Goal: Transaction & Acquisition: Purchase product/service

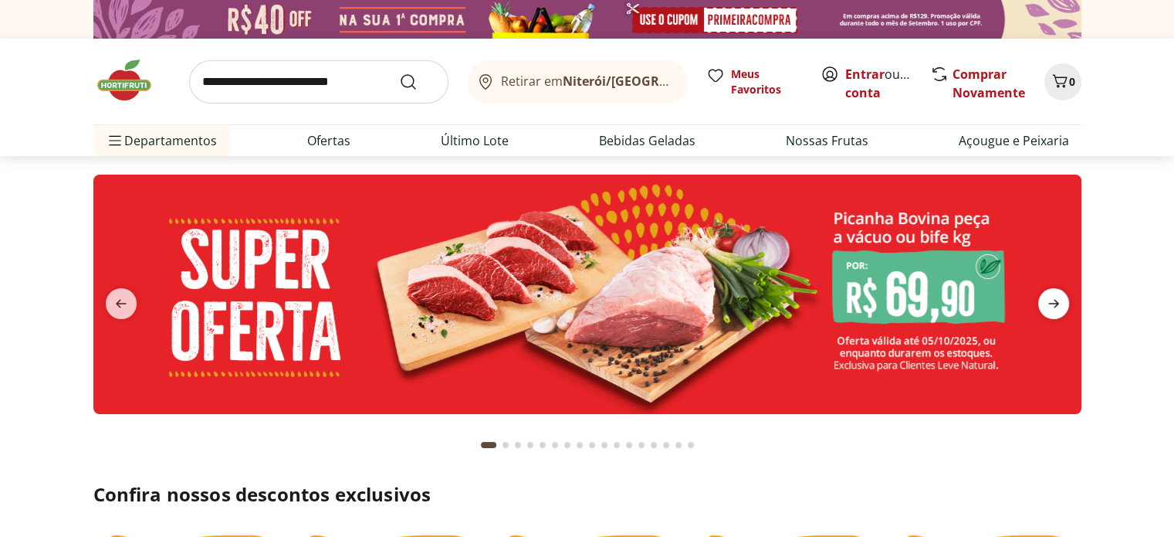
click at [1056, 308] on icon "next" at bounding box center [1054, 303] width 19 height 19
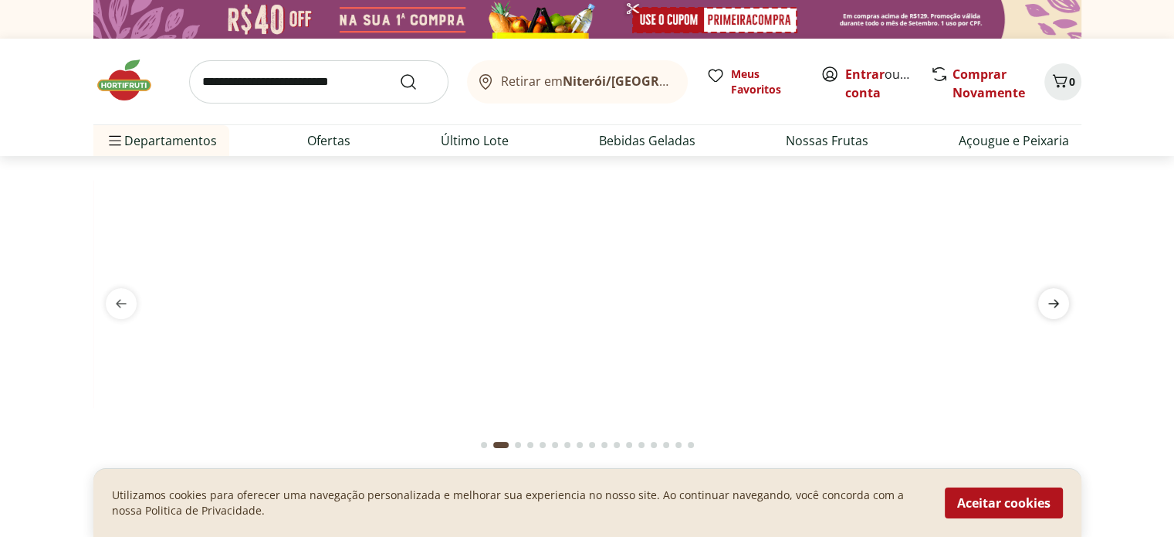
click at [1056, 308] on icon "next" at bounding box center [1054, 303] width 19 height 19
click at [865, 69] on link "Entrar" at bounding box center [864, 74] width 39 height 17
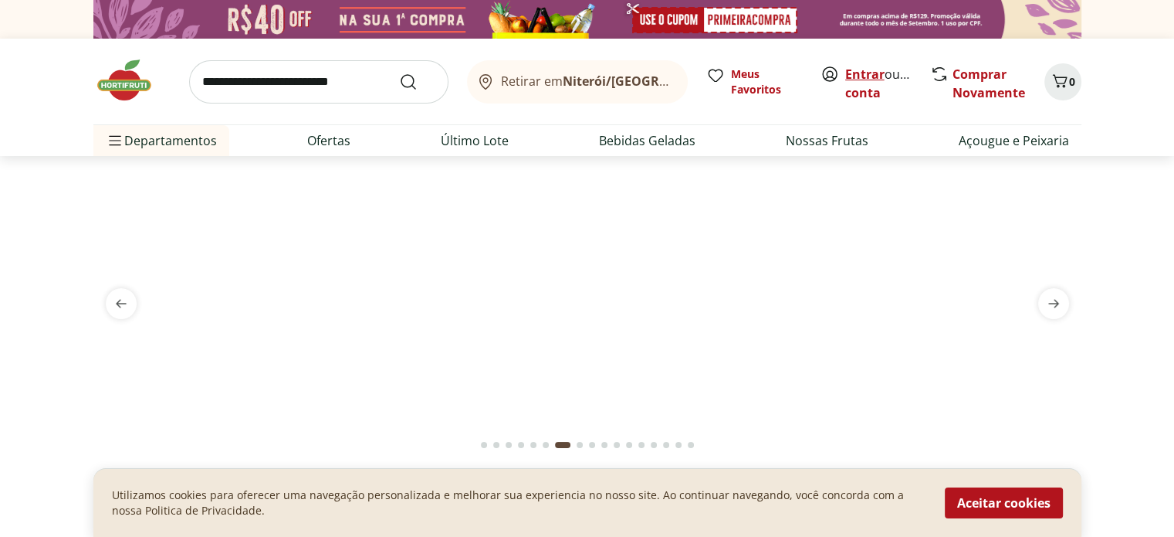
click at [853, 72] on link "Entrar" at bounding box center [864, 74] width 39 height 17
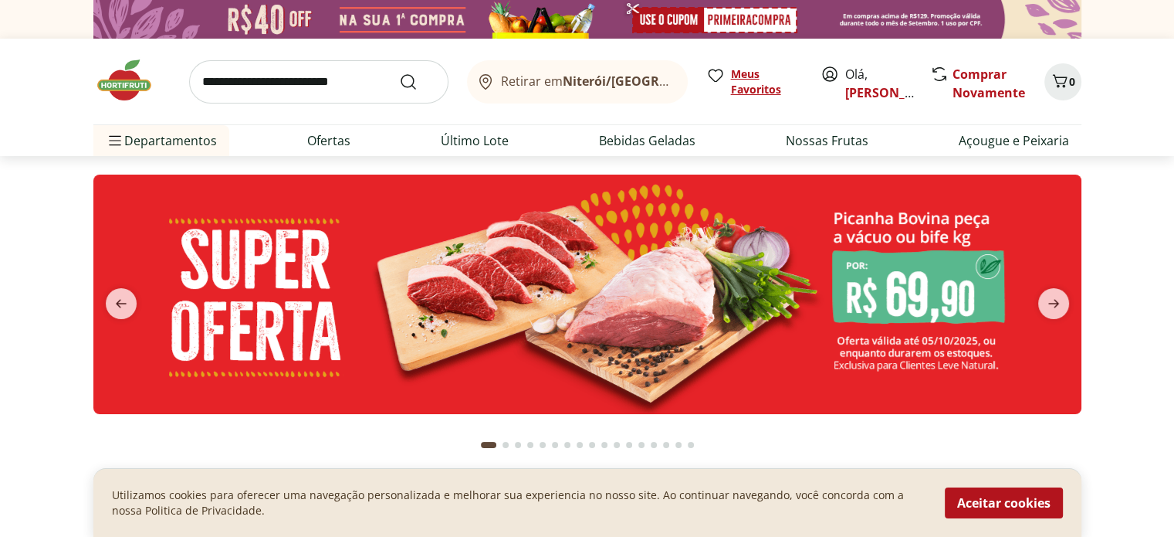
click at [741, 79] on span "Meus Favoritos" at bounding box center [766, 81] width 71 height 31
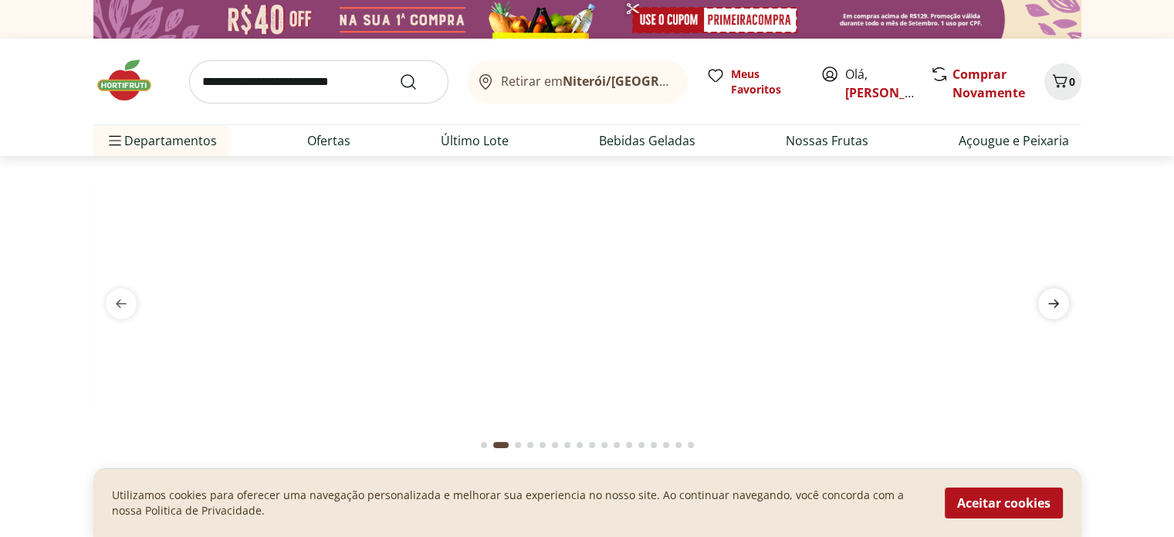
click at [1058, 303] on icon "next" at bounding box center [1053, 304] width 11 height 8
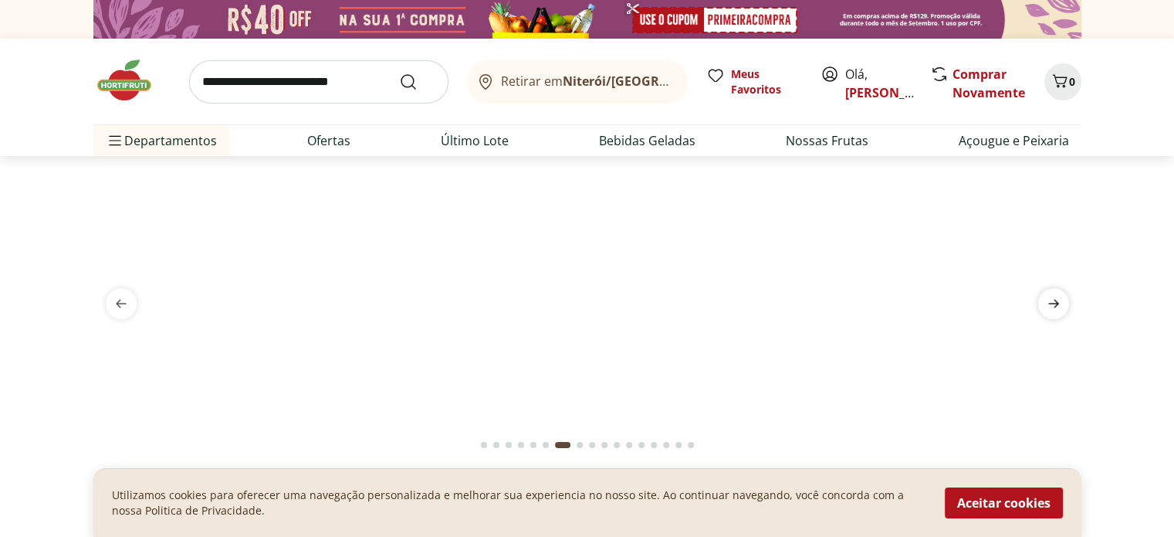
click at [1058, 303] on icon "next" at bounding box center [1053, 304] width 11 height 8
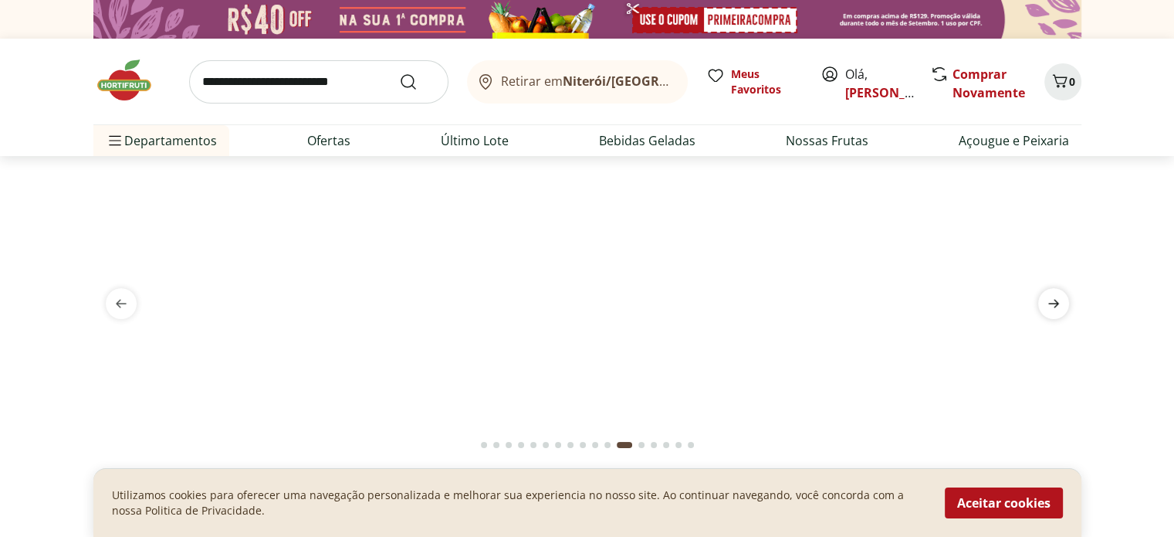
click at [1058, 303] on icon "next" at bounding box center [1053, 304] width 11 height 8
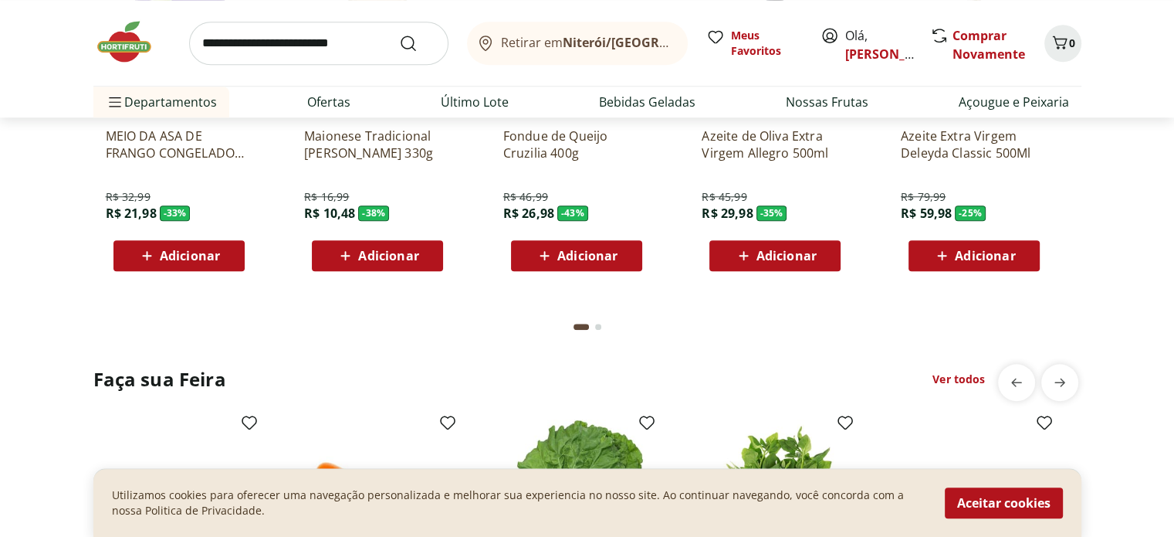
scroll to position [1235, 0]
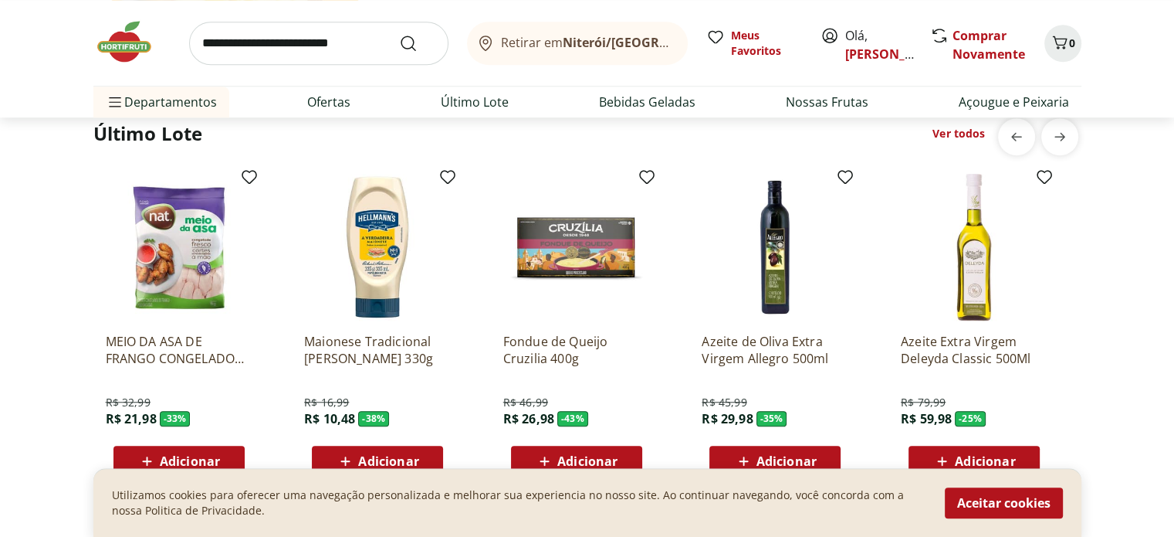
click at [393, 455] on span "Adicionar" at bounding box center [388, 461] width 60 height 12
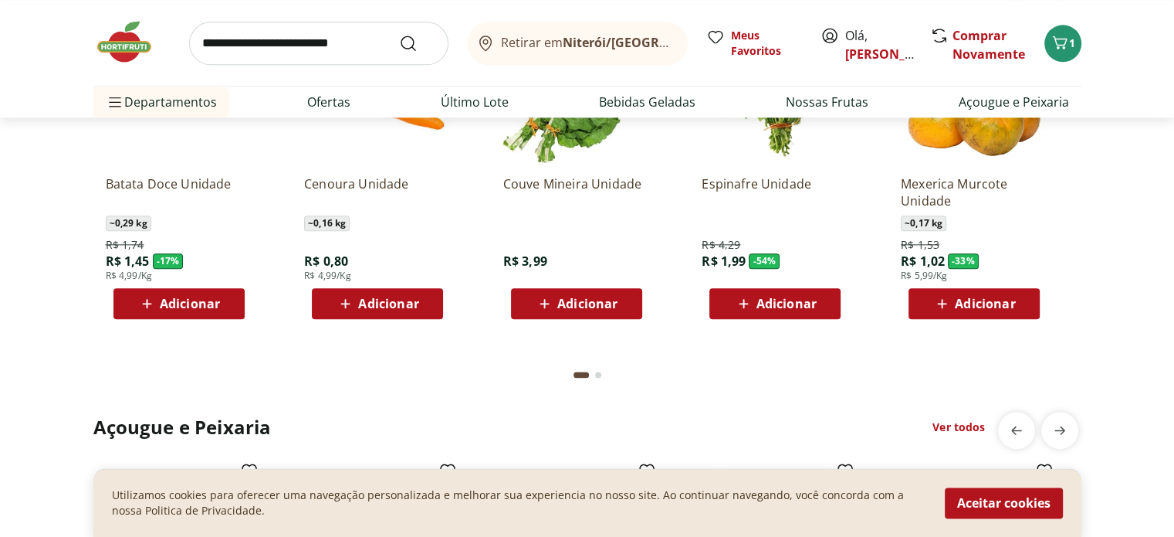
scroll to position [1853, 0]
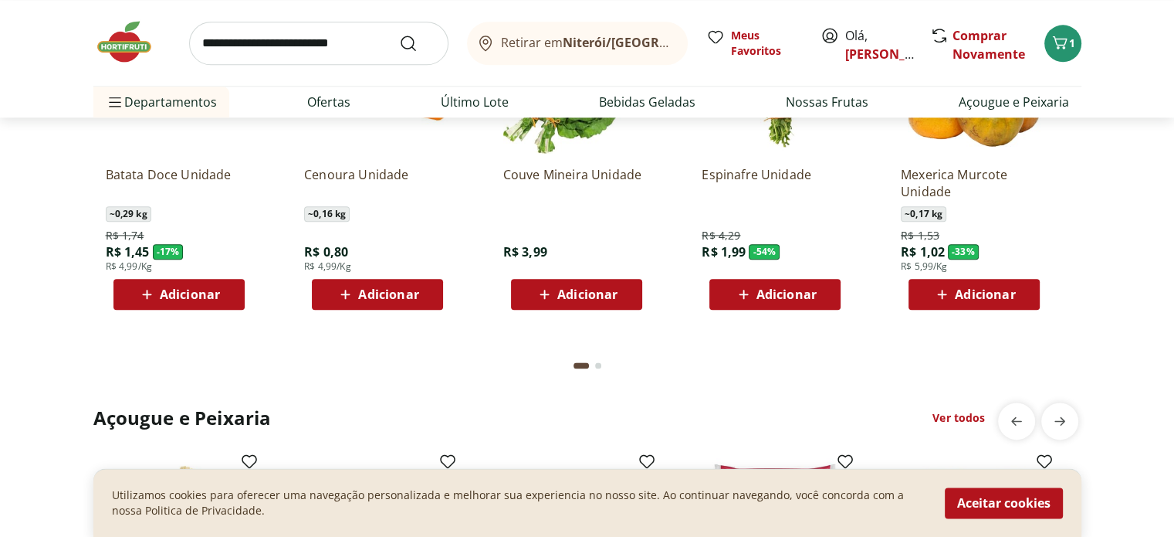
click at [976, 290] on span "Adicionar" at bounding box center [985, 294] width 60 height 12
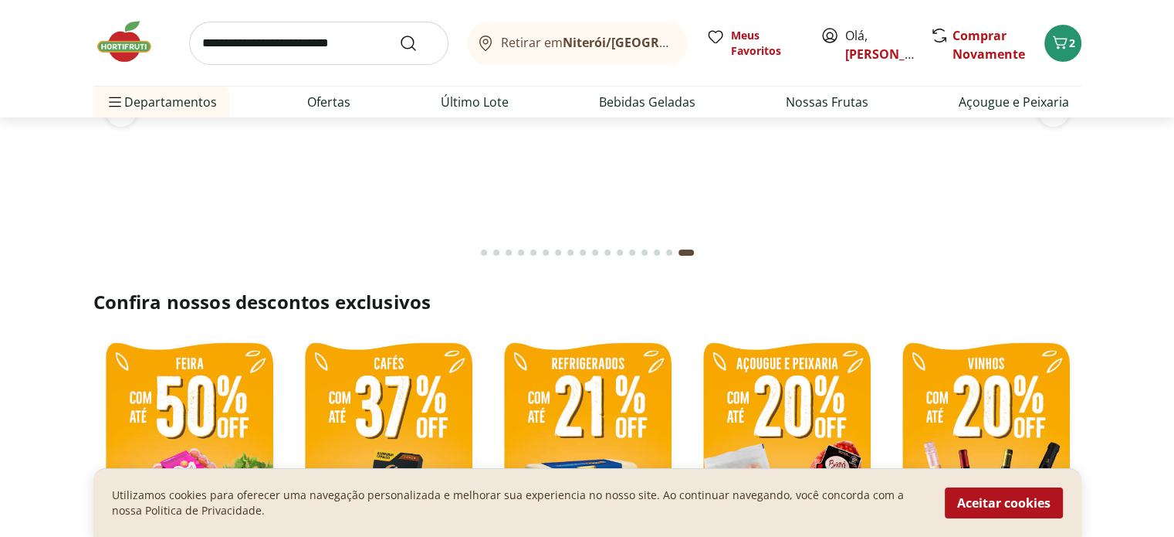
scroll to position [0, 0]
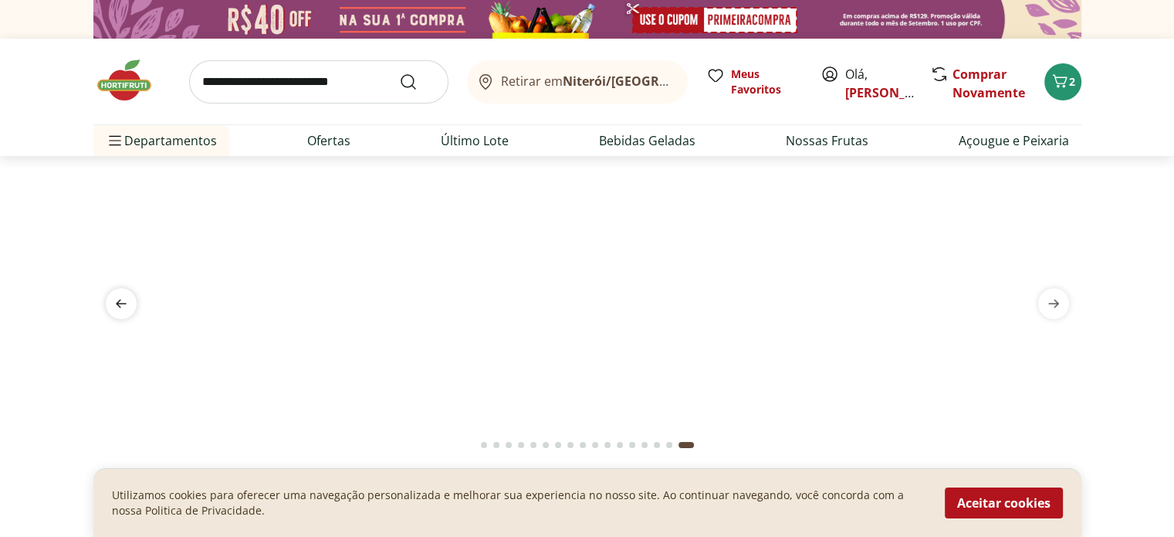
click at [125, 301] on icon "previous" at bounding box center [121, 303] width 19 height 19
click at [1062, 307] on icon "next" at bounding box center [1054, 303] width 19 height 19
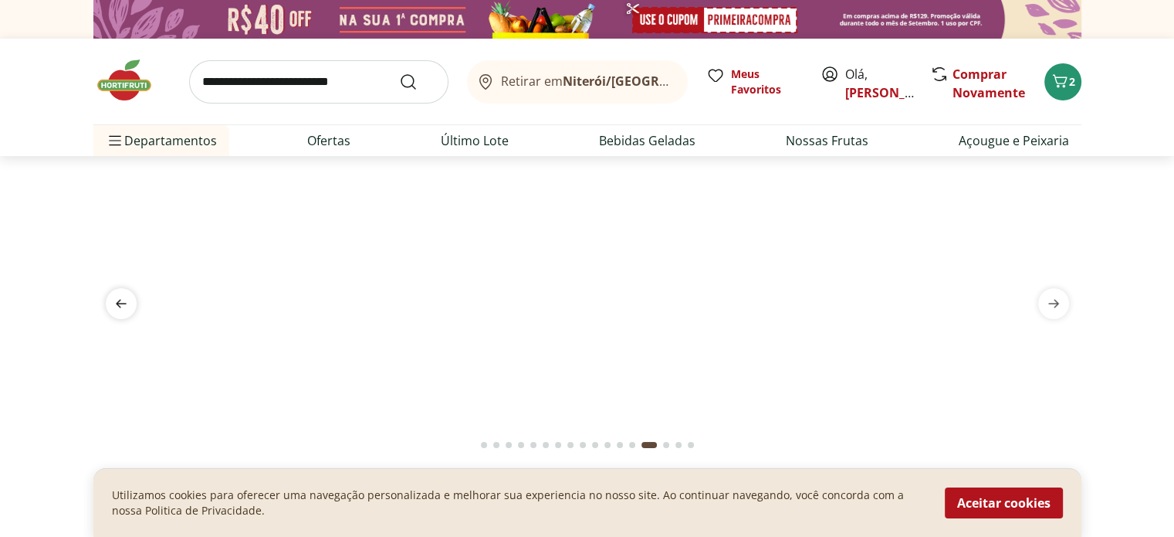
click at [120, 302] on icon "previous" at bounding box center [121, 303] width 19 height 19
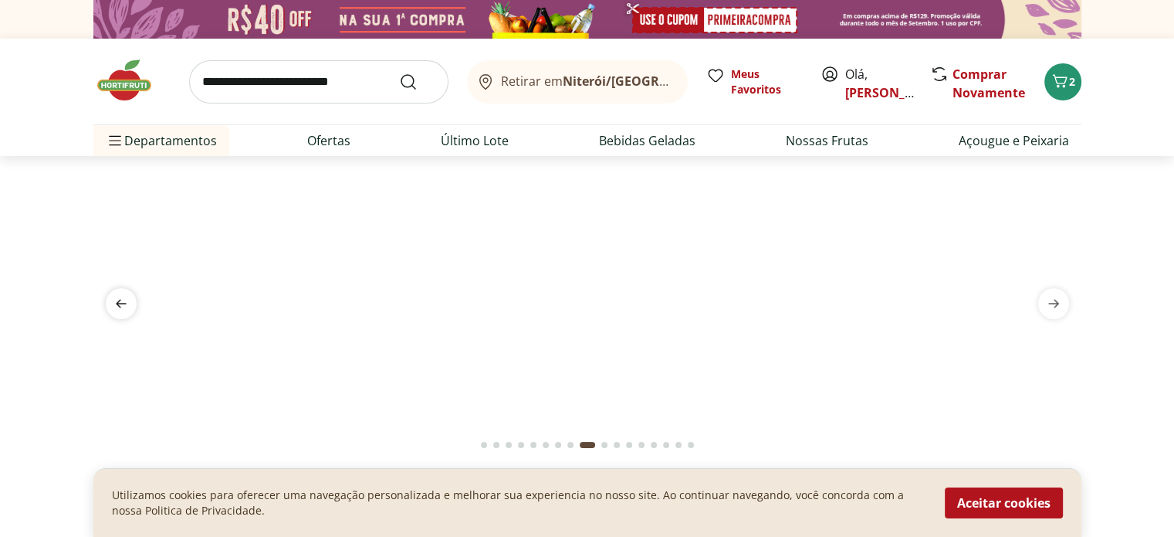
click at [120, 302] on icon "previous" at bounding box center [121, 303] width 19 height 19
click at [395, 174] on img at bounding box center [587, 174] width 988 height 0
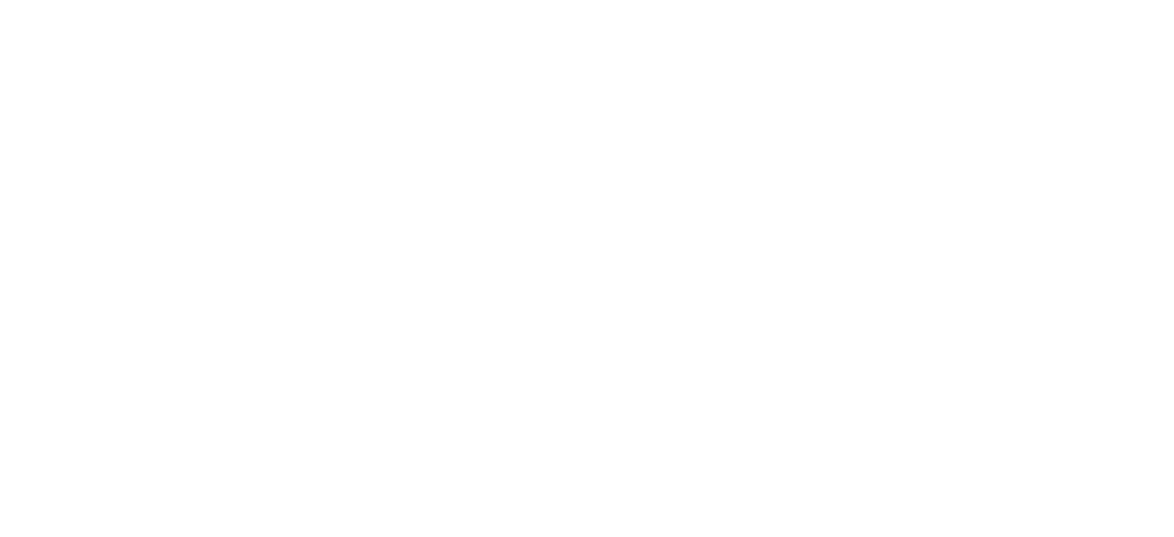
select select "**********"
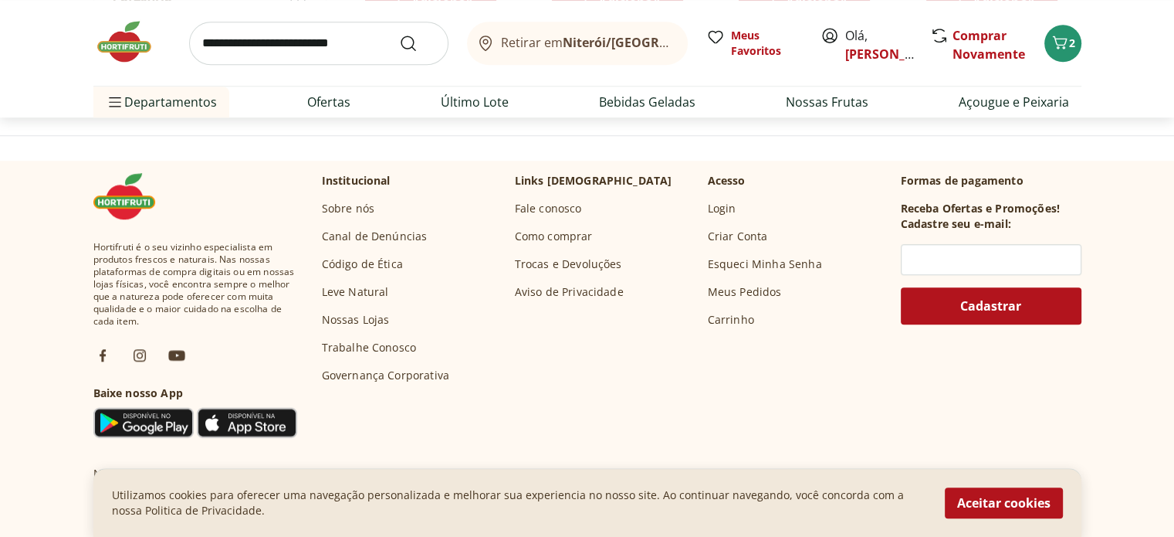
scroll to position [1029, 0]
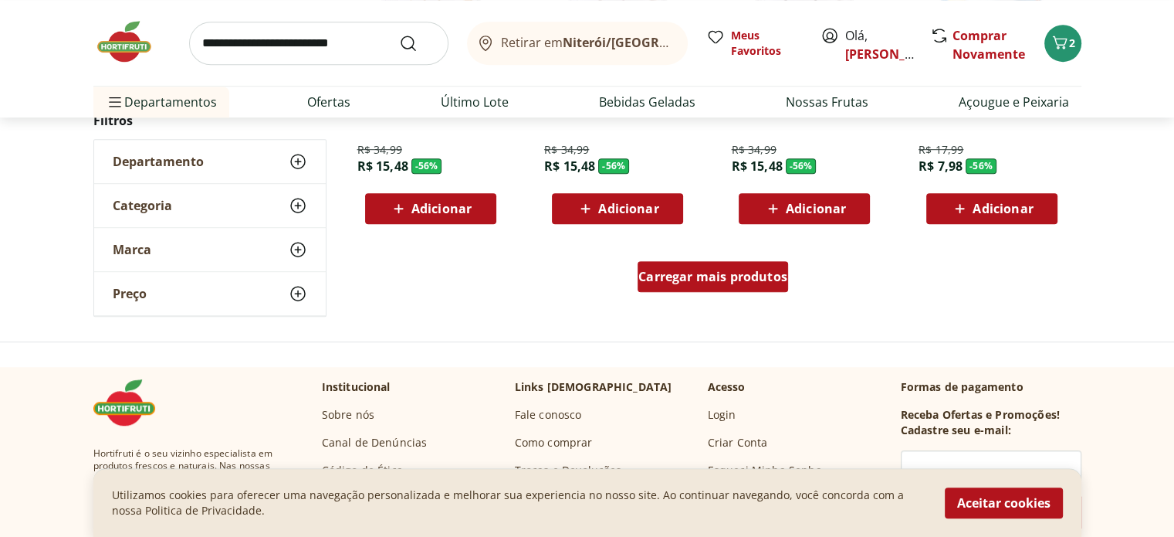
click at [755, 270] on span "Carregar mais produtos" at bounding box center [713, 276] width 149 height 12
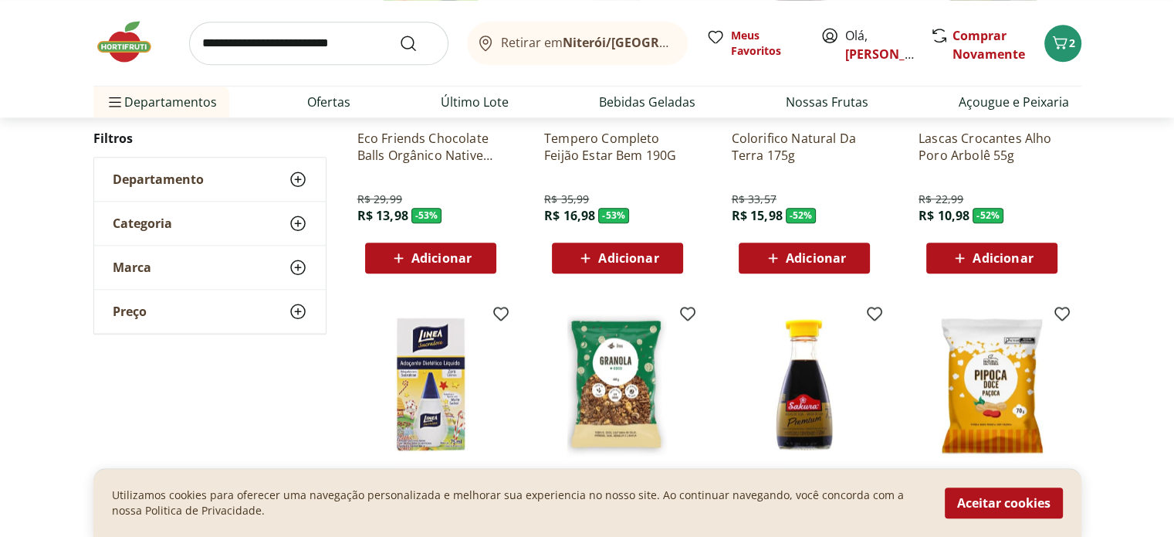
scroll to position [1853, 0]
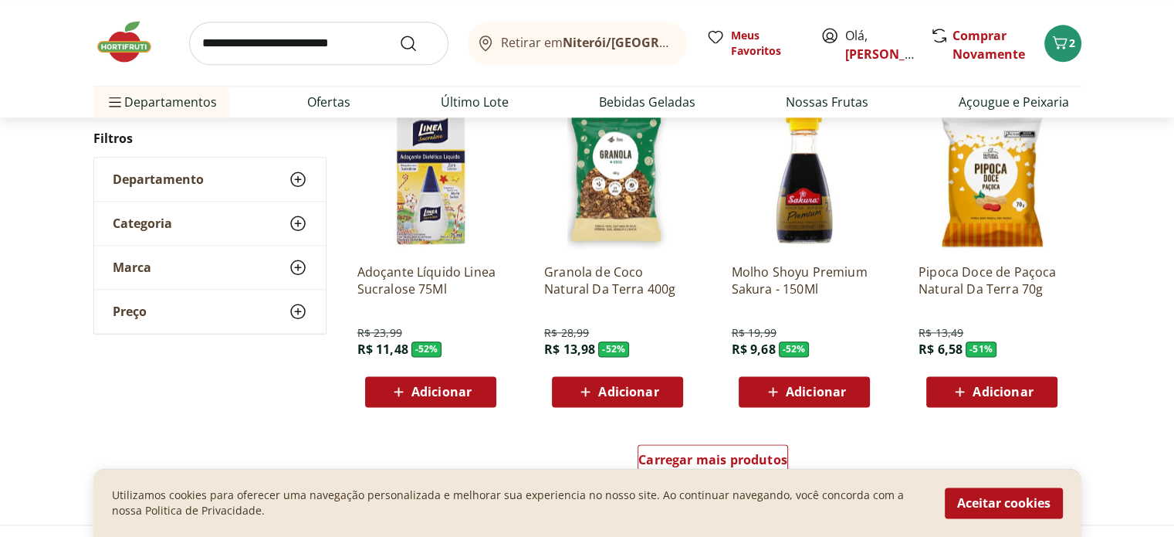
click at [1004, 394] on span "Adicionar" at bounding box center [1003, 391] width 60 height 12
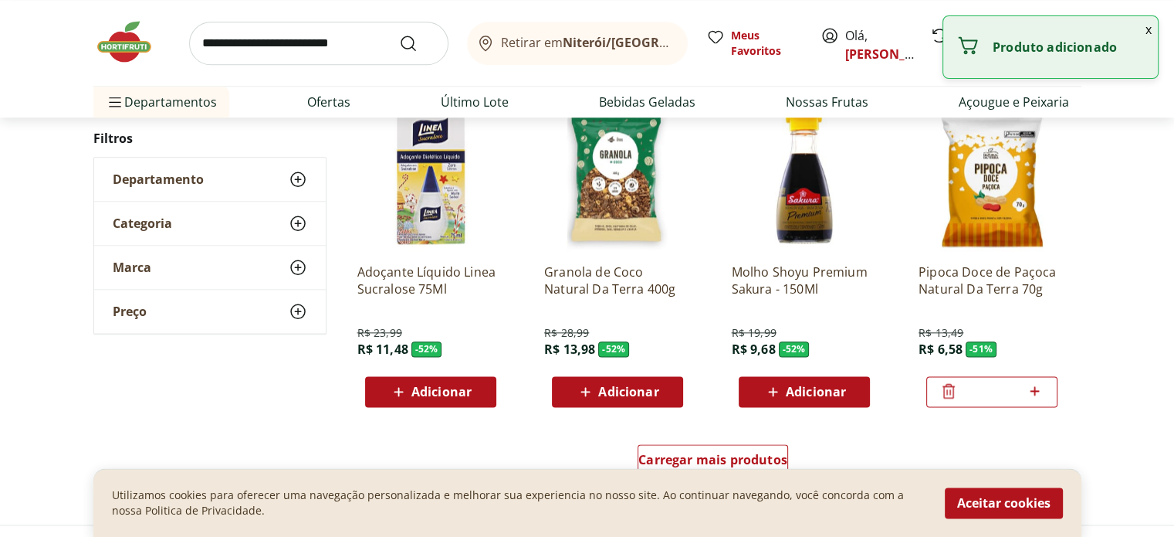
scroll to position [2058, 0]
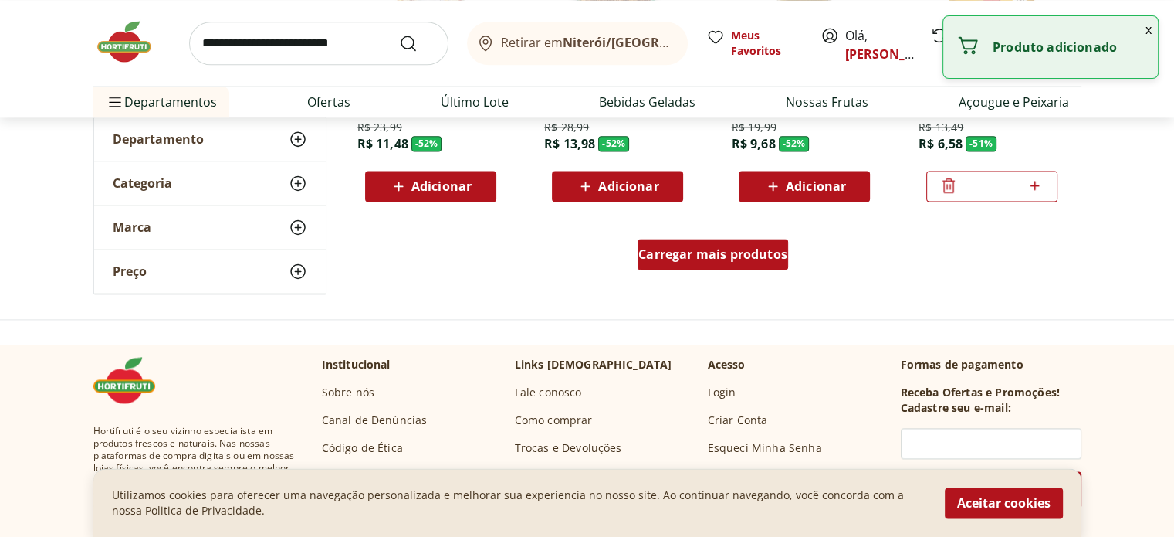
click at [716, 255] on span "Carregar mais produtos" at bounding box center [713, 254] width 149 height 12
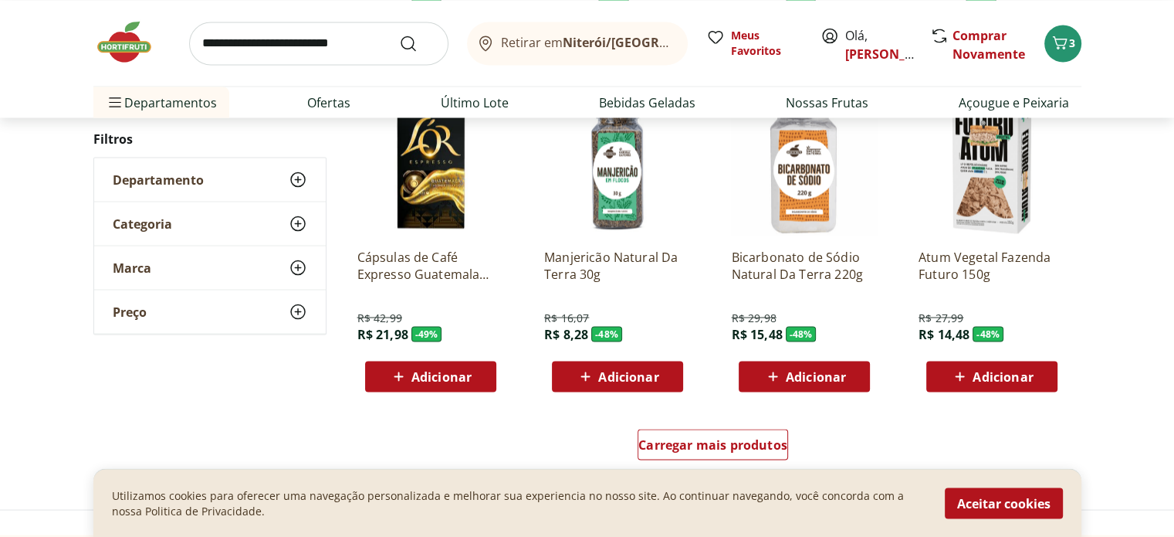
scroll to position [2882, 0]
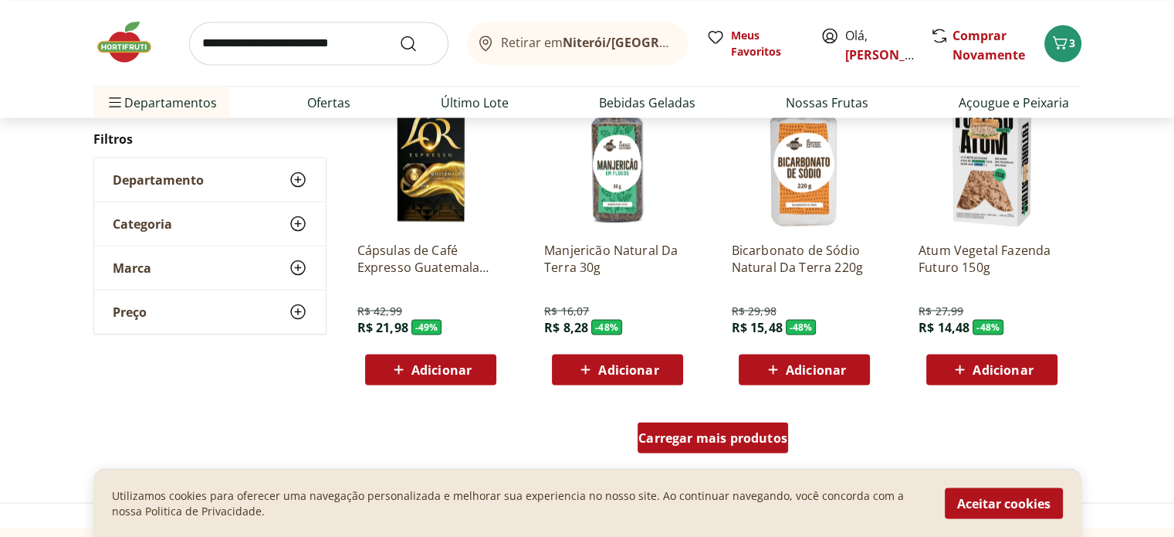
click at [741, 431] on span "Carregar mais produtos" at bounding box center [713, 437] width 149 height 12
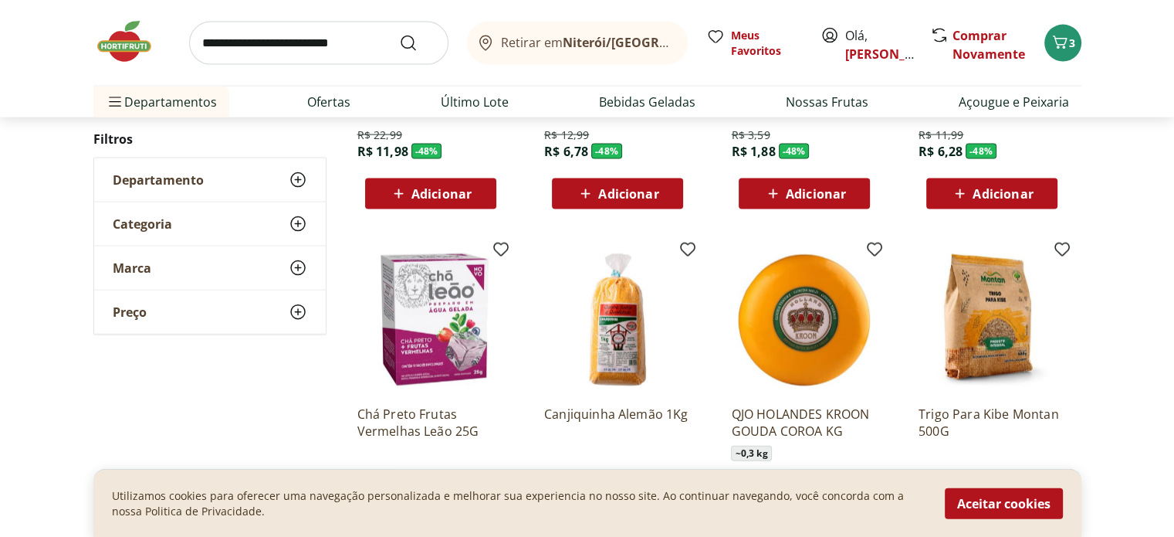
scroll to position [3500, 0]
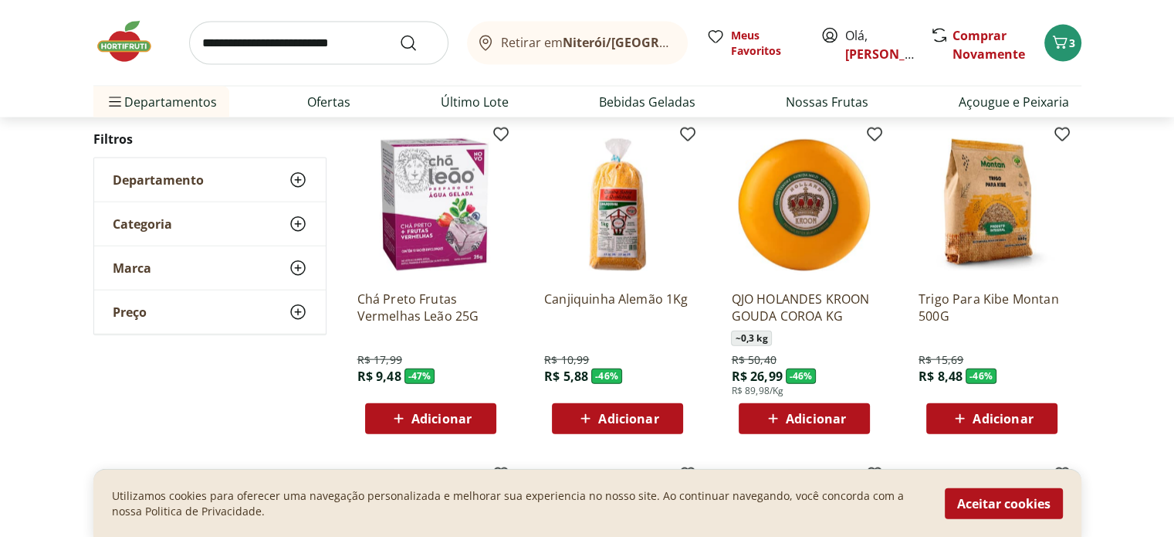
click at [813, 416] on span "Adicionar" at bounding box center [816, 418] width 60 height 12
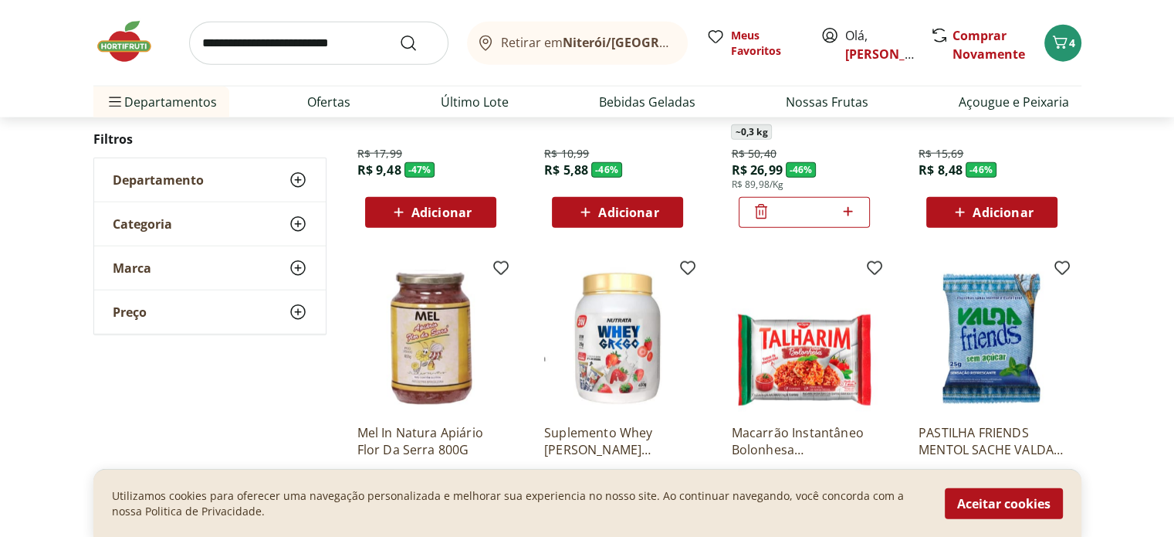
scroll to position [3911, 0]
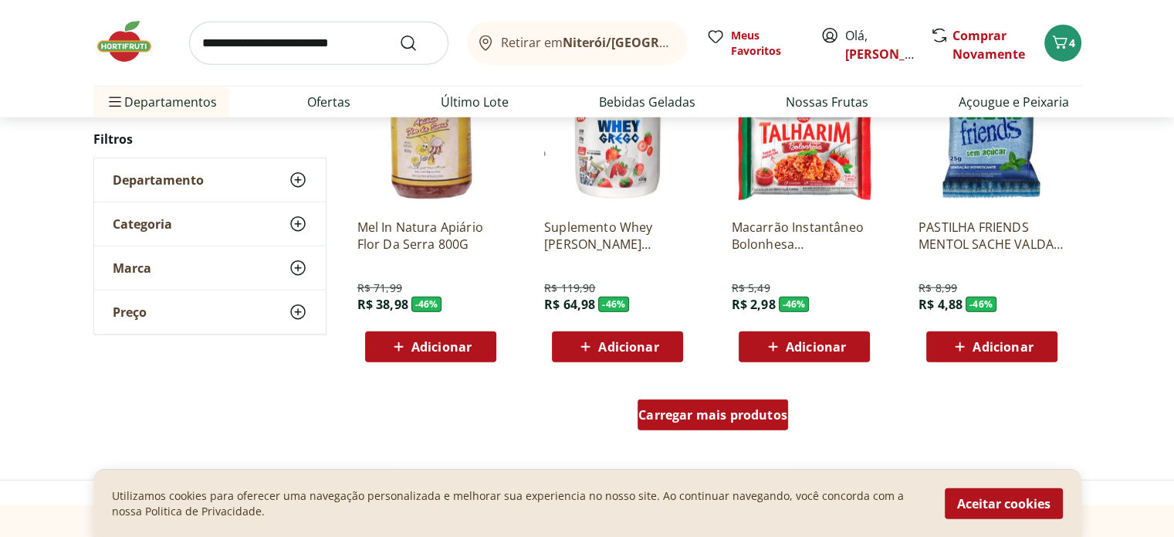
click at [679, 412] on span "Carregar mais produtos" at bounding box center [713, 414] width 149 height 12
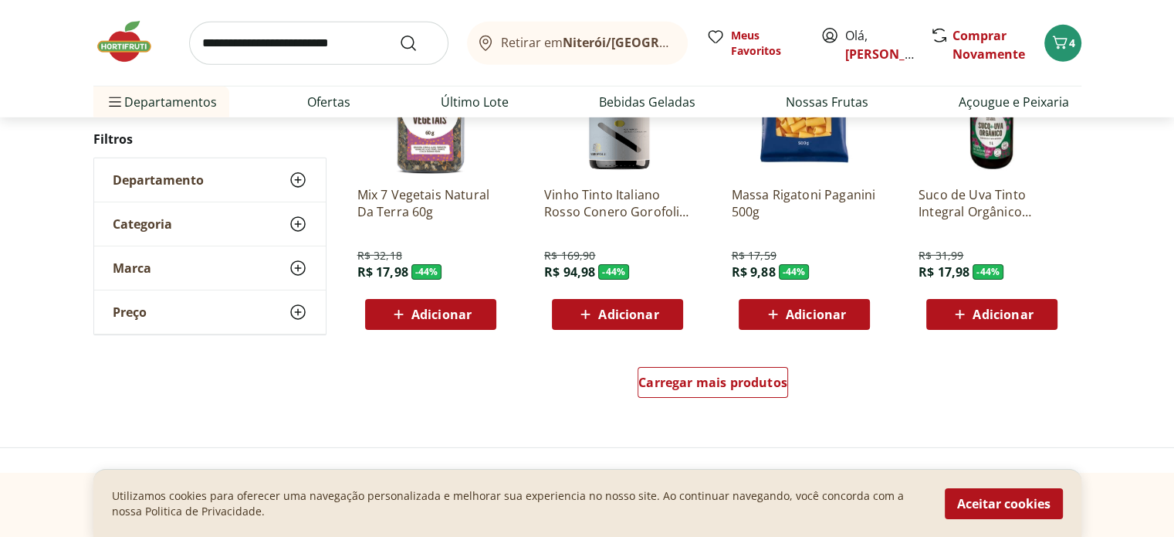
scroll to position [4941, 0]
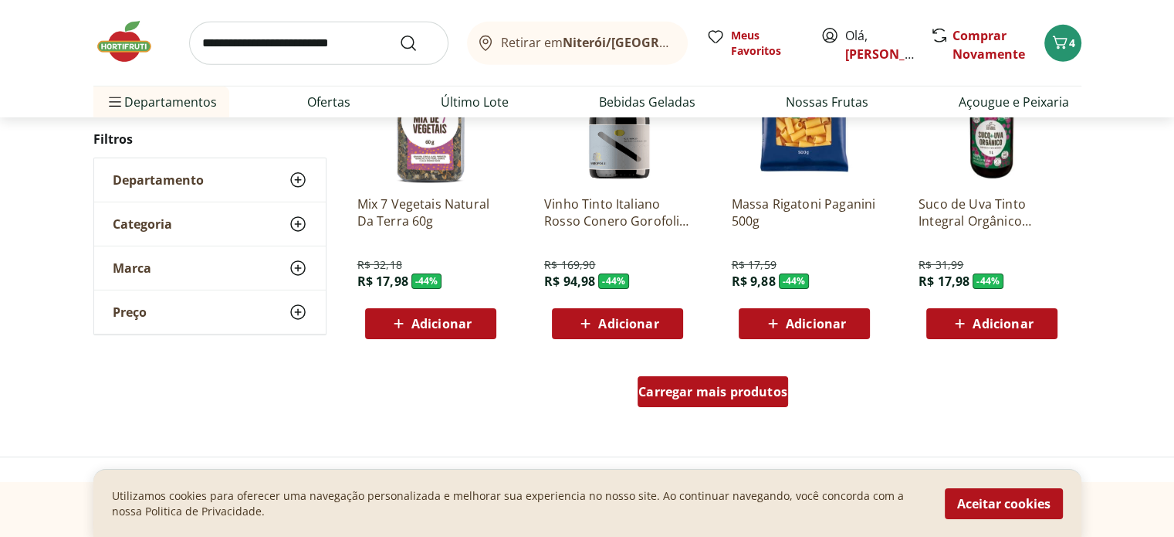
click at [679, 401] on div "Carregar mais produtos" at bounding box center [713, 391] width 151 height 31
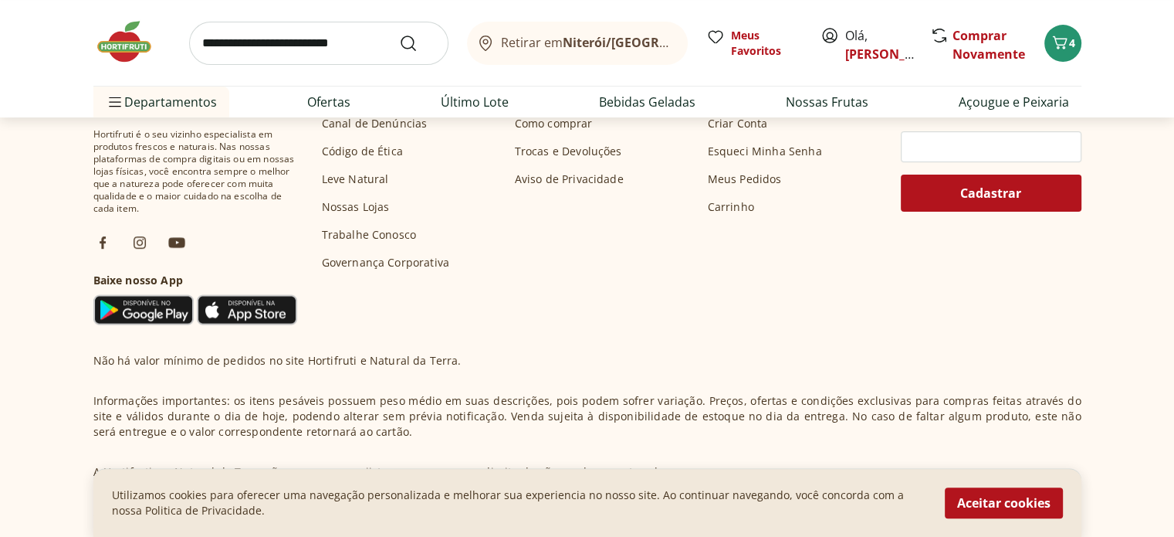
scroll to position [5971, 0]
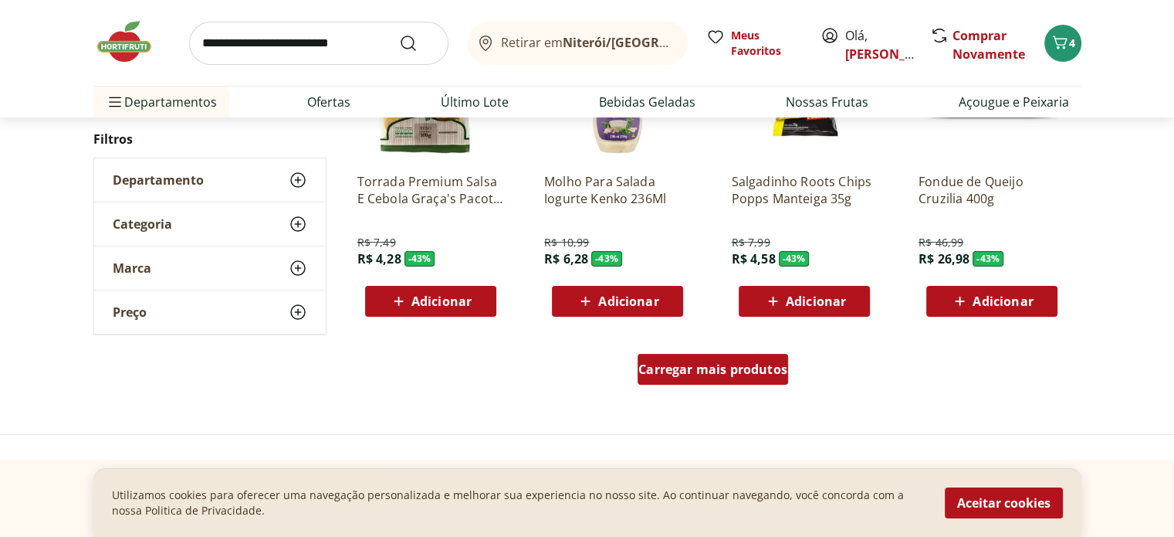
click at [695, 370] on span "Carregar mais produtos" at bounding box center [713, 369] width 149 height 12
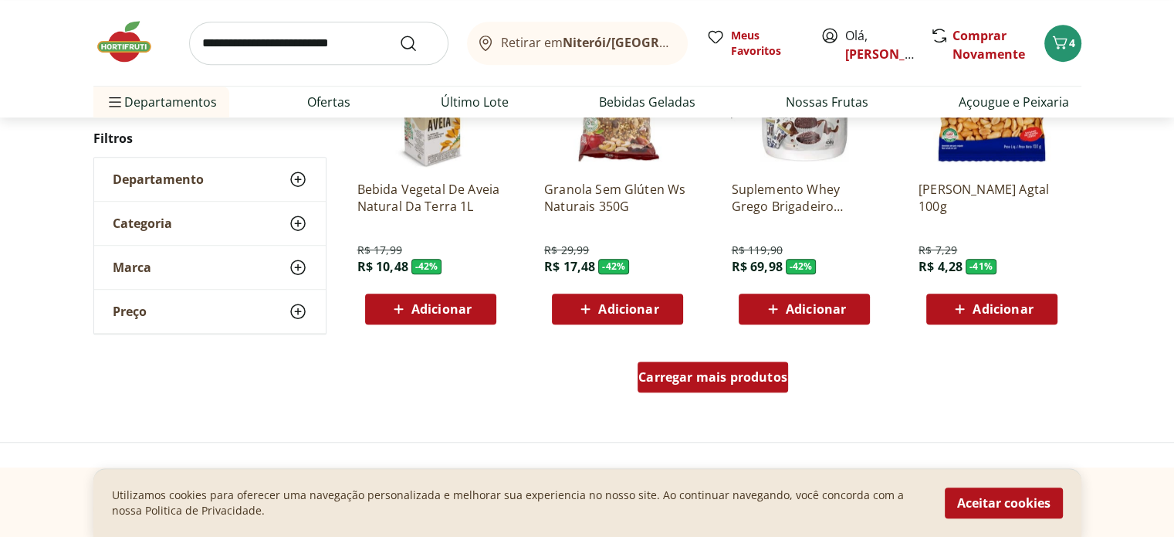
scroll to position [7000, 0]
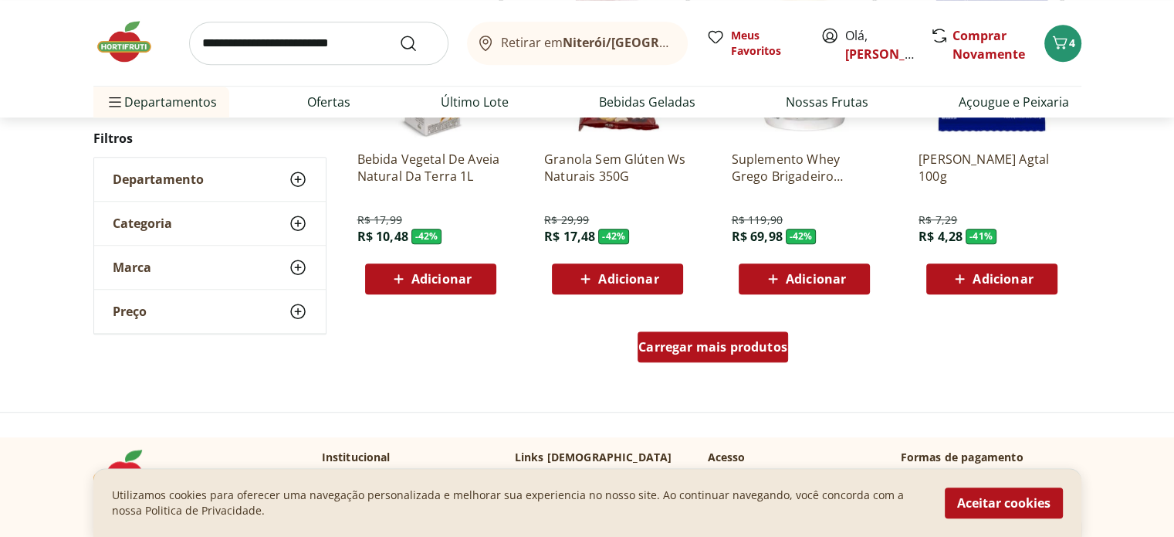
click at [710, 342] on span "Carregar mais produtos" at bounding box center [713, 346] width 149 height 12
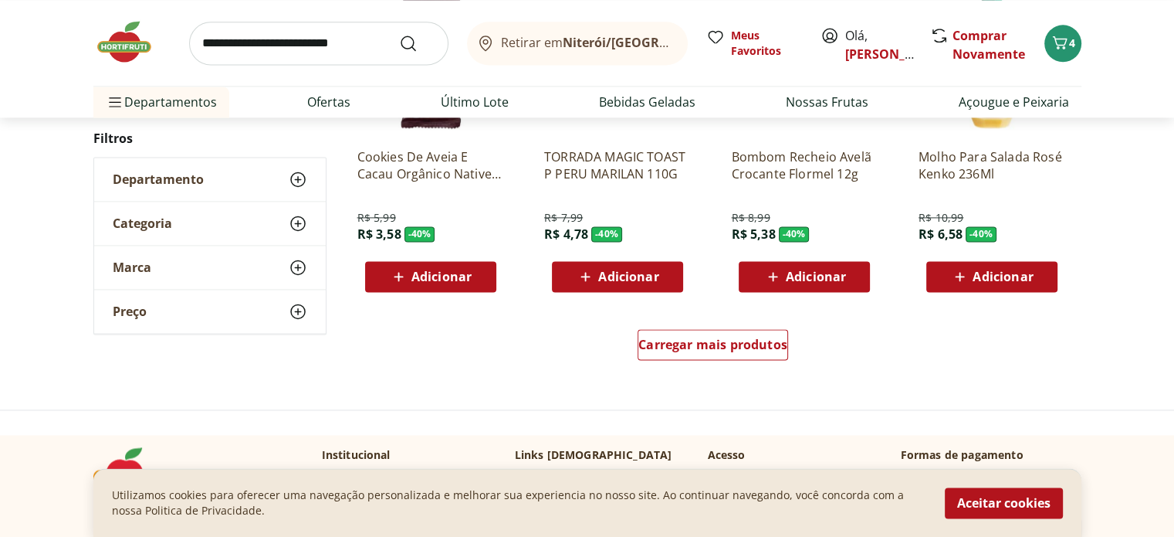
scroll to position [8030, 0]
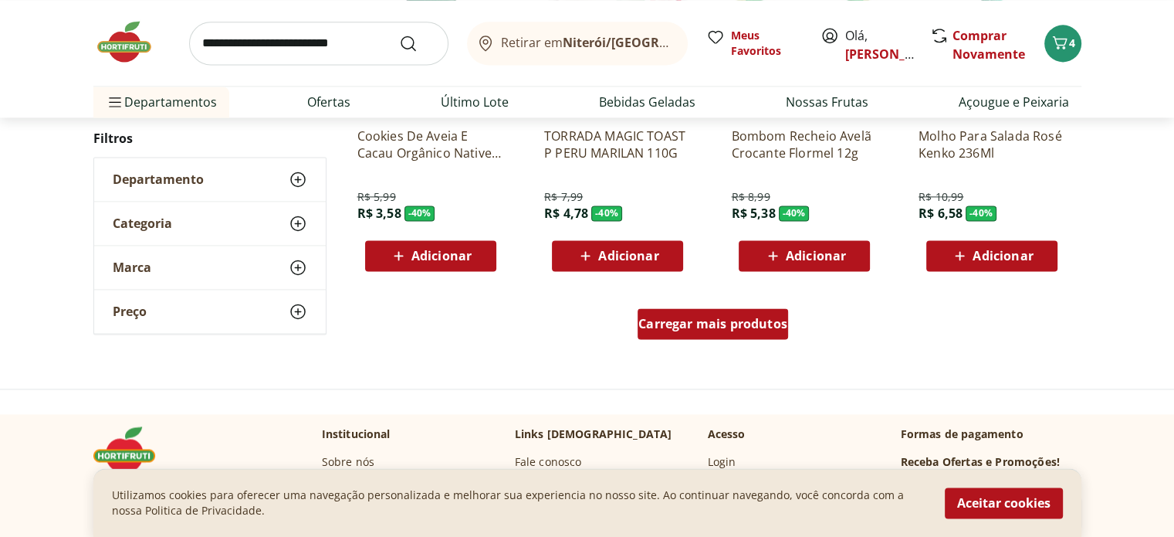
click at [714, 324] on span "Carregar mais produtos" at bounding box center [713, 323] width 149 height 12
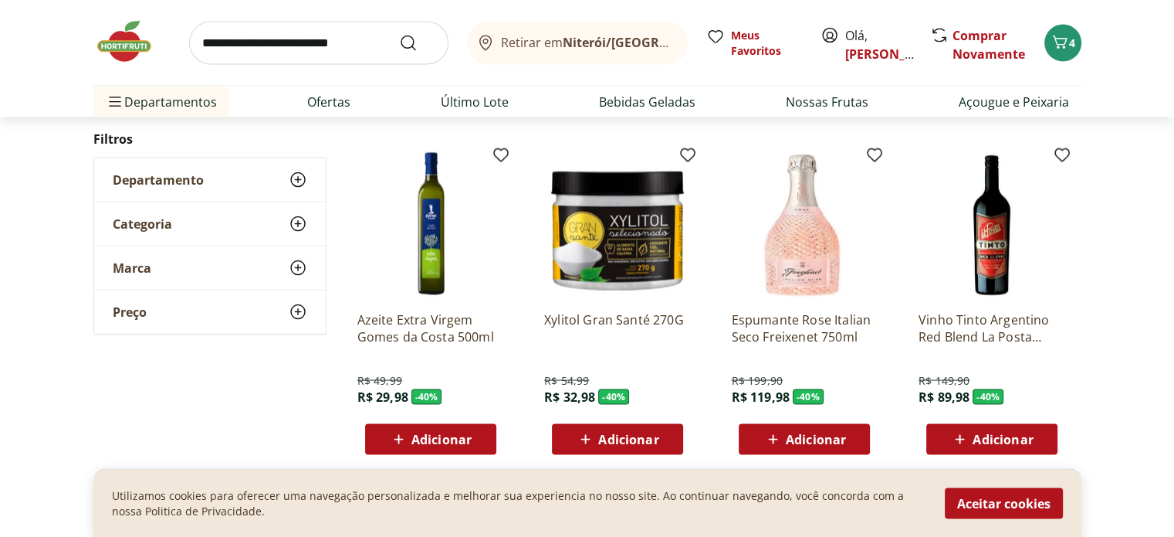
scroll to position [9059, 0]
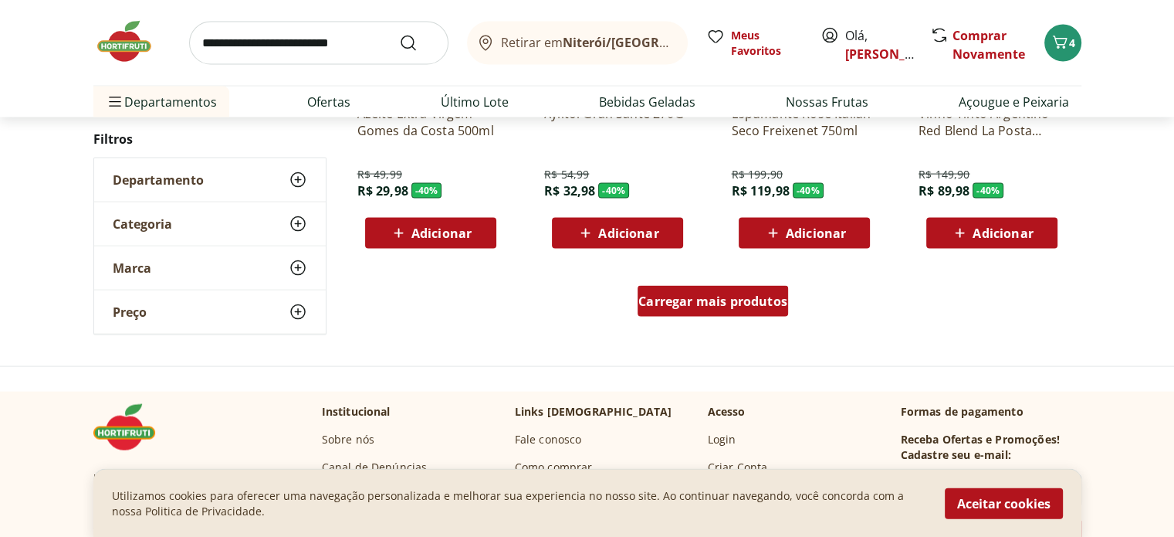
click at [754, 300] on span "Carregar mais produtos" at bounding box center [713, 301] width 149 height 12
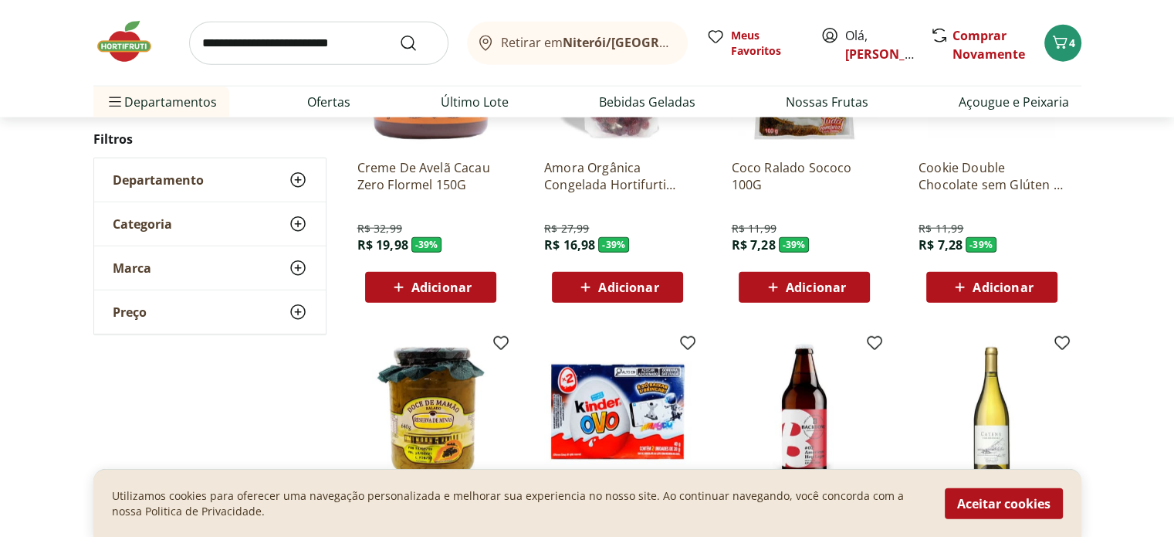
scroll to position [9677, 0]
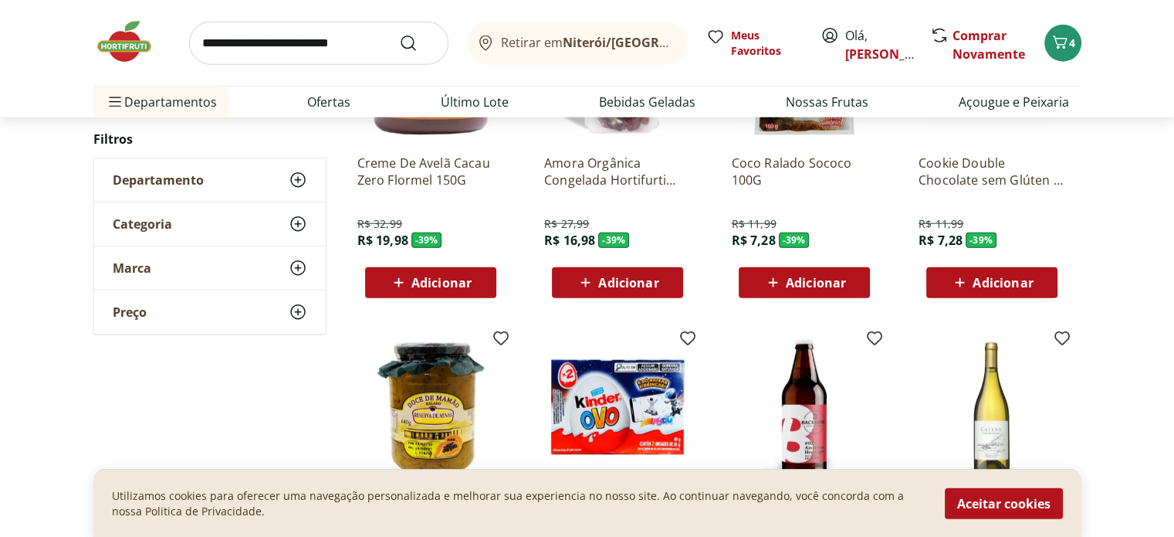
click at [611, 279] on span "Adicionar" at bounding box center [628, 282] width 60 height 12
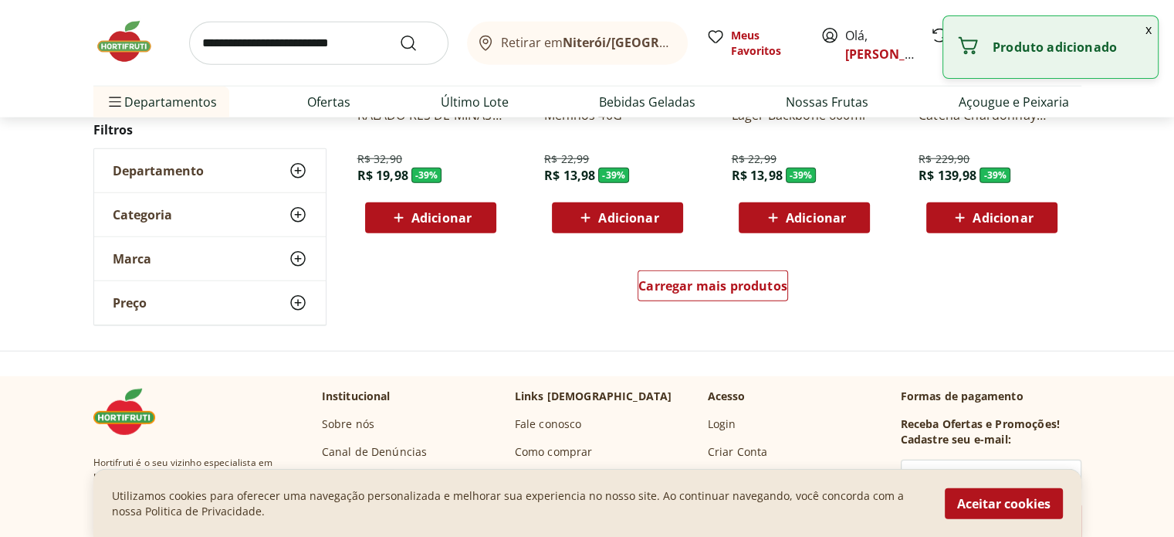
scroll to position [10088, 0]
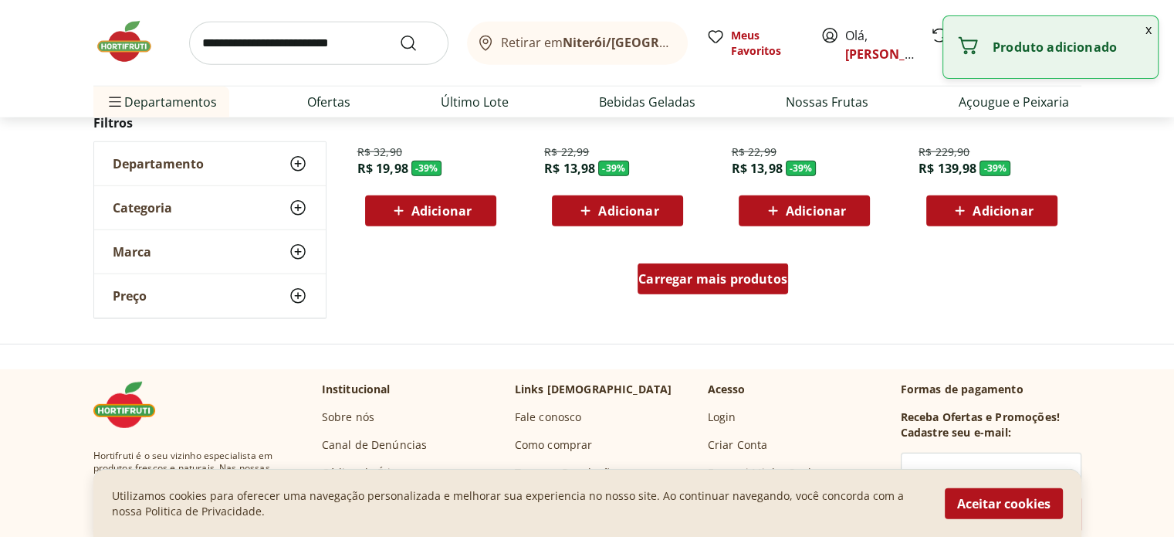
click at [685, 279] on span "Carregar mais produtos" at bounding box center [713, 279] width 149 height 12
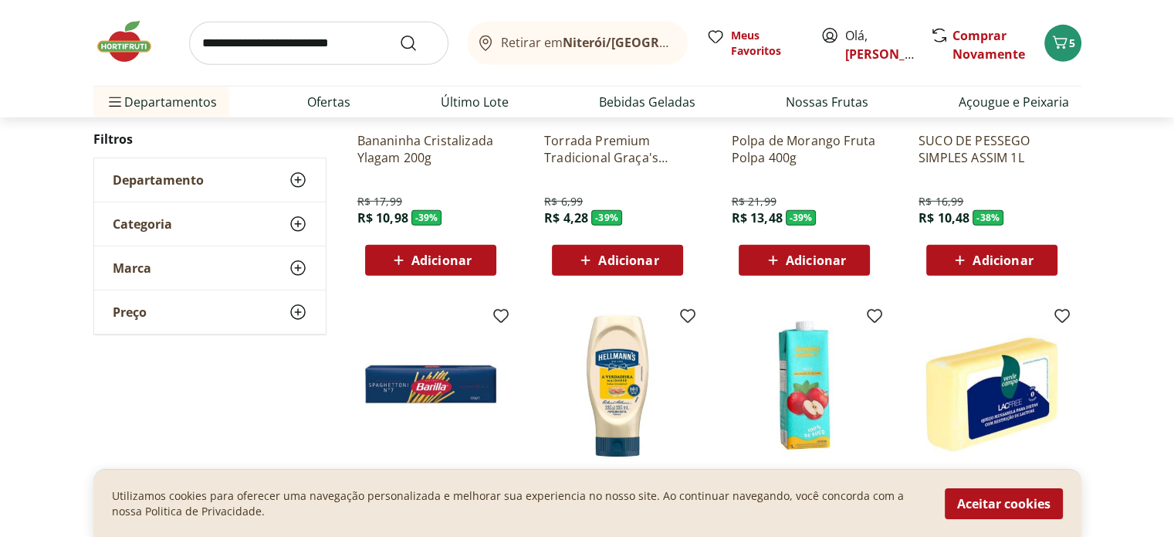
scroll to position [10912, 0]
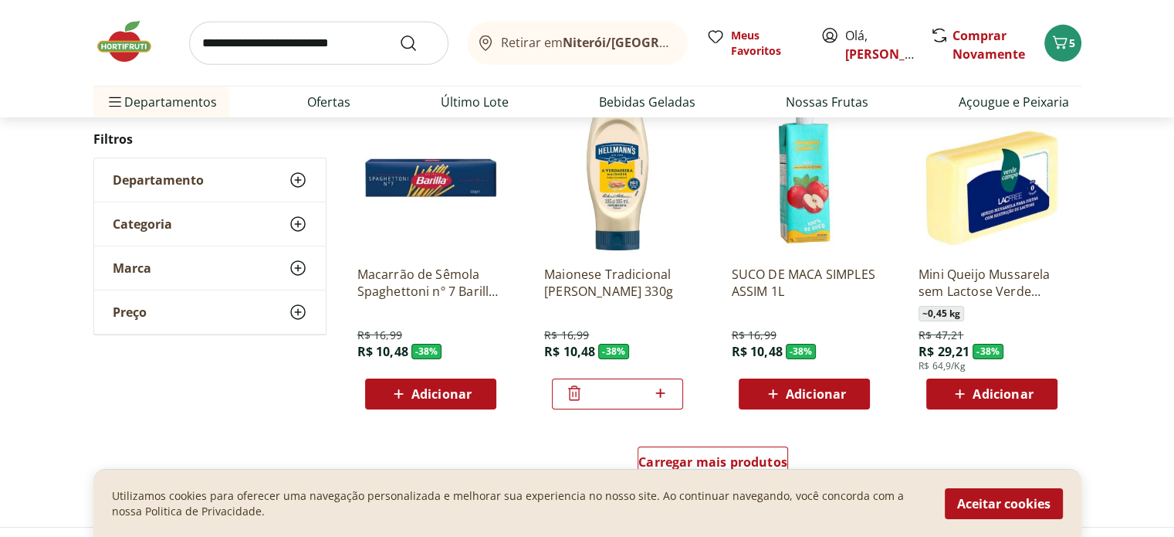
click at [455, 388] on span "Adicionar" at bounding box center [442, 394] width 60 height 12
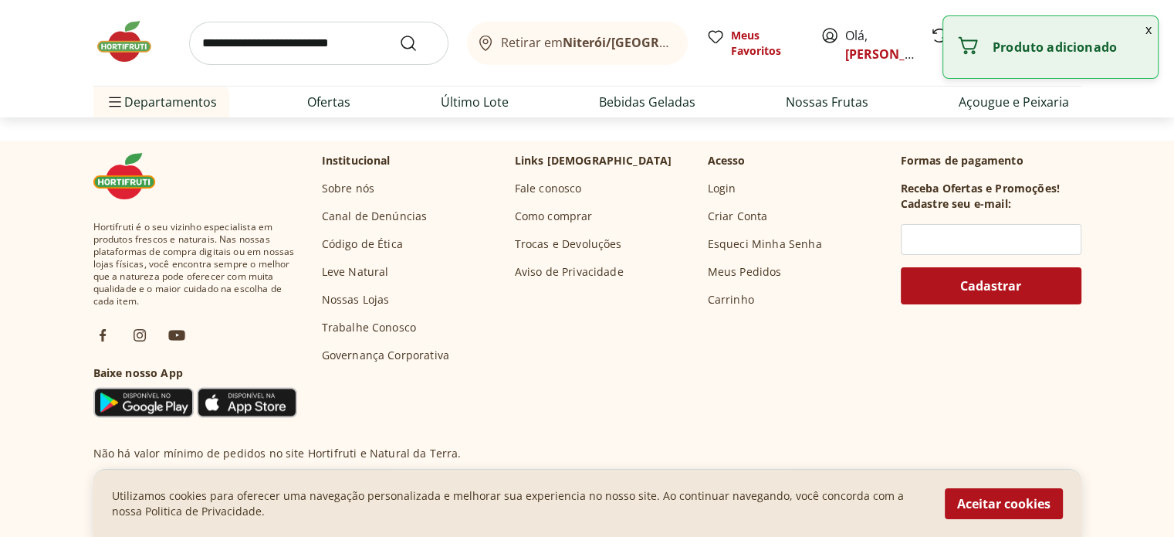
scroll to position [11118, 0]
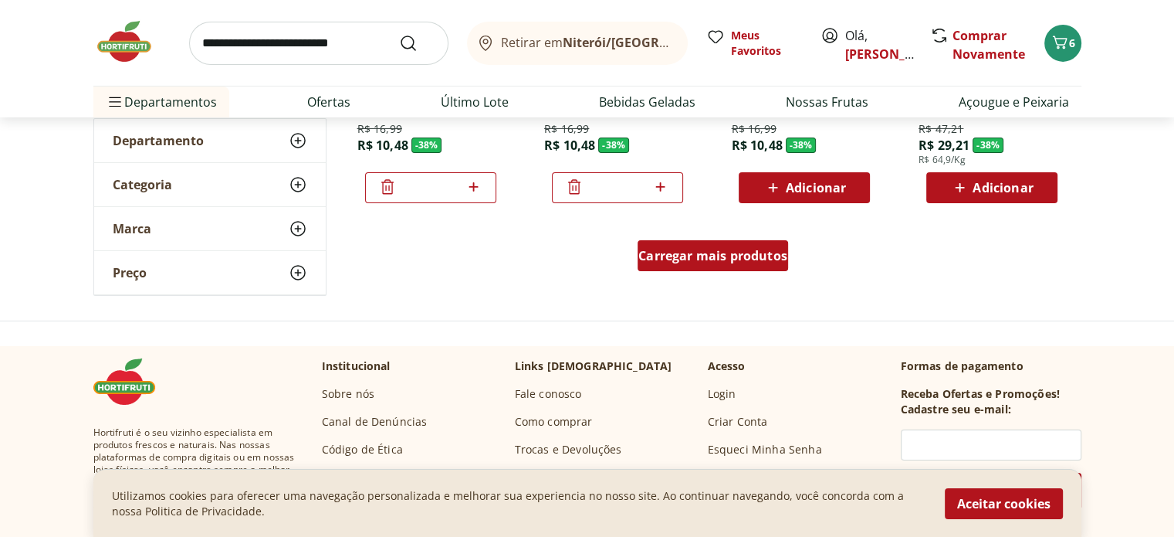
click at [703, 252] on span "Carregar mais produtos" at bounding box center [713, 255] width 149 height 12
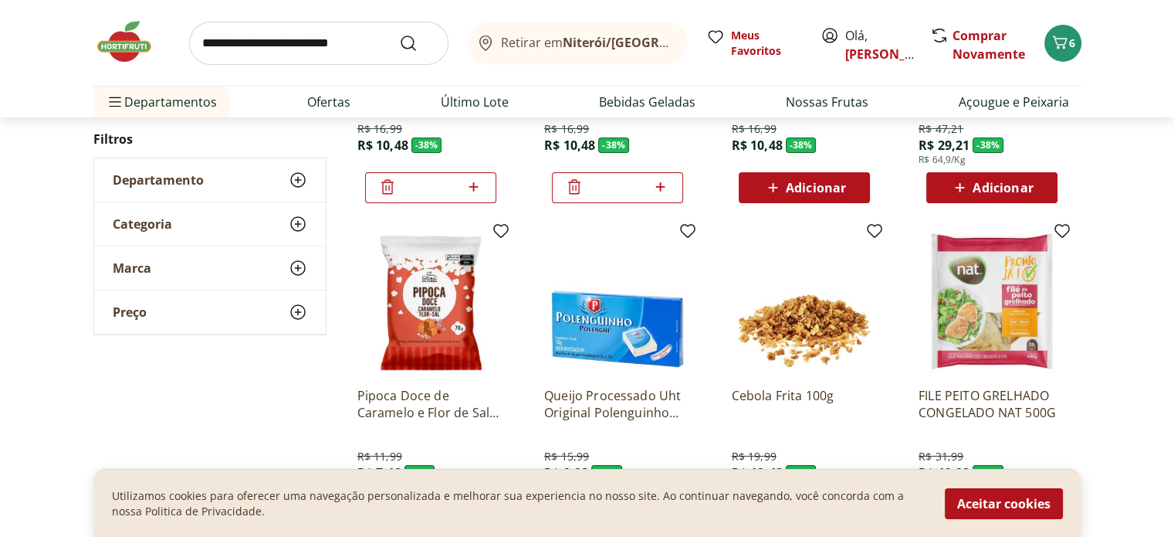
scroll to position [11323, 0]
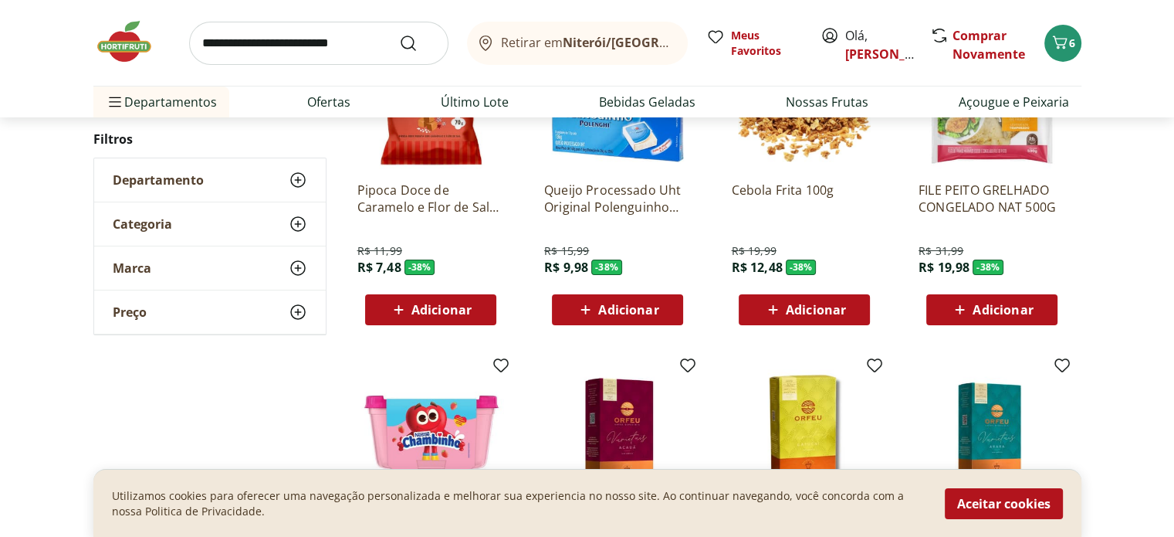
click at [418, 305] on span "Adicionar" at bounding box center [442, 309] width 60 height 12
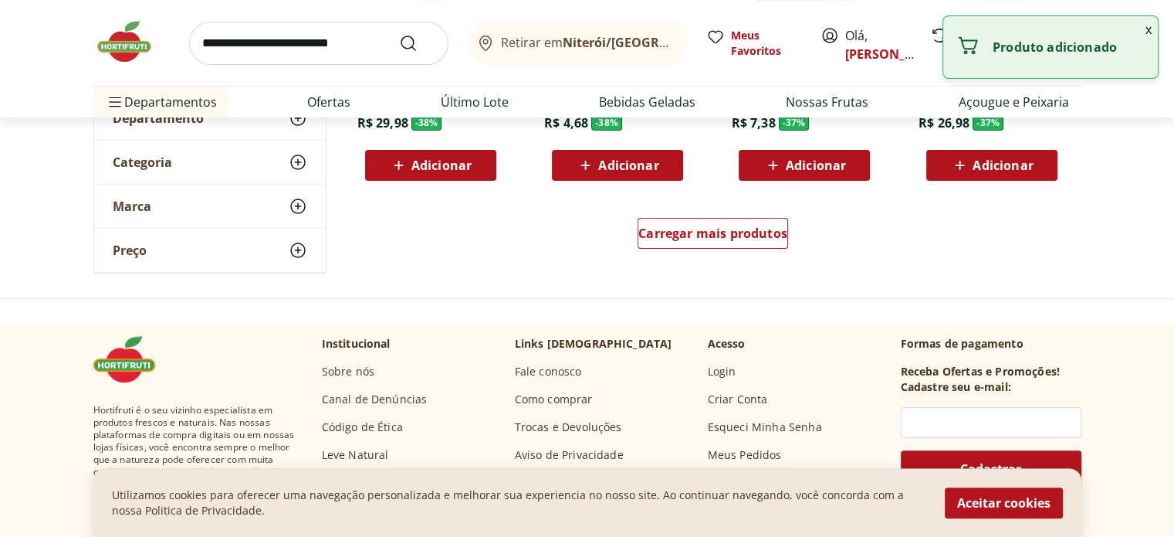
scroll to position [11941, 0]
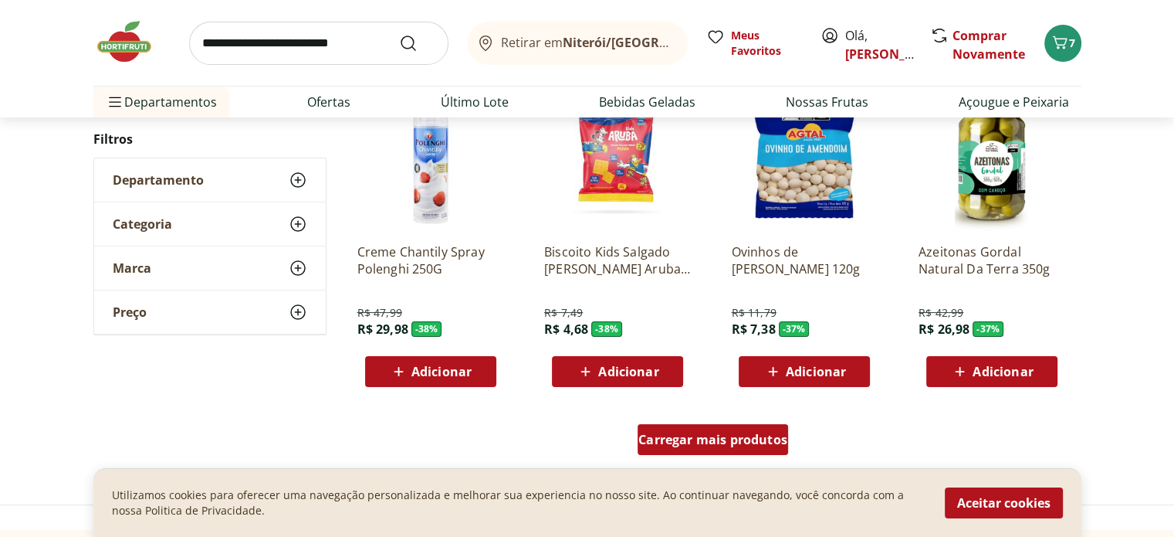
click at [713, 441] on span "Carregar mais produtos" at bounding box center [713, 439] width 149 height 12
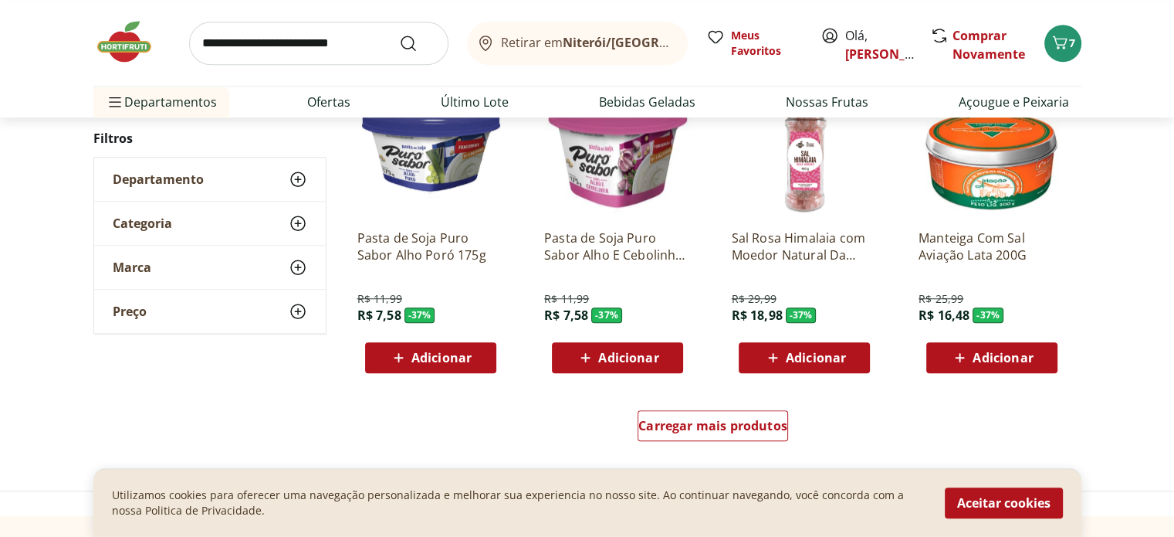
scroll to position [12971, 0]
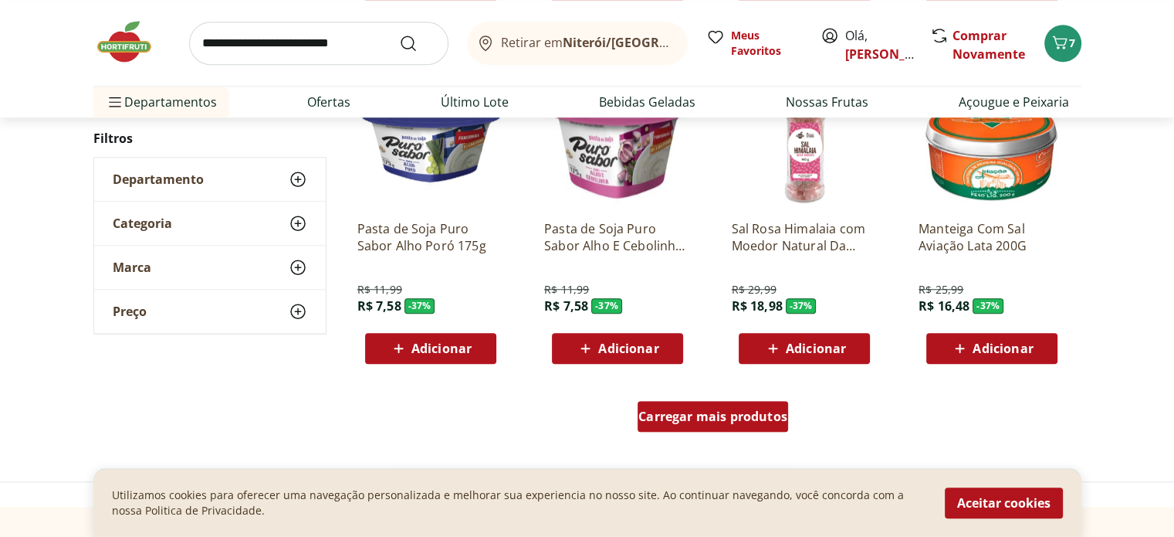
click at [708, 416] on span "Carregar mais produtos" at bounding box center [713, 416] width 149 height 12
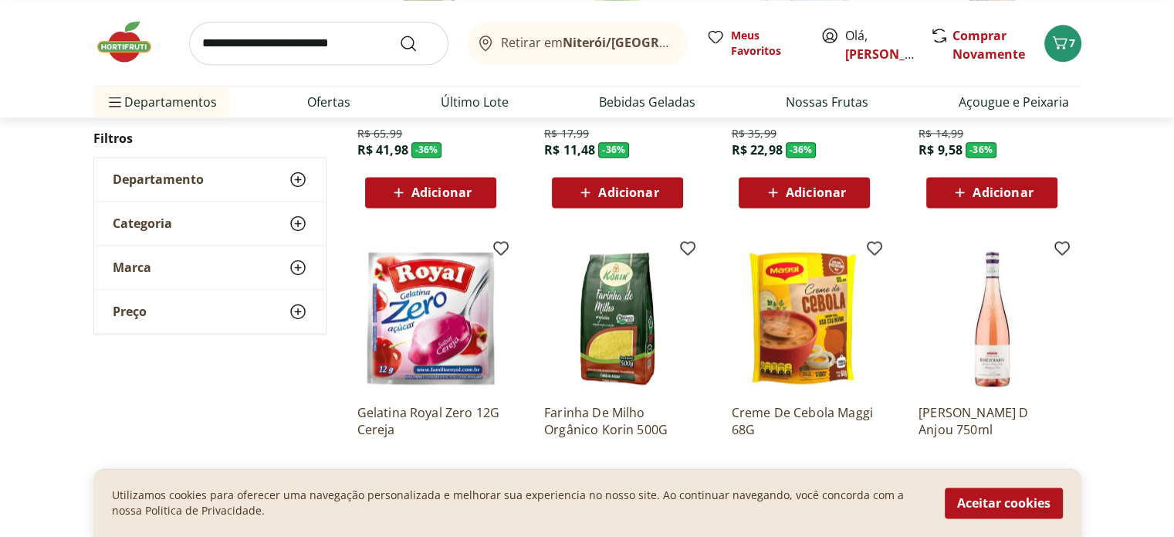
scroll to position [14000, 0]
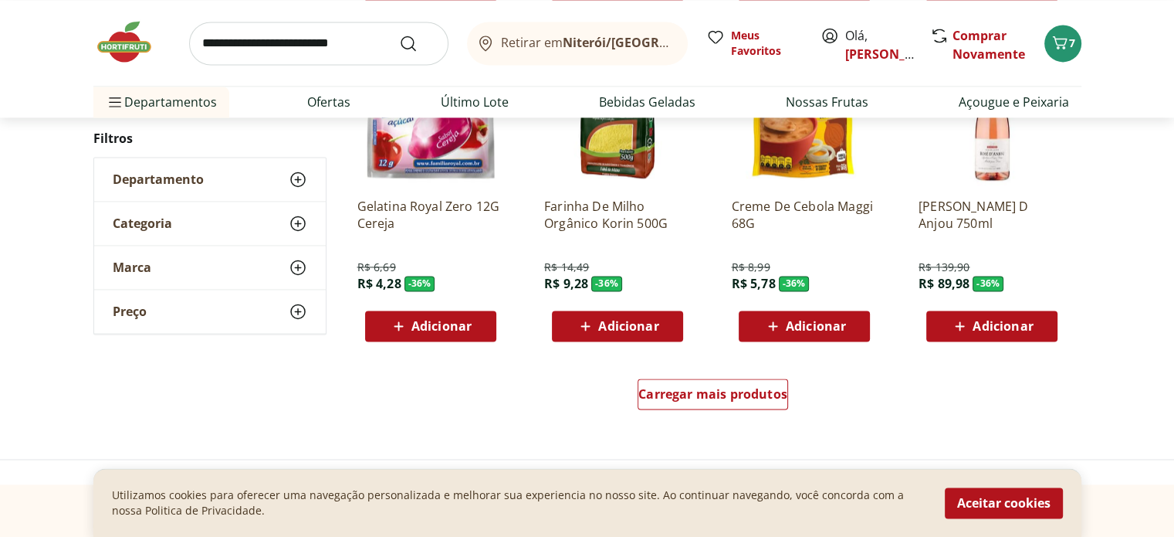
click at [726, 377] on div "Carregar mais produtos" at bounding box center [713, 397] width 749 height 74
click at [724, 400] on span "Carregar mais produtos" at bounding box center [713, 394] width 149 height 12
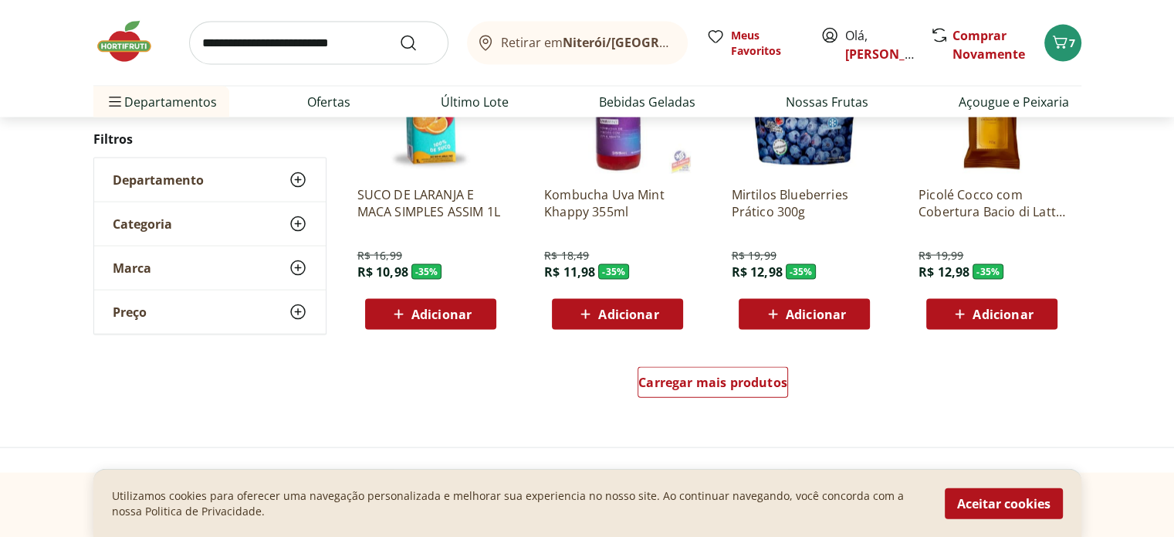
scroll to position [15029, 0]
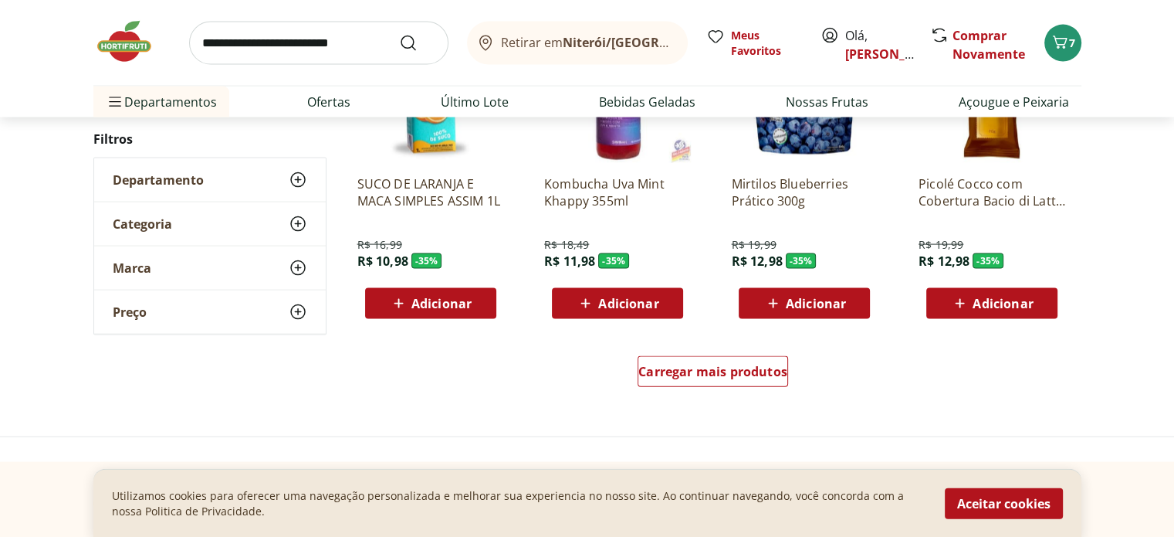
click at [794, 305] on span "Adicionar" at bounding box center [816, 303] width 60 height 12
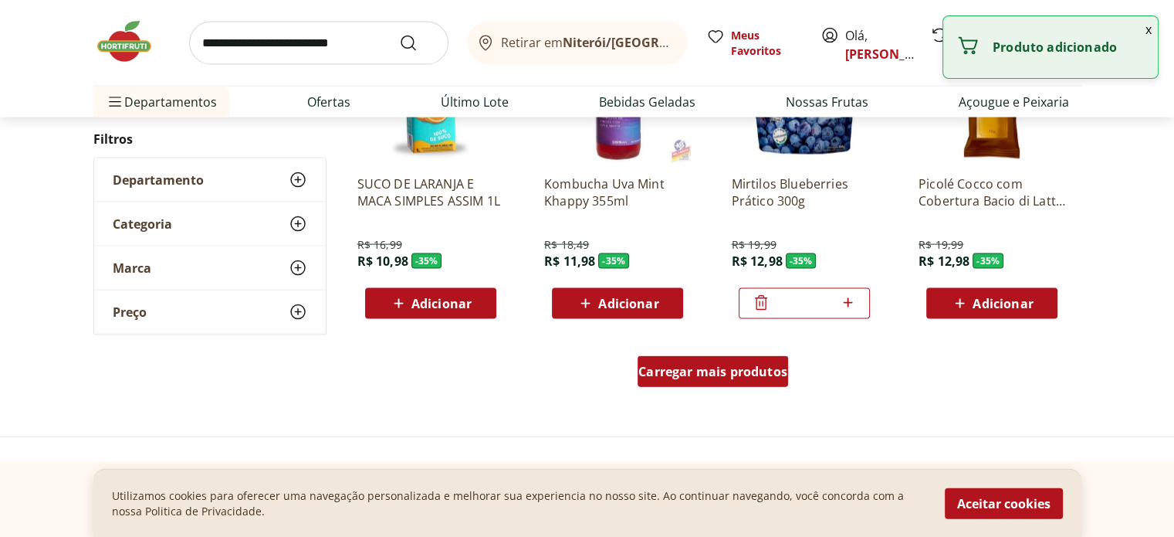
click at [700, 372] on span "Carregar mais produtos" at bounding box center [713, 371] width 149 height 12
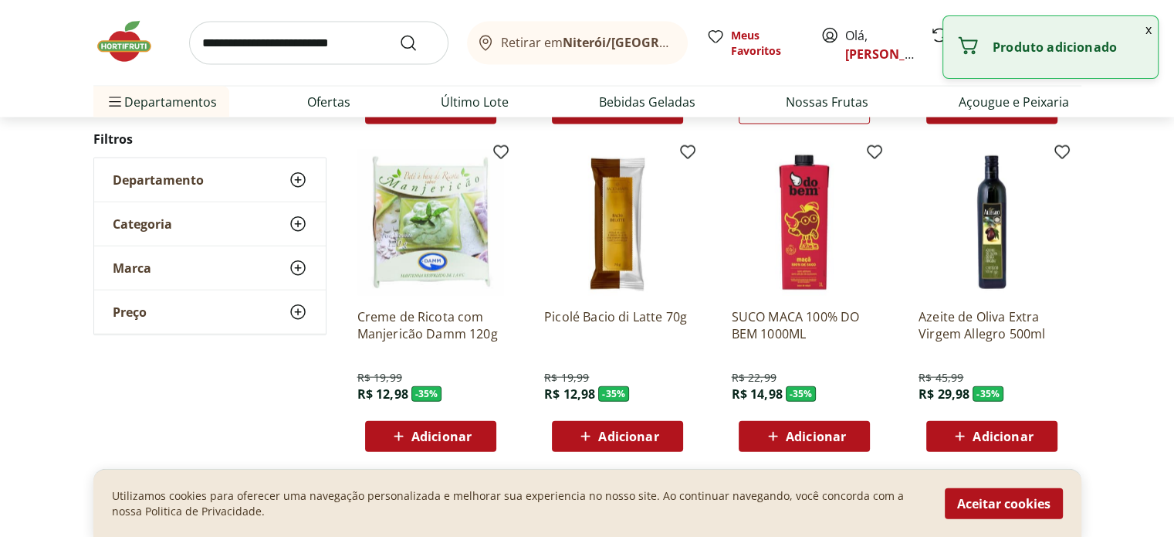
scroll to position [15235, 0]
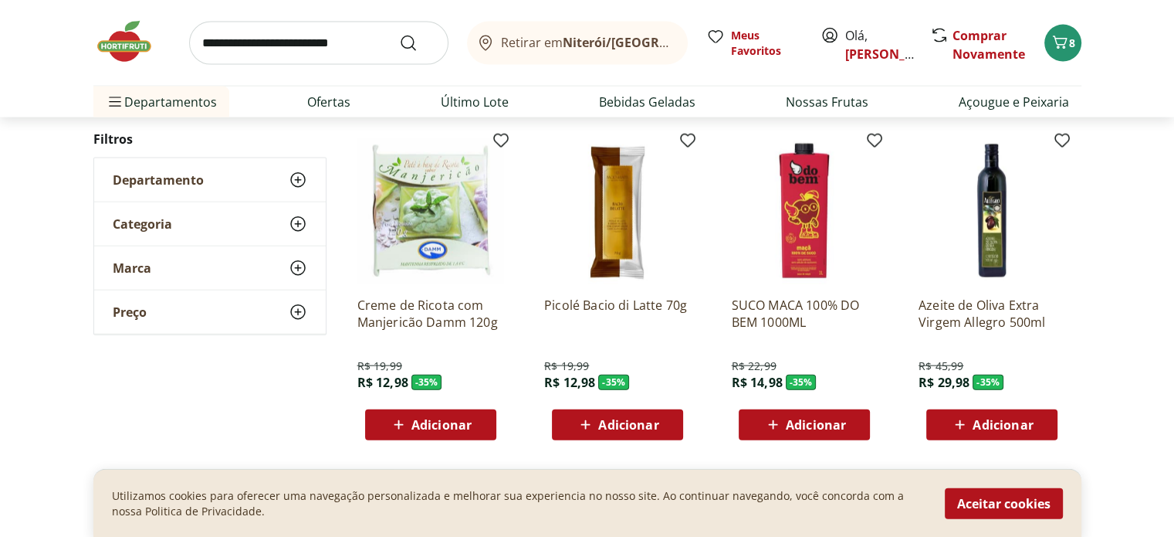
click at [449, 413] on div "Adicionar" at bounding box center [431, 425] width 107 height 28
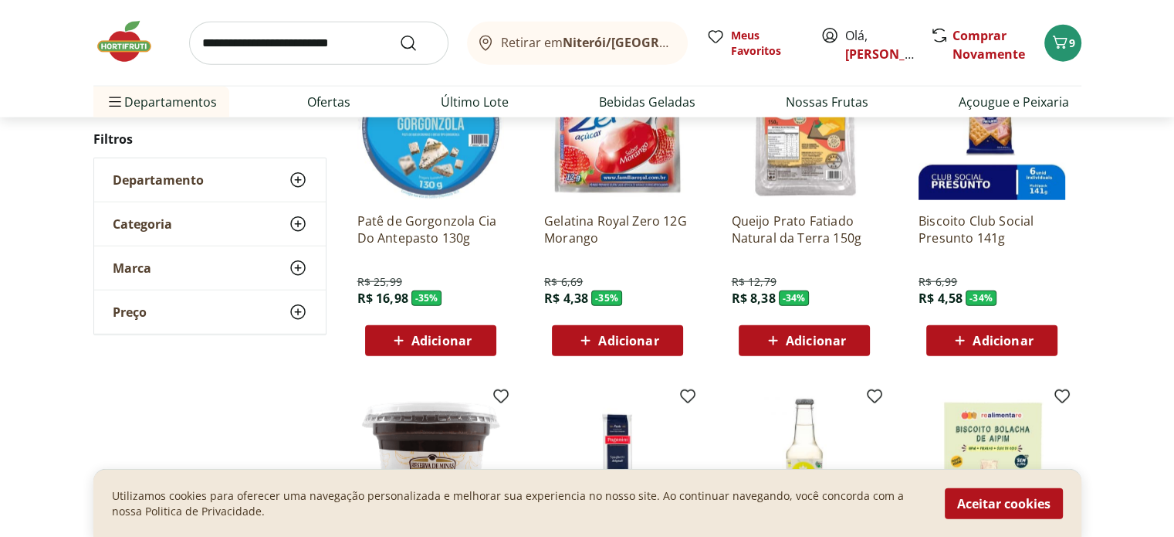
scroll to position [15853, 0]
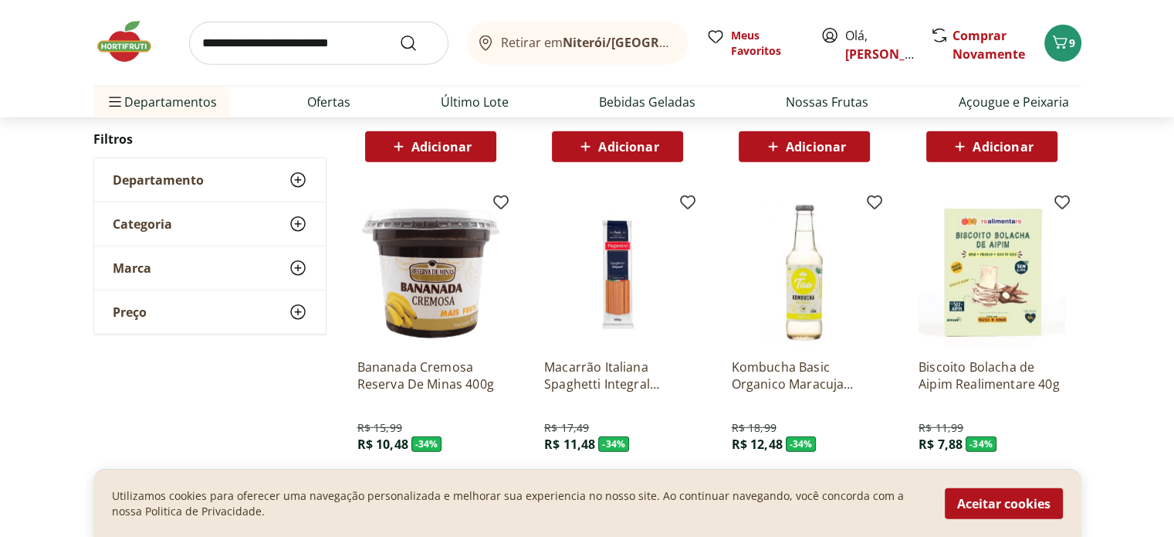
click at [1004, 255] on img at bounding box center [992, 272] width 147 height 147
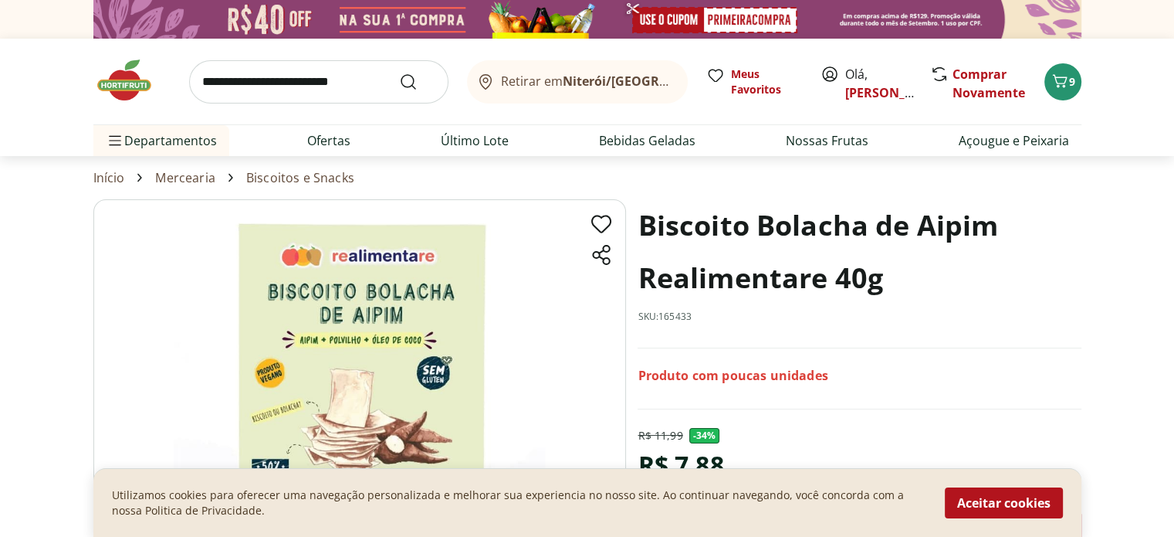
scroll to position [205, 0]
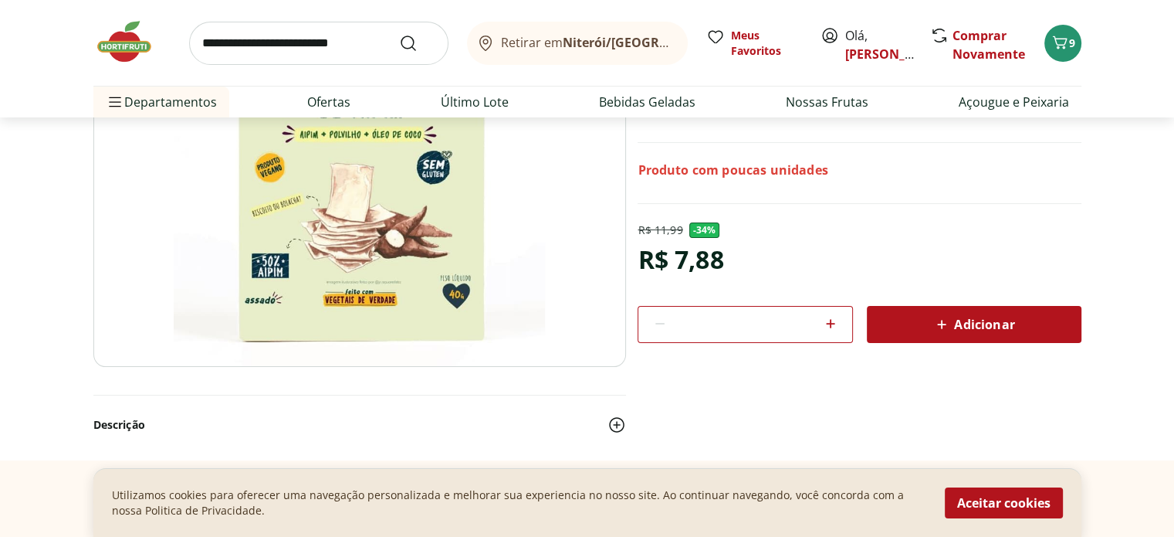
scroll to position [5352, 0]
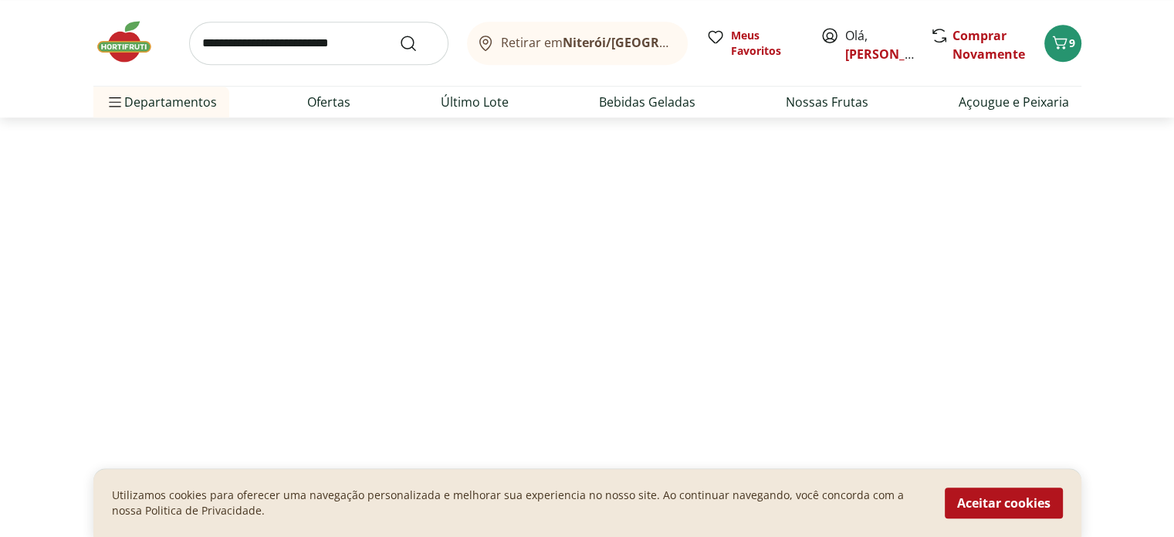
select select "**********"
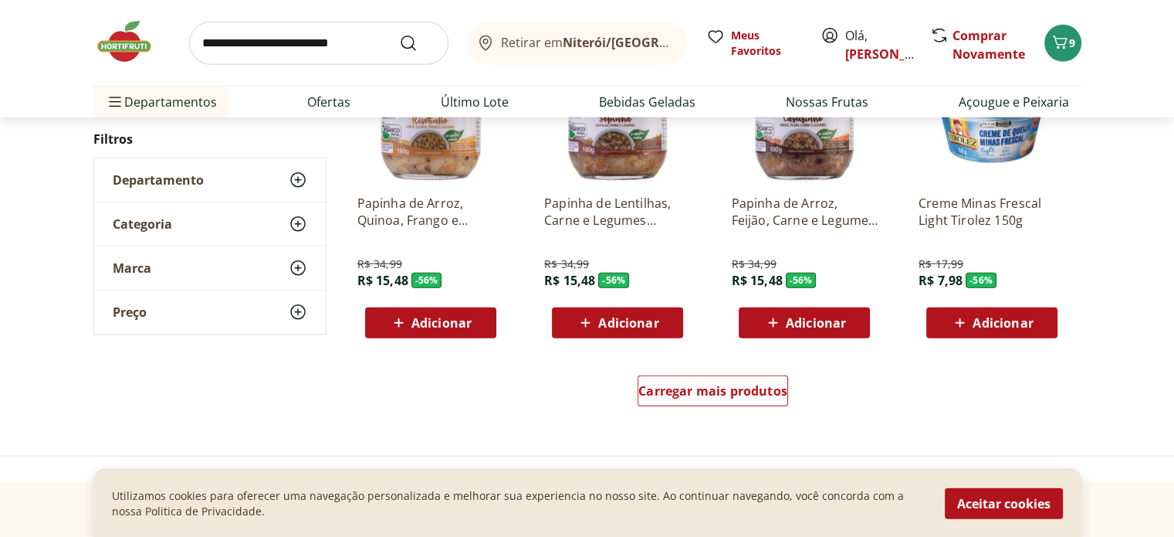
scroll to position [4099, 0]
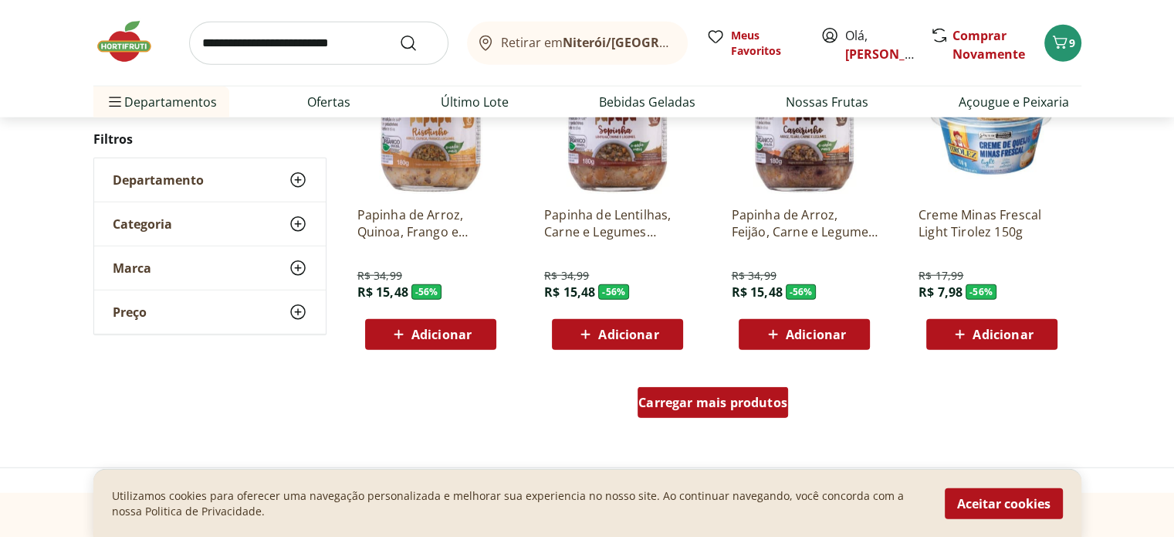
click at [727, 405] on span "Carregar mais produtos" at bounding box center [713, 402] width 149 height 12
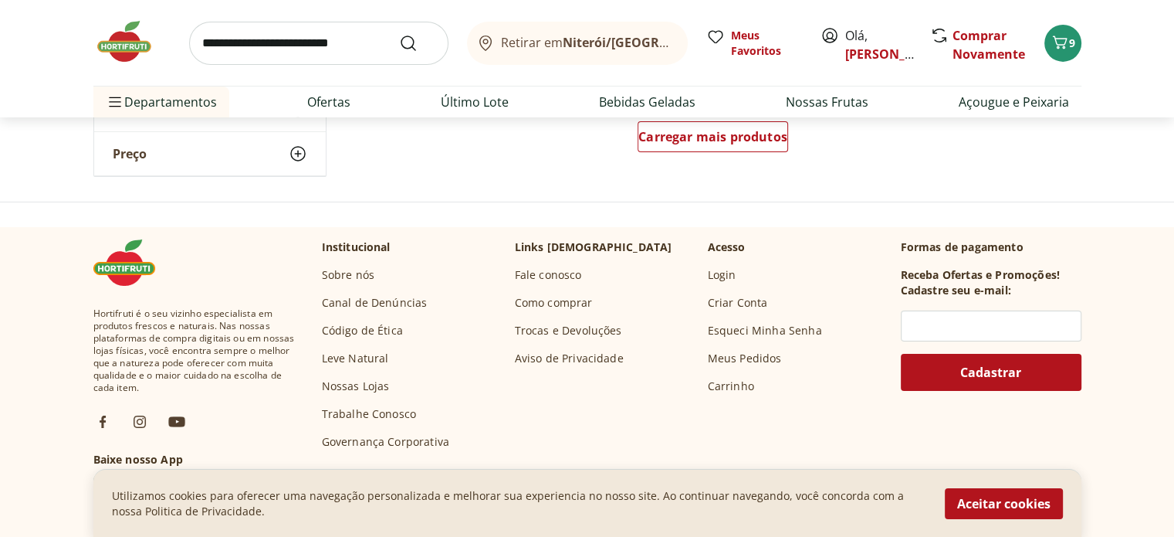
scroll to position [5312, 0]
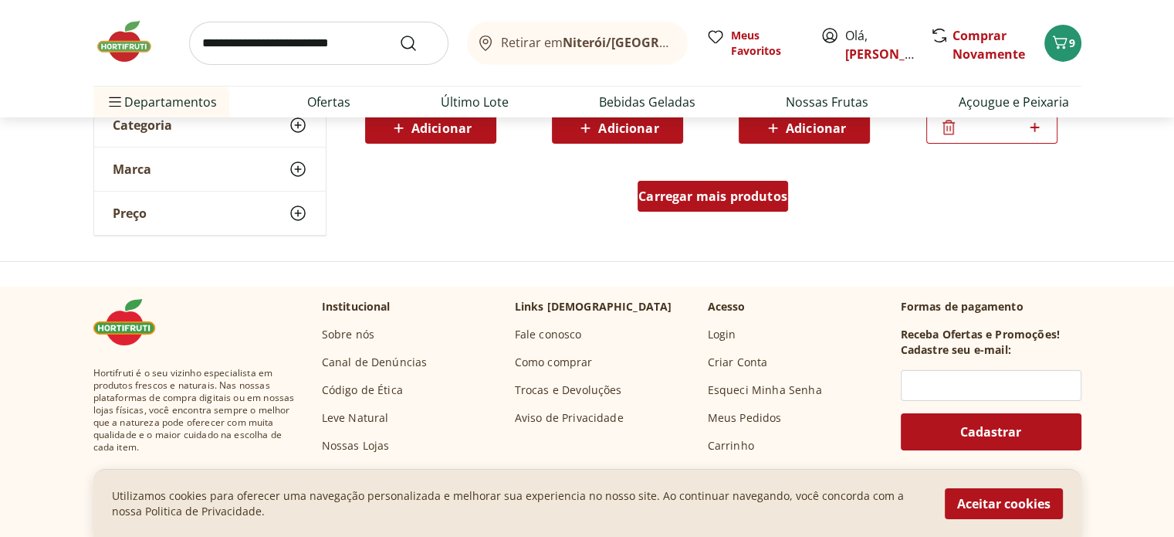
click at [718, 197] on span "Carregar mais produtos" at bounding box center [713, 196] width 149 height 12
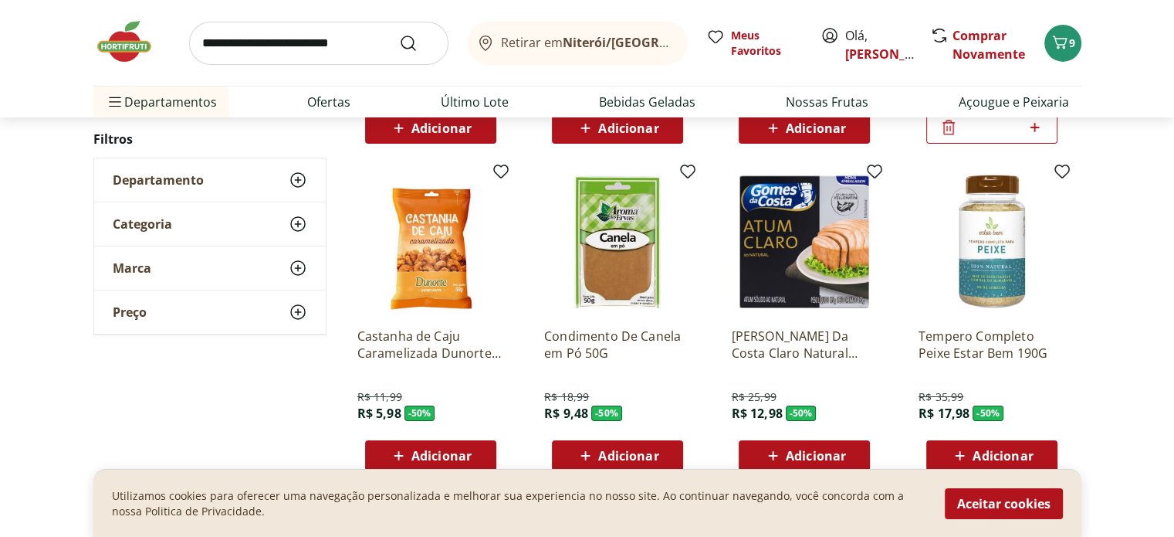
scroll to position [6136, 0]
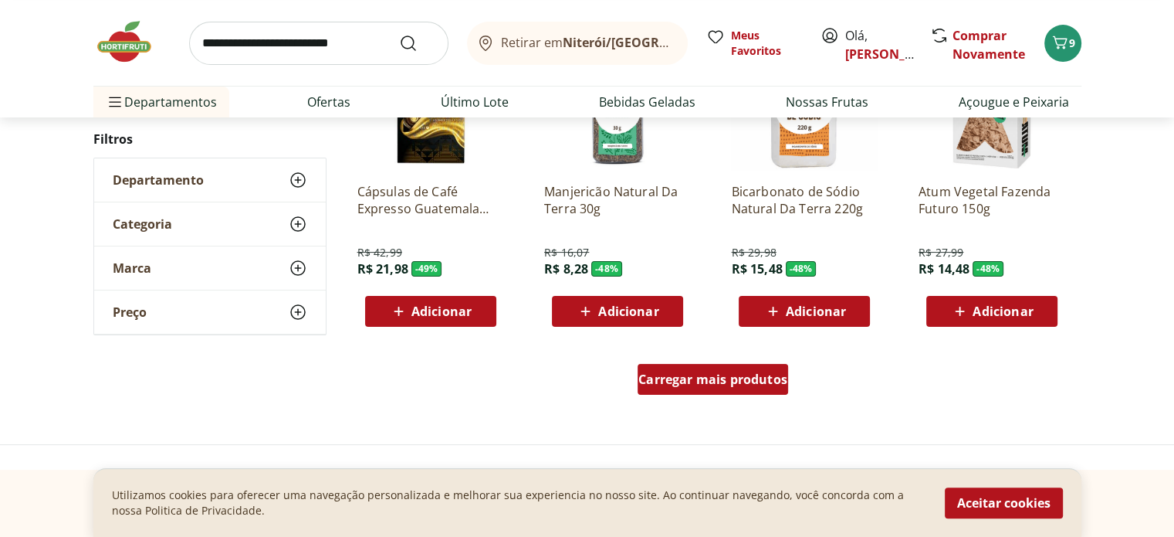
click at [737, 375] on span "Carregar mais produtos" at bounding box center [713, 379] width 149 height 12
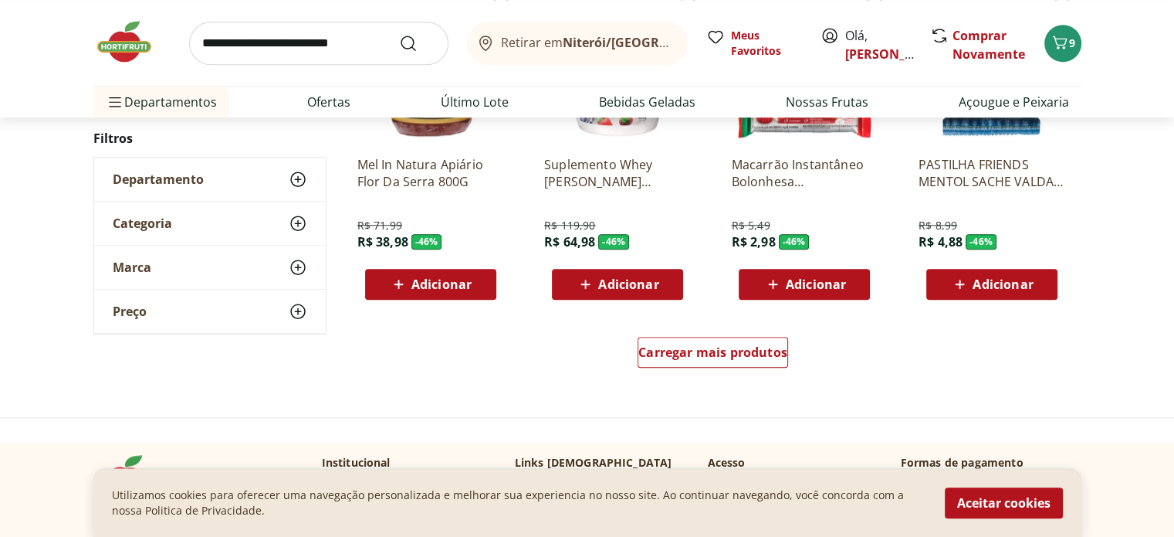
scroll to position [7371, 0]
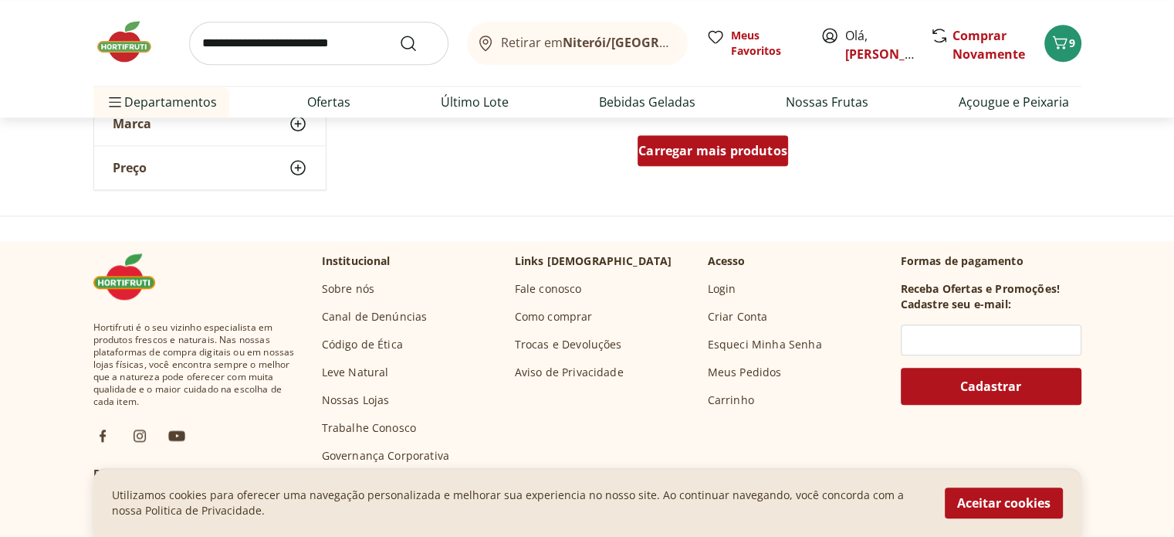
click at [728, 158] on div "Carregar mais produtos" at bounding box center [713, 150] width 151 height 31
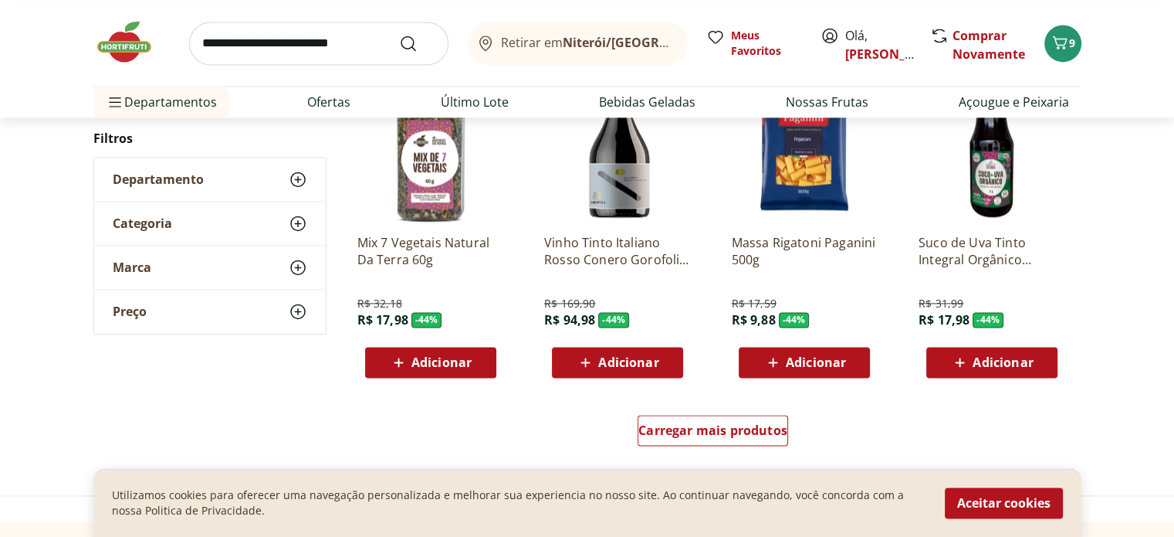
scroll to position [8194, 0]
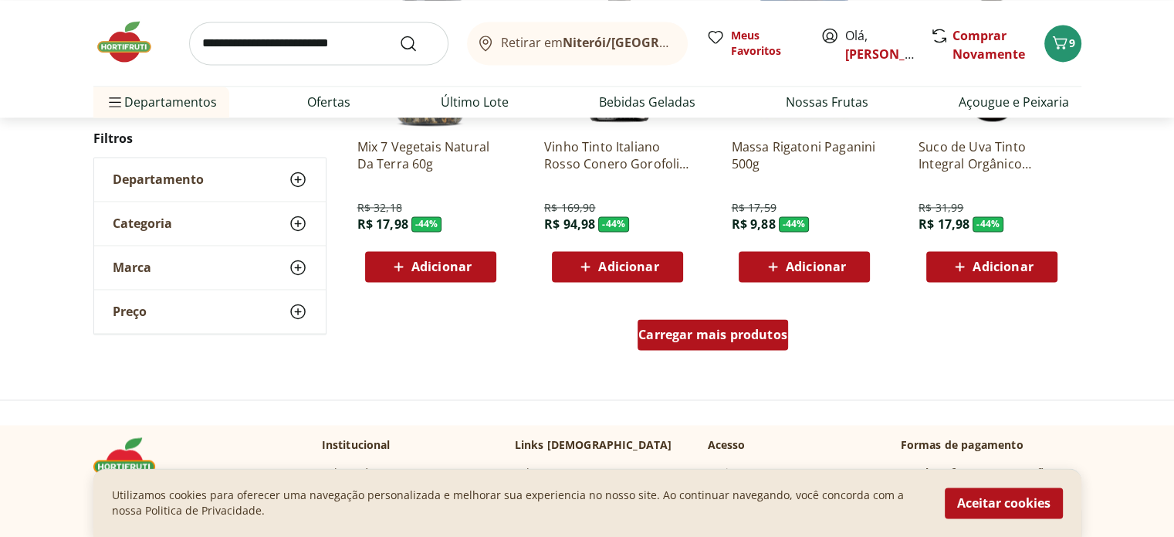
click at [729, 337] on span "Carregar mais produtos" at bounding box center [713, 334] width 149 height 12
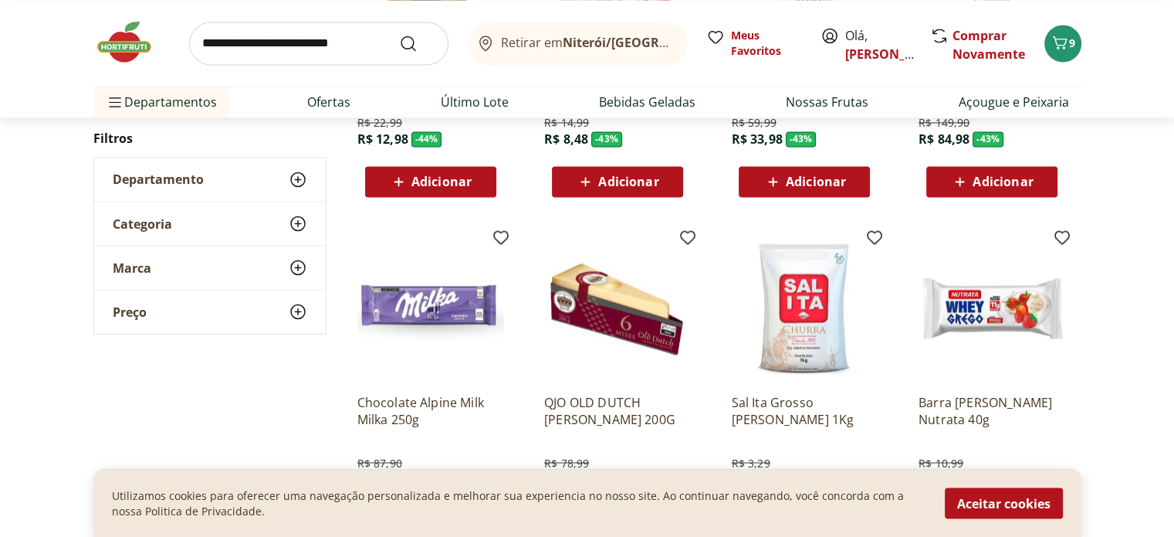
scroll to position [9224, 0]
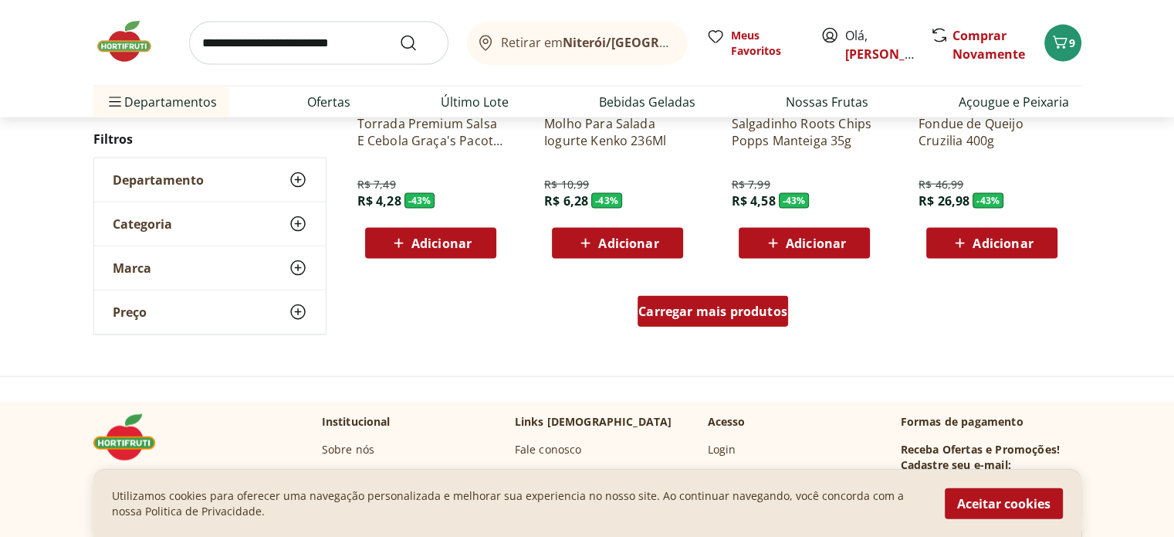
click at [711, 308] on span "Carregar mais produtos" at bounding box center [713, 311] width 149 height 12
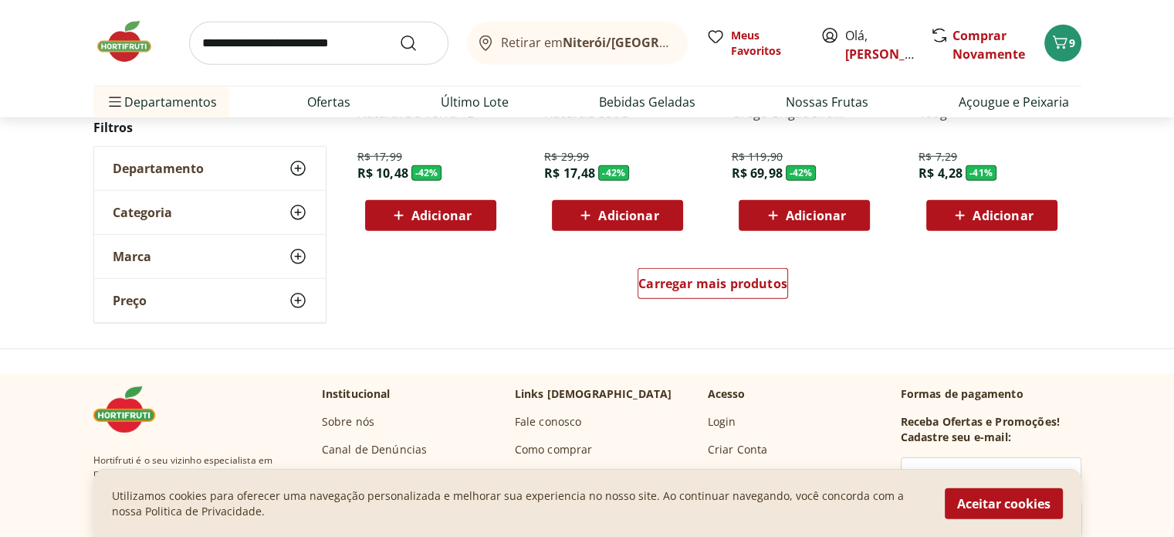
scroll to position [10253, 0]
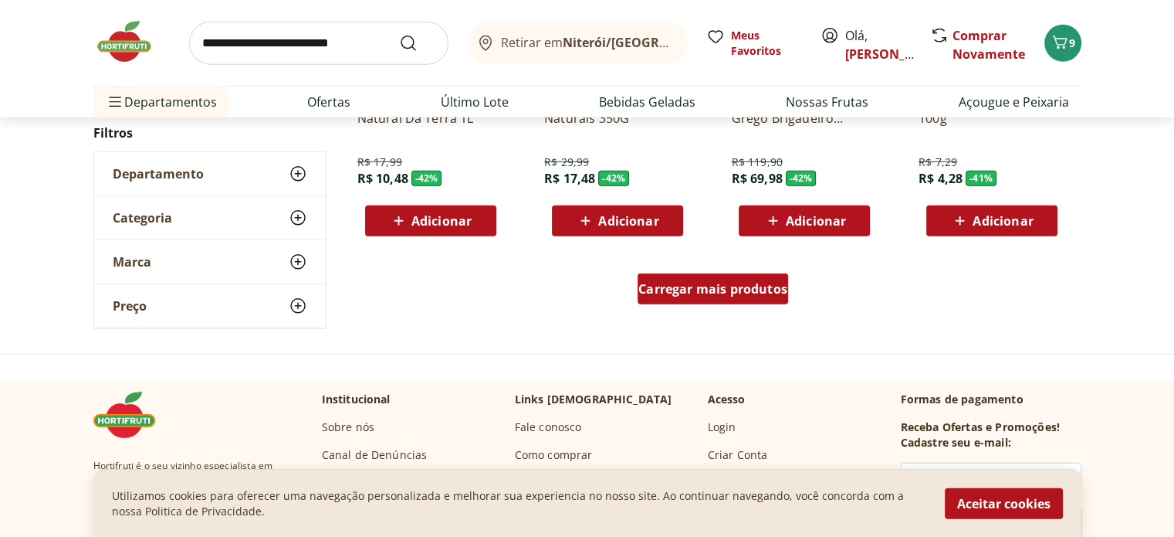
click at [720, 289] on span "Carregar mais produtos" at bounding box center [713, 289] width 149 height 12
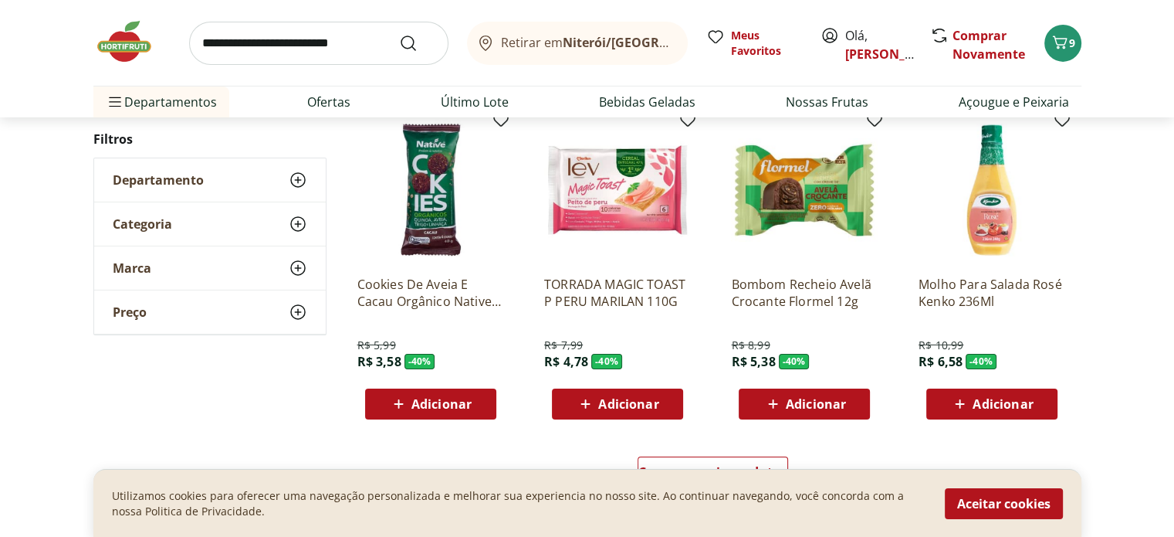
scroll to position [11282, 0]
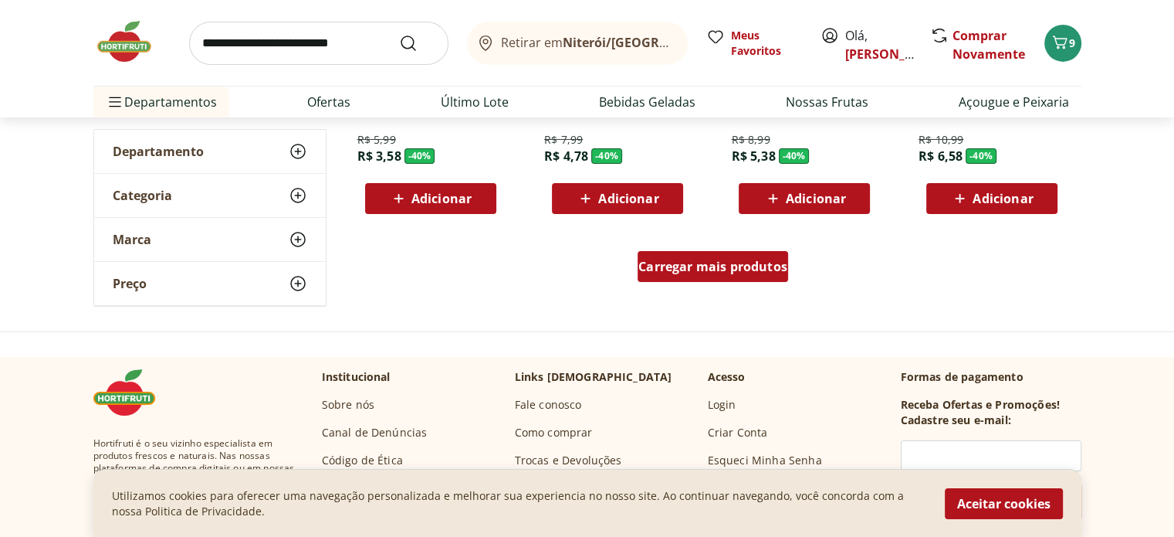
click at [717, 266] on span "Carregar mais produtos" at bounding box center [713, 266] width 149 height 12
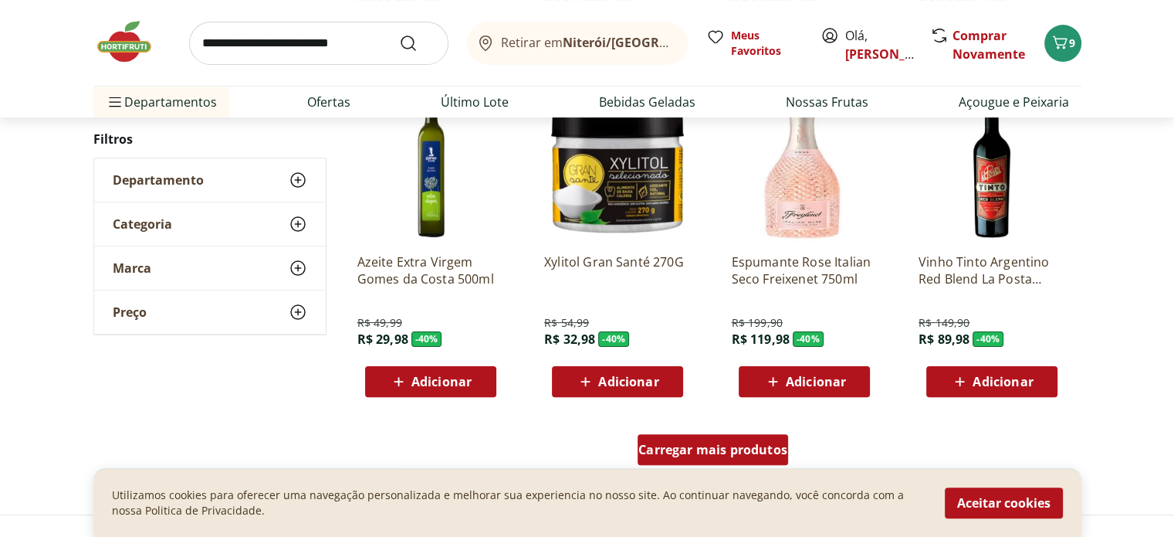
scroll to position [12312, 0]
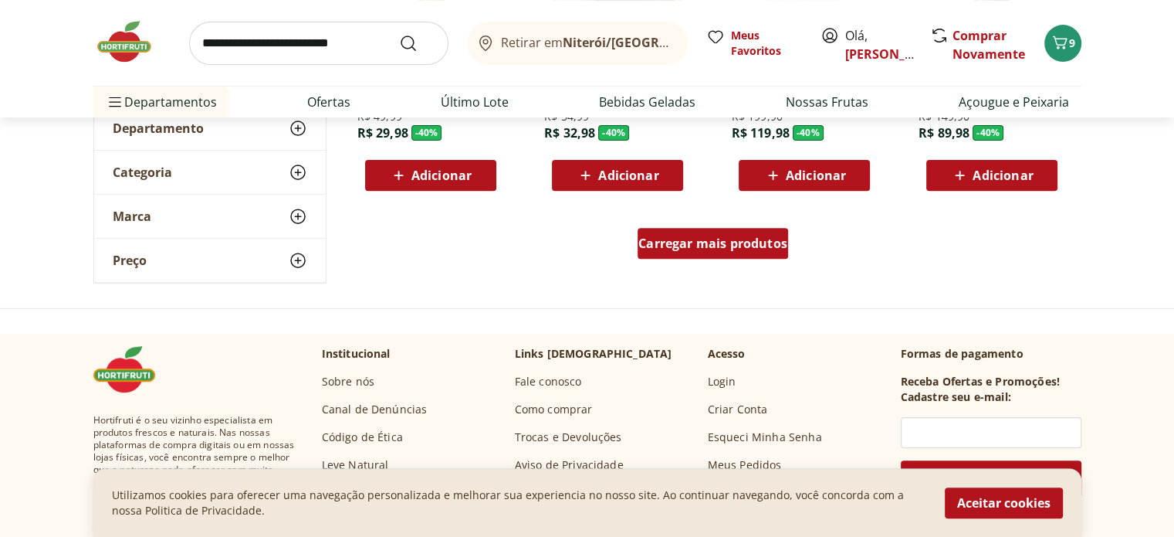
click at [718, 245] on span "Carregar mais produtos" at bounding box center [713, 243] width 149 height 12
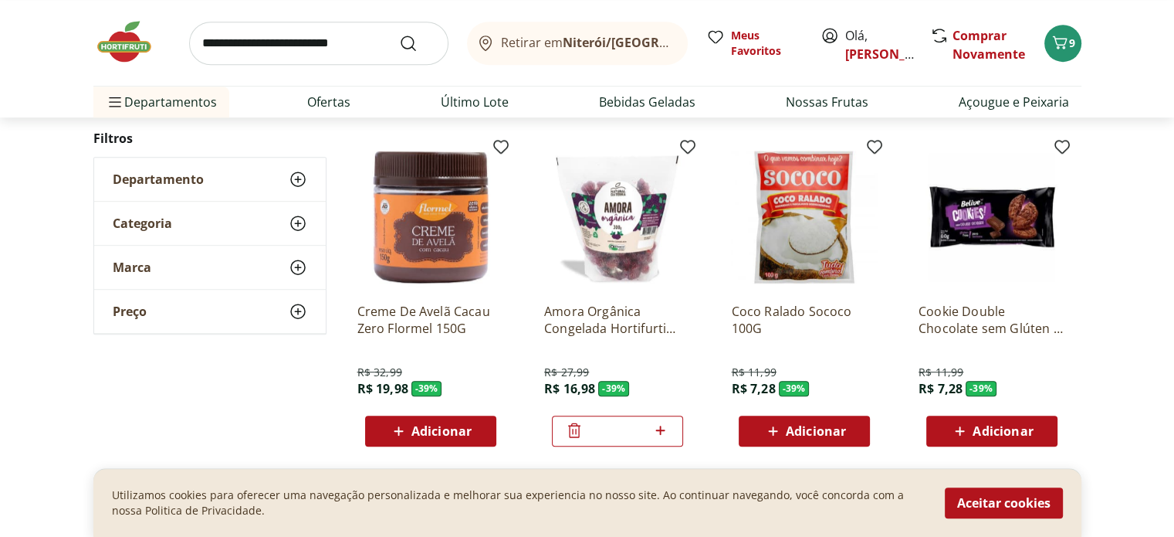
scroll to position [13135, 0]
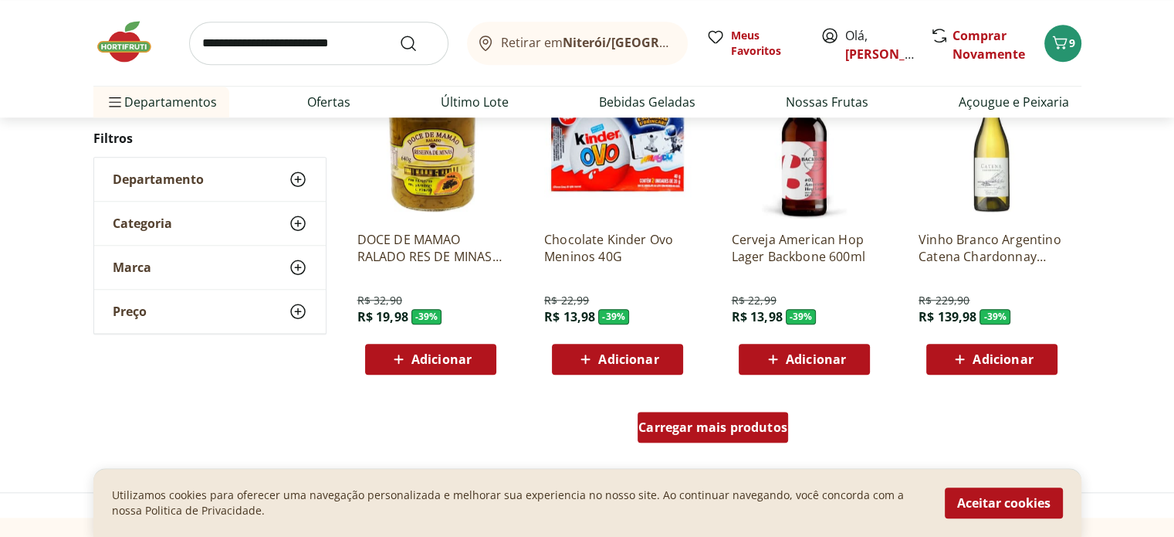
click at [775, 433] on span "Carregar mais produtos" at bounding box center [713, 427] width 149 height 12
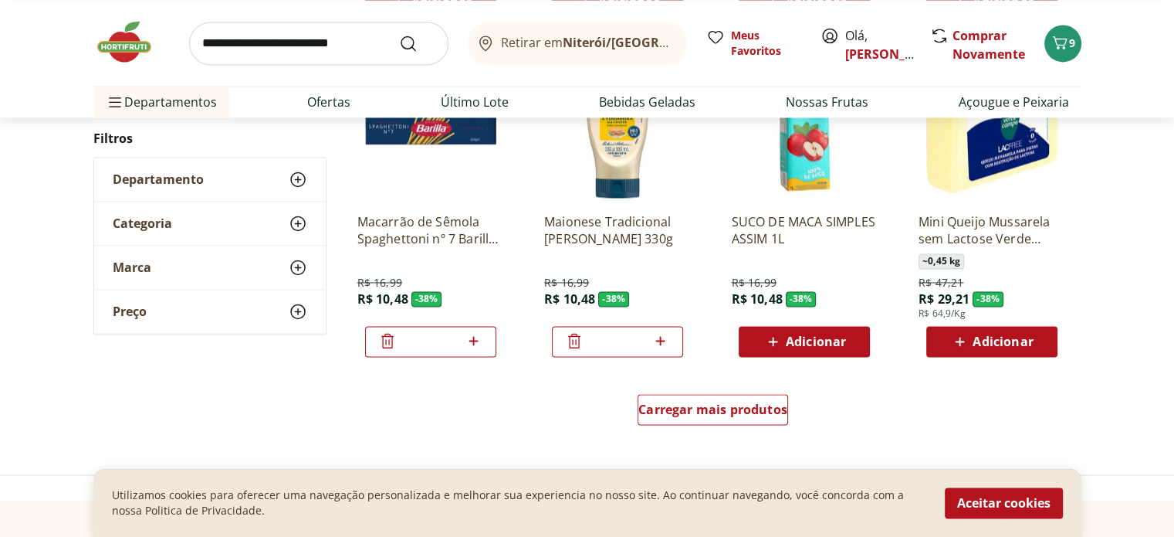
scroll to position [14165, 0]
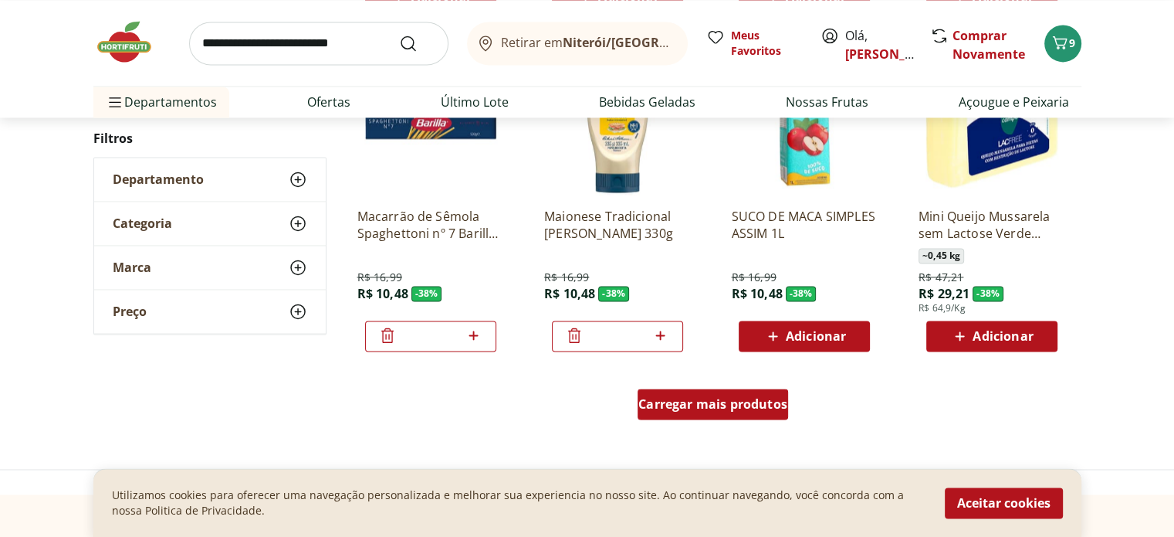
click at [695, 401] on span "Carregar mais produtos" at bounding box center [713, 404] width 149 height 12
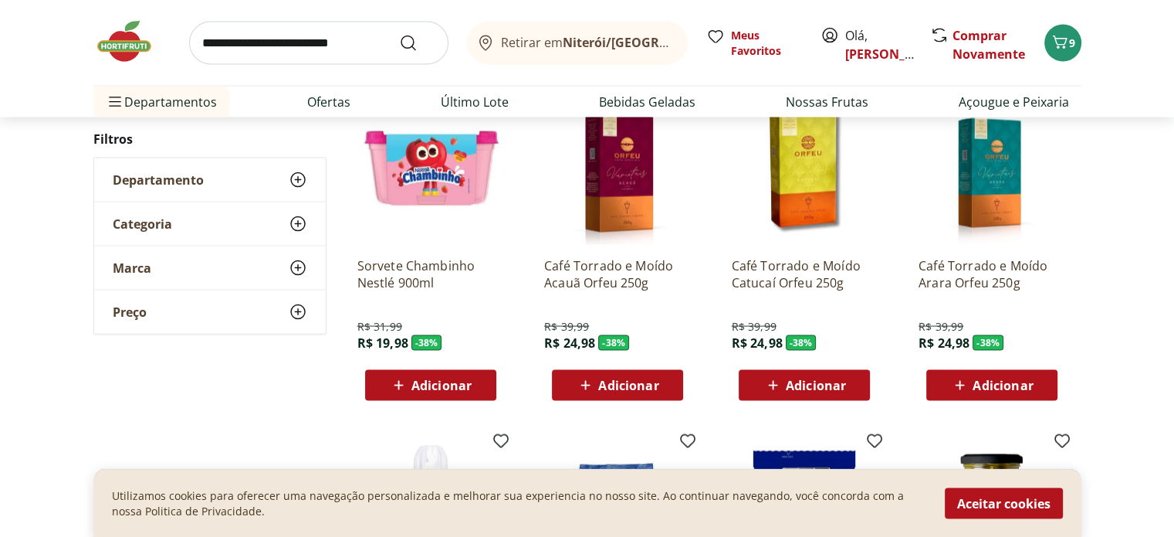
scroll to position [15195, 0]
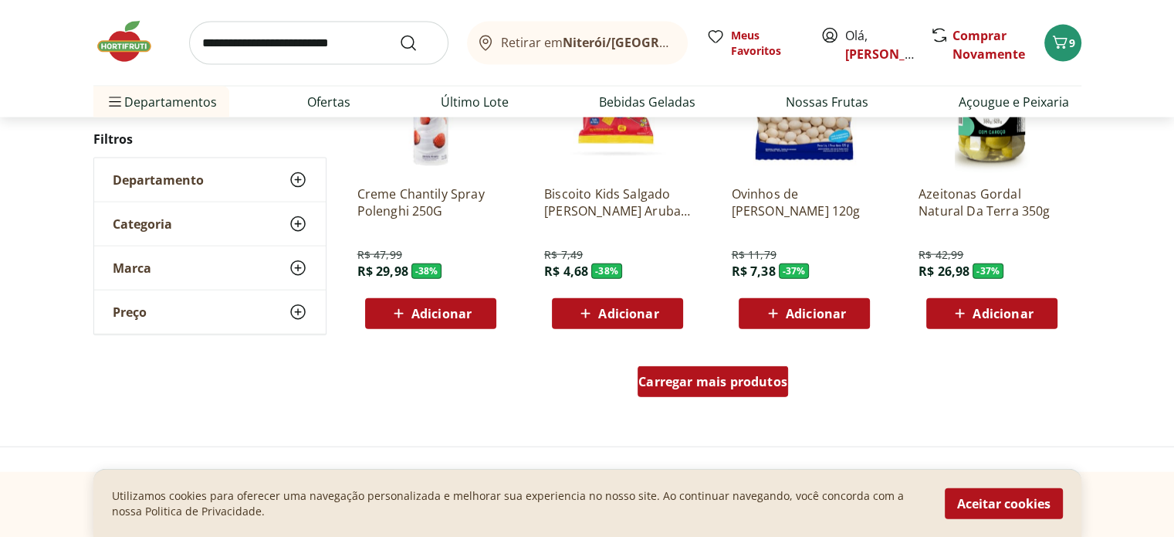
click at [682, 369] on div "Carregar mais produtos" at bounding box center [713, 381] width 151 height 31
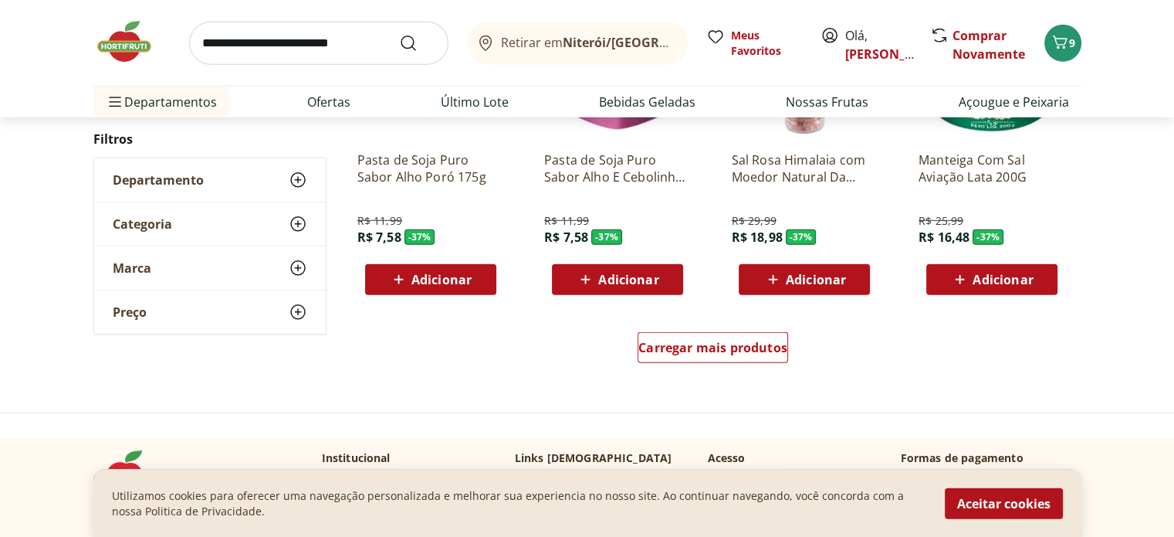
scroll to position [16224, 0]
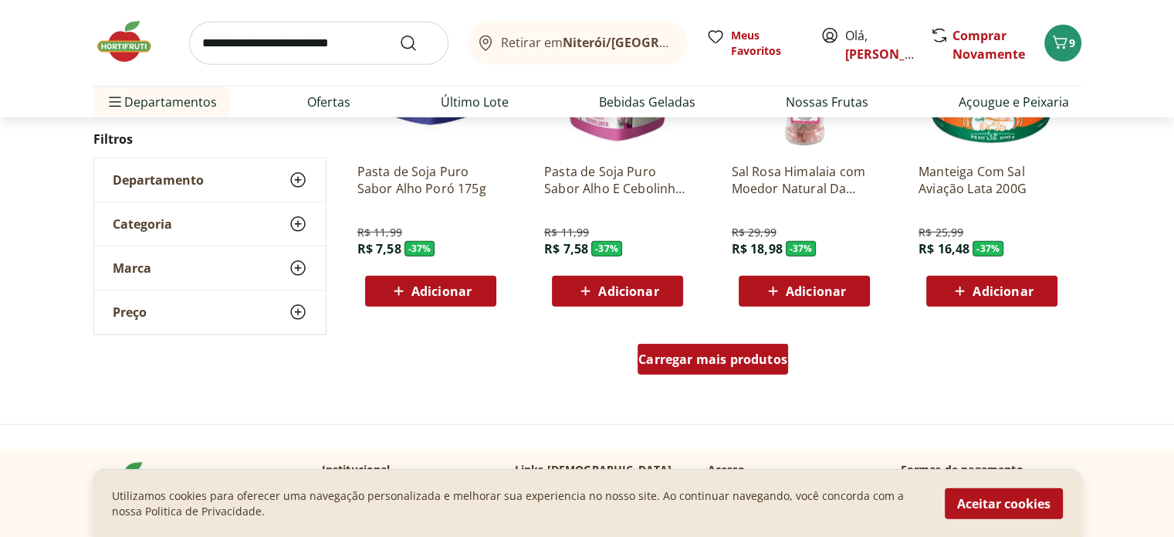
click at [696, 358] on span "Carregar mais produtos" at bounding box center [713, 359] width 149 height 12
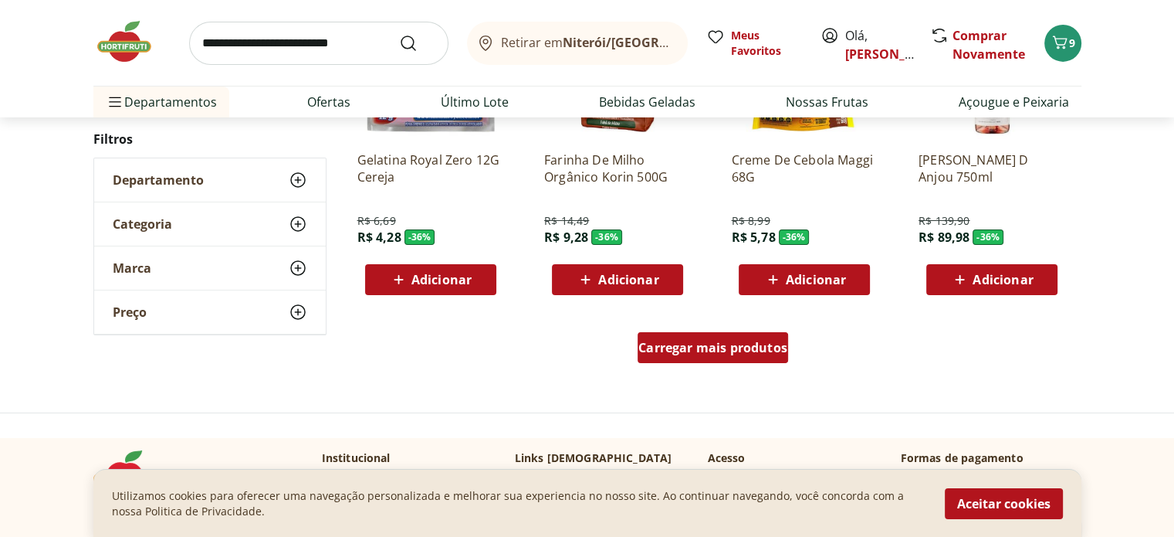
scroll to position [17254, 0]
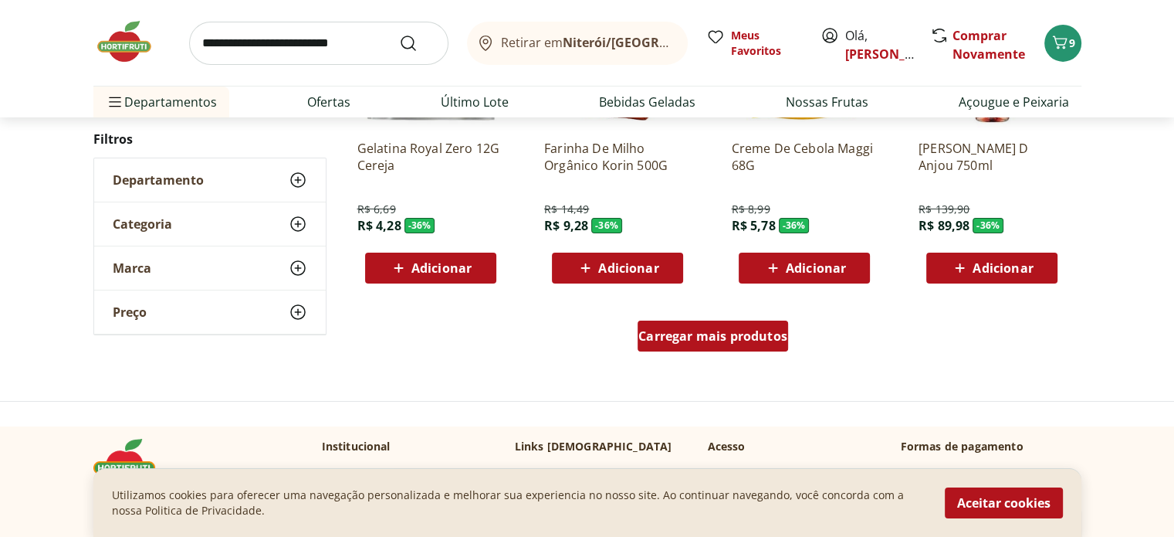
click at [696, 330] on span "Carregar mais produtos" at bounding box center [713, 336] width 149 height 12
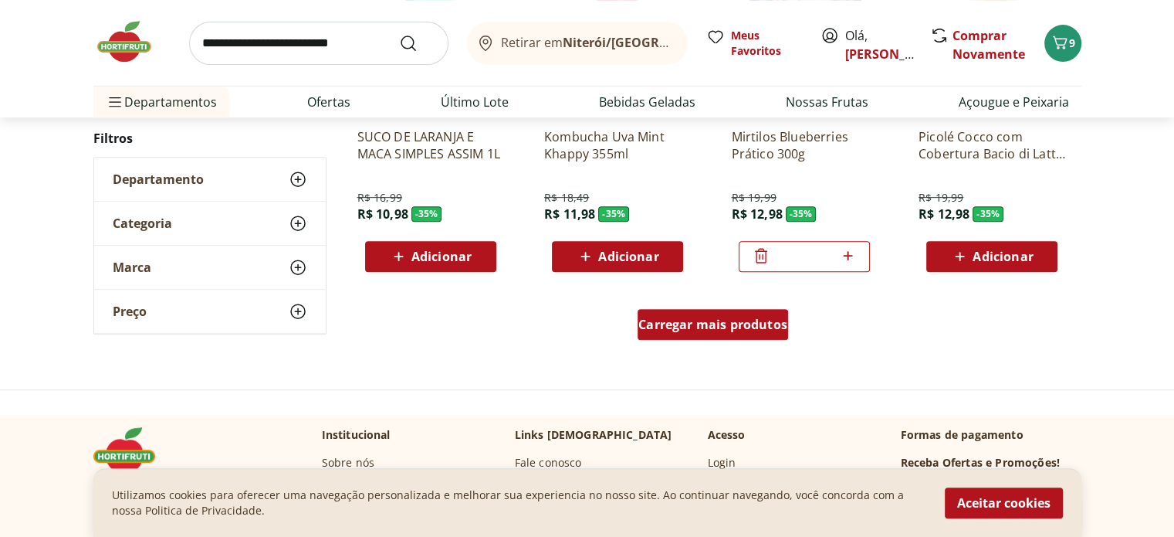
scroll to position [18283, 0]
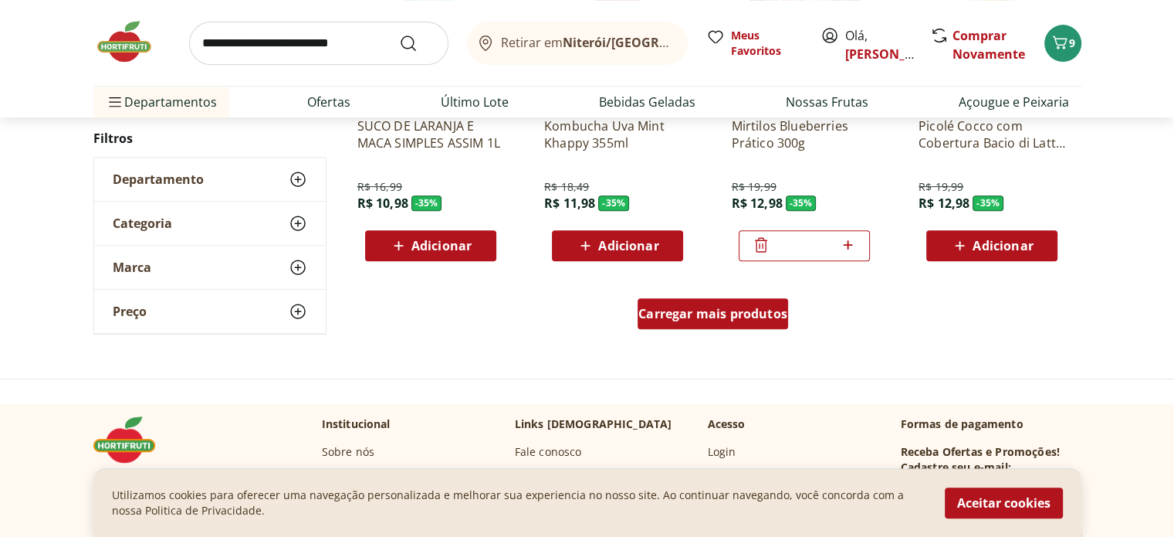
click at [708, 307] on span "Carregar mais produtos" at bounding box center [713, 313] width 149 height 12
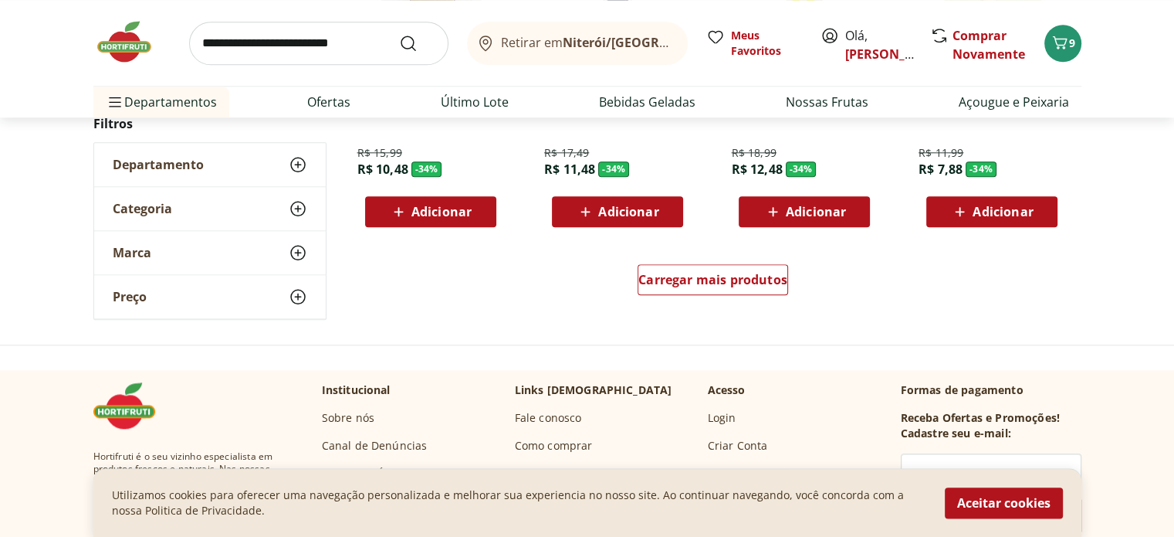
scroll to position [19312, 0]
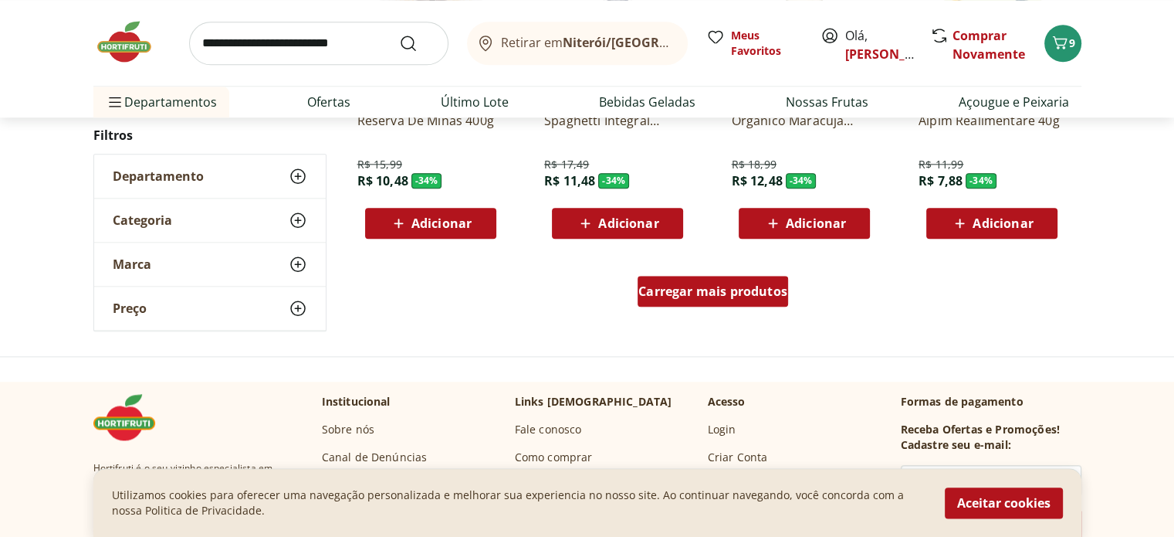
click at [683, 290] on span "Carregar mais produtos" at bounding box center [713, 291] width 149 height 12
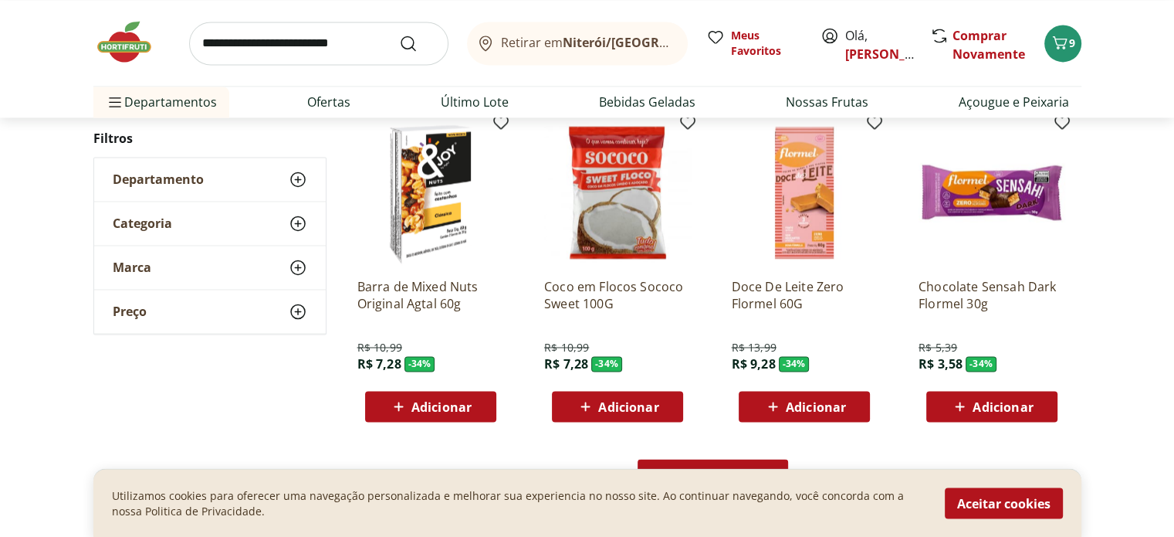
scroll to position [20342, 0]
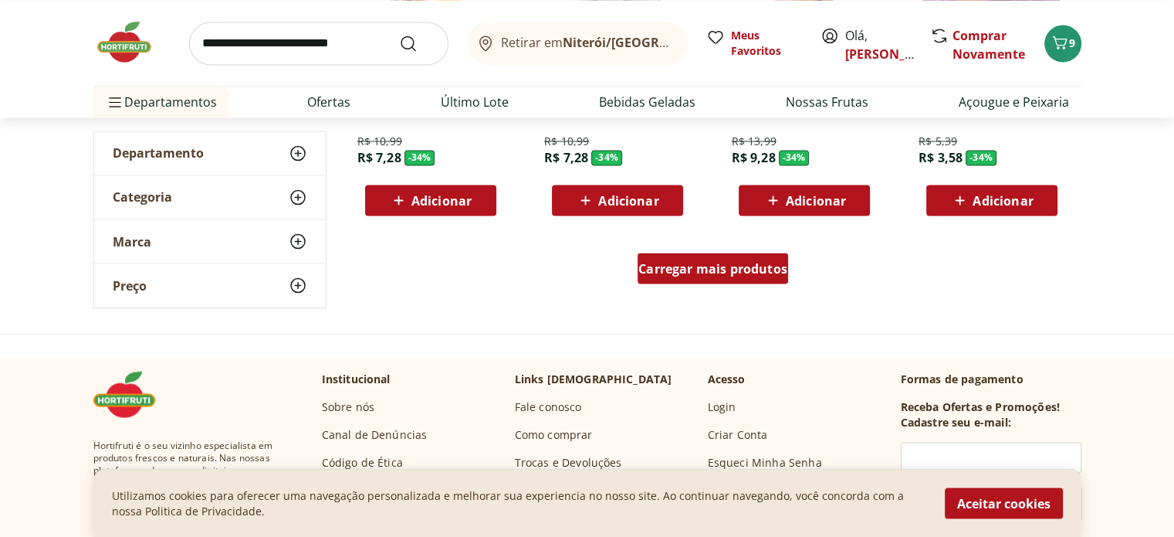
click at [689, 262] on span "Carregar mais produtos" at bounding box center [713, 268] width 149 height 12
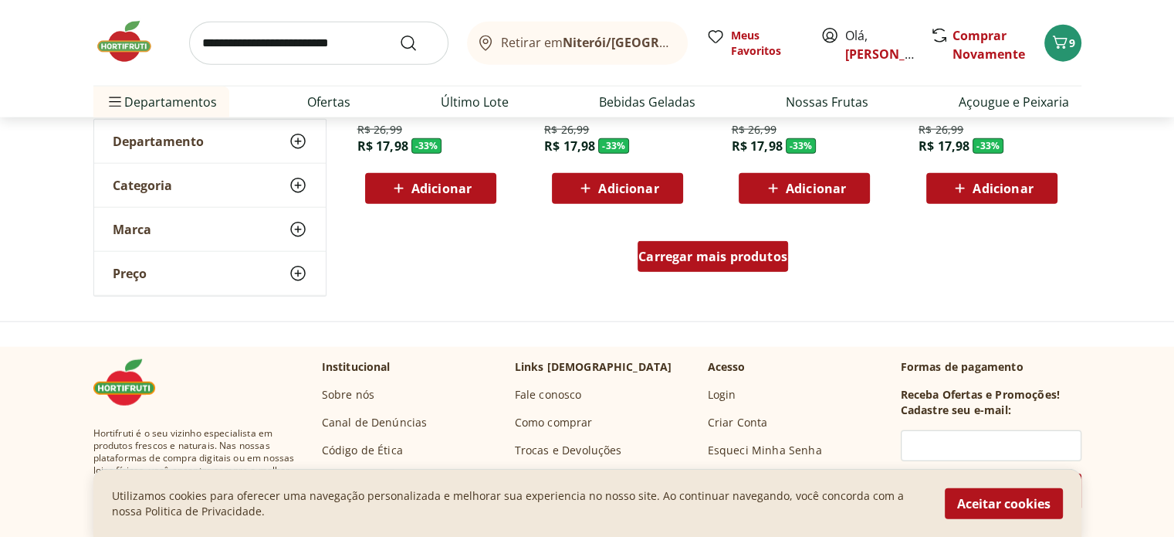
scroll to position [21371, 0]
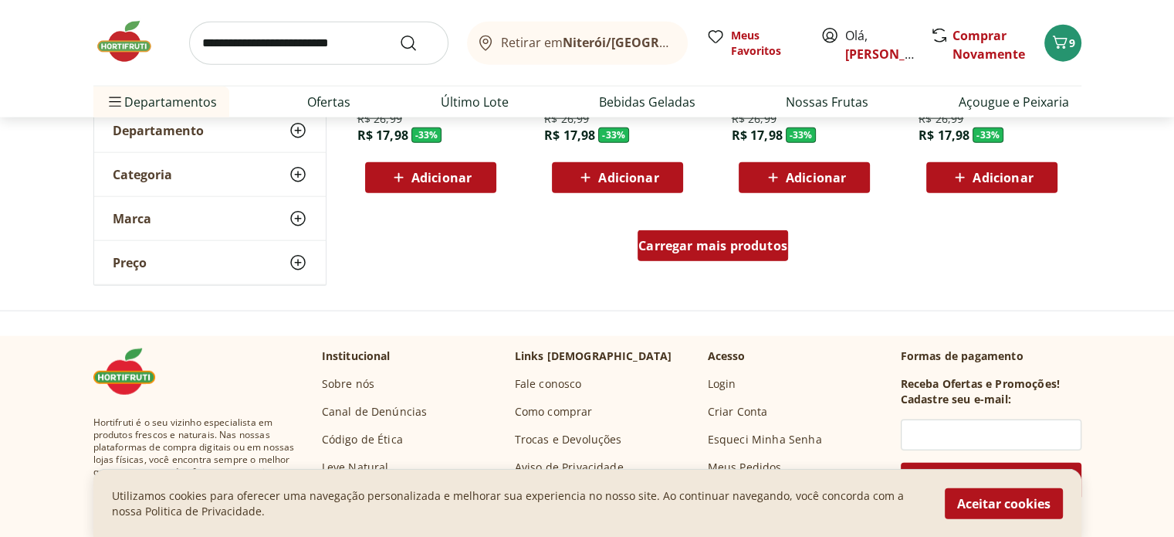
click at [689, 245] on span "Carregar mais produtos" at bounding box center [713, 245] width 149 height 12
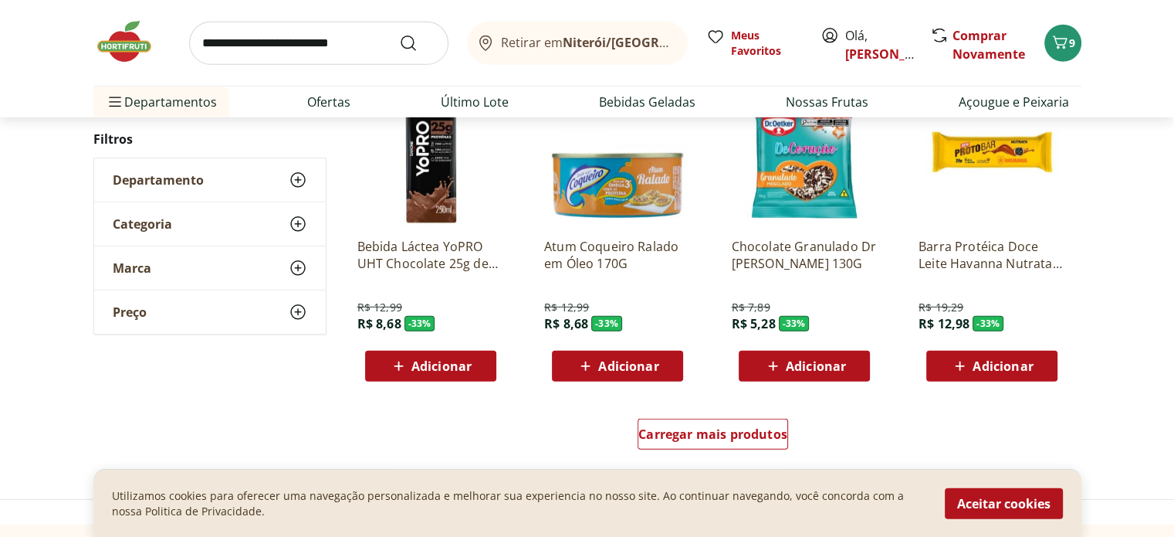
scroll to position [22195, 0]
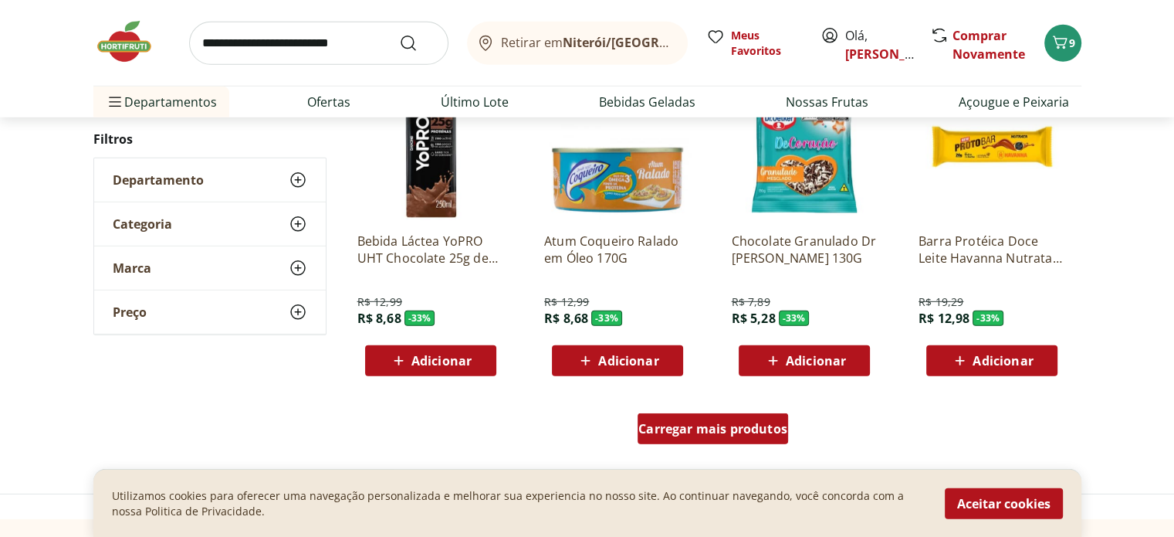
click at [732, 422] on span "Carregar mais produtos" at bounding box center [713, 428] width 149 height 12
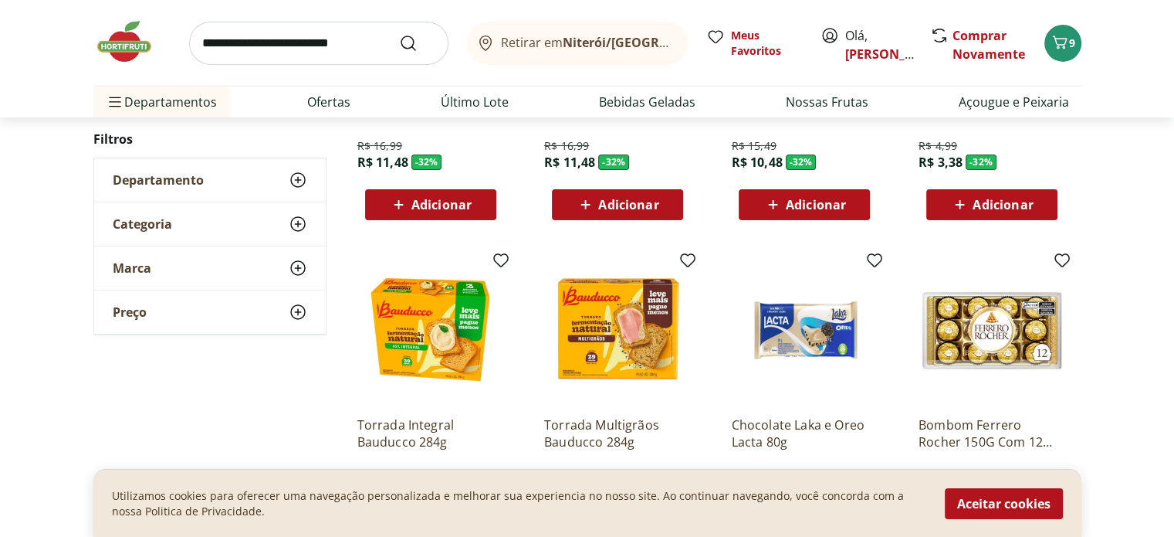
scroll to position [23224, 0]
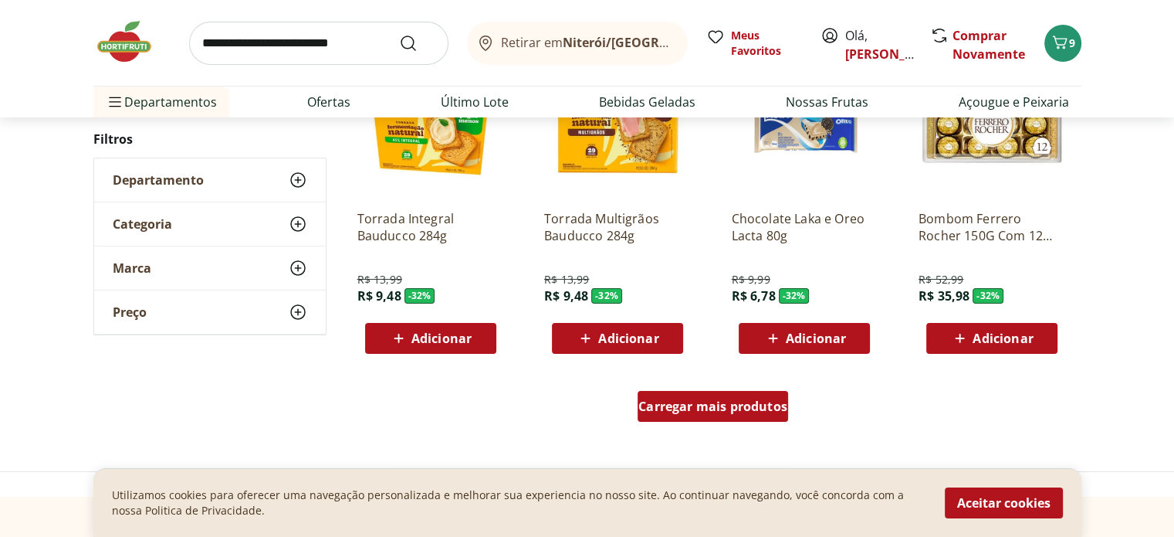
click at [714, 405] on span "Carregar mais produtos" at bounding box center [713, 406] width 149 height 12
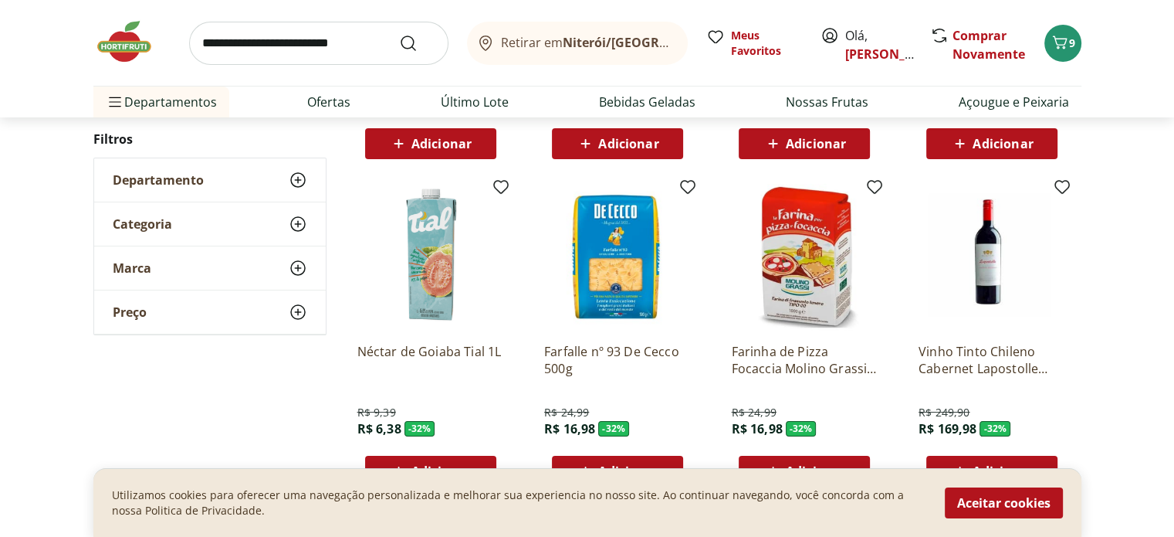
scroll to position [23430, 0]
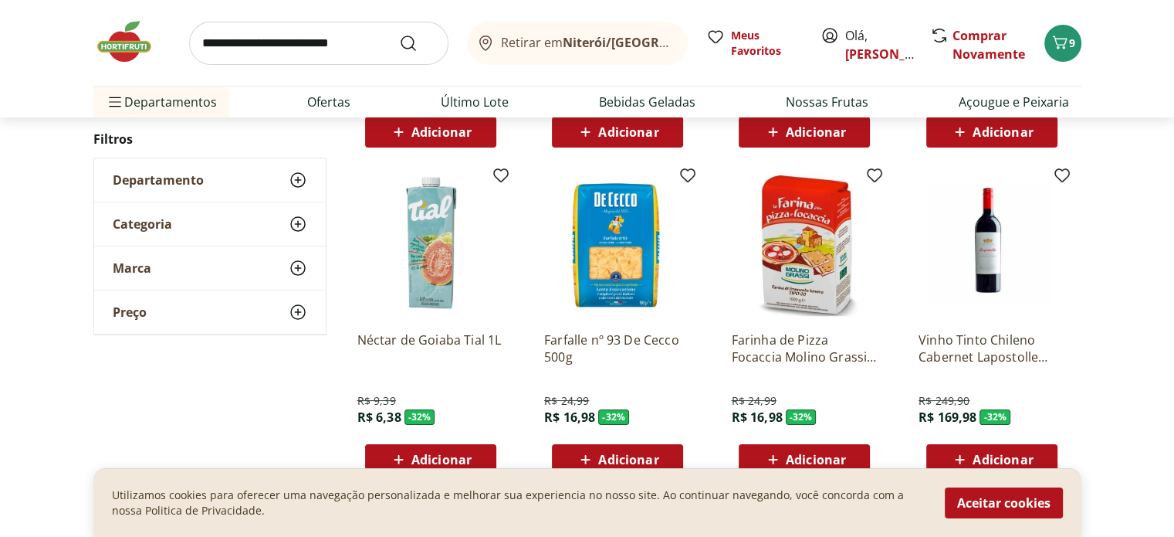
click at [621, 456] on span "Adicionar" at bounding box center [628, 459] width 60 height 12
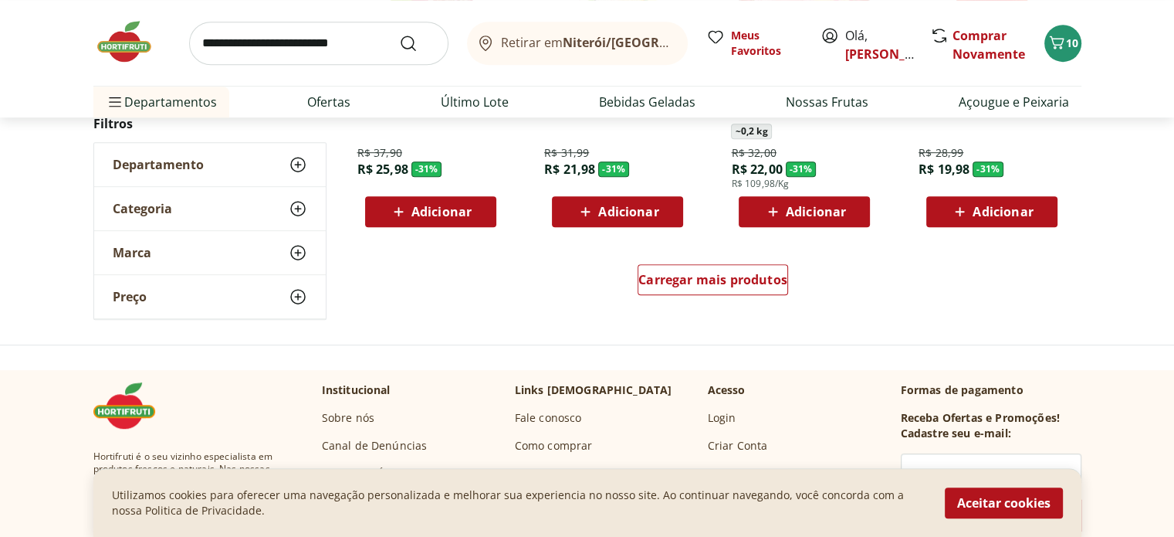
scroll to position [24460, 0]
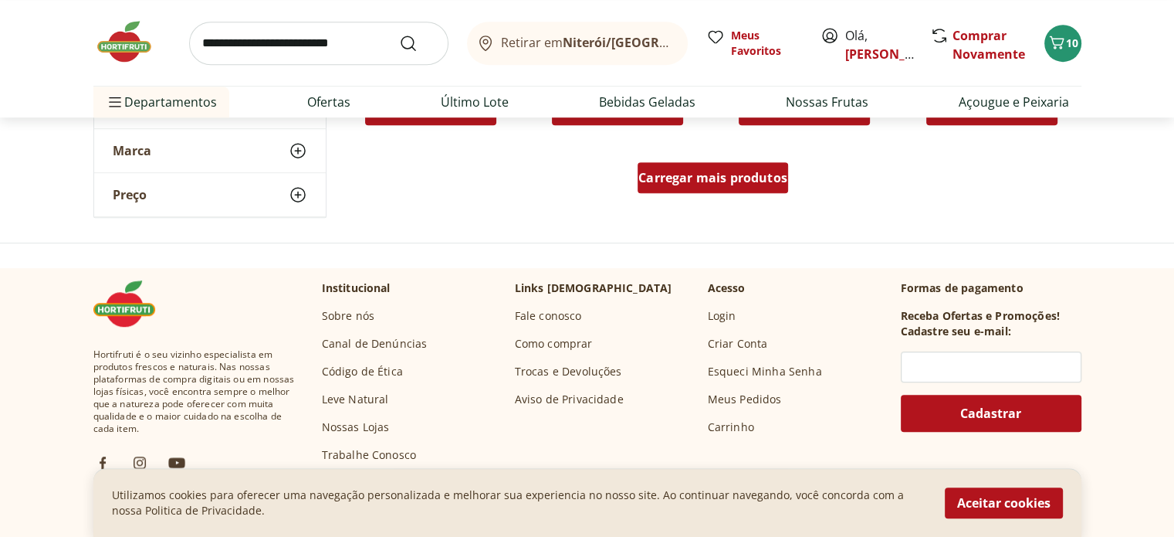
click at [683, 178] on span "Carregar mais produtos" at bounding box center [713, 177] width 149 height 12
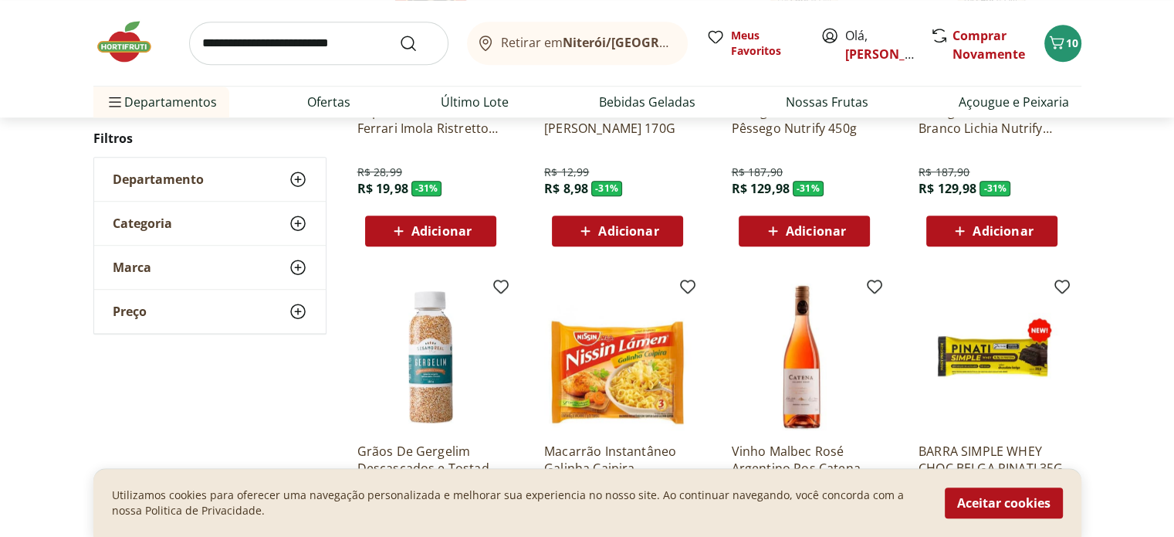
scroll to position [24871, 0]
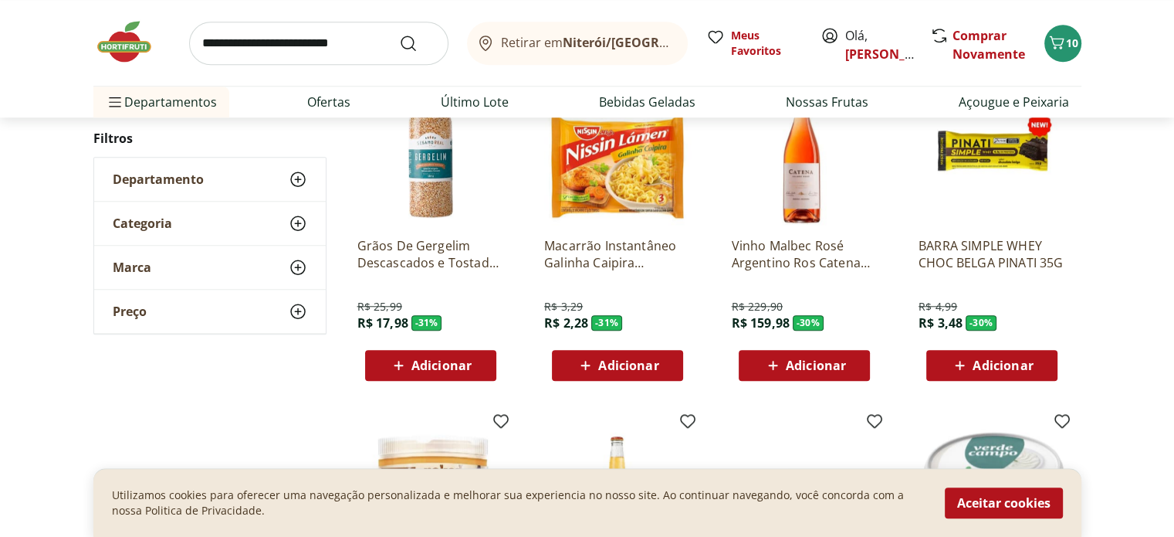
click at [653, 370] on span "Adicionar" at bounding box center [628, 365] width 60 height 12
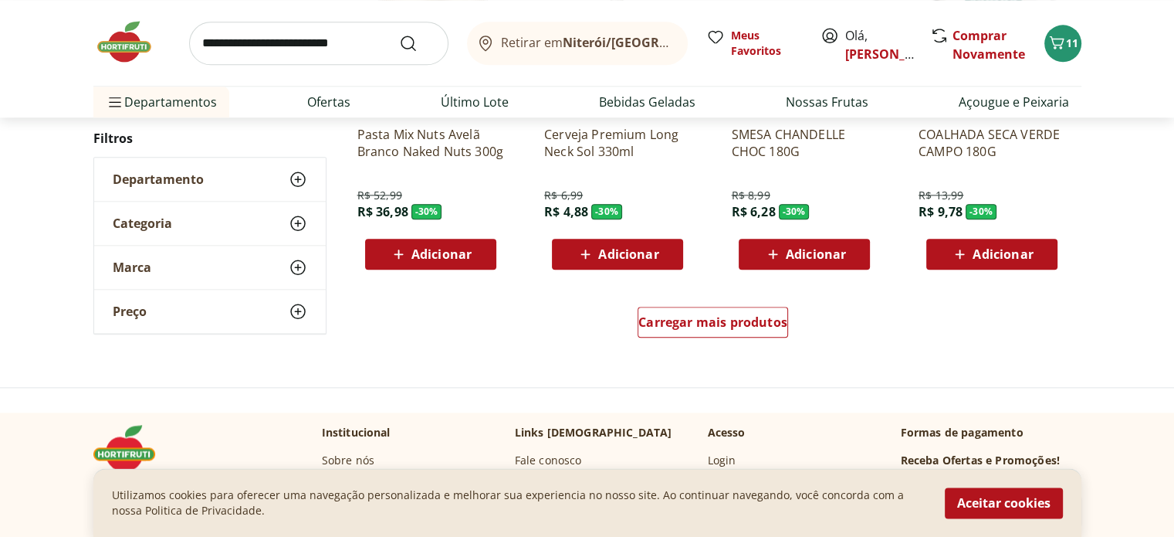
scroll to position [25489, 0]
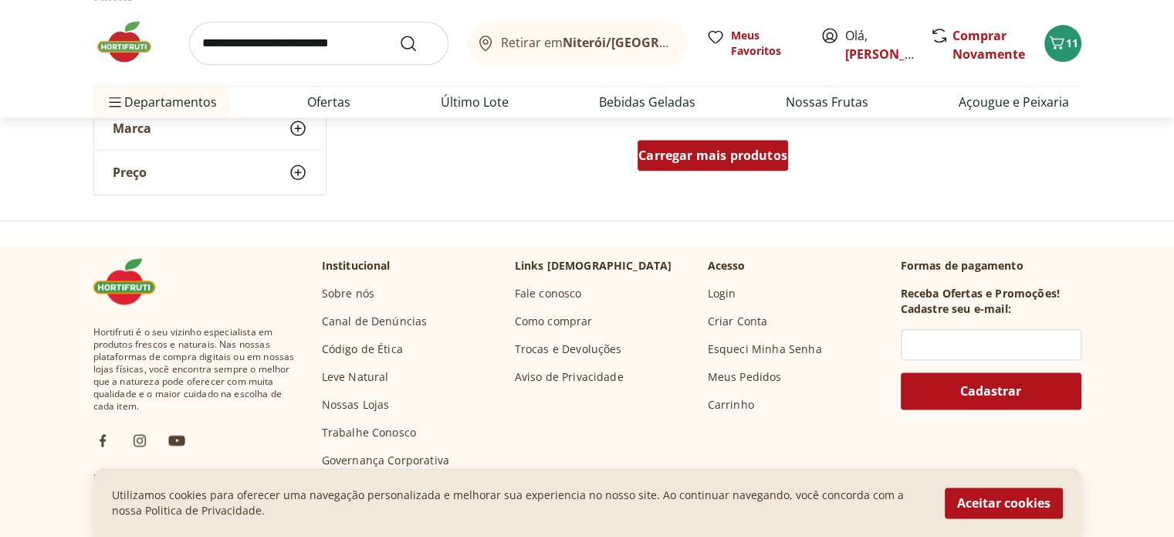
click at [682, 160] on span "Carregar mais produtos" at bounding box center [713, 155] width 149 height 12
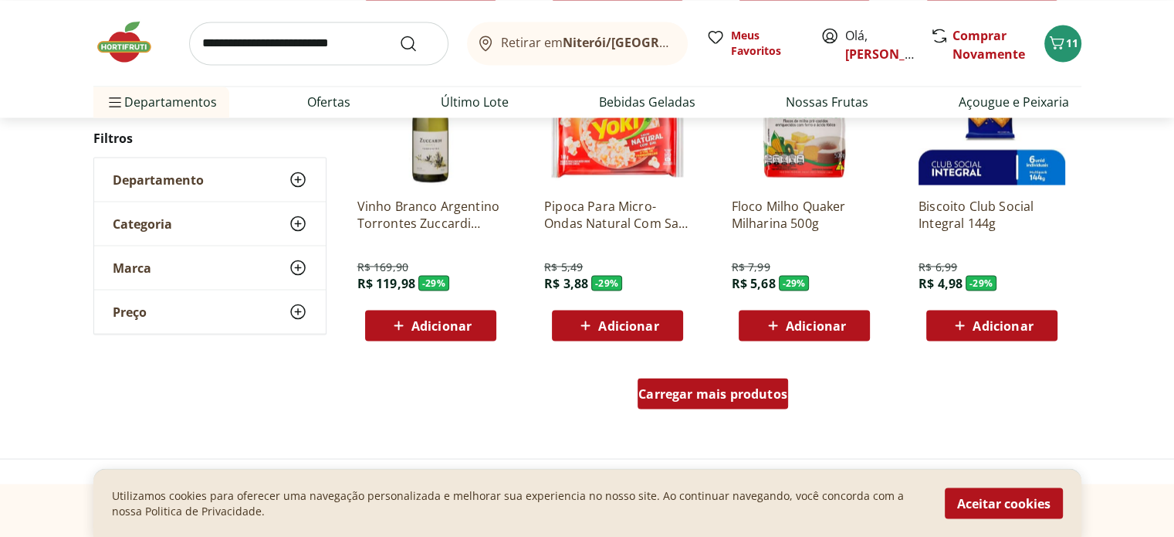
scroll to position [26313, 0]
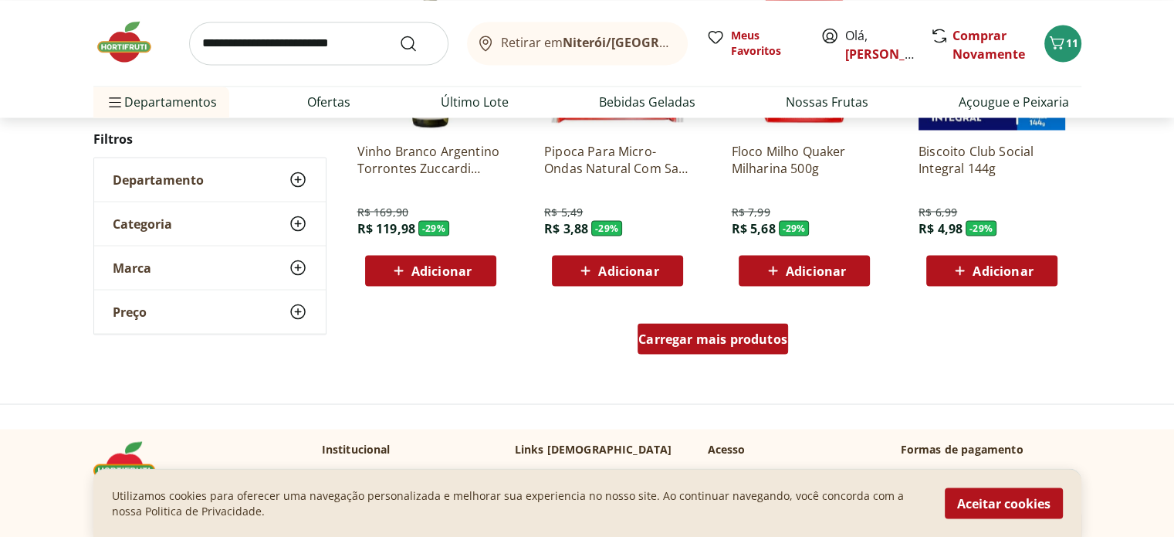
click at [703, 346] on div "Carregar mais produtos" at bounding box center [713, 338] width 151 height 31
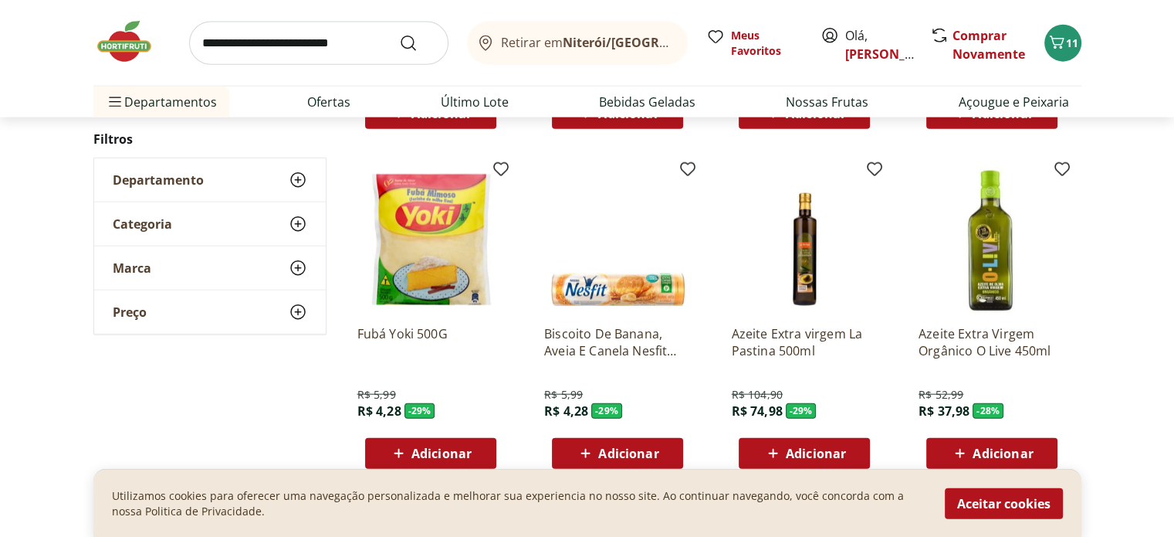
scroll to position [27342, 0]
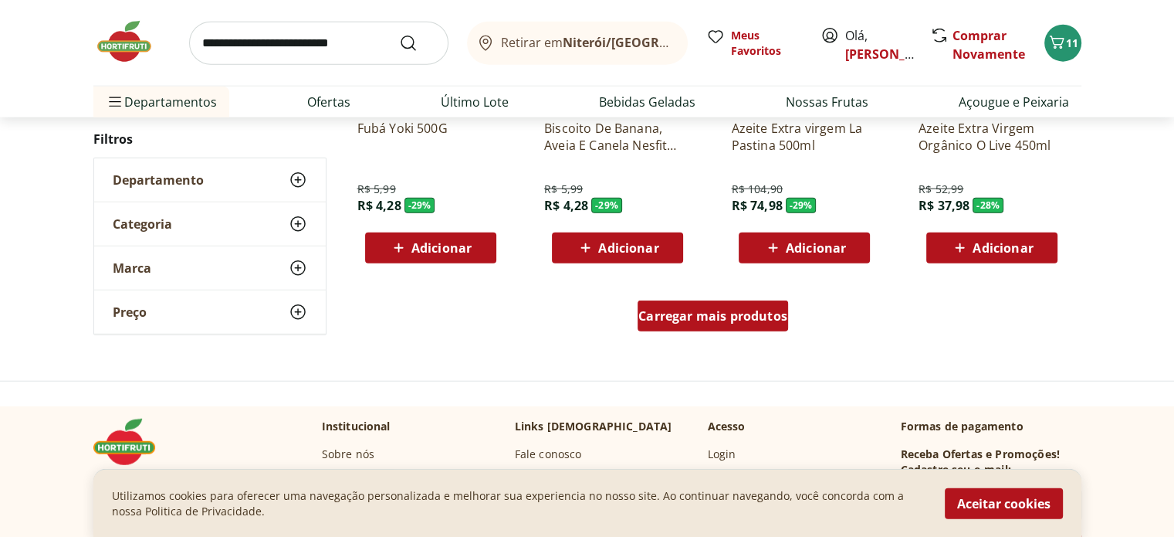
click at [720, 330] on link "Carregar mais produtos" at bounding box center [713, 318] width 151 height 37
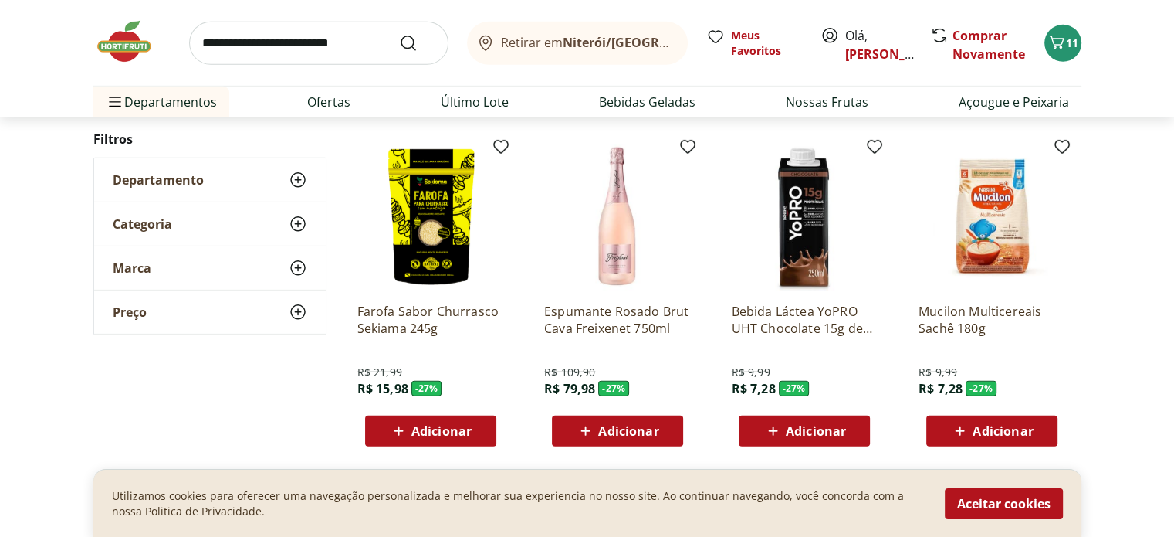
scroll to position [28372, 0]
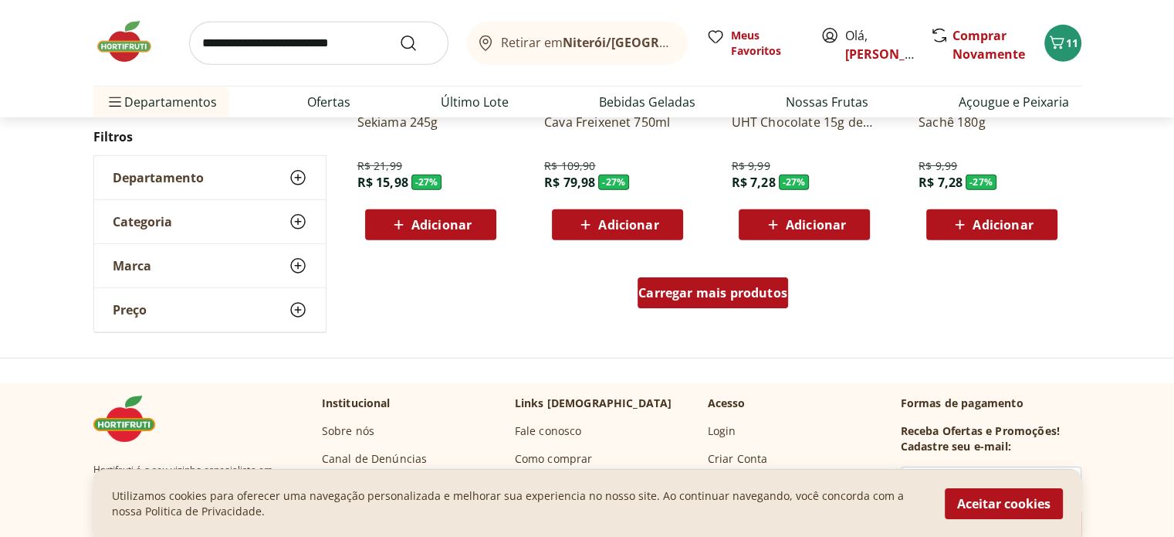
click at [739, 286] on span "Carregar mais produtos" at bounding box center [713, 292] width 149 height 12
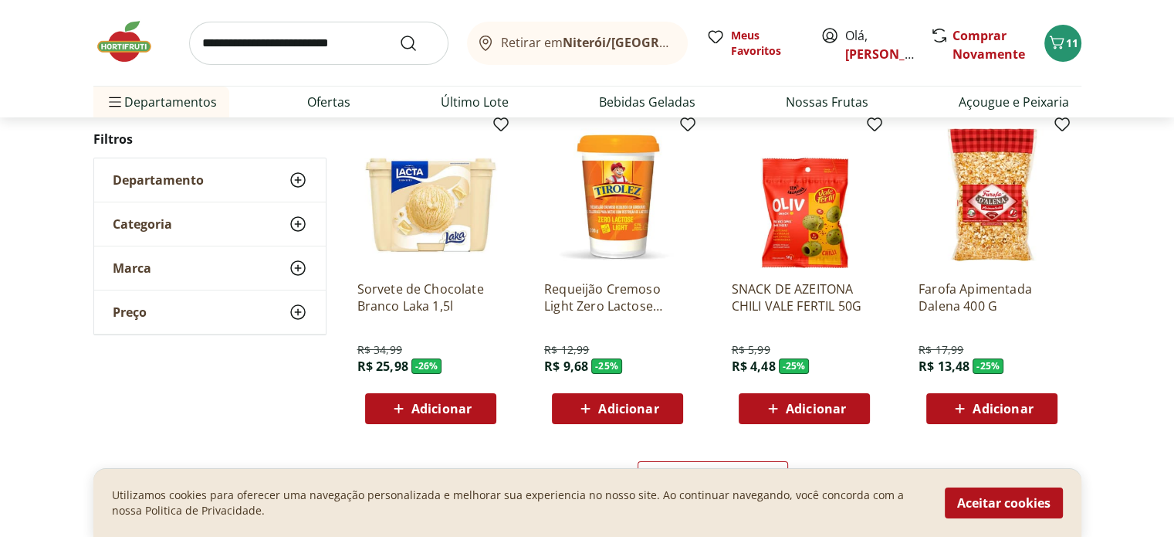
scroll to position [29401, 0]
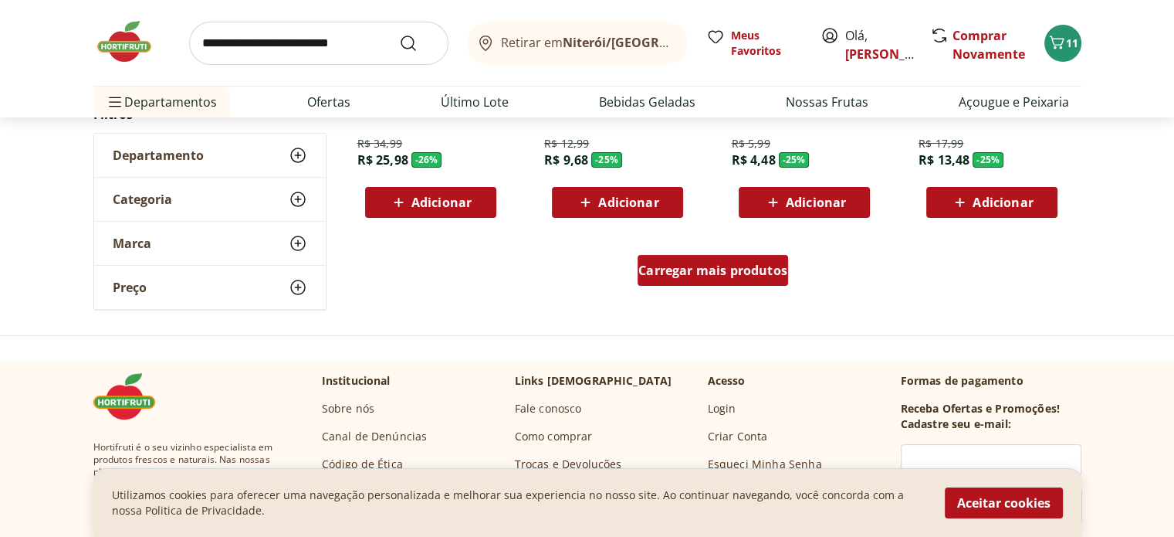
click at [739, 266] on span "Carregar mais produtos" at bounding box center [713, 270] width 149 height 12
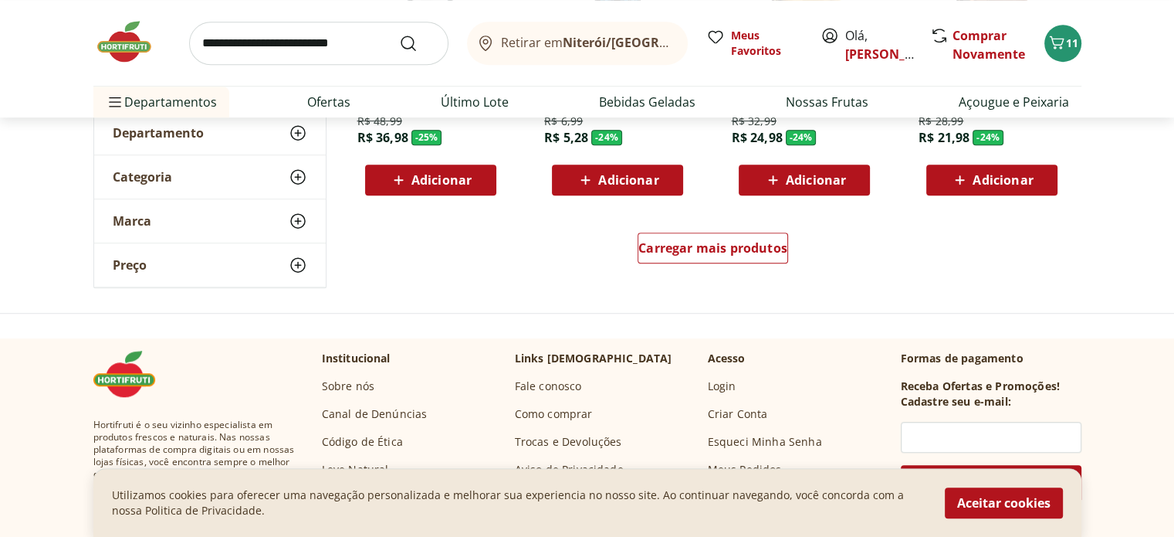
scroll to position [30225, 0]
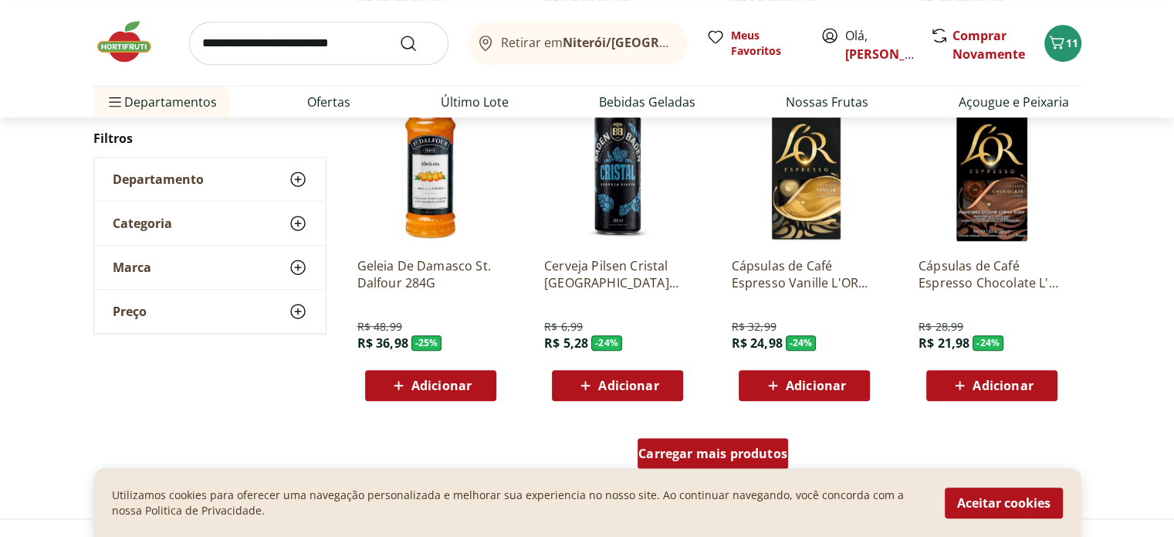
click at [698, 452] on span "Carregar mais produtos" at bounding box center [713, 453] width 149 height 12
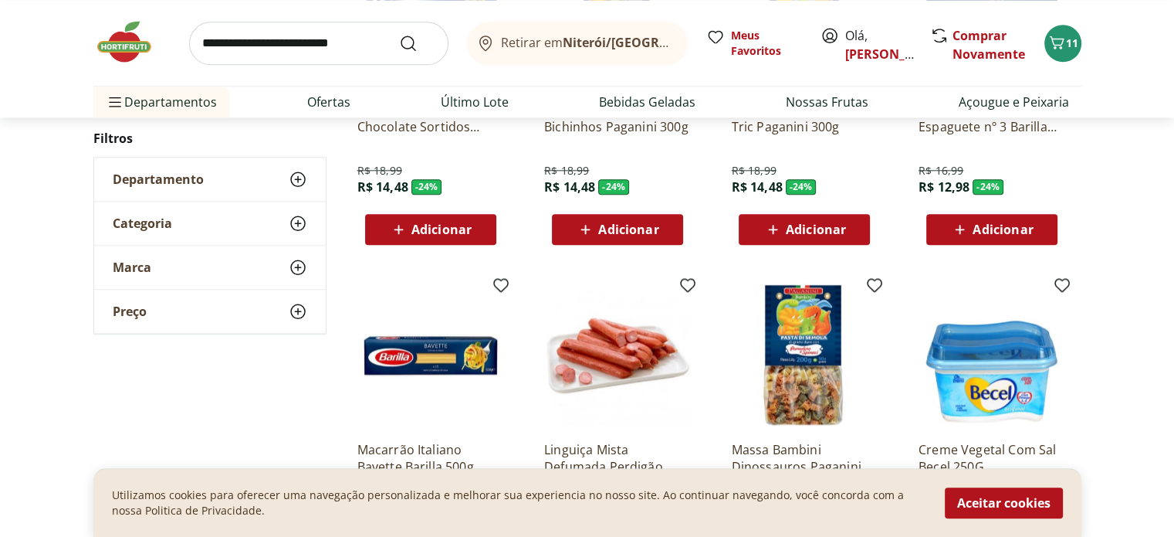
scroll to position [31254, 0]
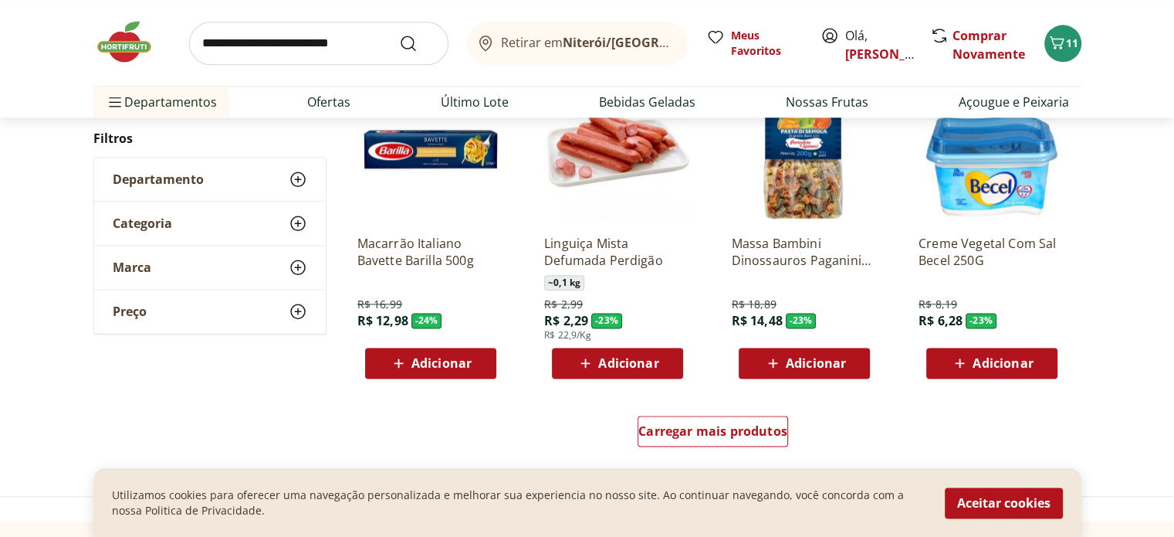
click at [423, 369] on span "Adicionar" at bounding box center [442, 363] width 60 height 12
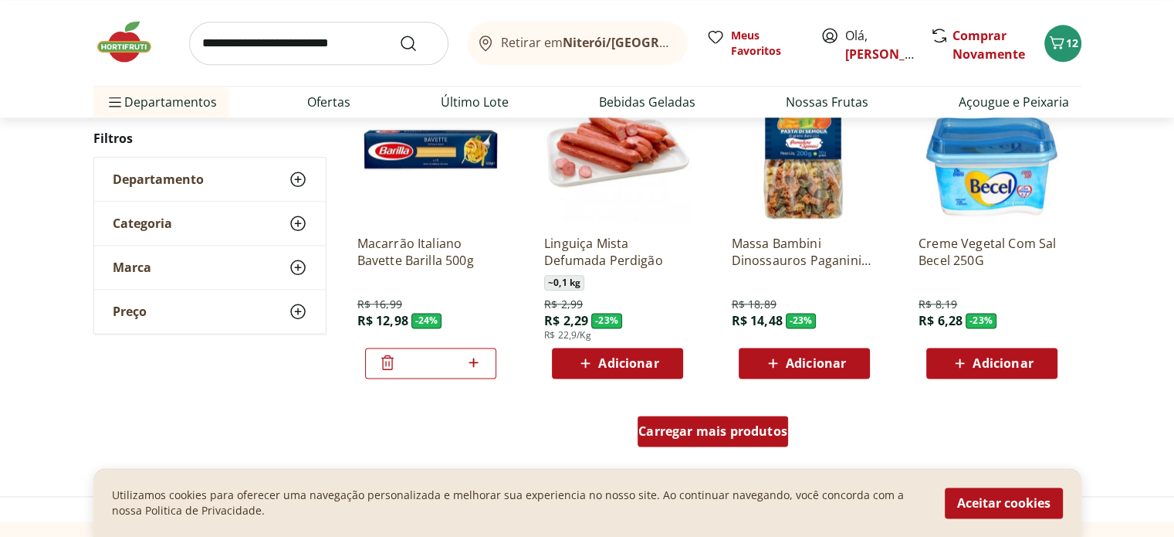
click at [748, 432] on span "Carregar mais produtos" at bounding box center [713, 431] width 149 height 12
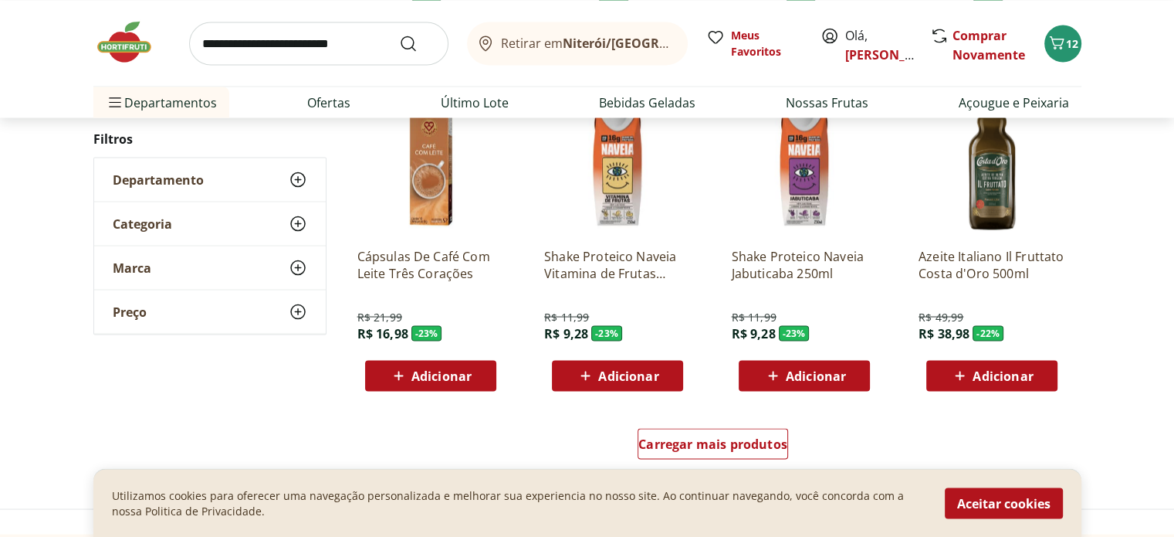
scroll to position [32283, 0]
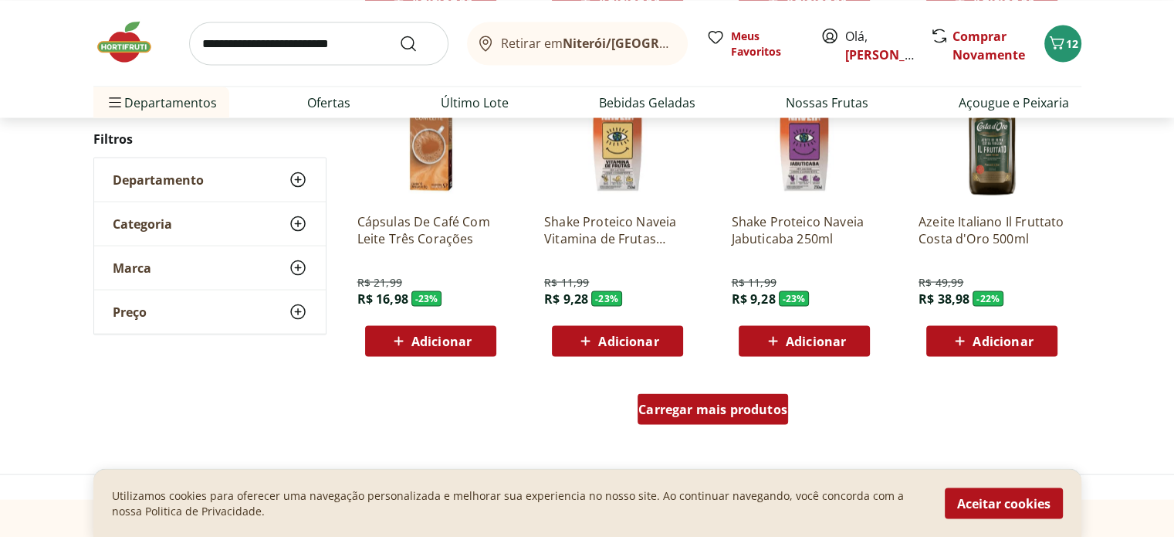
click at [663, 405] on span "Carregar mais produtos" at bounding box center [713, 408] width 149 height 12
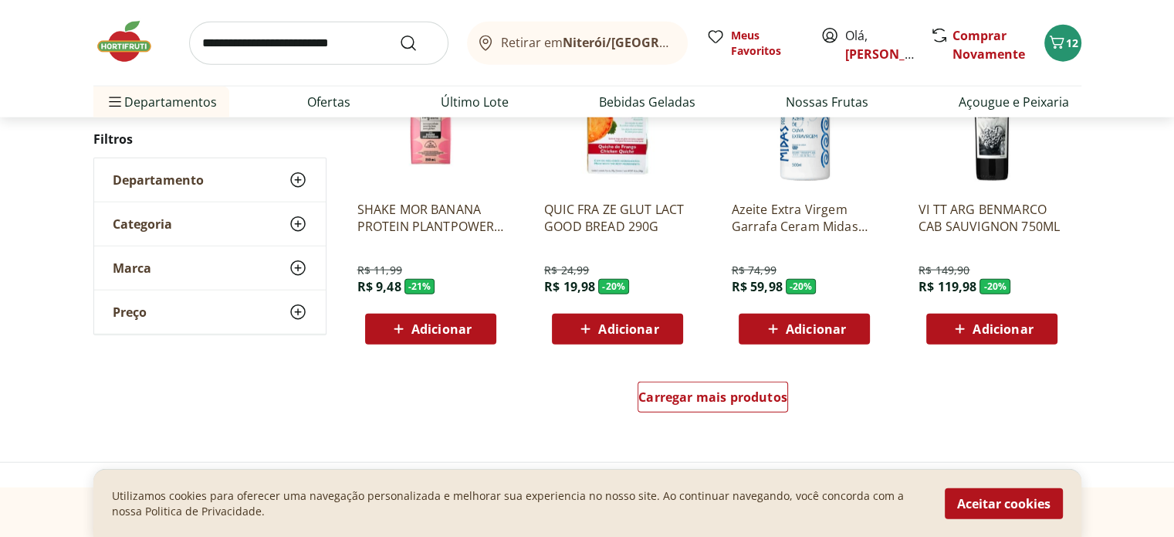
scroll to position [33313, 0]
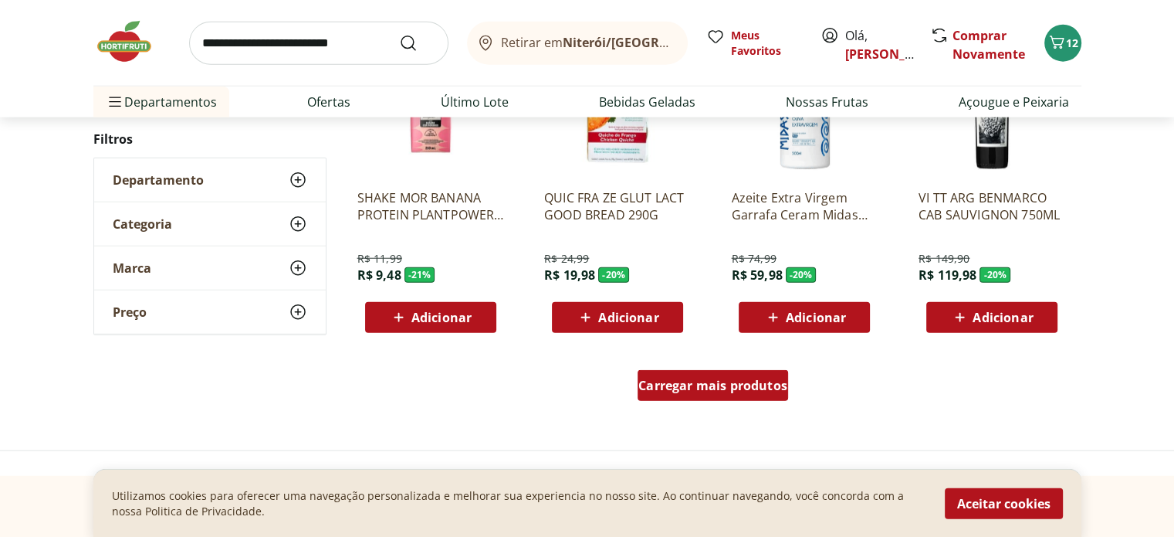
click at [732, 380] on span "Carregar mais produtos" at bounding box center [713, 385] width 149 height 12
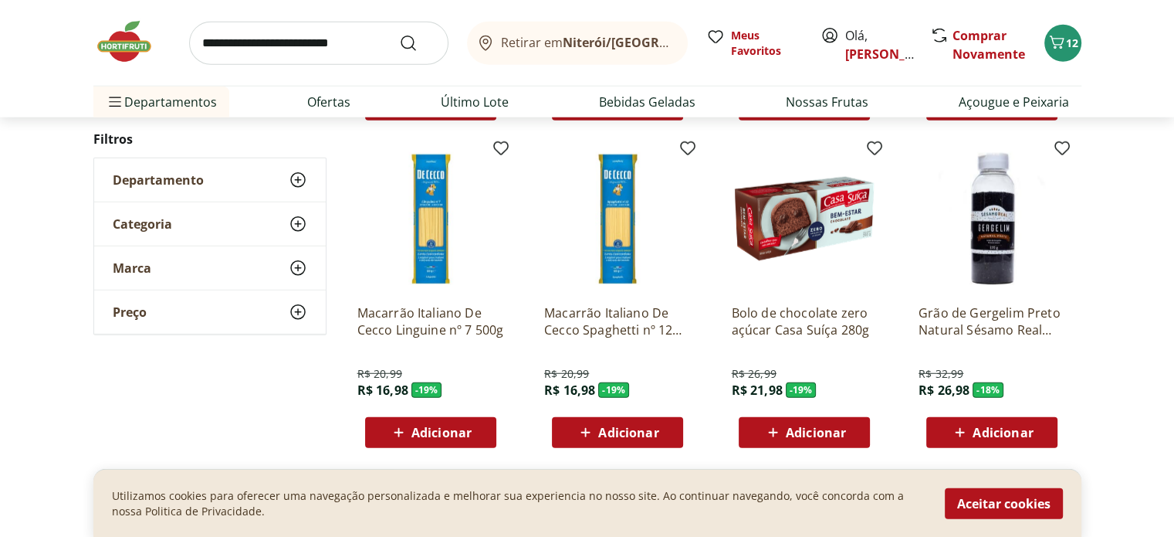
scroll to position [33518, 0]
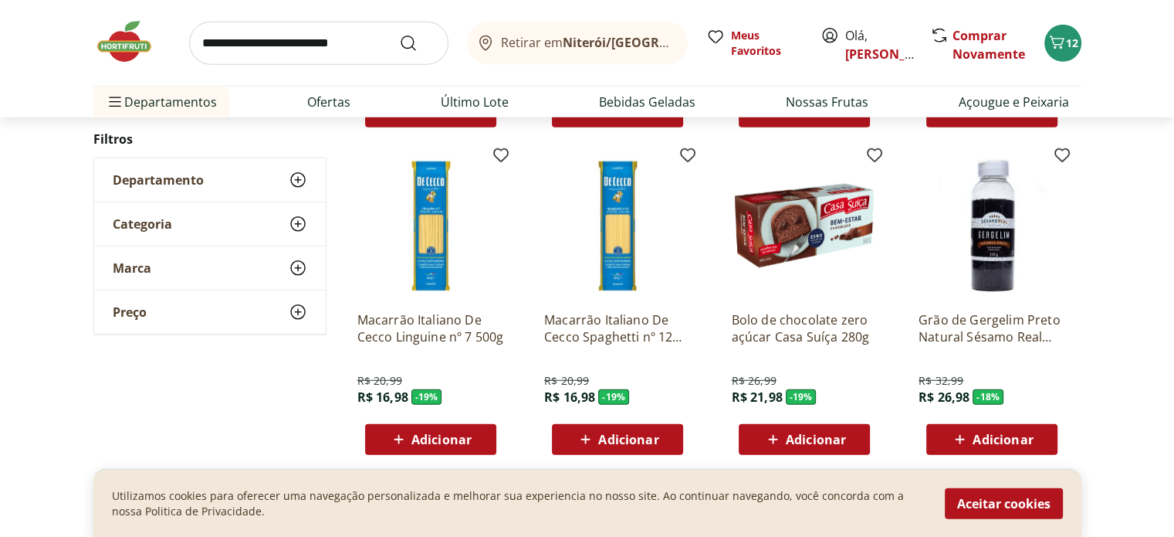
click at [451, 437] on span "Adicionar" at bounding box center [442, 439] width 60 height 12
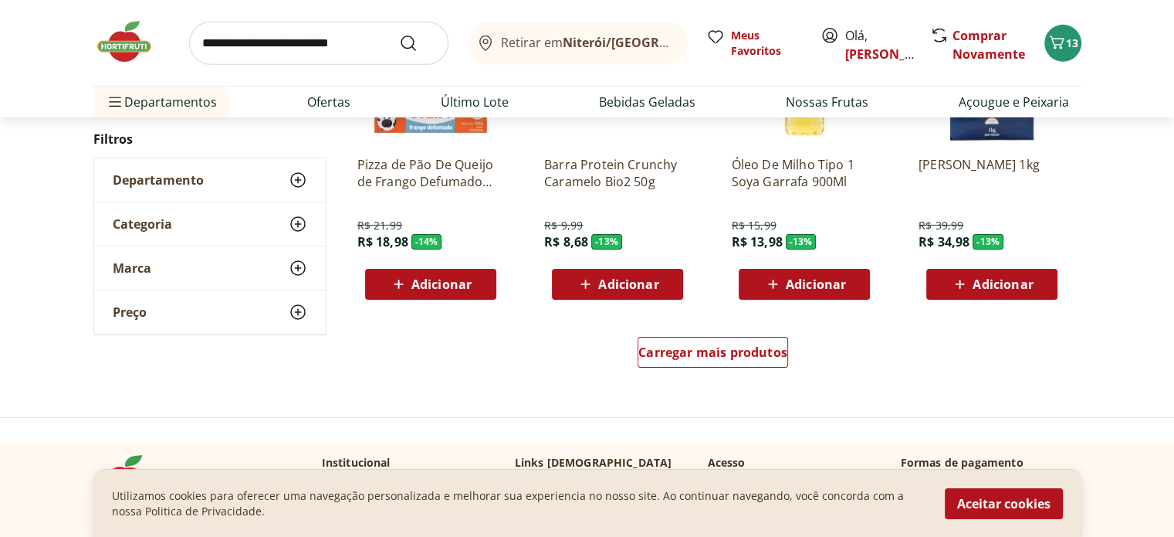
scroll to position [34342, 0]
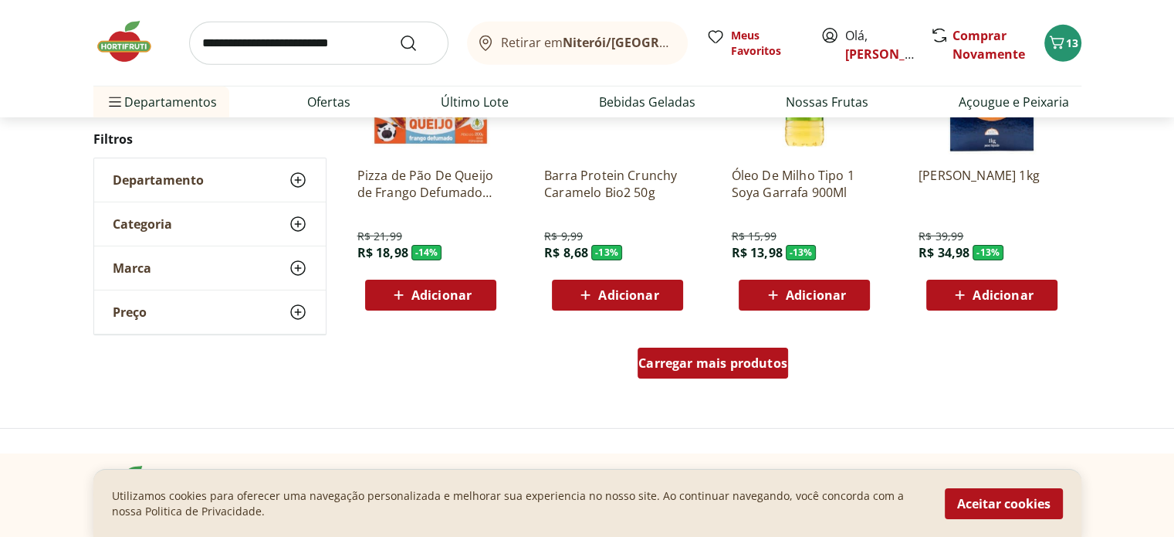
click at [713, 357] on span "Carregar mais produtos" at bounding box center [713, 363] width 149 height 12
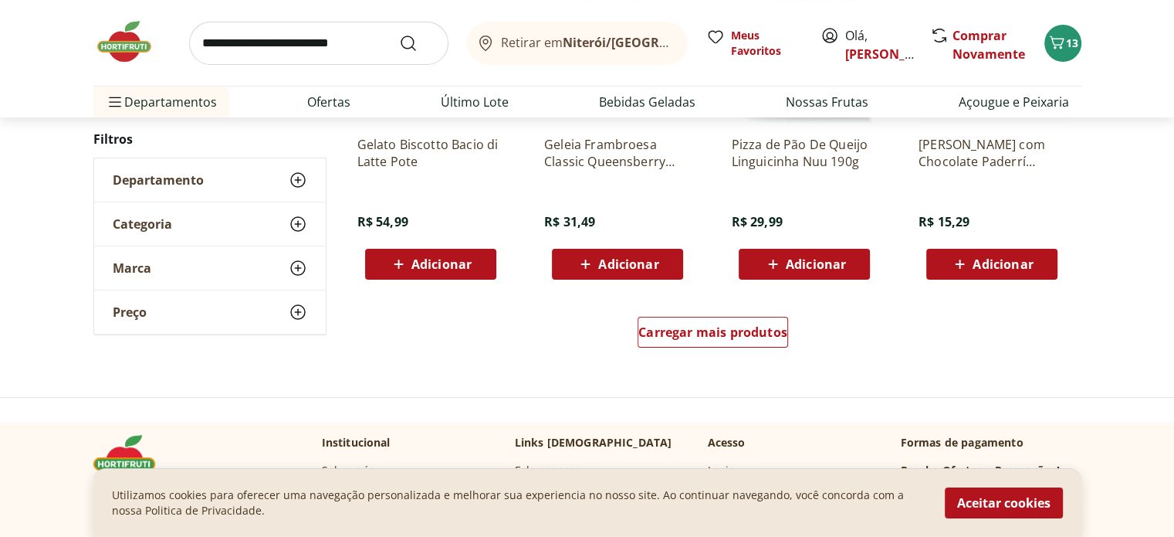
scroll to position [35371, 0]
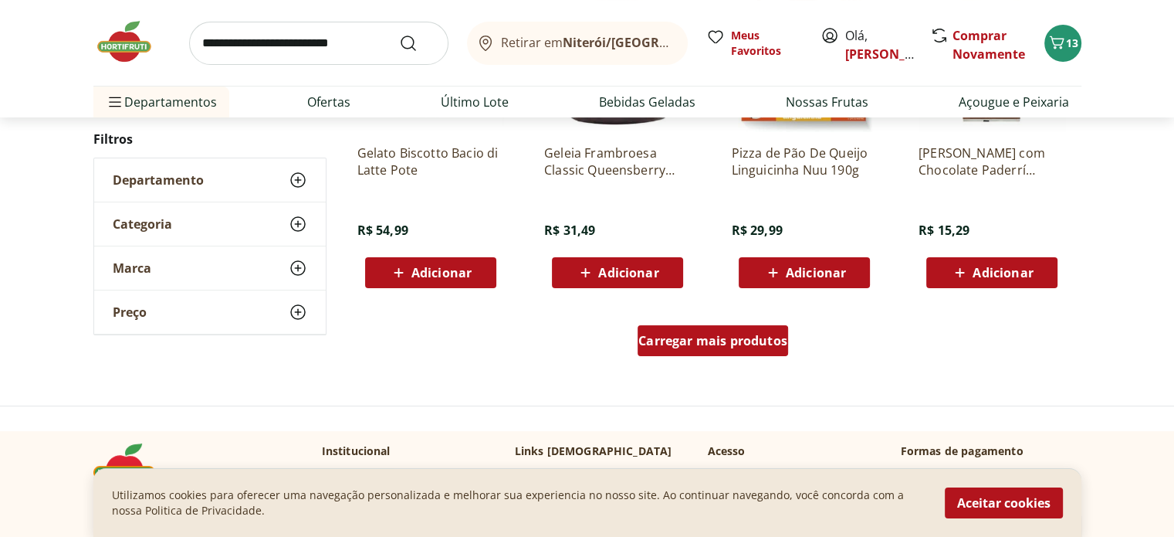
click at [713, 327] on div "Carregar mais produtos" at bounding box center [713, 340] width 151 height 31
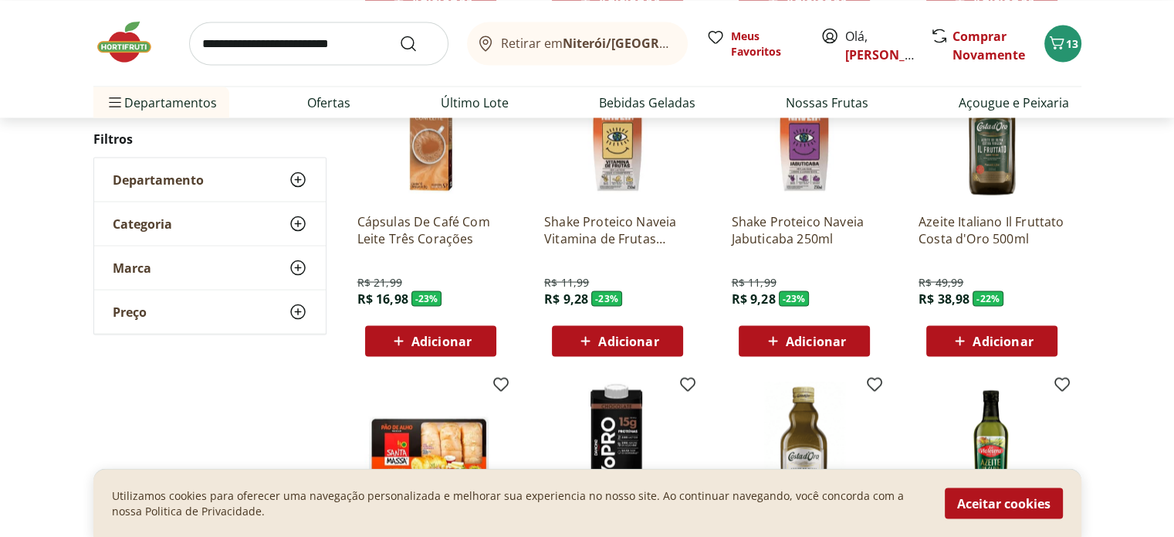
scroll to position [30842, 0]
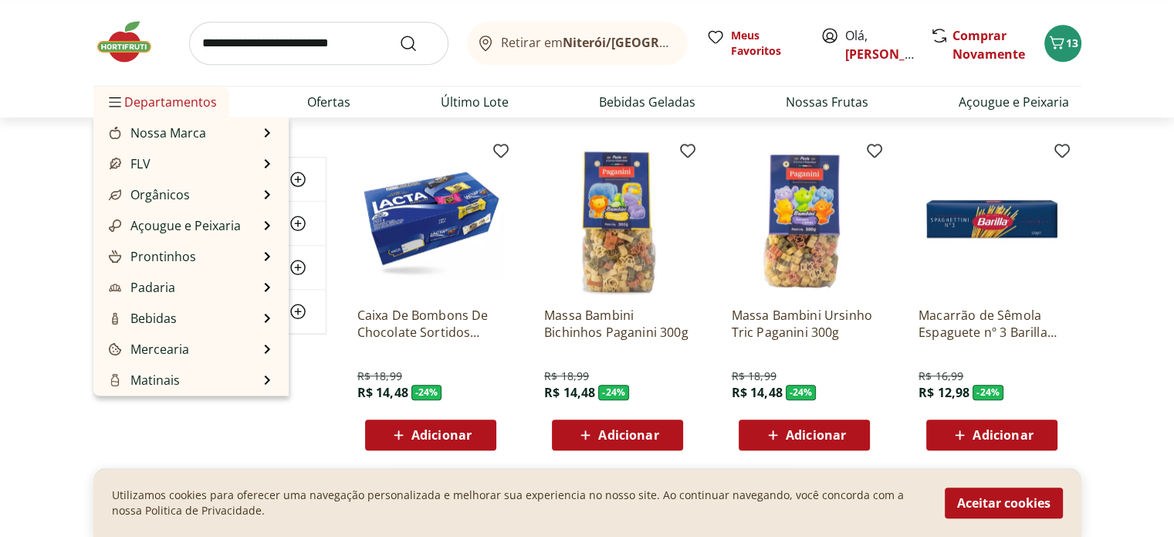
click at [173, 104] on span "Departamentos" at bounding box center [161, 101] width 111 height 37
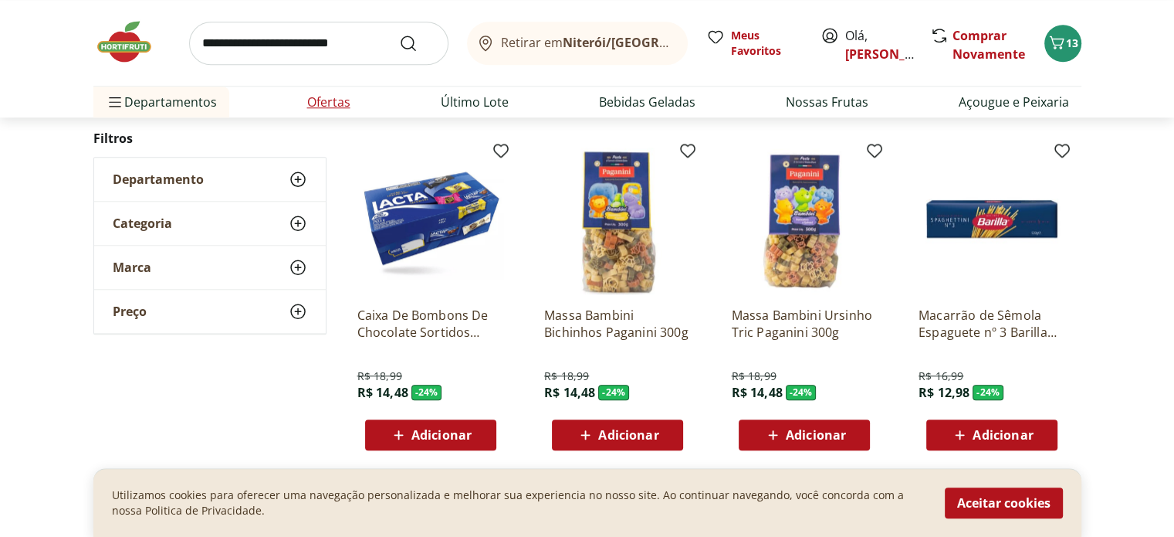
click at [310, 102] on link "Ofertas" at bounding box center [328, 102] width 43 height 19
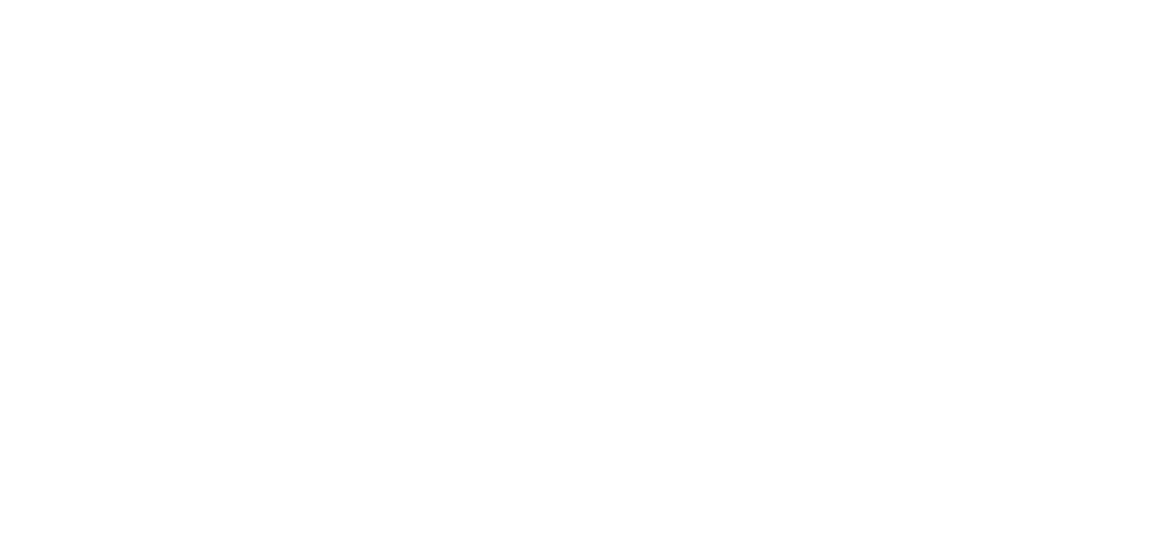
select select "**********"
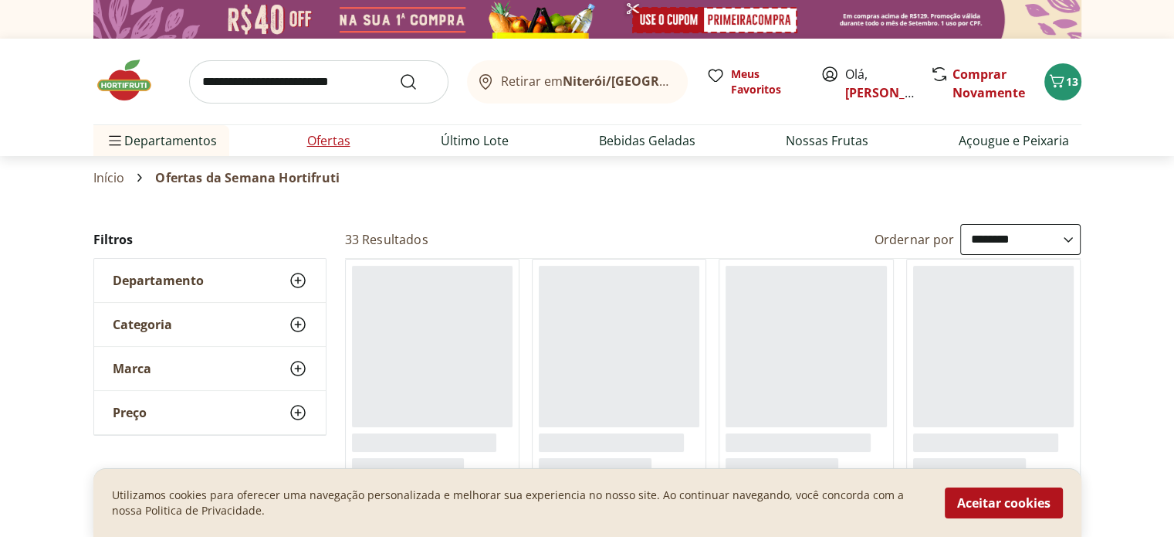
click at [327, 143] on link "Ofertas" at bounding box center [328, 140] width 43 height 19
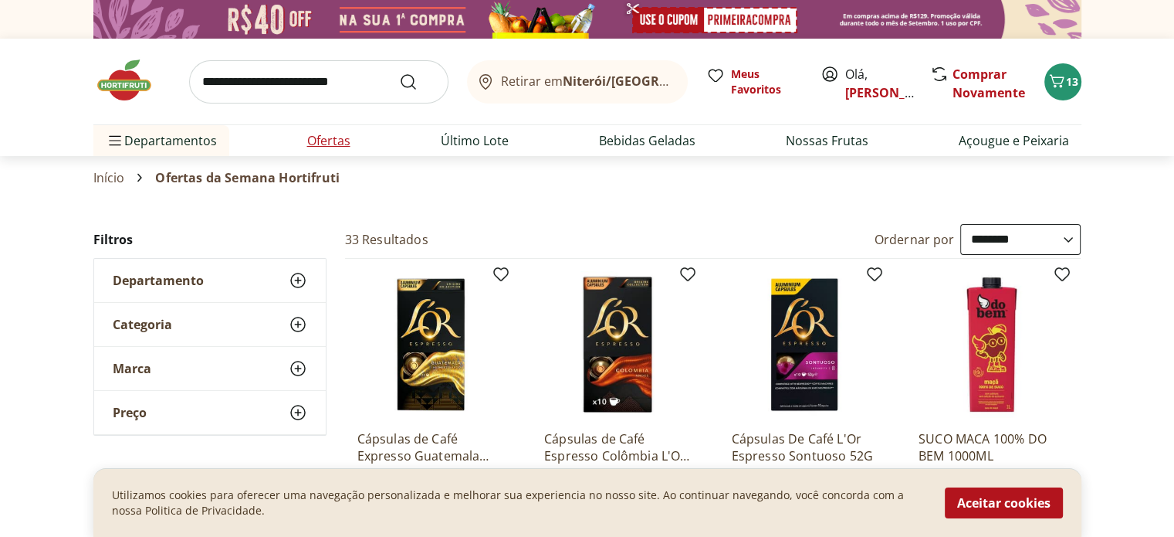
click at [324, 138] on link "Ofertas" at bounding box center [328, 140] width 43 height 19
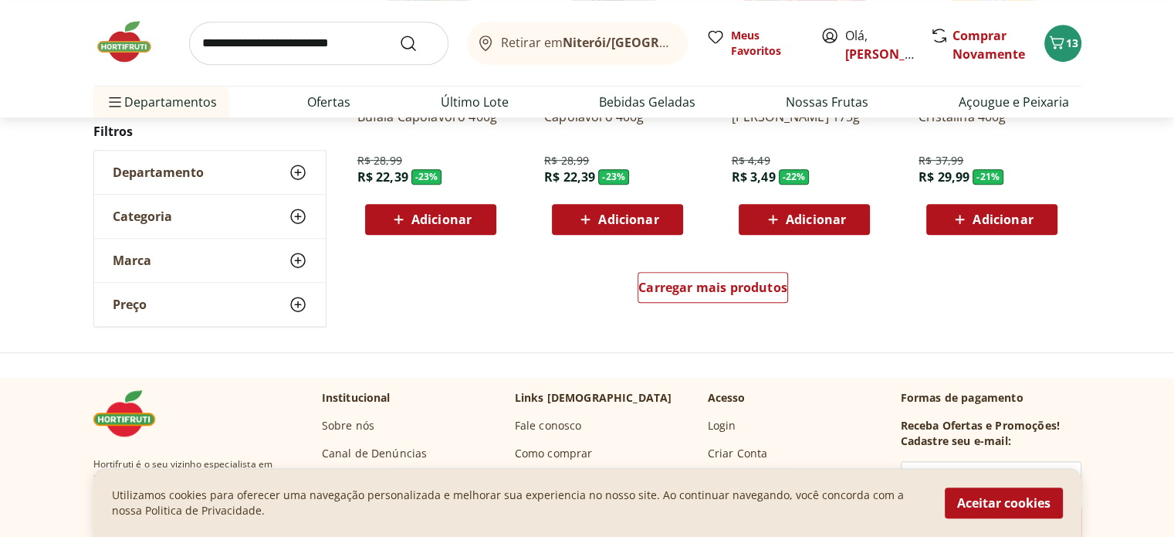
scroll to position [1029, 0]
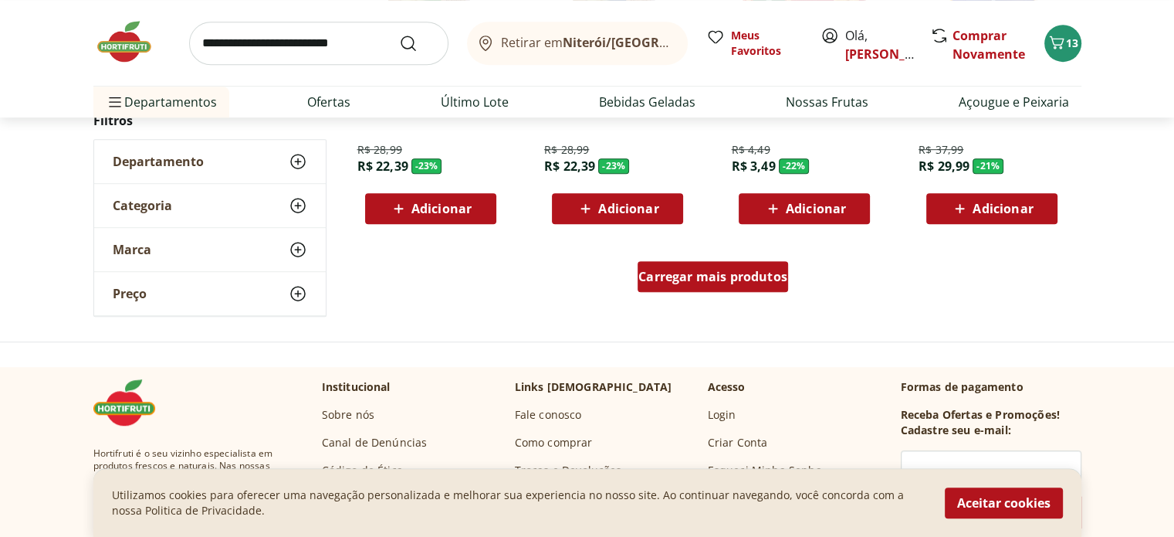
click at [720, 278] on span "Carregar mais produtos" at bounding box center [713, 276] width 149 height 12
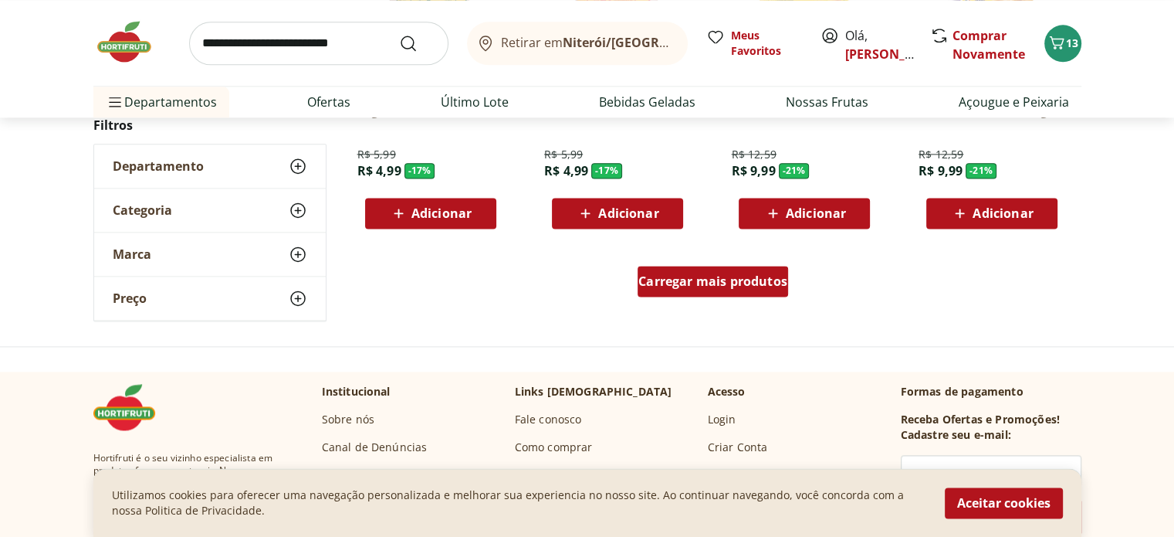
scroll to position [2058, 0]
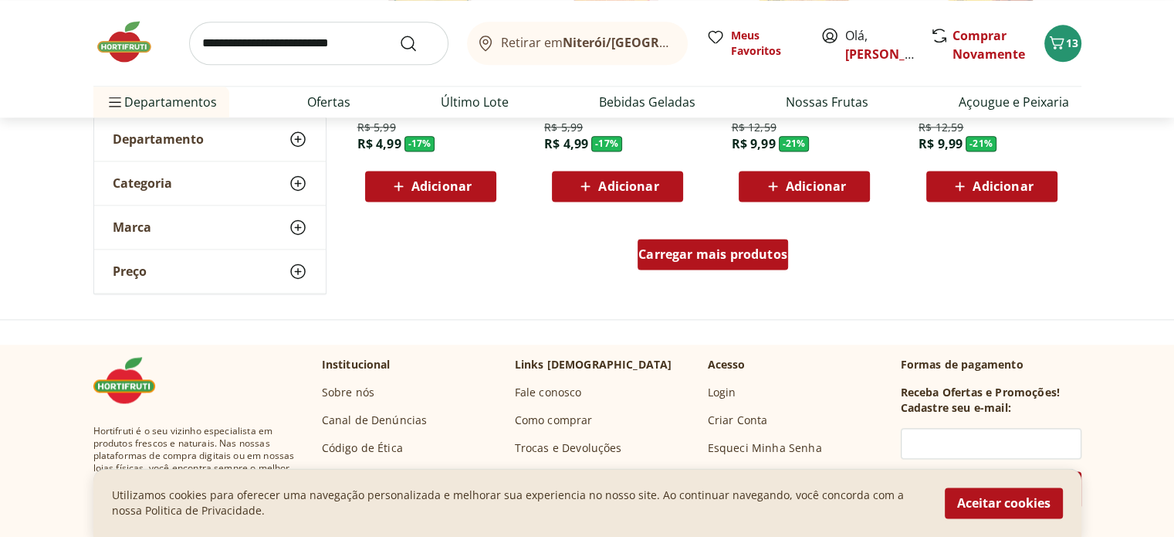
click at [720, 255] on span "Carregar mais produtos" at bounding box center [713, 254] width 149 height 12
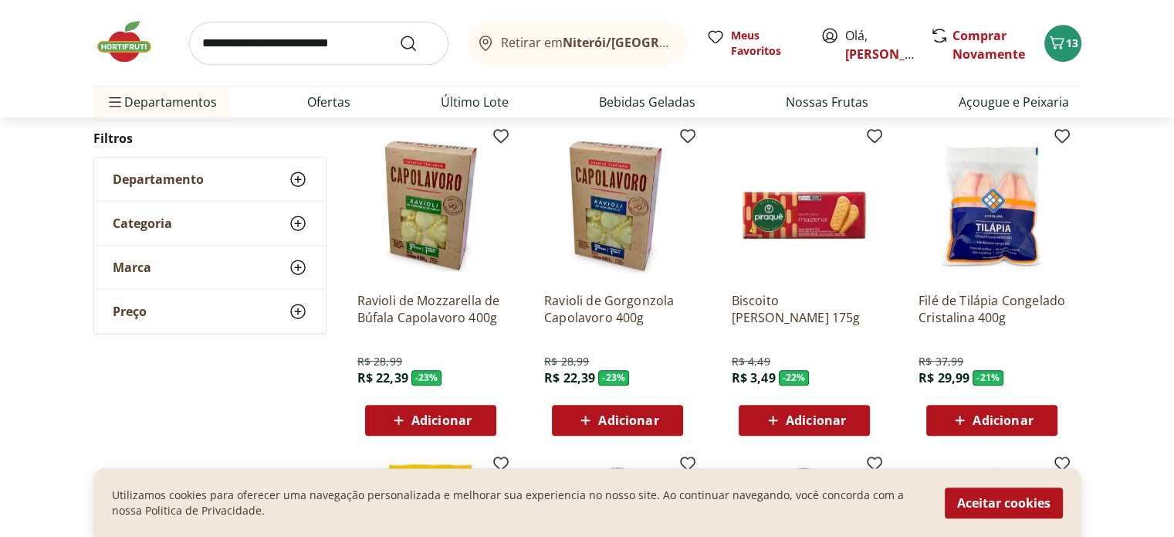
scroll to position [823, 0]
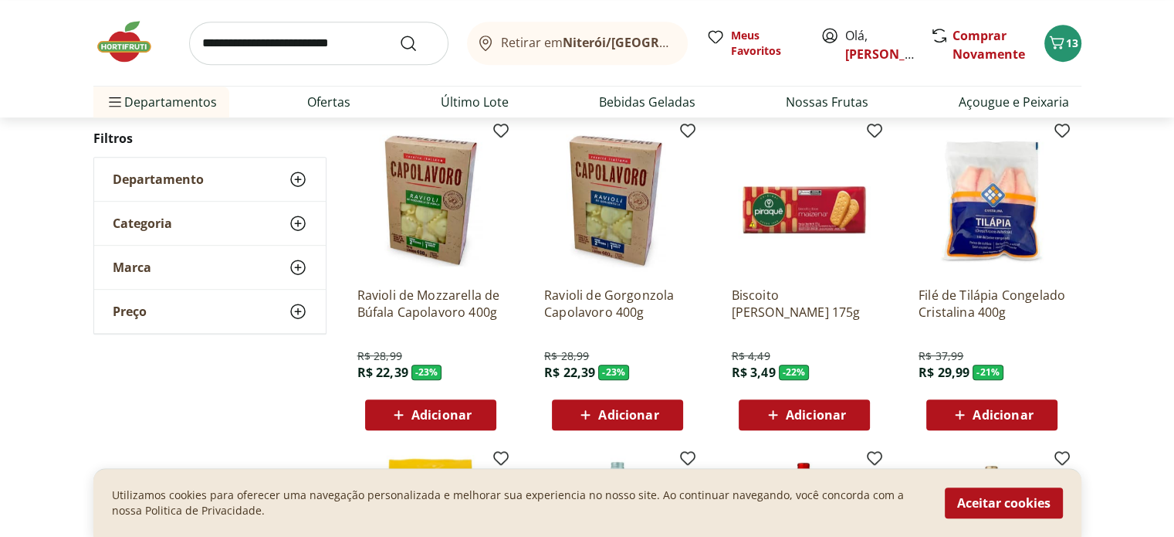
click at [444, 411] on span "Adicionar" at bounding box center [442, 414] width 60 height 12
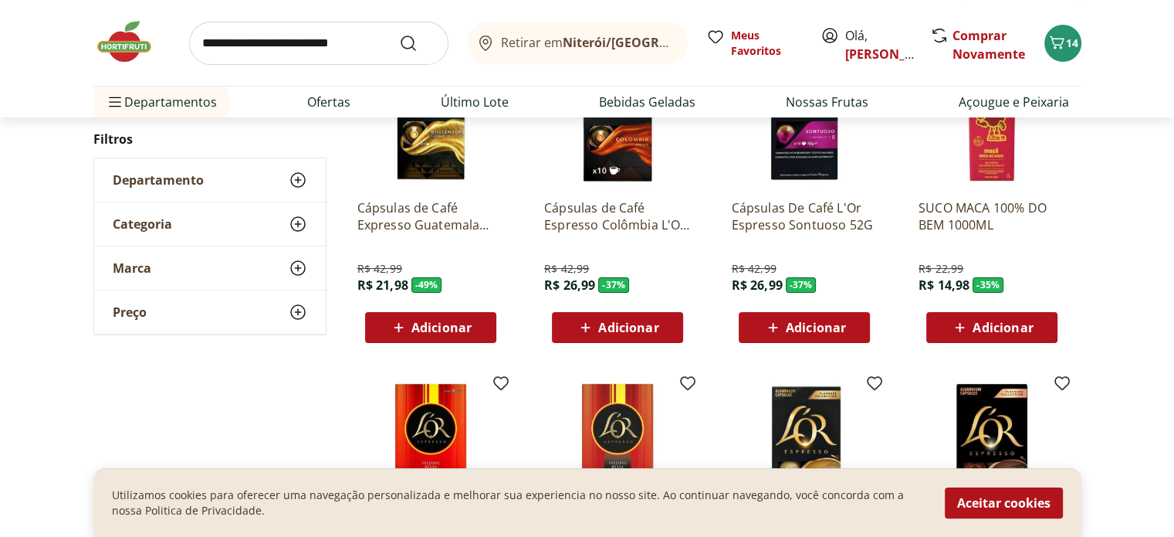
scroll to position [0, 0]
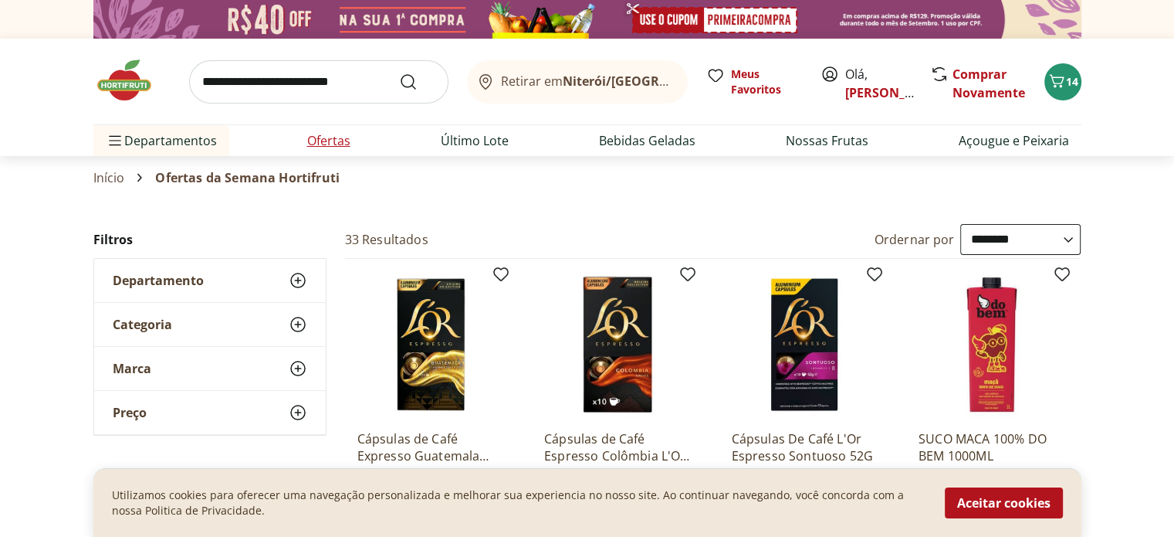
click at [320, 134] on link "Ofertas" at bounding box center [328, 140] width 43 height 19
click at [127, 83] on img at bounding box center [131, 80] width 77 height 46
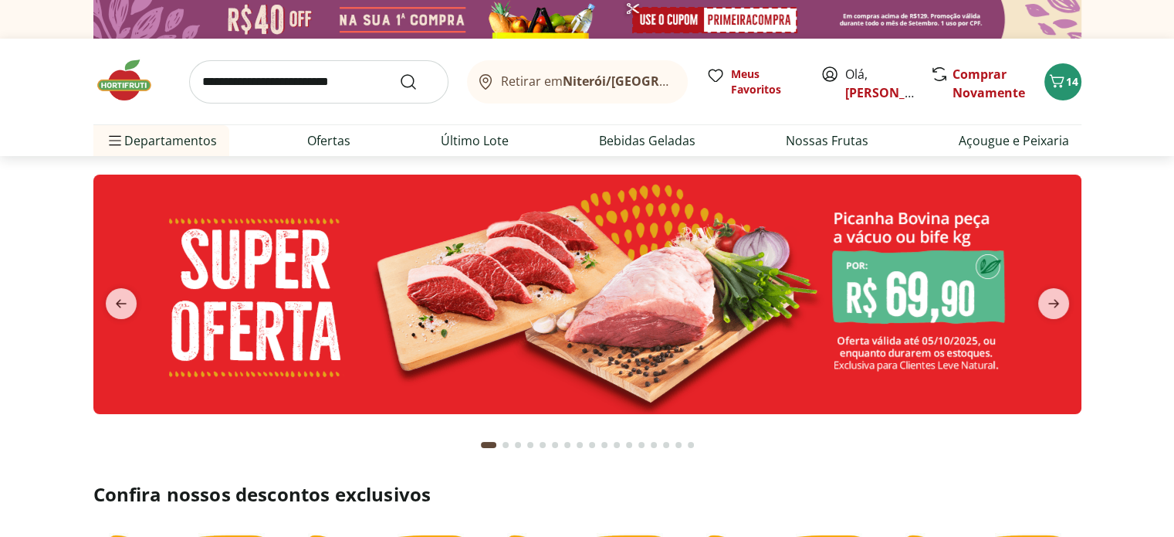
click at [703, 286] on img at bounding box center [587, 293] width 988 height 239
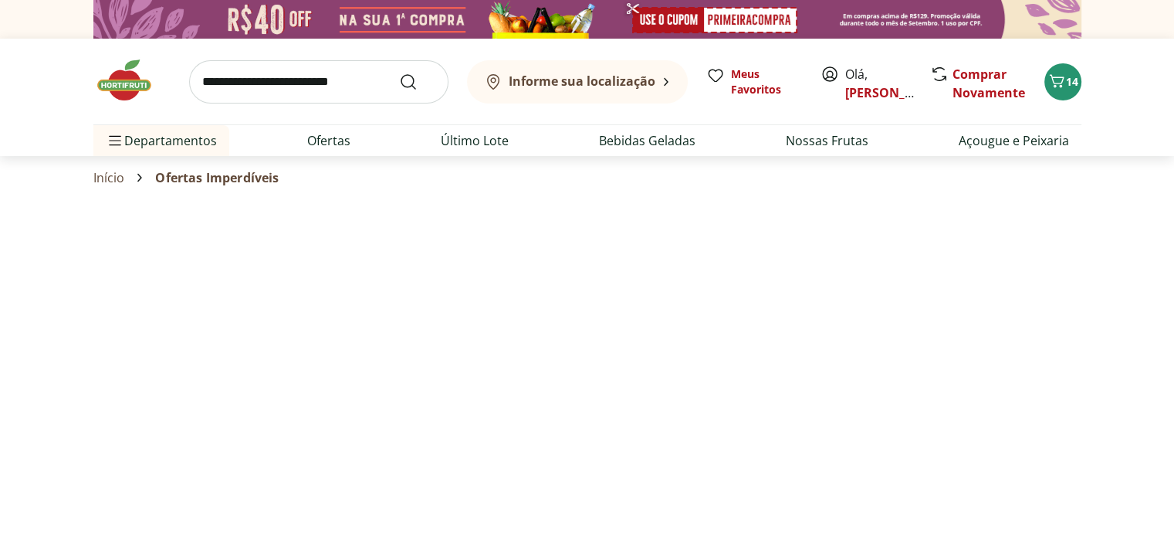
select select "**********"
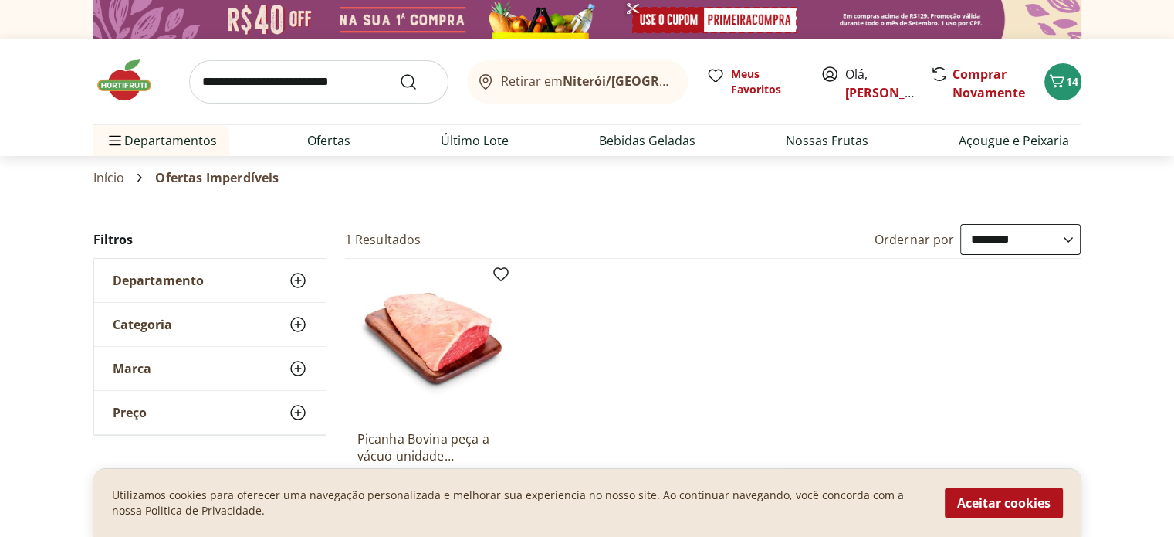
click at [136, 77] on img at bounding box center [131, 80] width 77 height 46
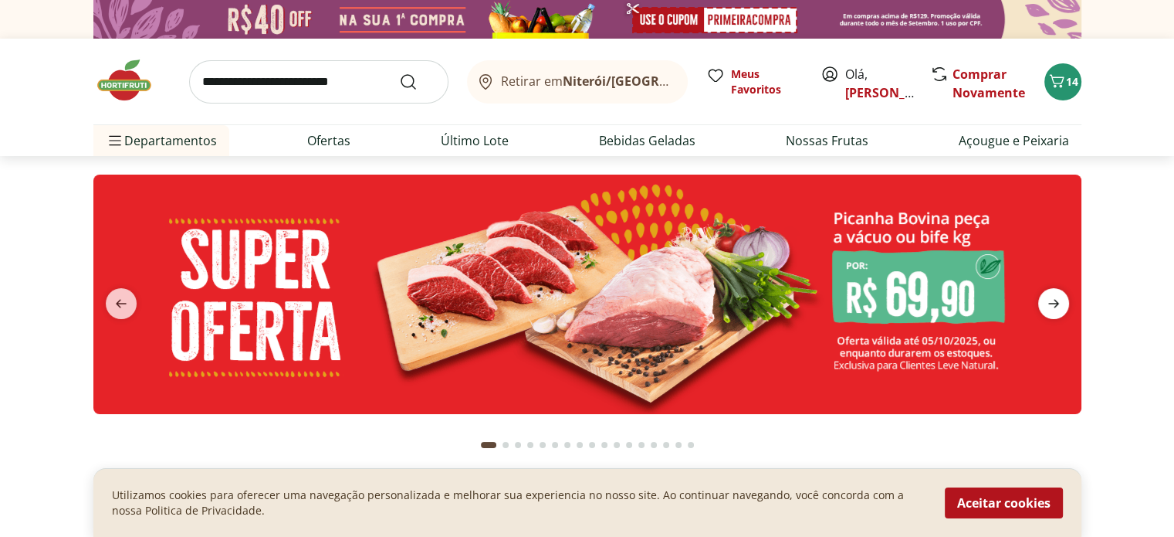
click at [1049, 302] on icon "next" at bounding box center [1054, 303] width 19 height 19
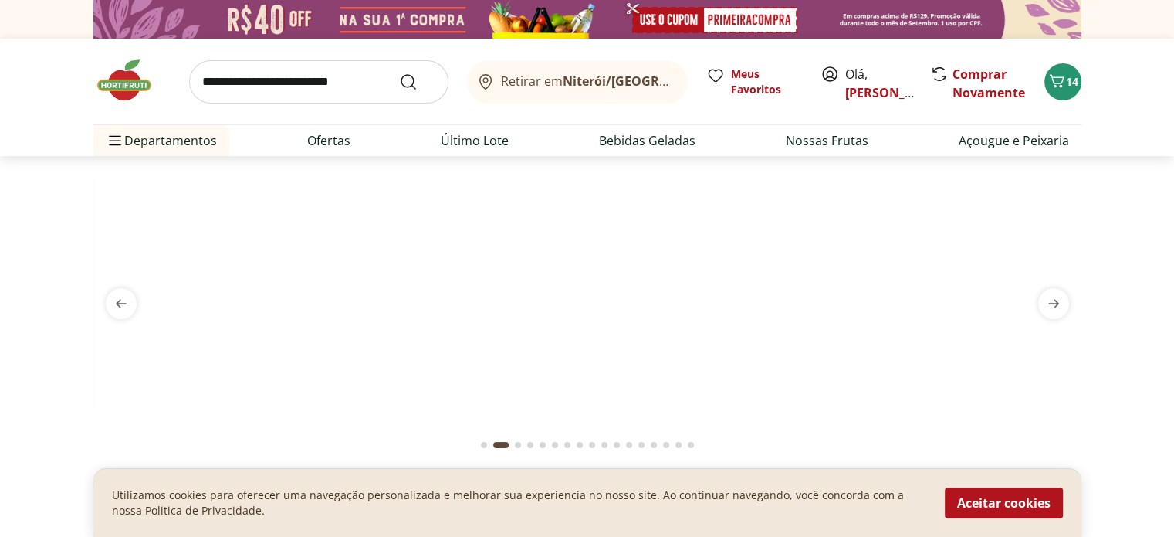
click at [700, 174] on img at bounding box center [587, 174] width 988 height 0
select select "**********"
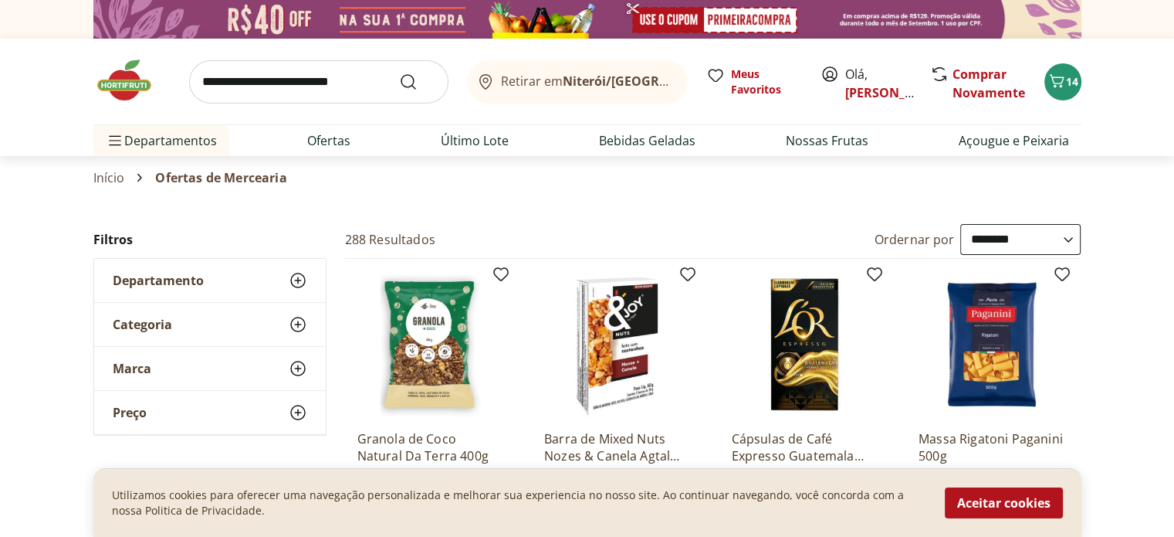
click at [147, 64] on img at bounding box center [131, 80] width 77 height 46
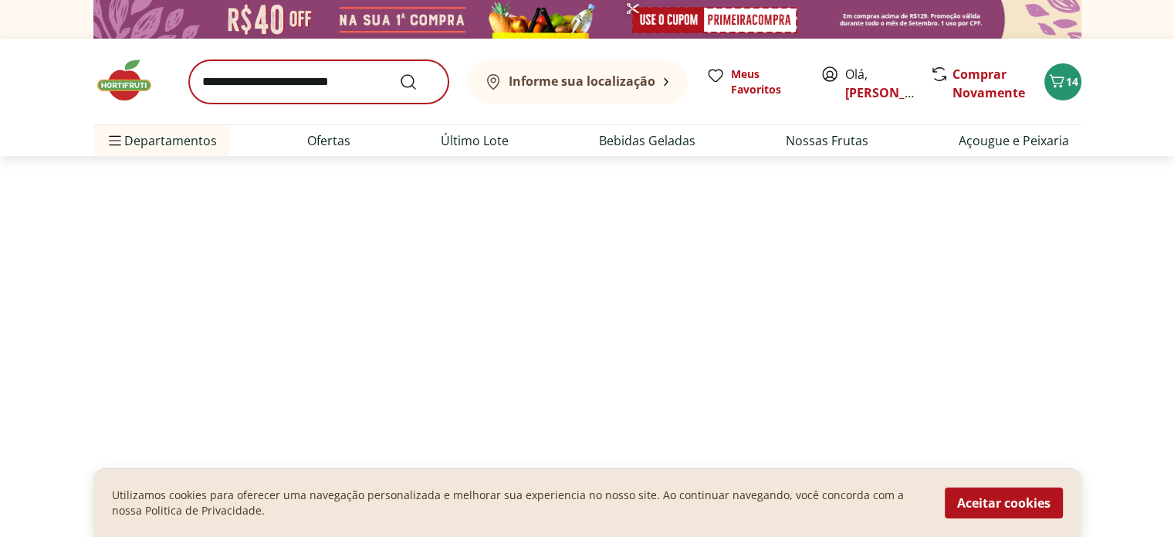
type input "*"
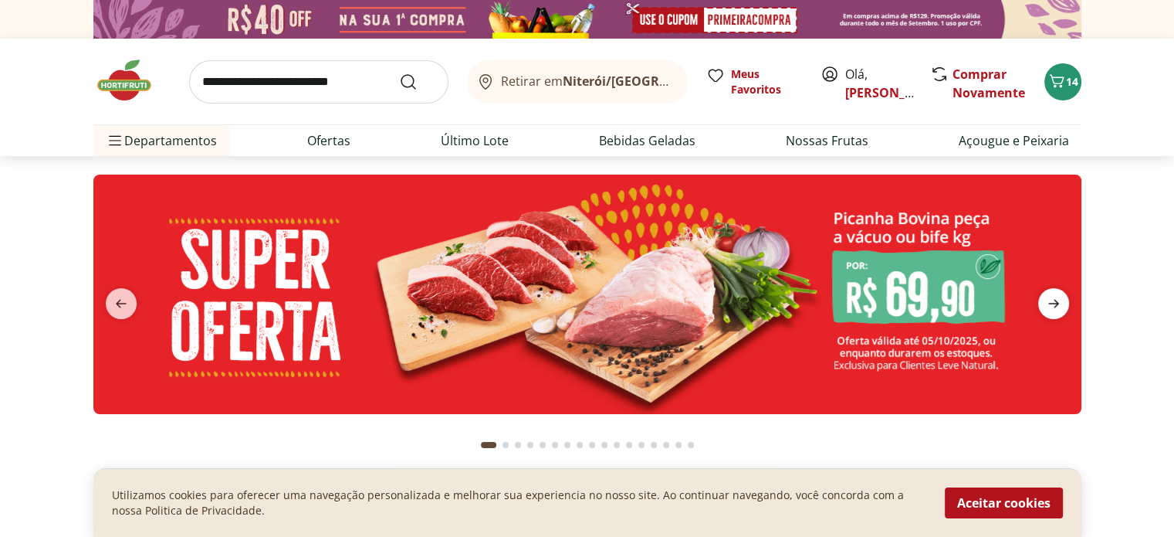
click at [1059, 295] on icon "next" at bounding box center [1054, 303] width 19 height 19
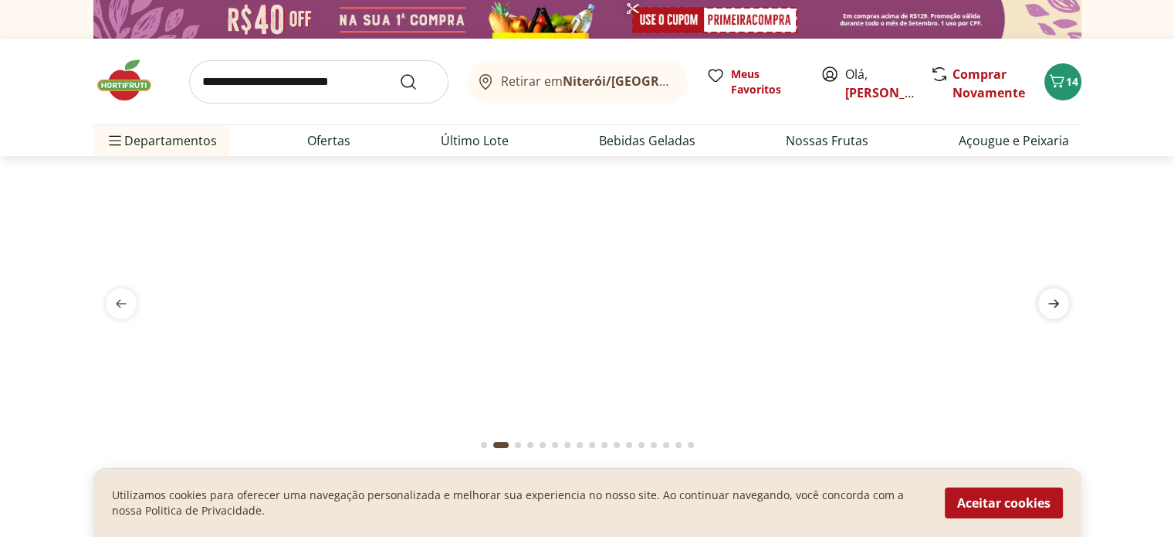
click at [1059, 295] on icon "next" at bounding box center [1054, 303] width 19 height 19
click at [757, 174] on img at bounding box center [587, 174] width 988 height 0
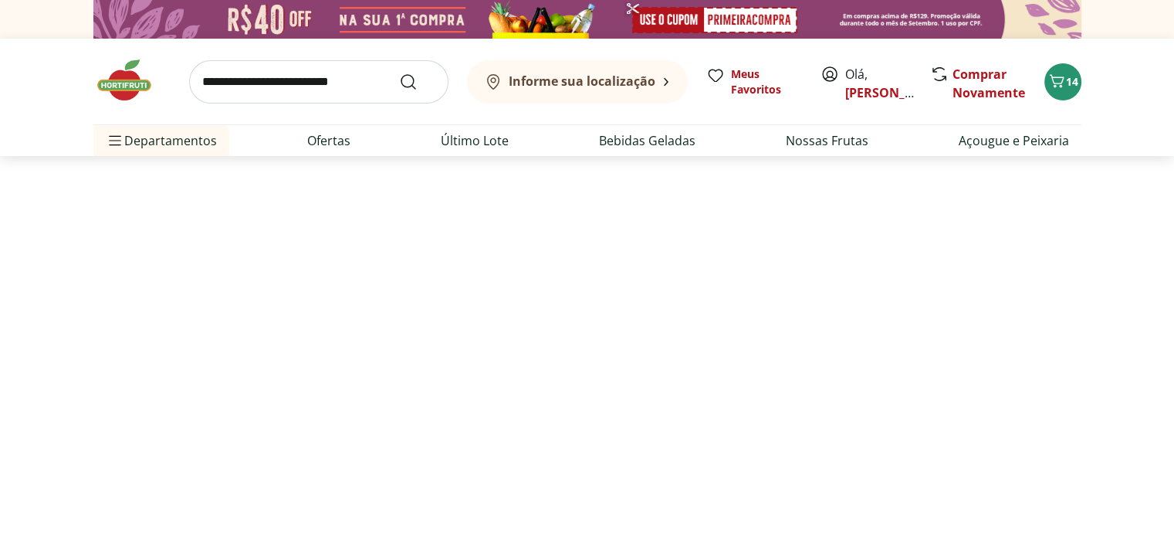
select select "**********"
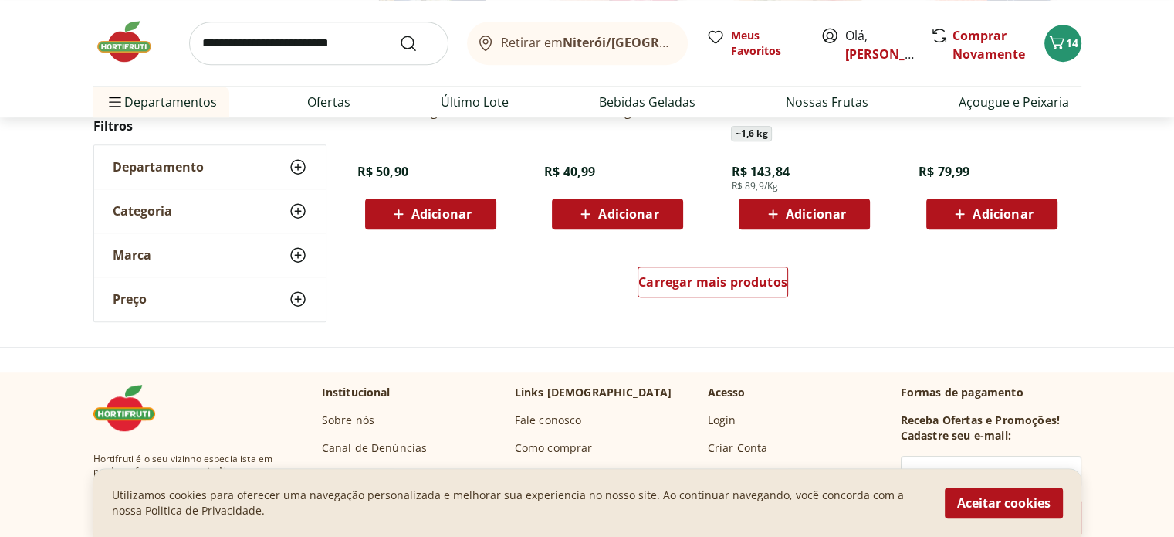
scroll to position [1029, 0]
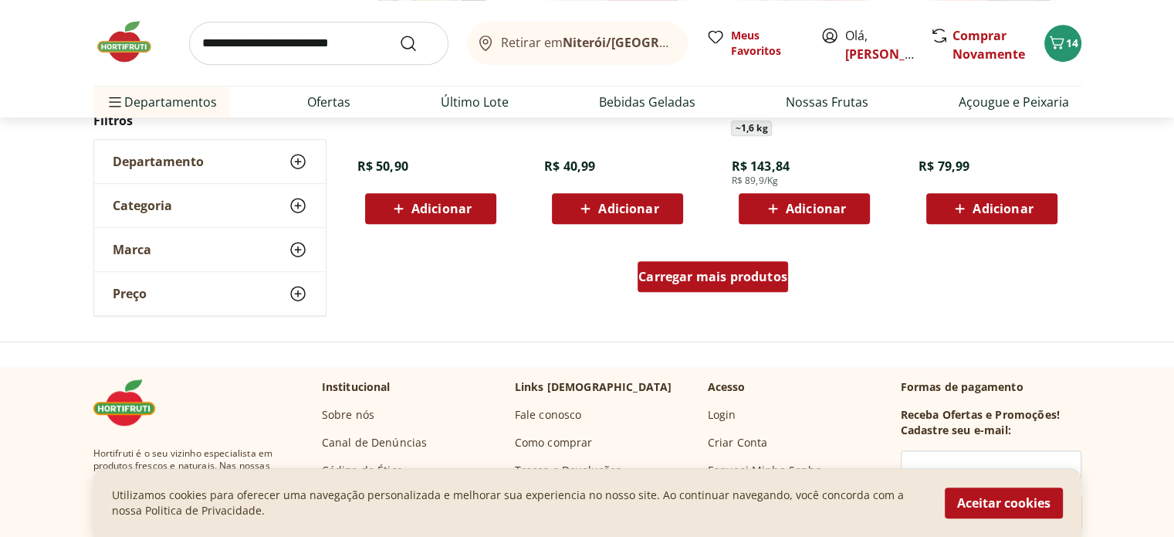
click at [749, 265] on div "Carregar mais produtos" at bounding box center [713, 276] width 151 height 31
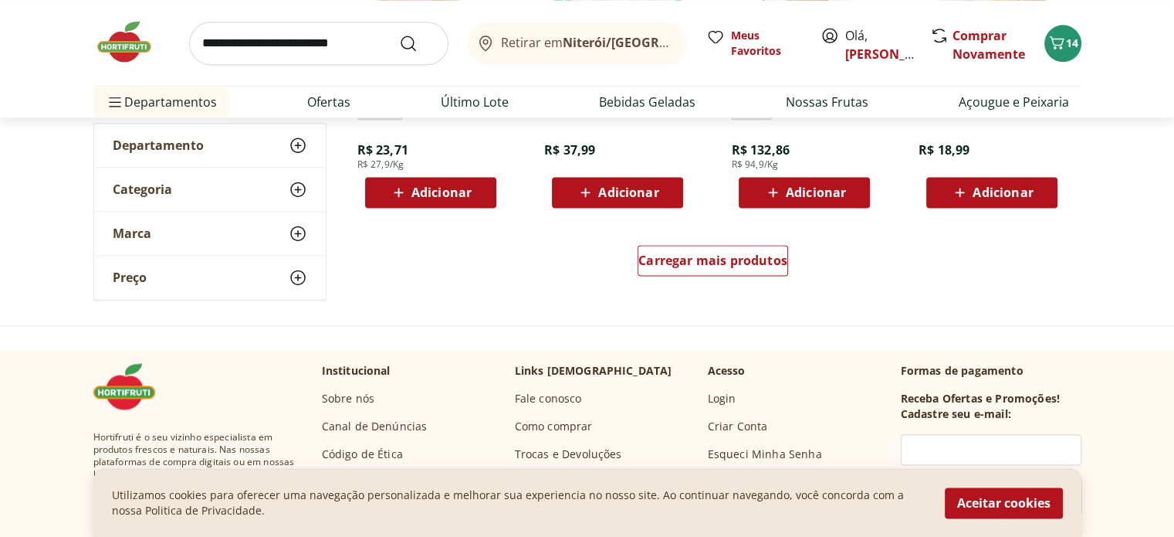
scroll to position [2058, 0]
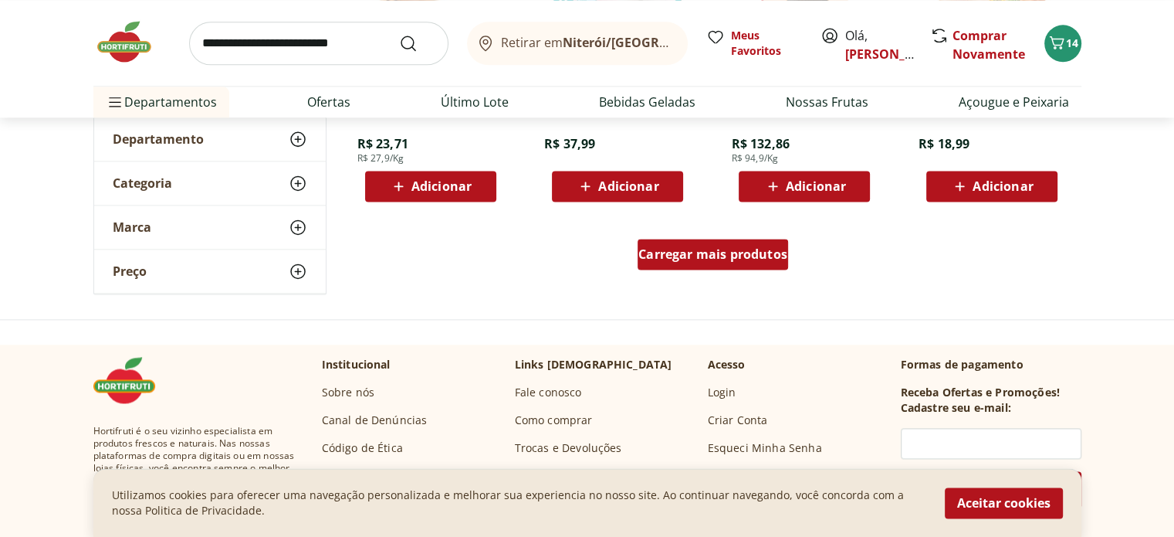
click at [718, 256] on span "Carregar mais produtos" at bounding box center [713, 254] width 149 height 12
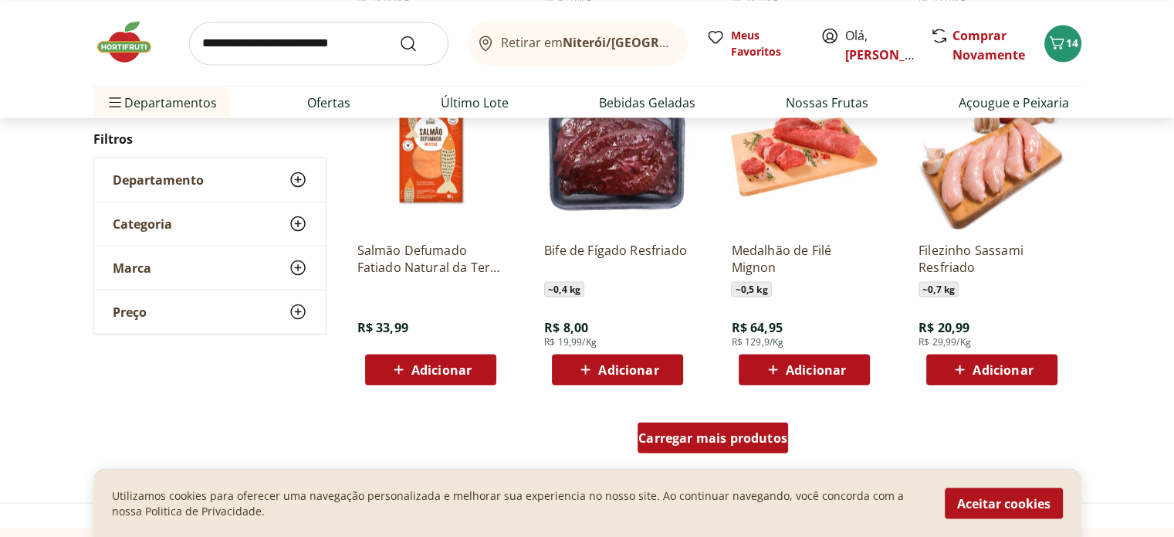
scroll to position [3088, 0]
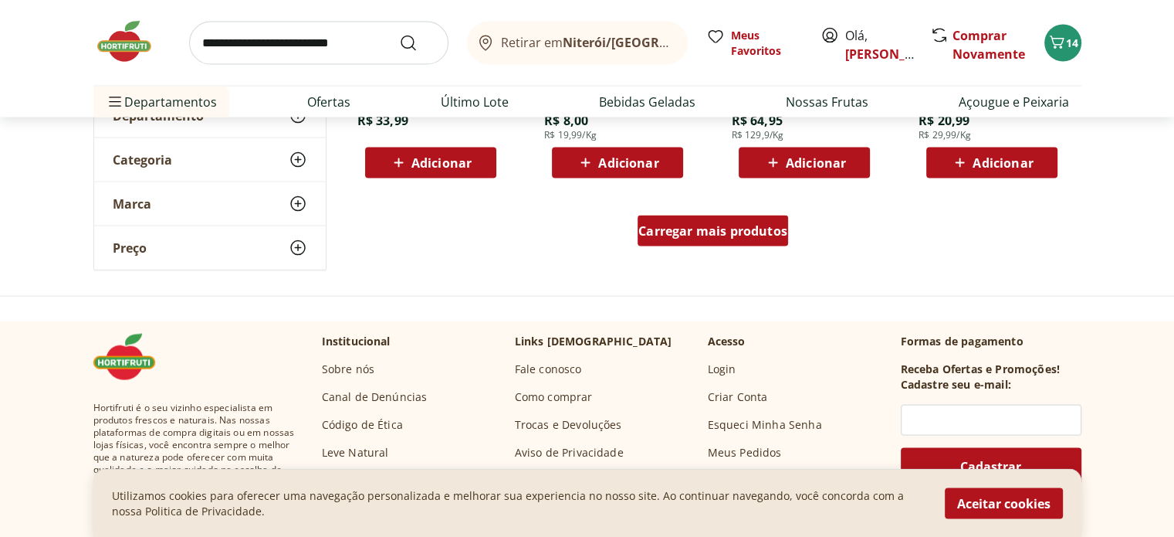
click at [726, 231] on span "Carregar mais produtos" at bounding box center [713, 231] width 149 height 12
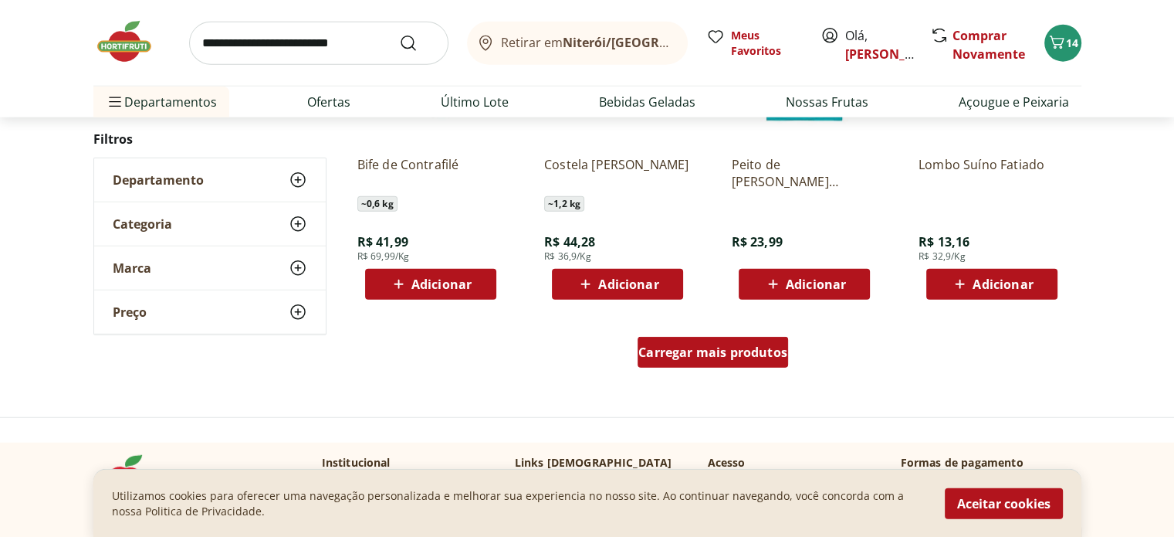
scroll to position [4118, 0]
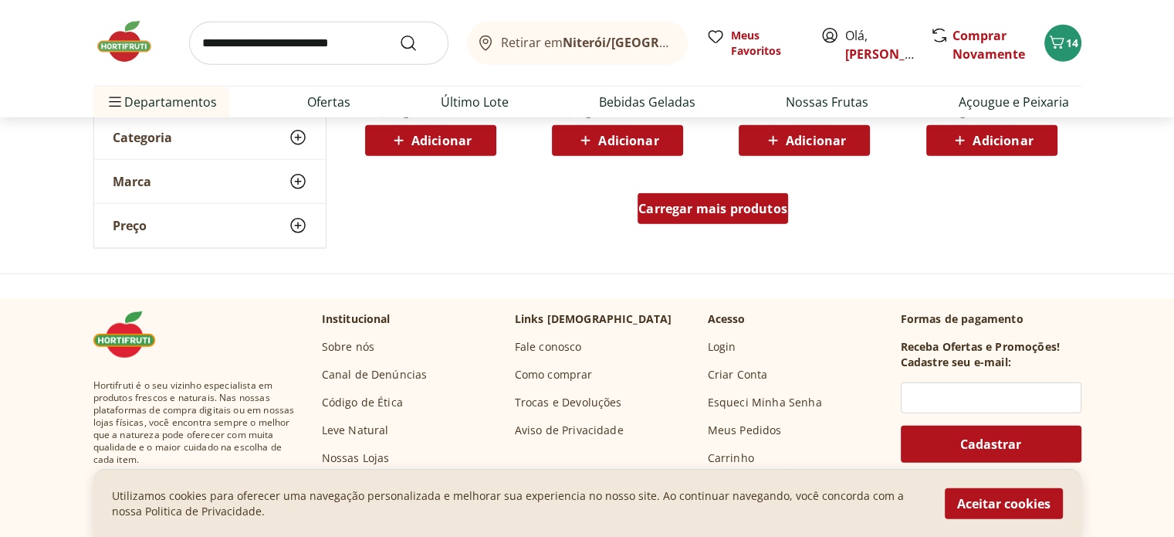
click at [737, 212] on span "Carregar mais produtos" at bounding box center [713, 208] width 149 height 12
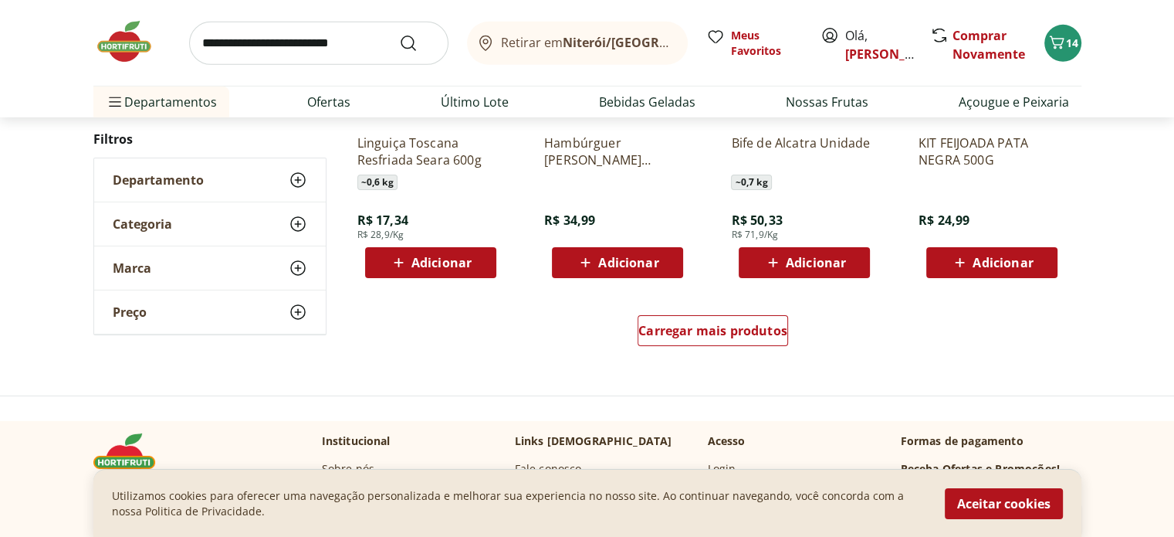
scroll to position [4941, 0]
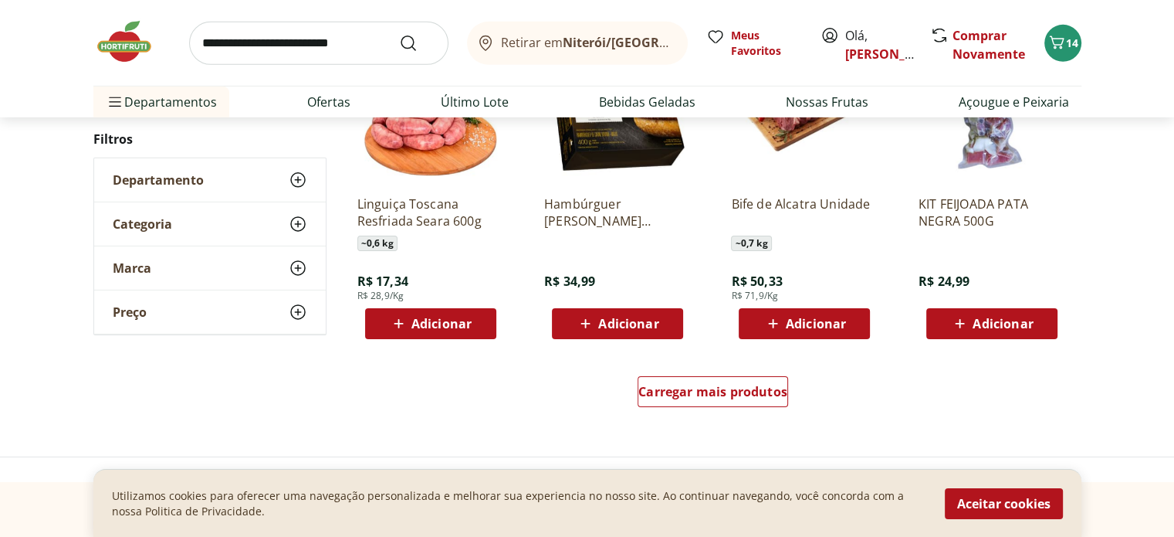
click at [738, 369] on div "Carregar mais produtos" at bounding box center [713, 394] width 749 height 74
click at [743, 380] on div "Carregar mais produtos" at bounding box center [713, 391] width 151 height 31
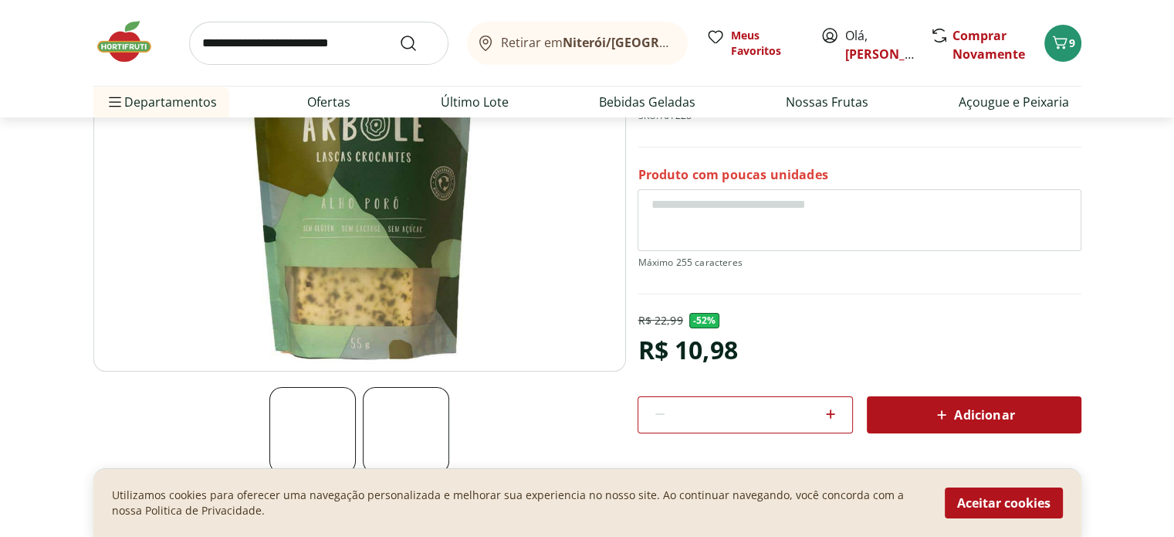
scroll to position [205, 0]
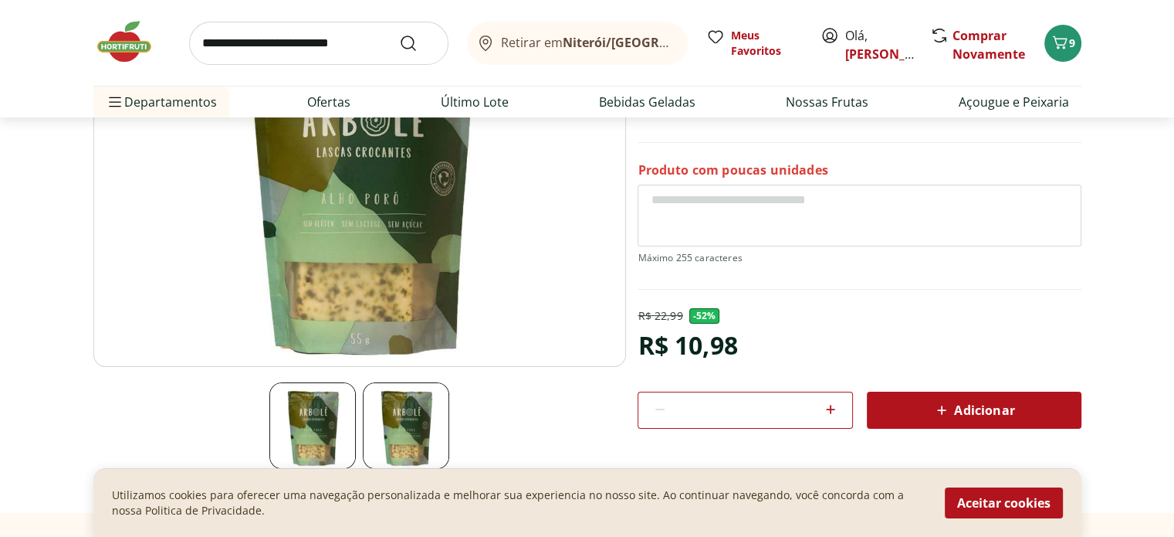
click at [341, 290] on img at bounding box center [359, 180] width 533 height 373
click at [424, 427] on img at bounding box center [406, 425] width 86 height 86
click at [337, 425] on img at bounding box center [312, 425] width 86 height 86
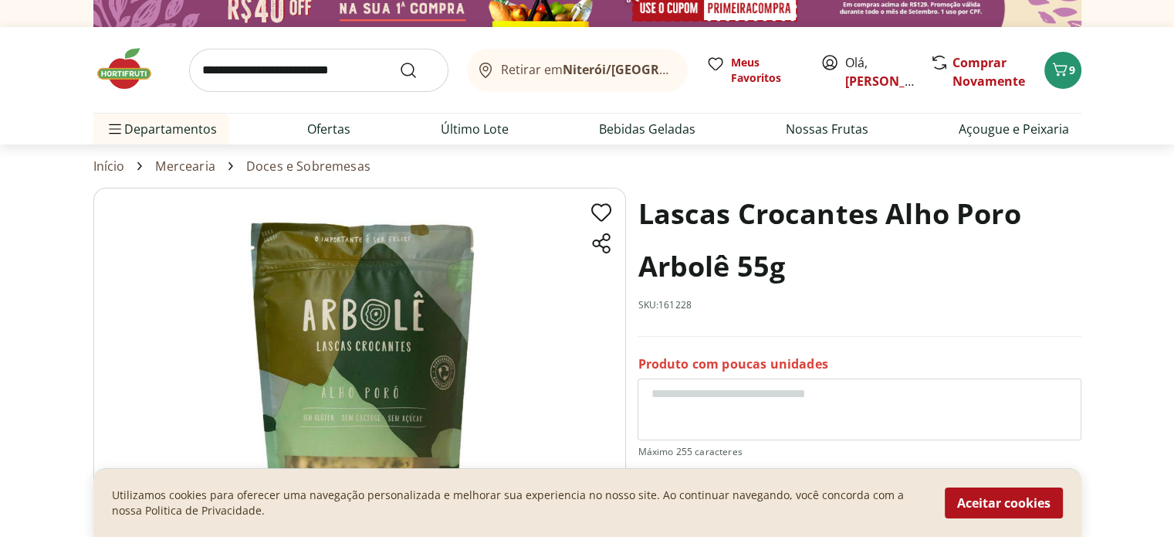
scroll to position [0, 0]
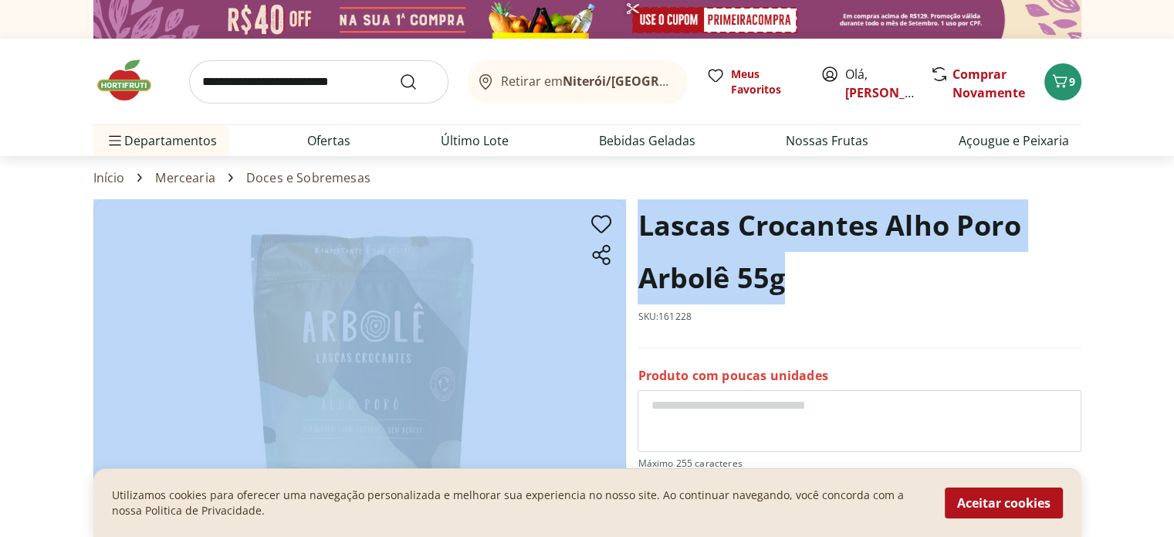
drag, startPoint x: 837, startPoint y: 286, endPoint x: 618, endPoint y: 223, distance: 228.0
click at [618, 223] on section "Lascas Crocantes Alho Poro Arbolê 55g SKU: 161228 Produto com poucas unidades R…" at bounding box center [587, 458] width 988 height 518
copy section "Lascas Crocantes Alho Poro Arbolê 55g"
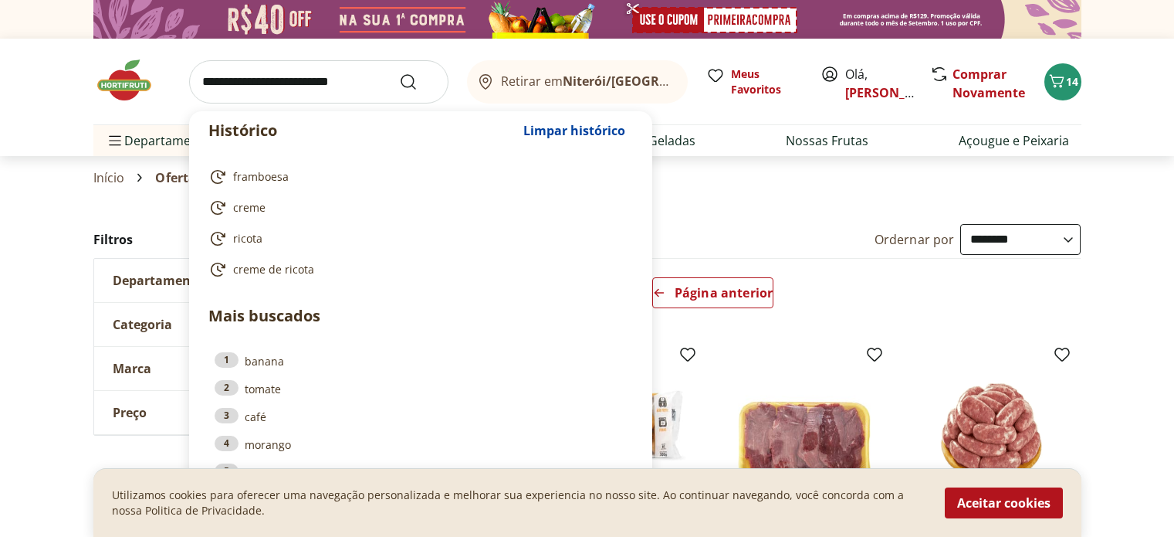
select select "**********"
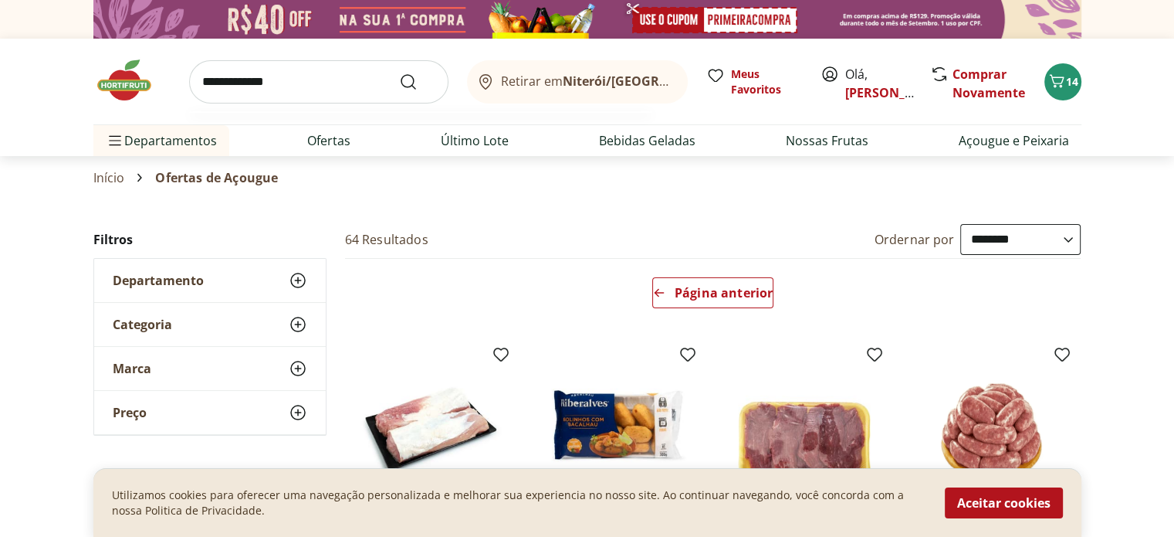
type input "**********"
click at [399, 73] on button "Submit Search" at bounding box center [417, 82] width 37 height 19
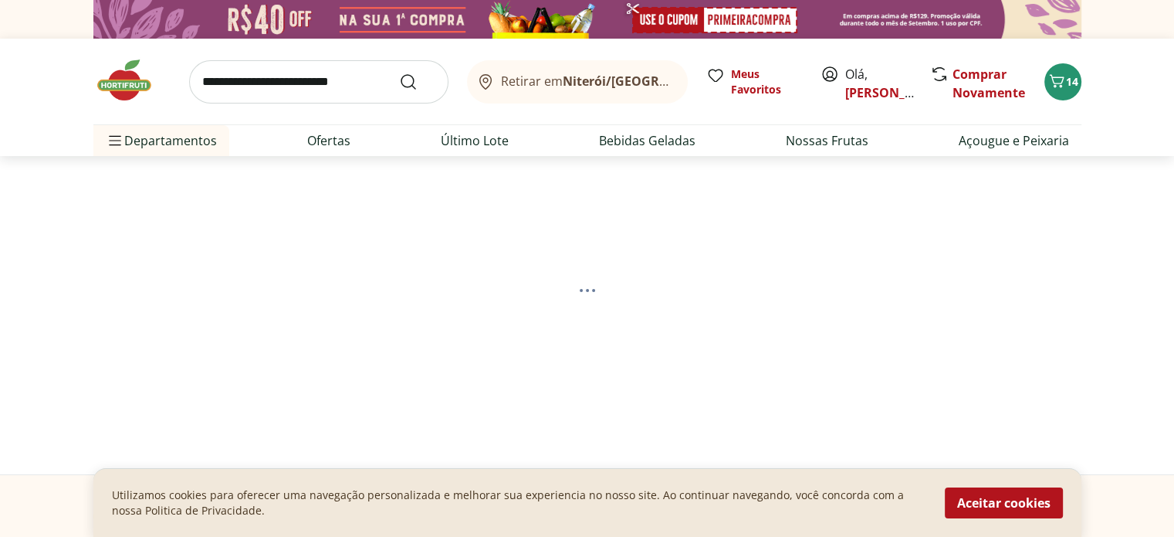
select select "**********"
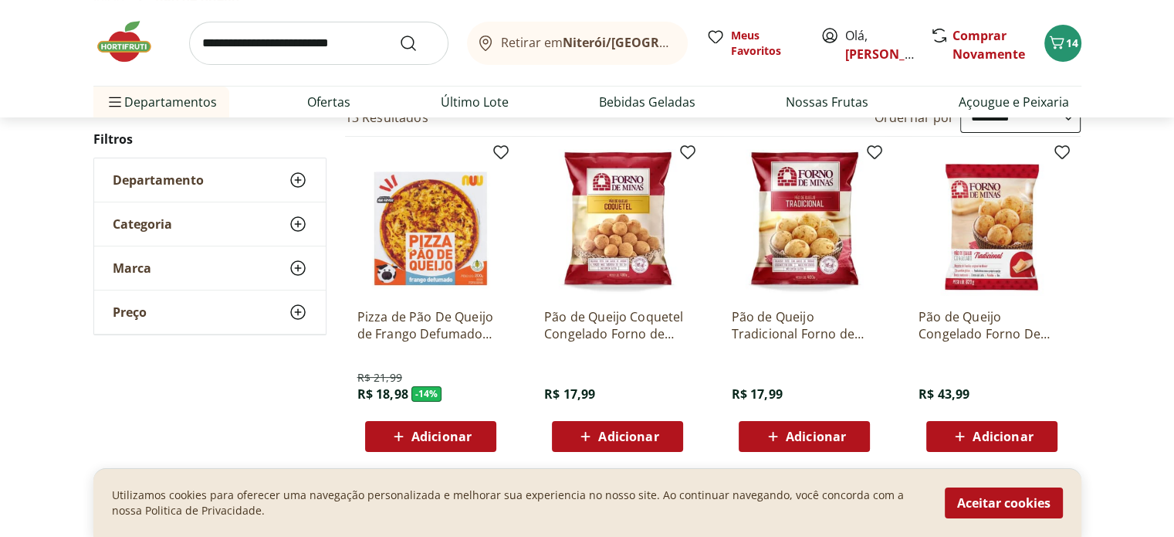
scroll to position [205, 0]
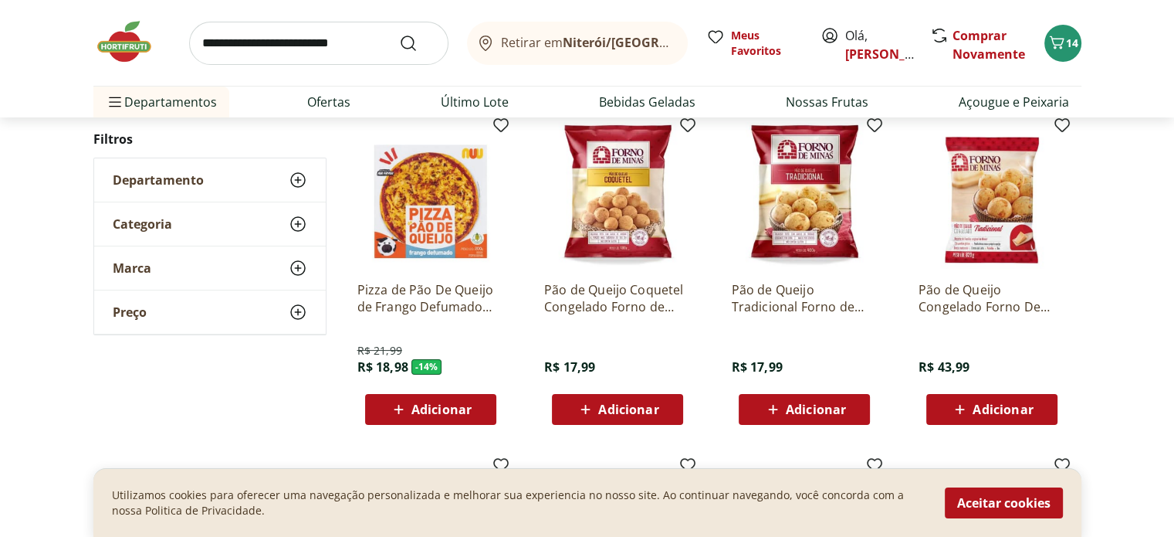
click at [827, 408] on span "Adicionar" at bounding box center [816, 409] width 60 height 12
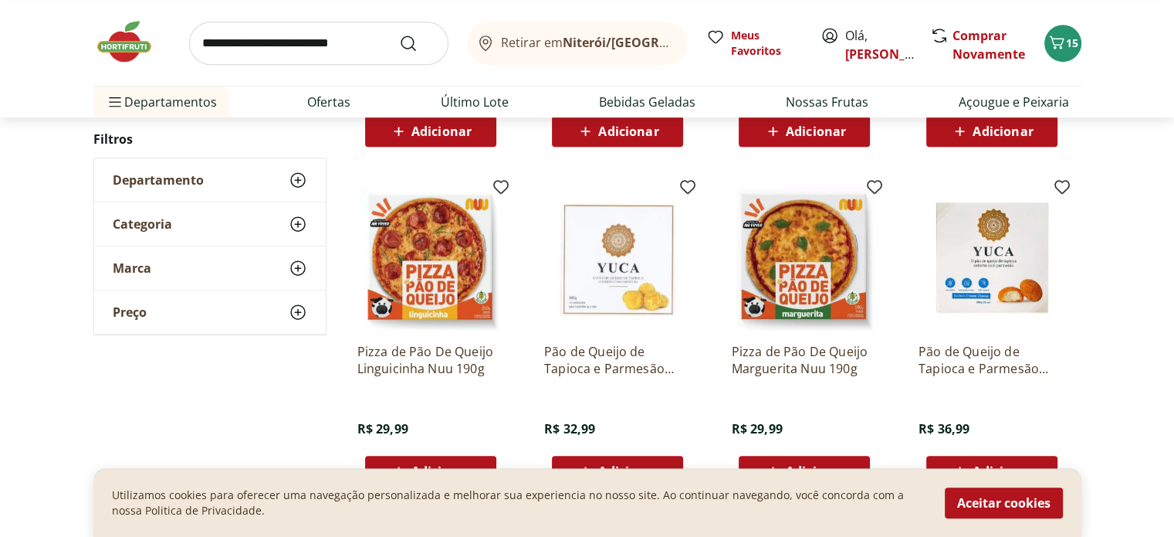
scroll to position [1029, 0]
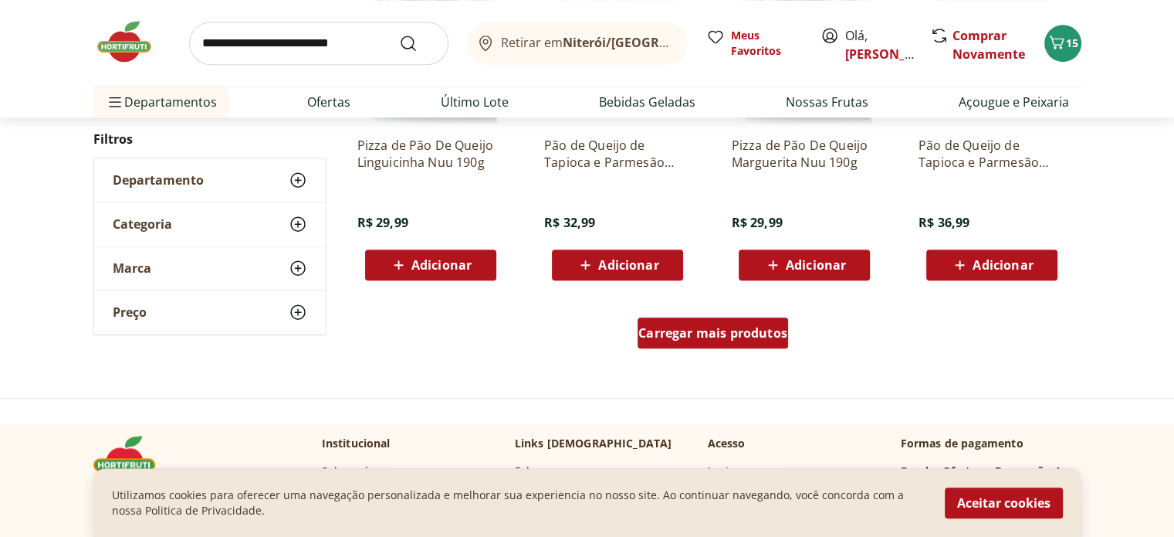
click at [686, 342] on div "Carregar mais produtos" at bounding box center [713, 332] width 151 height 31
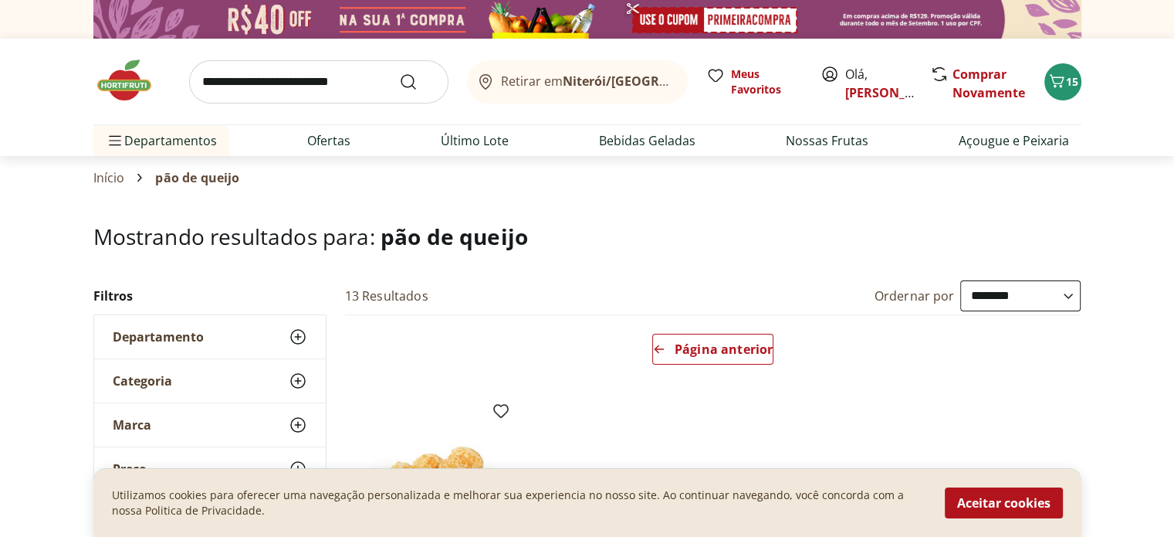
click at [317, 82] on input "search" at bounding box center [318, 81] width 259 height 43
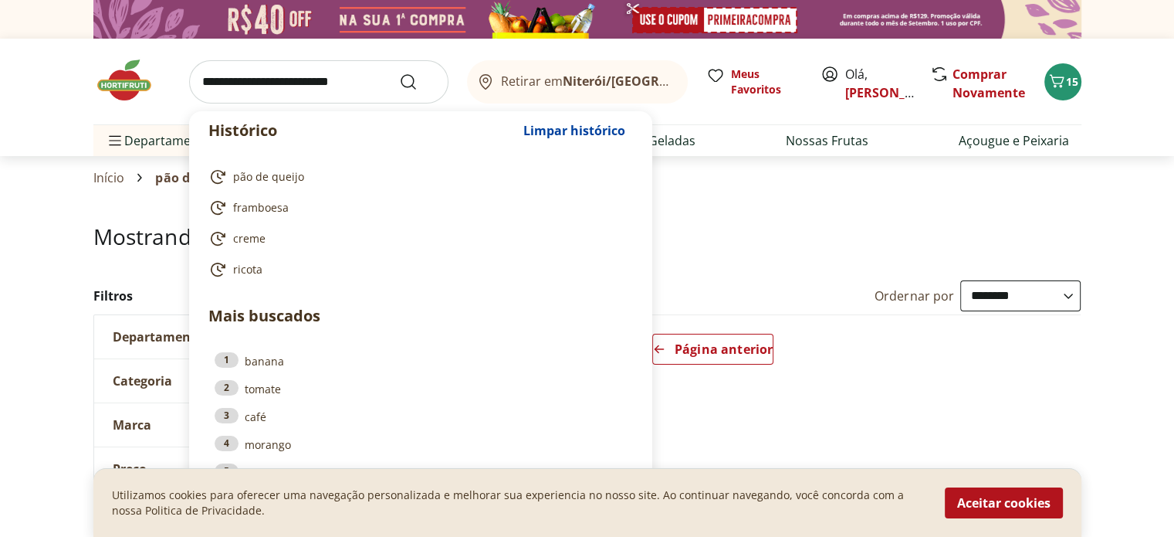
click at [292, 80] on input "search" at bounding box center [318, 81] width 259 height 43
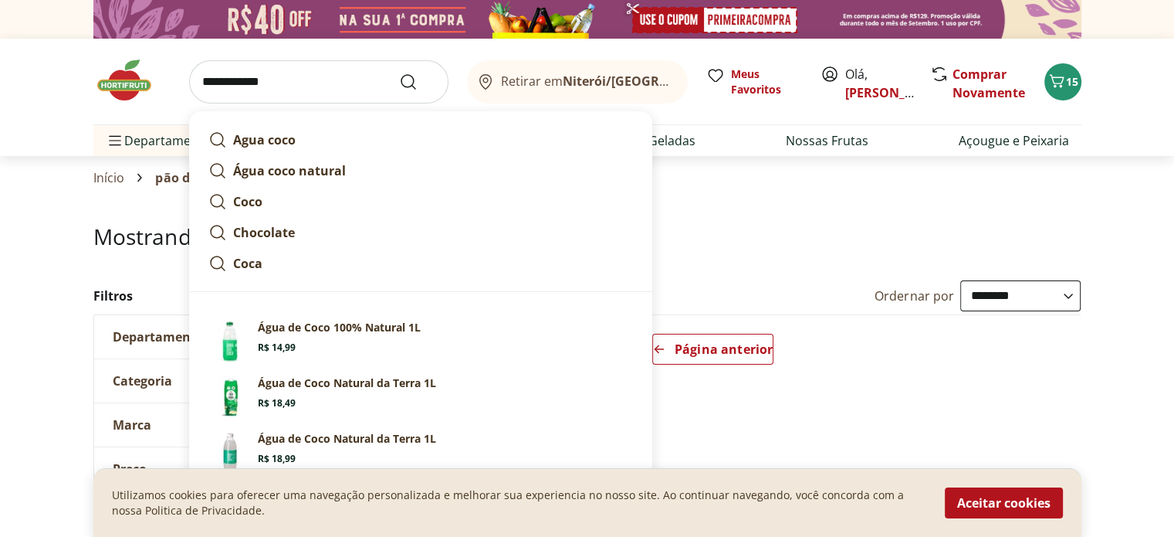
type input "**********"
click at [399, 73] on button "Submit Search" at bounding box center [417, 82] width 37 height 19
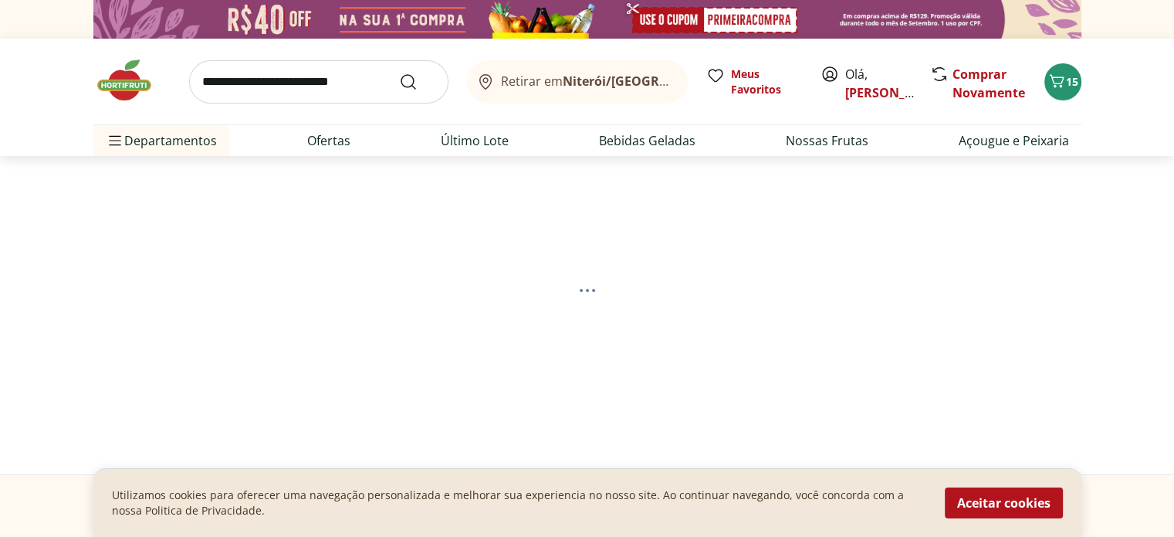
select select "**********"
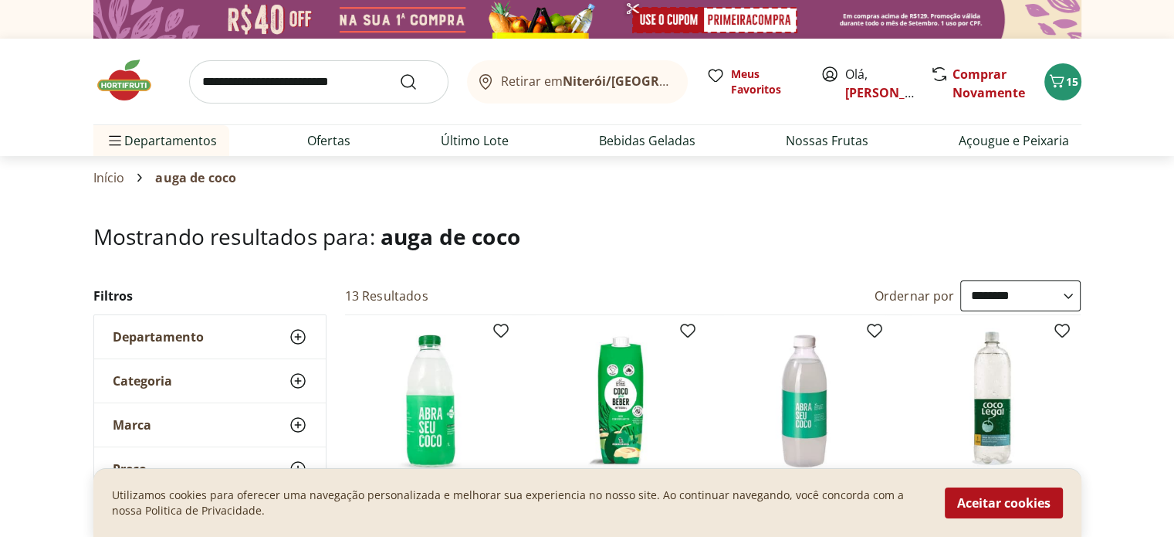
scroll to position [205, 0]
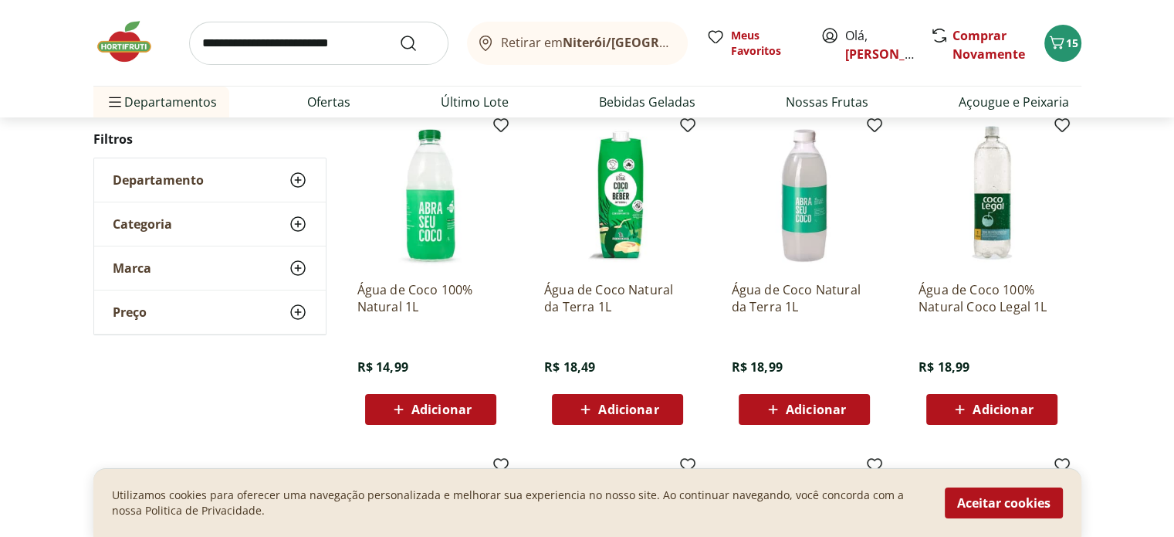
click at [424, 403] on span "Adicionar" at bounding box center [442, 409] width 60 height 12
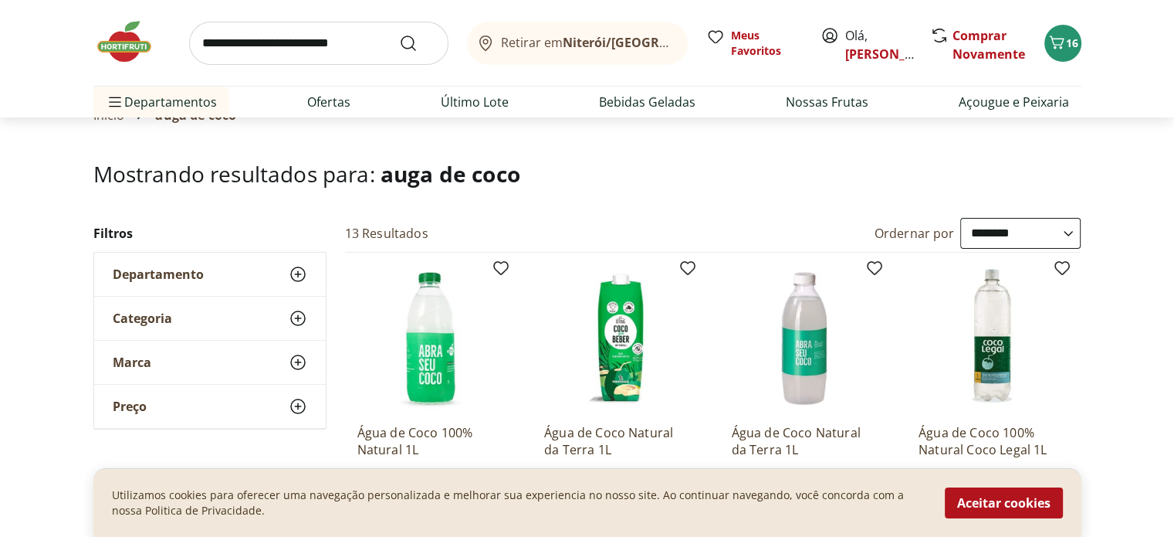
scroll to position [0, 0]
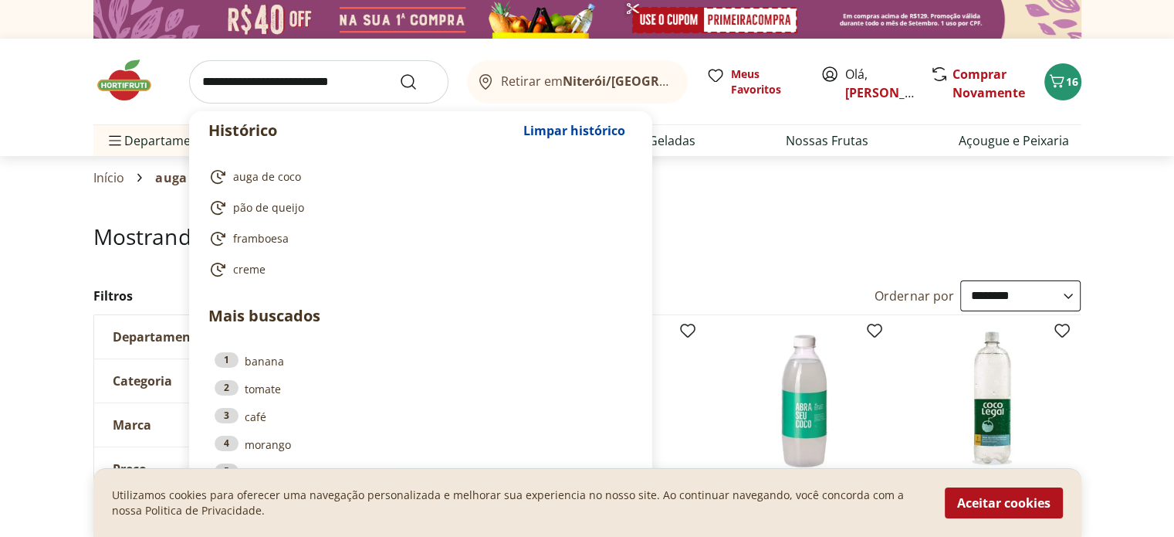
click at [223, 81] on input "search" at bounding box center [318, 81] width 259 height 43
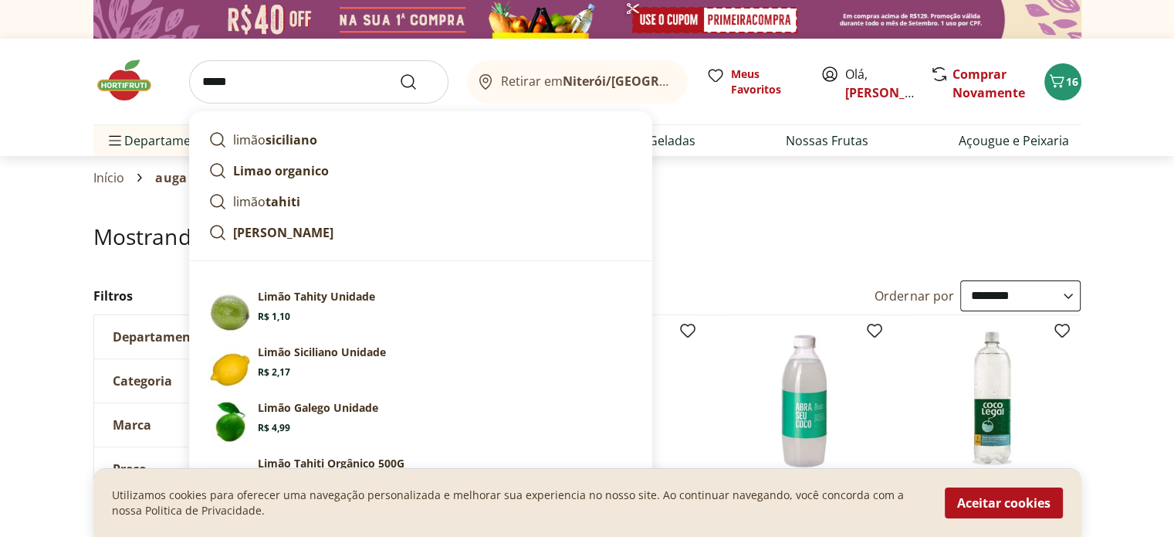
type input "*****"
click at [399, 73] on button "Submit Search" at bounding box center [417, 82] width 37 height 19
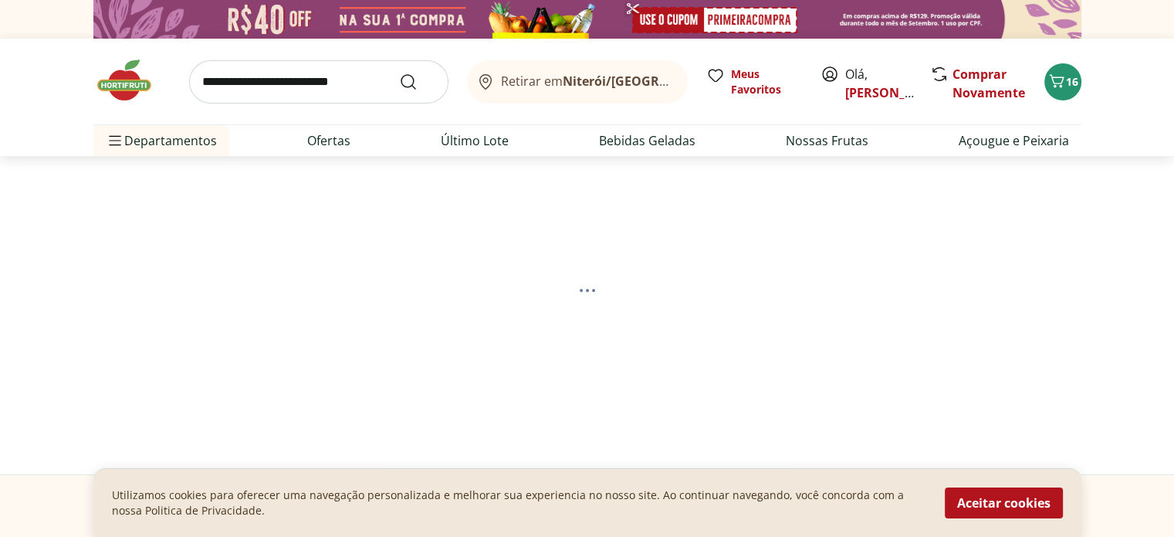
select select "**********"
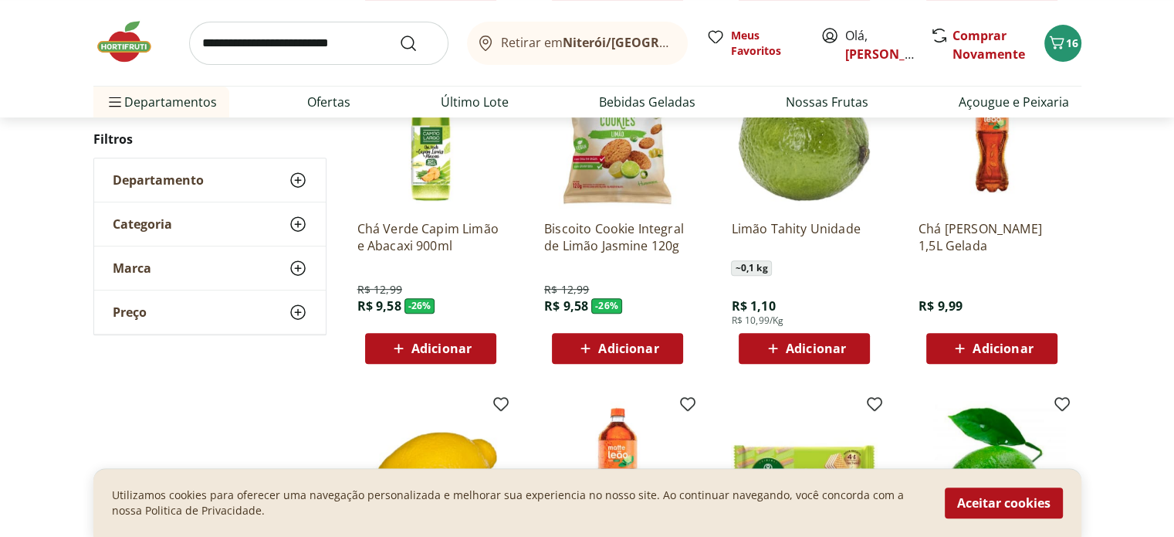
scroll to position [618, 0]
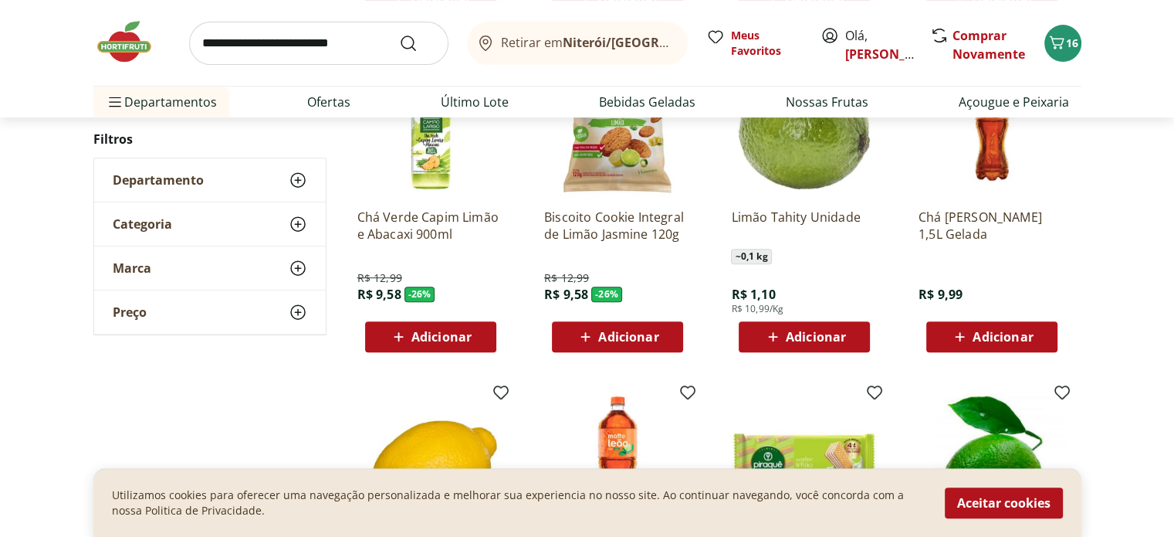
click at [852, 336] on div "Adicionar" at bounding box center [804, 337] width 107 height 28
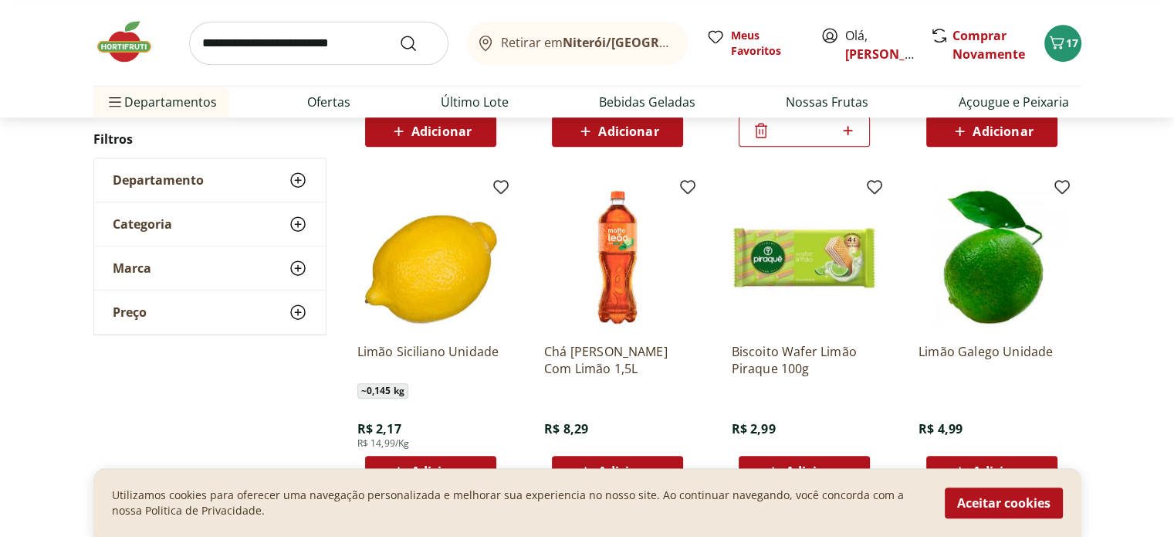
scroll to position [1029, 0]
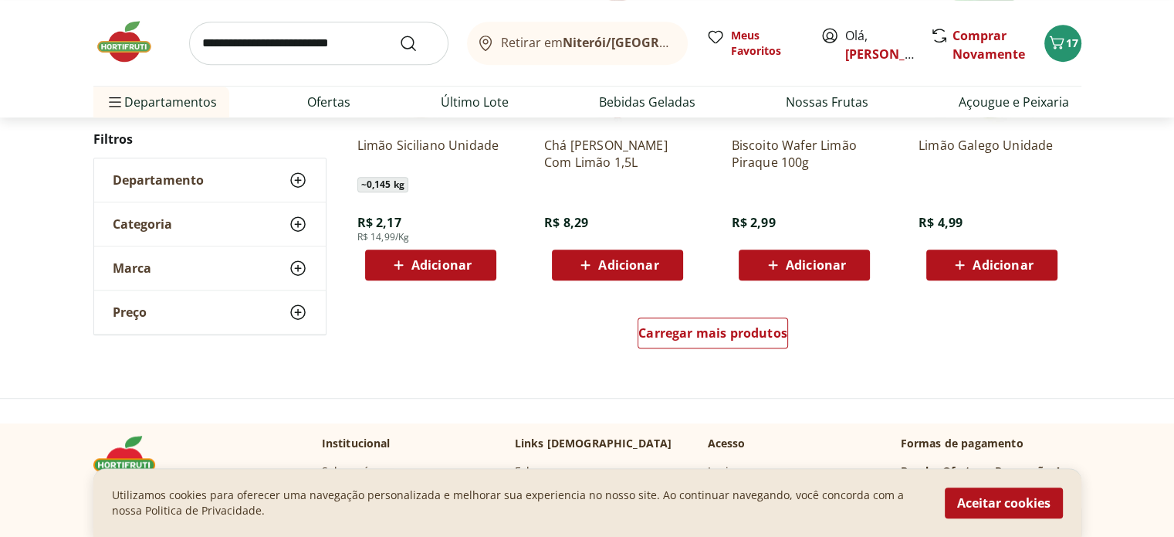
click at [443, 268] on span "Adicionar" at bounding box center [442, 265] width 60 height 12
drag, startPoint x: 250, startPoint y: 168, endPoint x: 370, endPoint y: 215, distance: 128.3
click at [253, 171] on div "Departamento" at bounding box center [210, 179] width 232 height 43
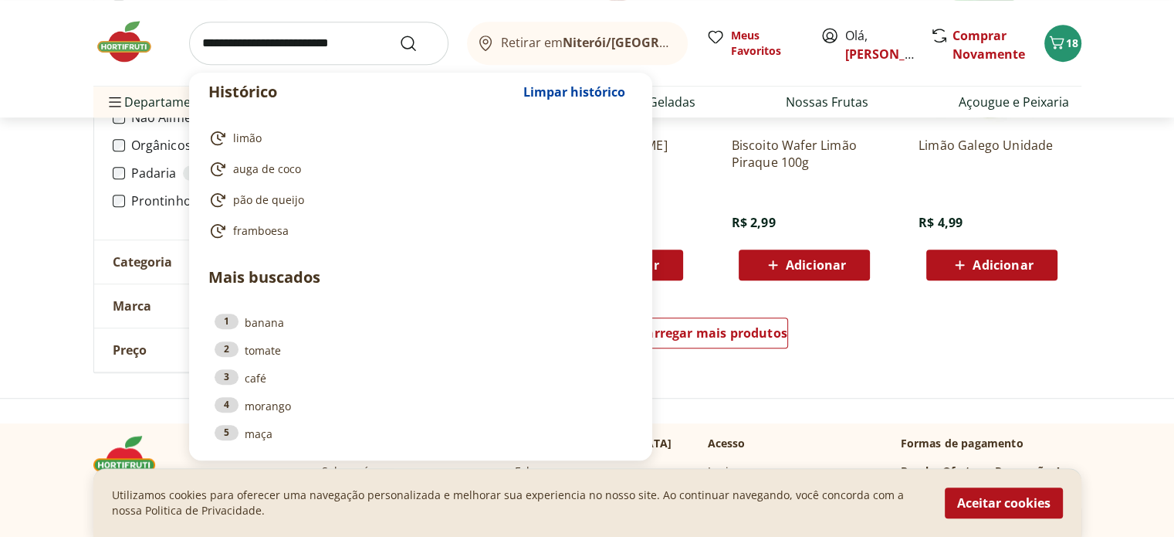
click at [219, 39] on input "search" at bounding box center [318, 43] width 259 height 43
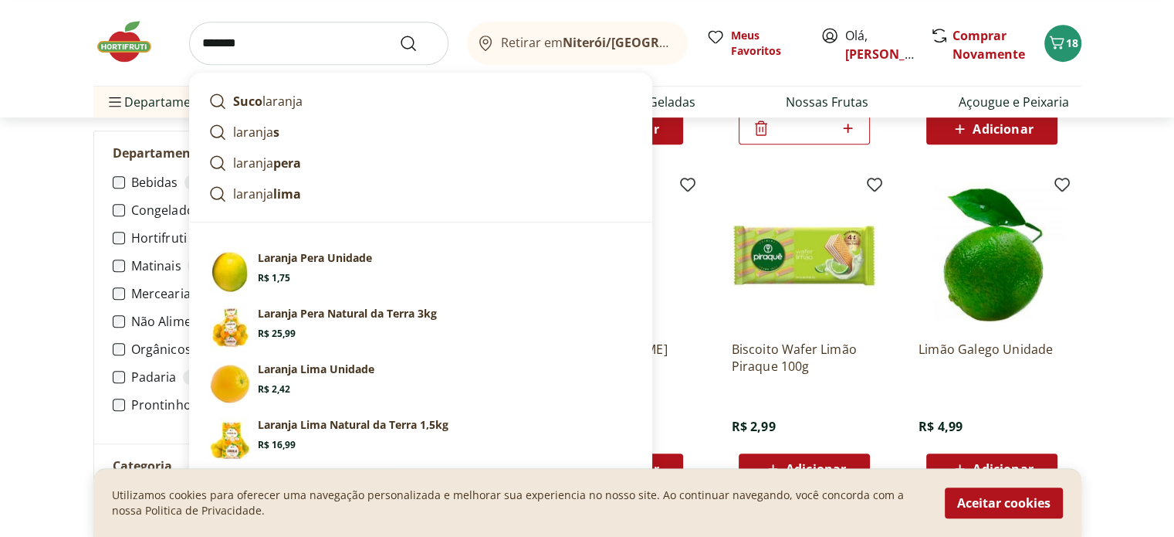
scroll to position [823, 0]
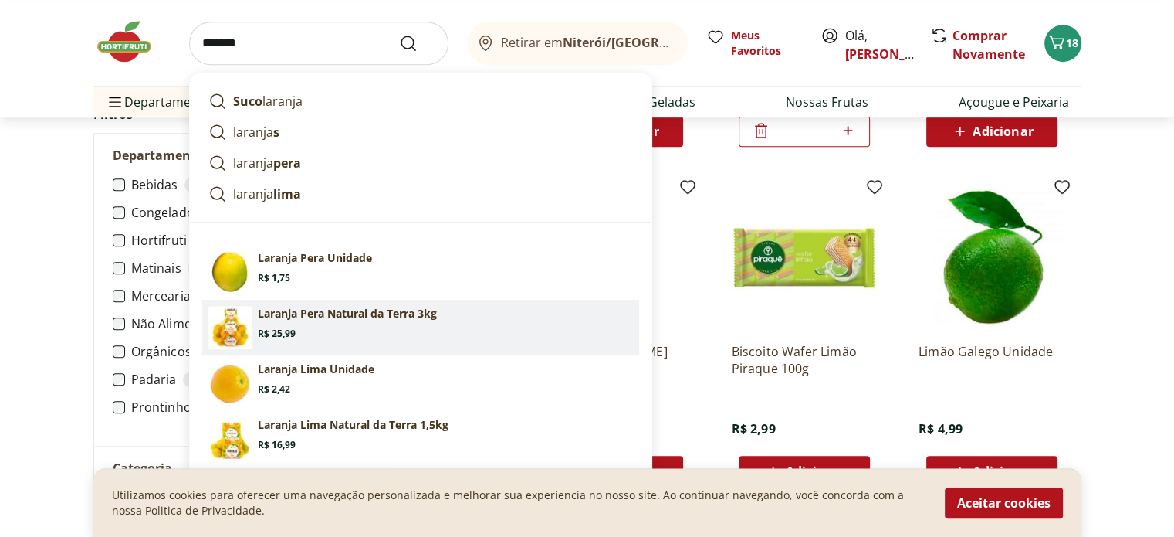
click at [272, 311] on p "Laranja Pera Natural da Terra 3kg" at bounding box center [347, 313] width 179 height 15
type input "**********"
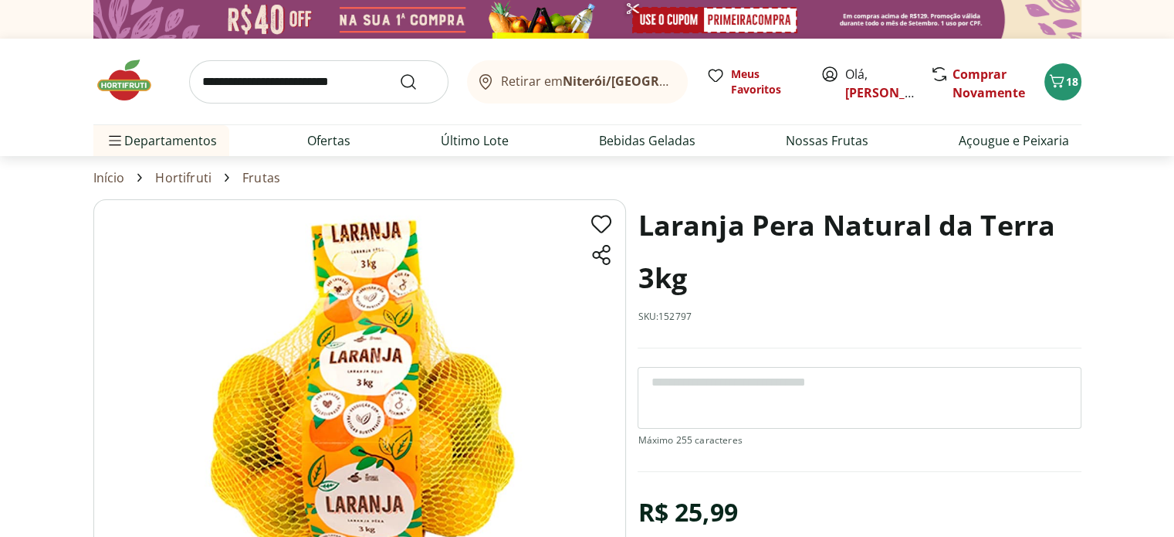
scroll to position [205, 0]
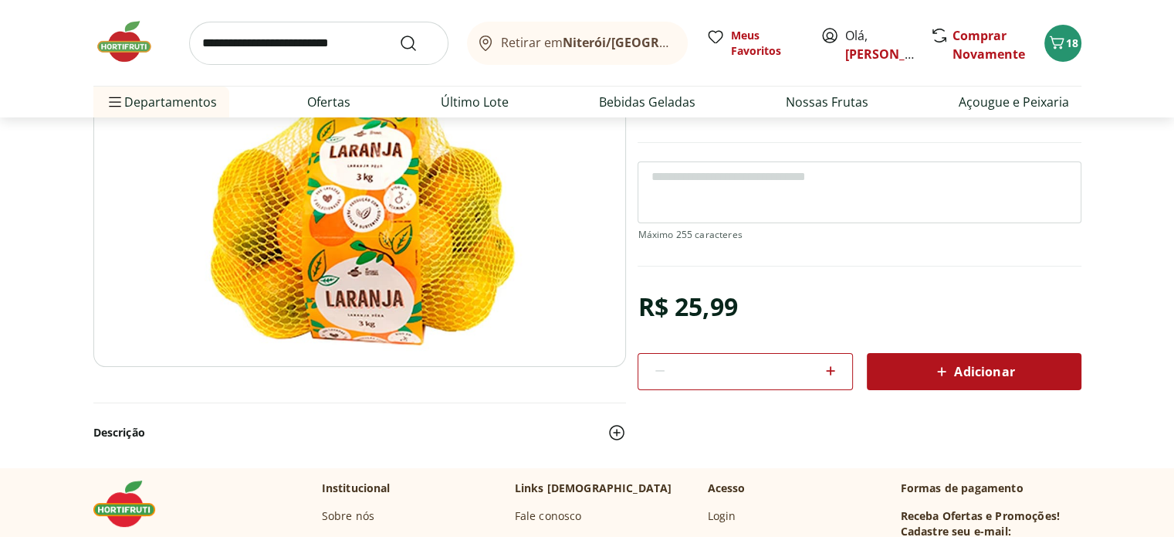
click at [950, 354] on button "Adicionar" at bounding box center [974, 371] width 215 height 37
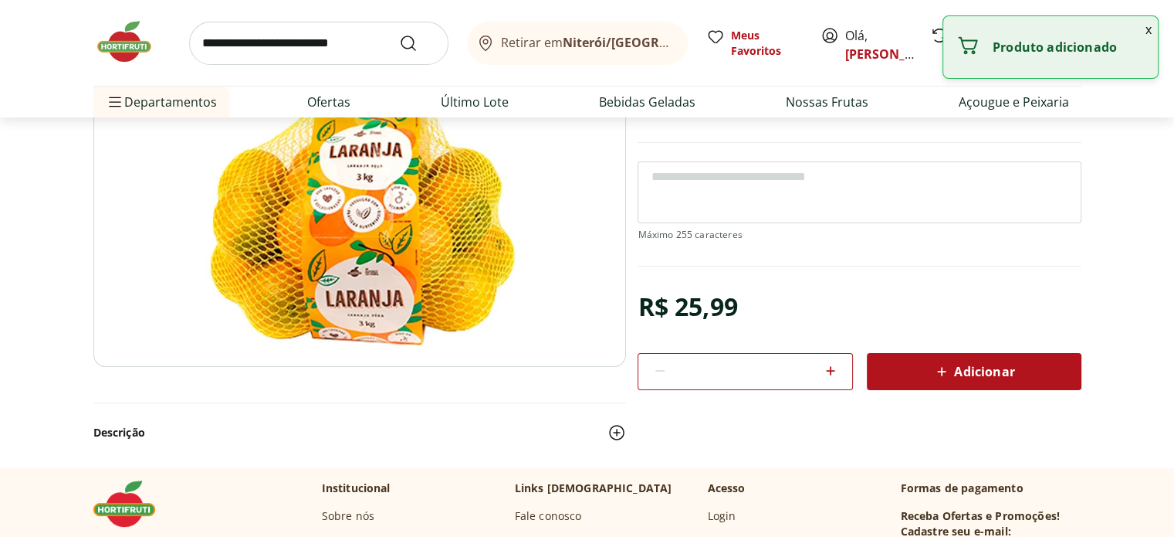
click at [282, 44] on input "search" at bounding box center [318, 43] width 259 height 43
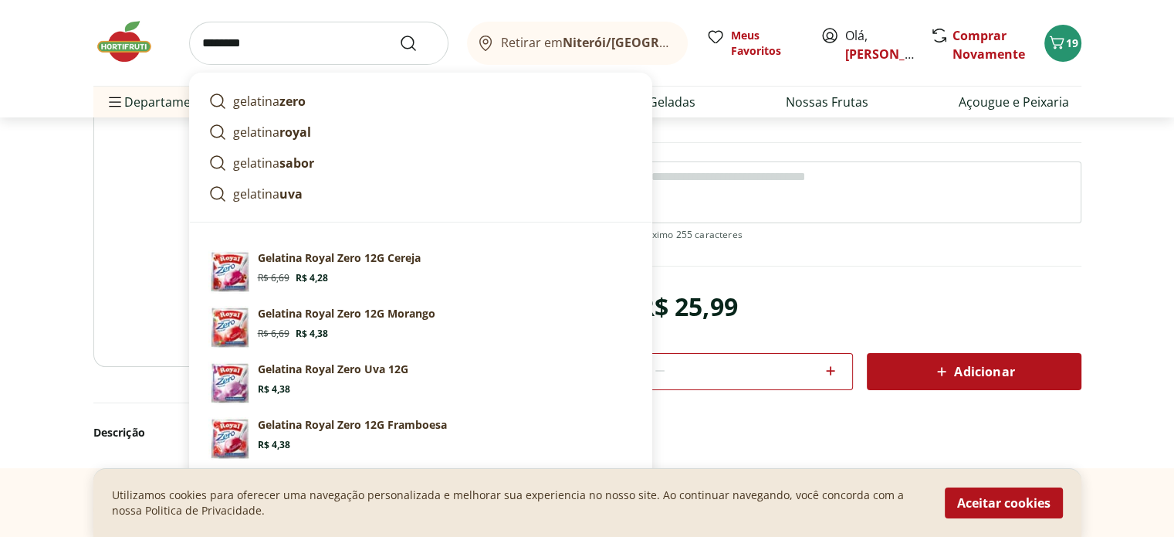
type input "********"
click at [399, 34] on button "Submit Search" at bounding box center [417, 43] width 37 height 19
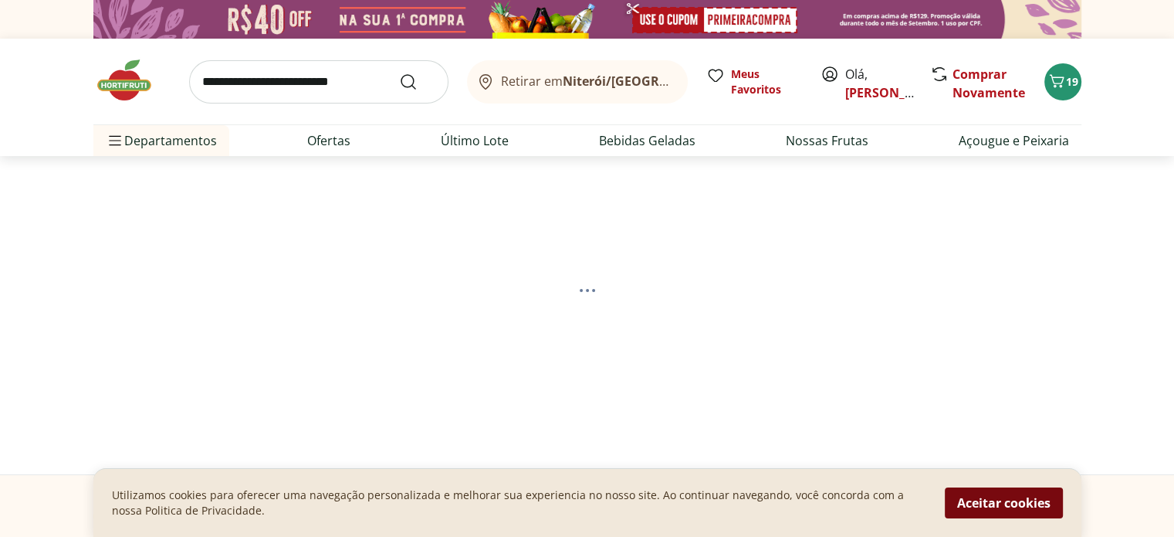
select select "**********"
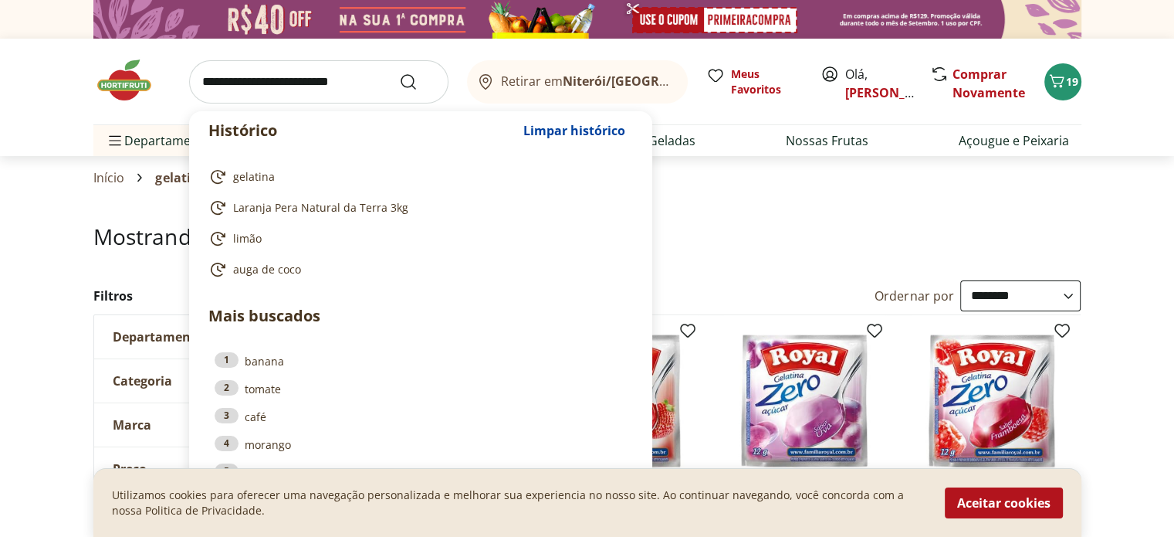
click at [281, 81] on input "search" at bounding box center [318, 81] width 259 height 43
click at [264, 81] on input "search" at bounding box center [318, 81] width 259 height 43
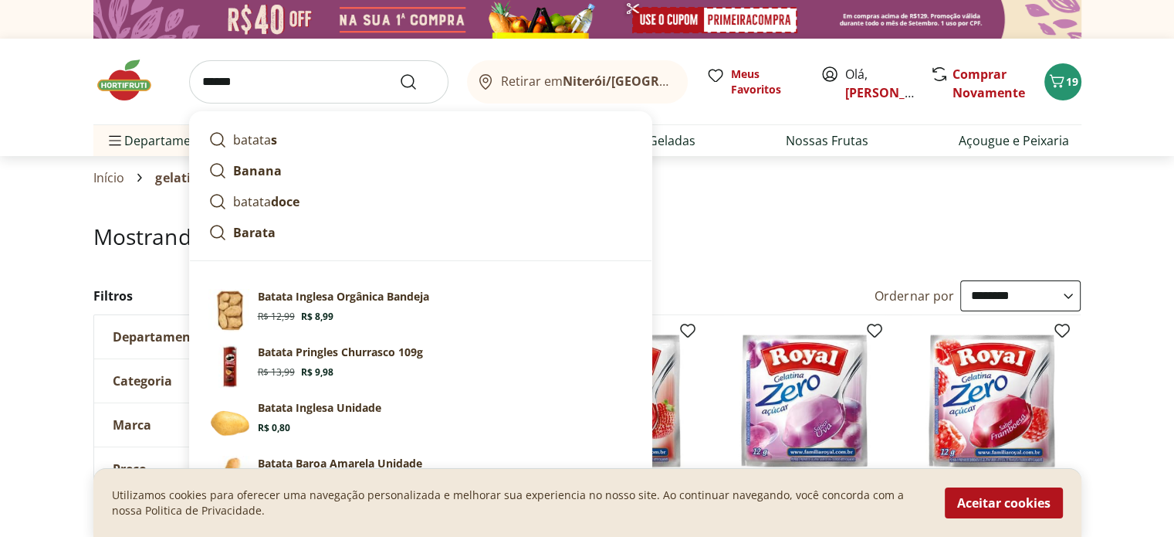
type input "******"
click at [399, 73] on button "Submit Search" at bounding box center [417, 82] width 37 height 19
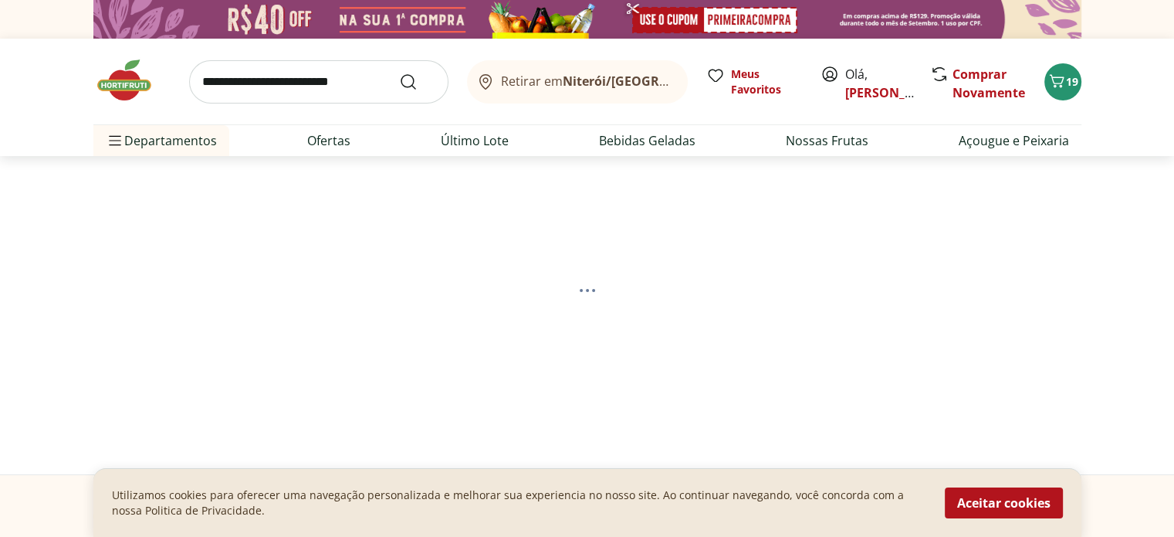
select select "**********"
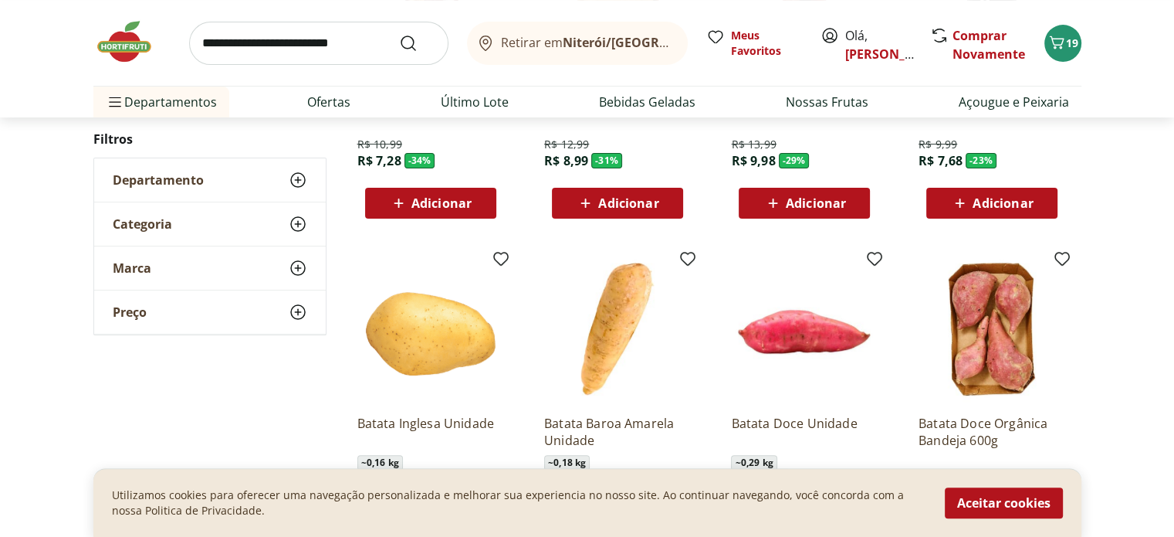
scroll to position [618, 0]
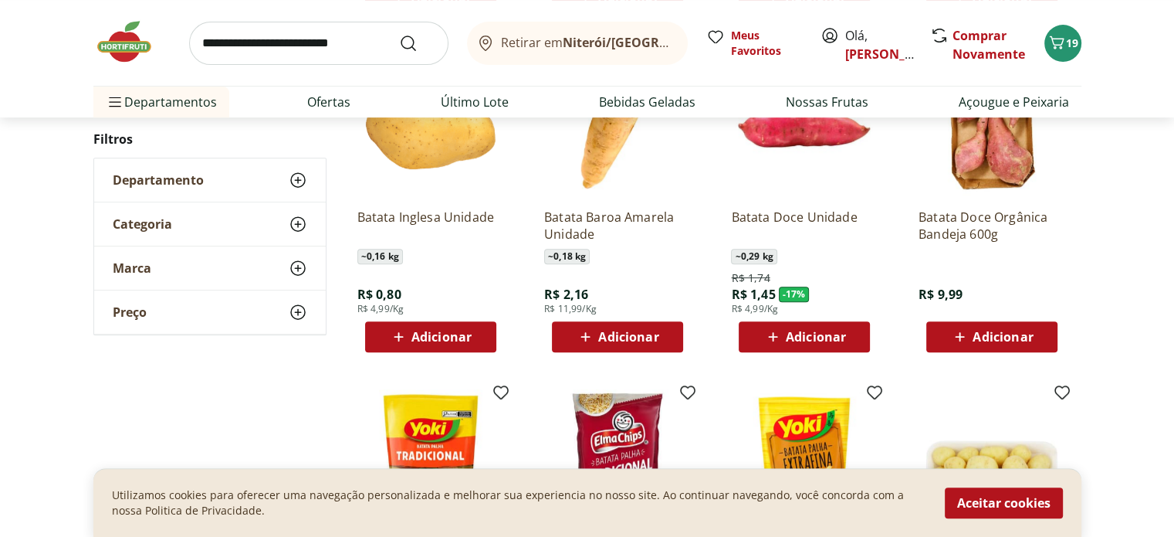
click at [435, 336] on span "Adicionar" at bounding box center [442, 336] width 60 height 12
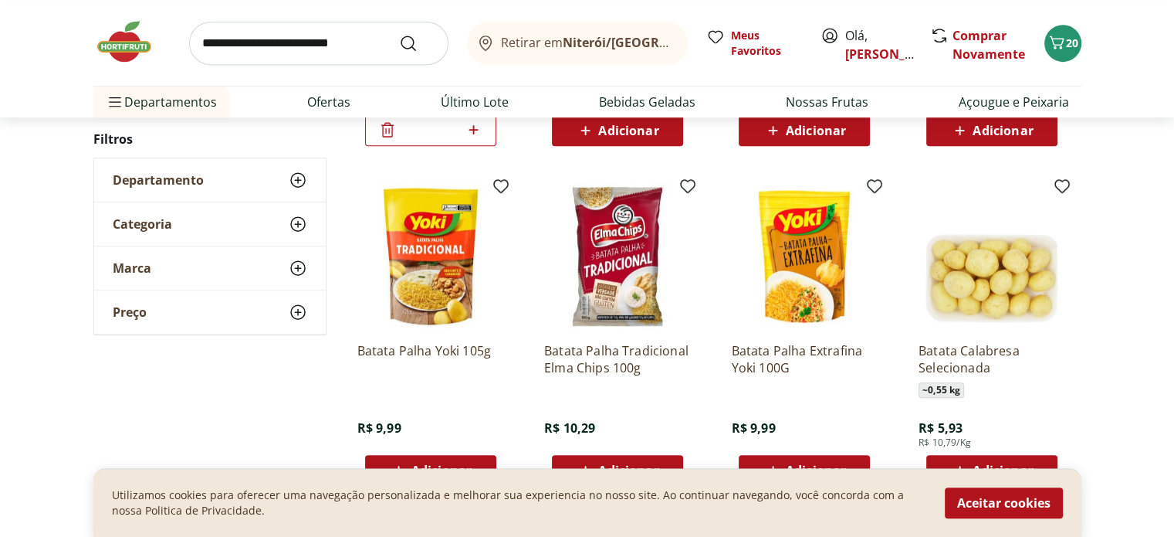
scroll to position [1029, 0]
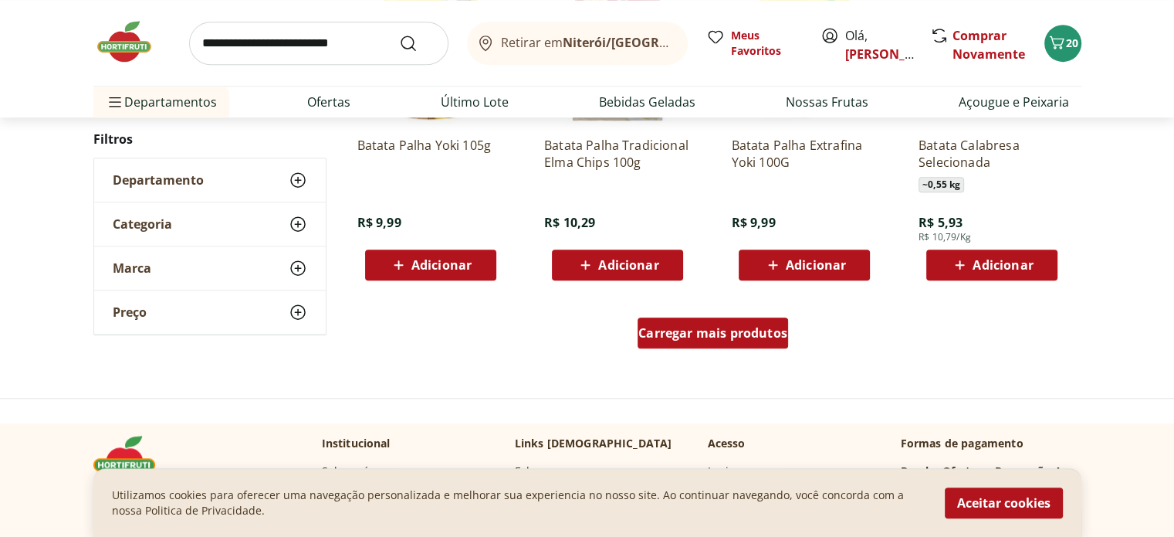
click at [687, 328] on span "Carregar mais produtos" at bounding box center [713, 333] width 149 height 12
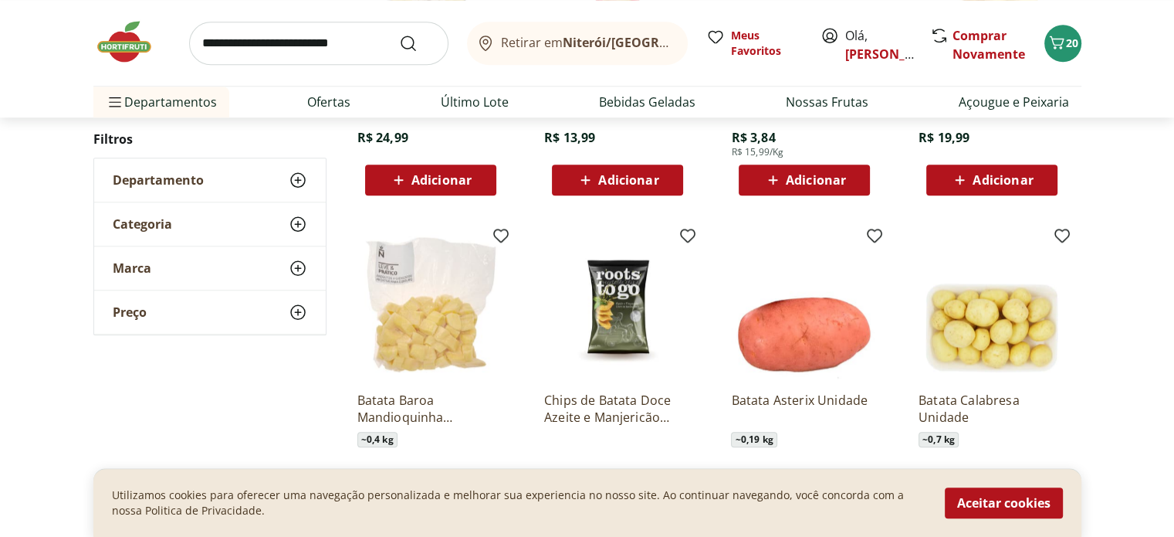
scroll to position [1647, 0]
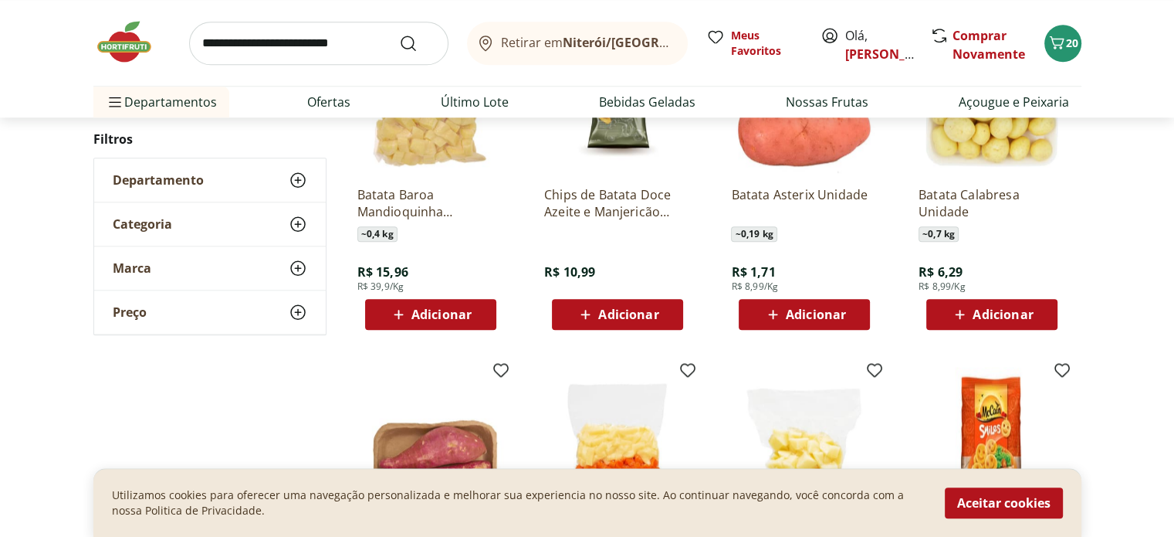
click at [779, 308] on icon at bounding box center [773, 314] width 19 height 19
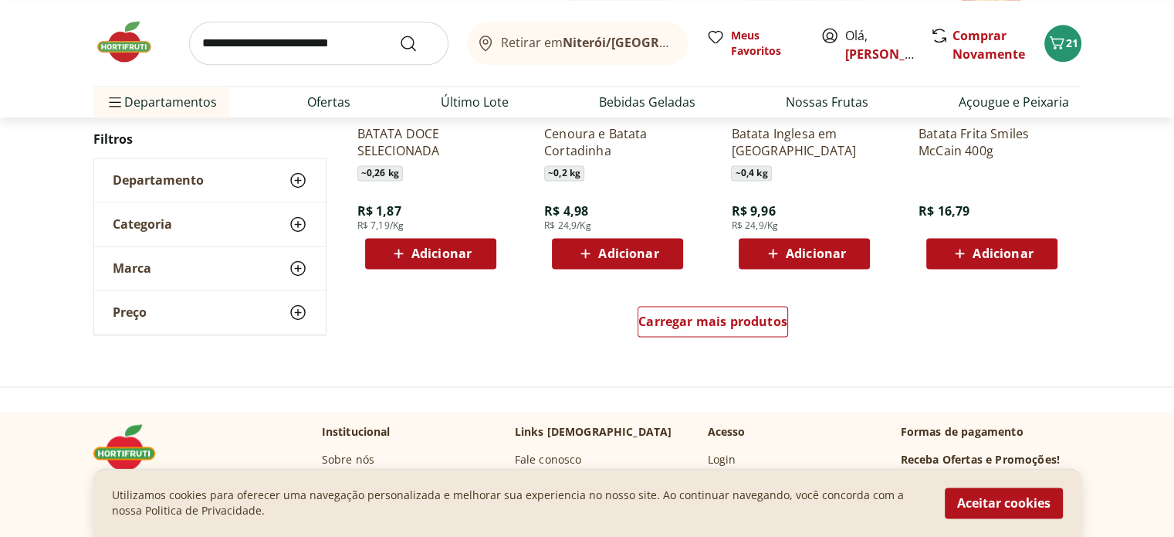
scroll to position [2059, 0]
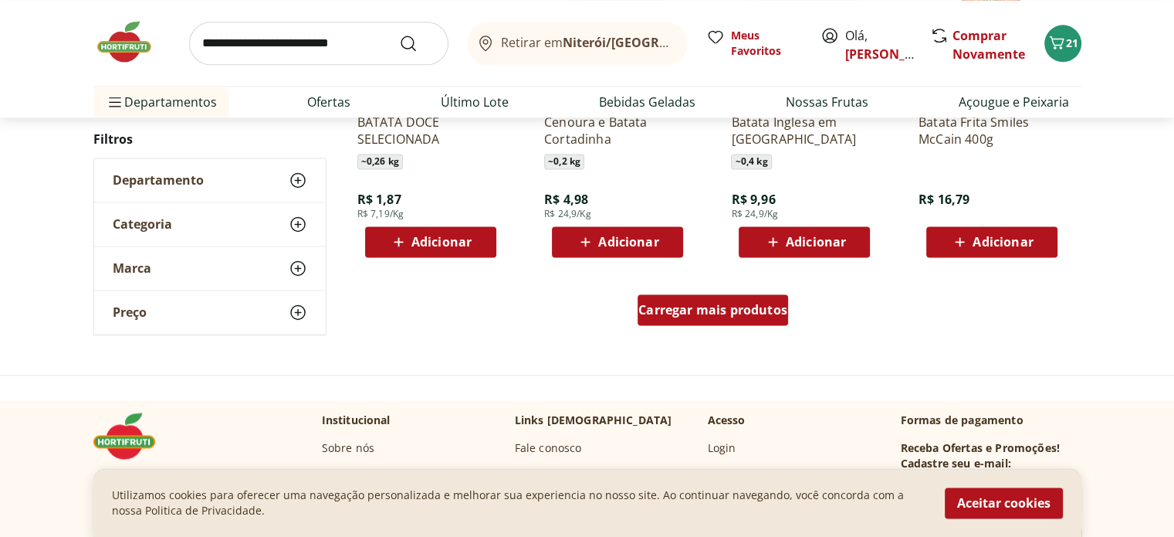
click at [708, 306] on span "Carregar mais produtos" at bounding box center [713, 309] width 149 height 12
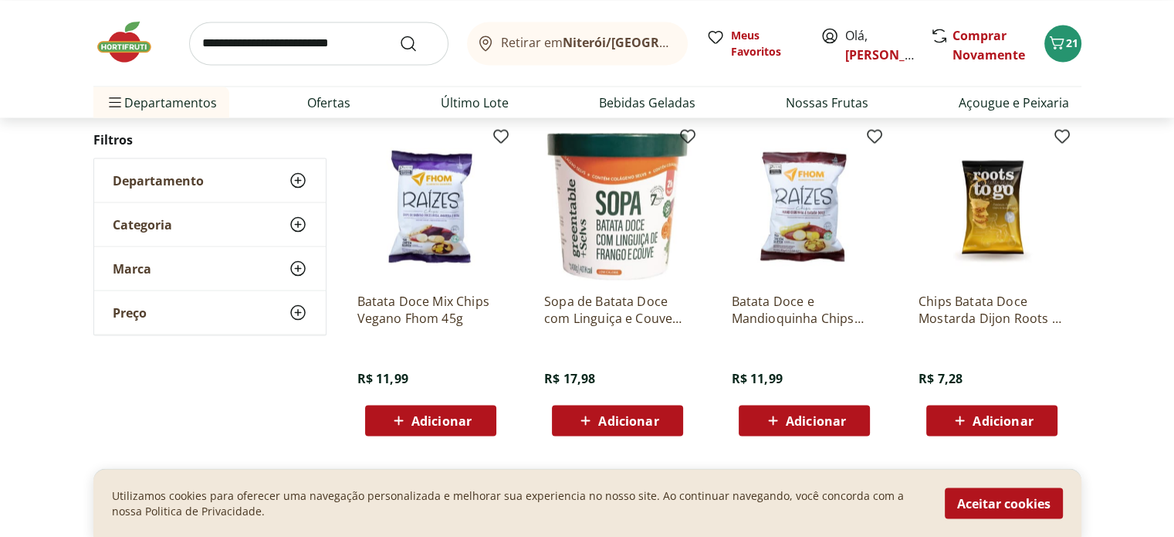
scroll to position [2882, 0]
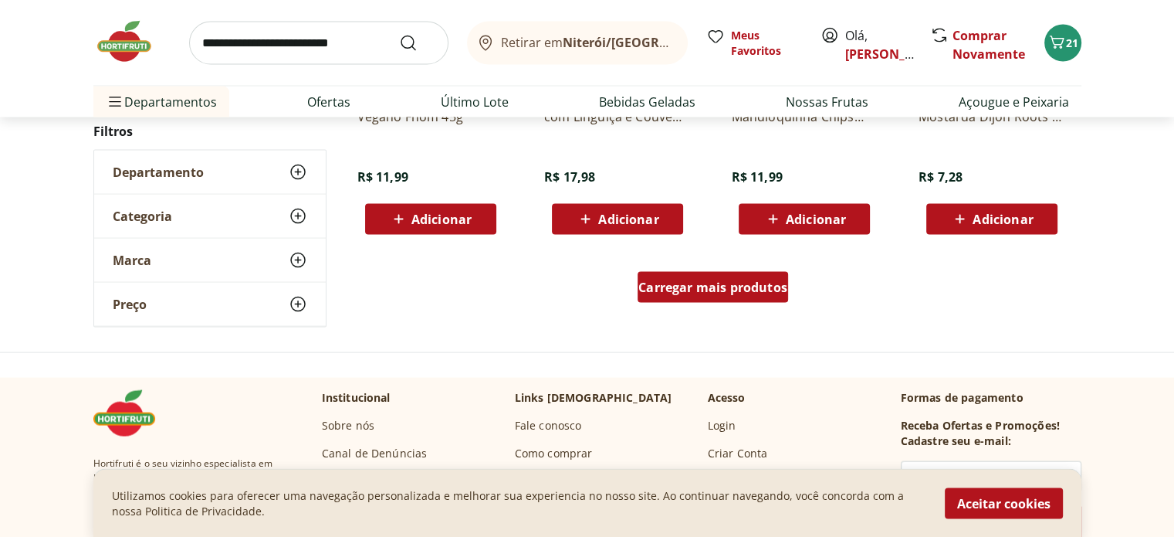
click at [700, 303] on link "Carregar mais produtos" at bounding box center [713, 290] width 151 height 37
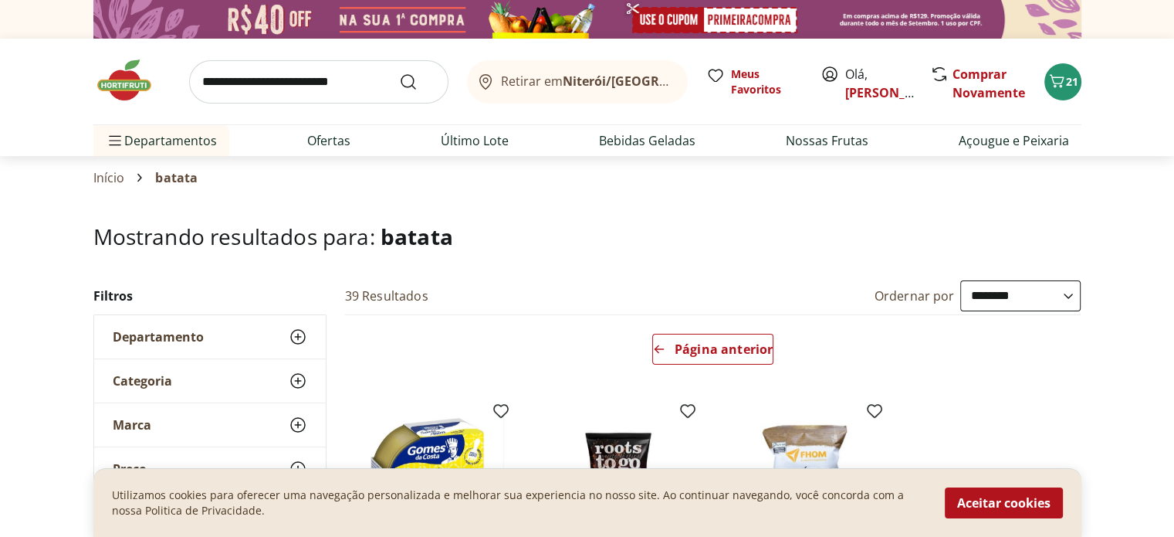
click at [269, 80] on input "search" at bounding box center [318, 81] width 259 height 43
type input "***"
click at [399, 73] on button "Submit Search" at bounding box center [417, 82] width 37 height 19
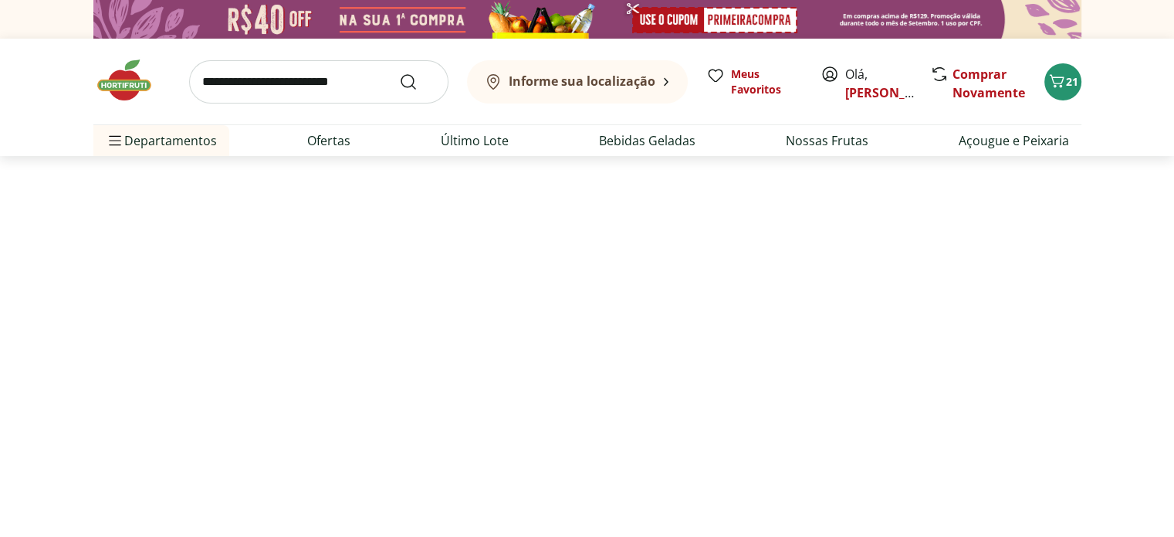
select select "**********"
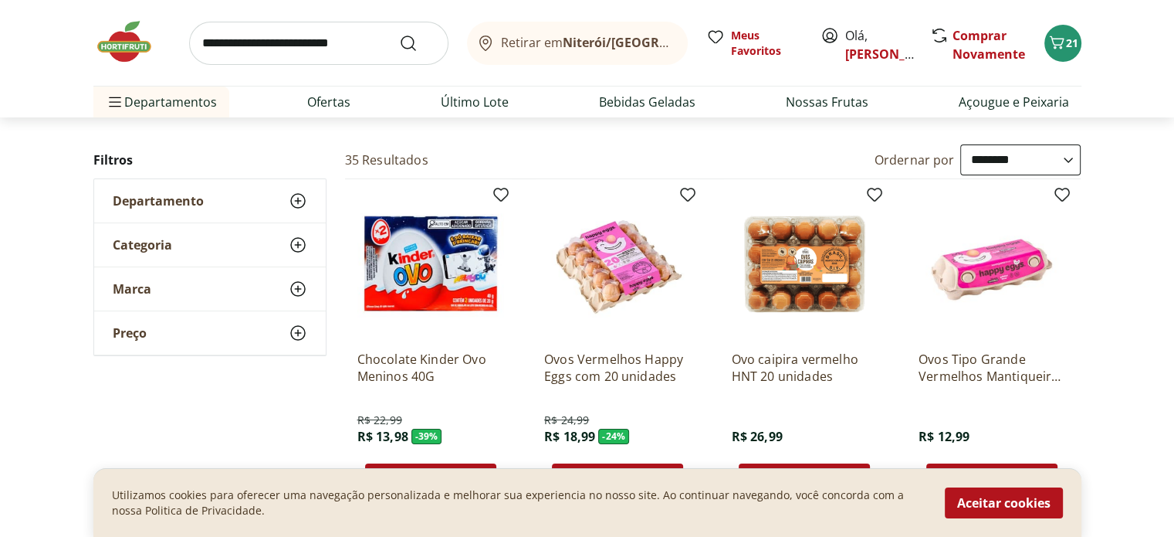
scroll to position [205, 0]
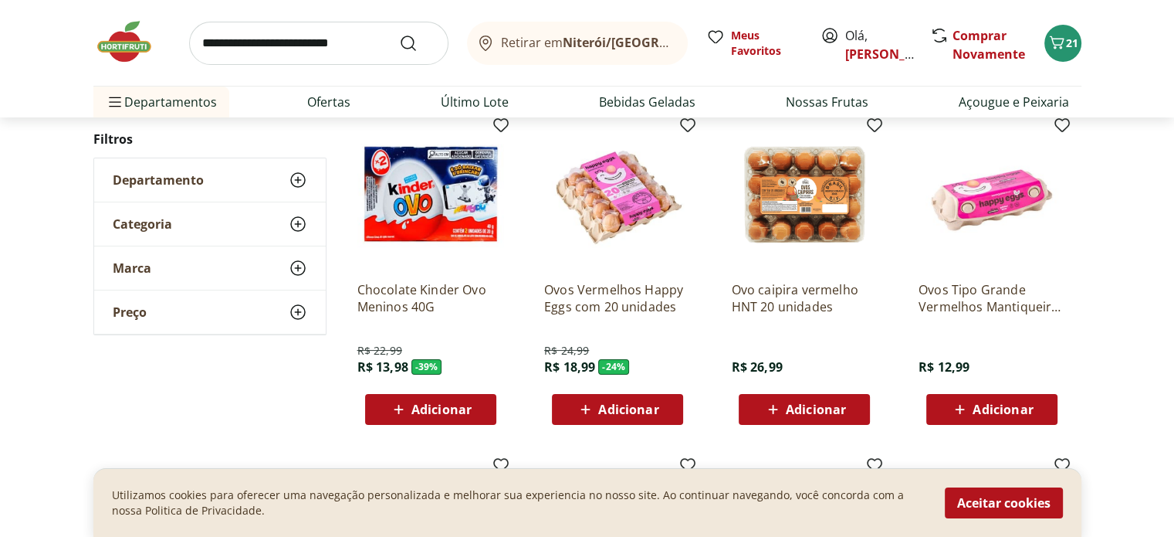
click at [611, 407] on span "Adicionar" at bounding box center [628, 409] width 60 height 12
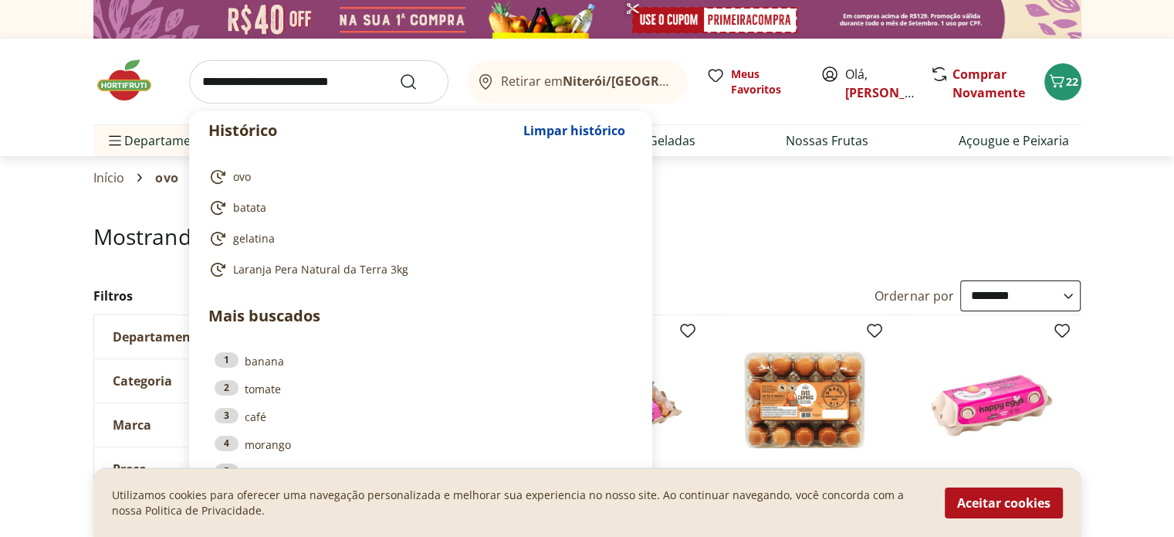
click at [251, 73] on input "search" at bounding box center [318, 81] width 259 height 43
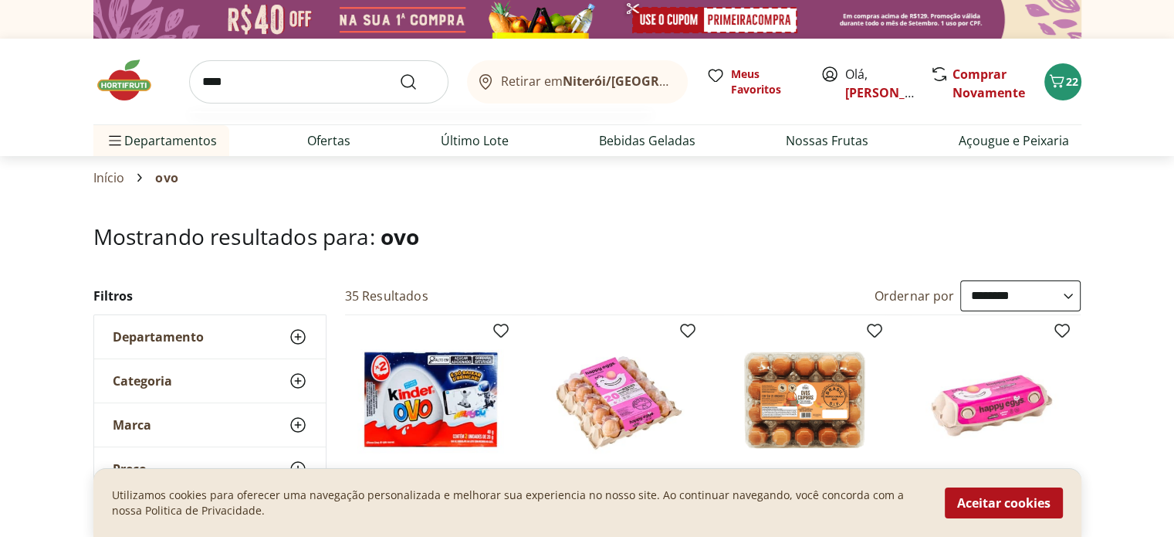
type input "****"
click at [399, 73] on button "Submit Search" at bounding box center [417, 82] width 37 height 19
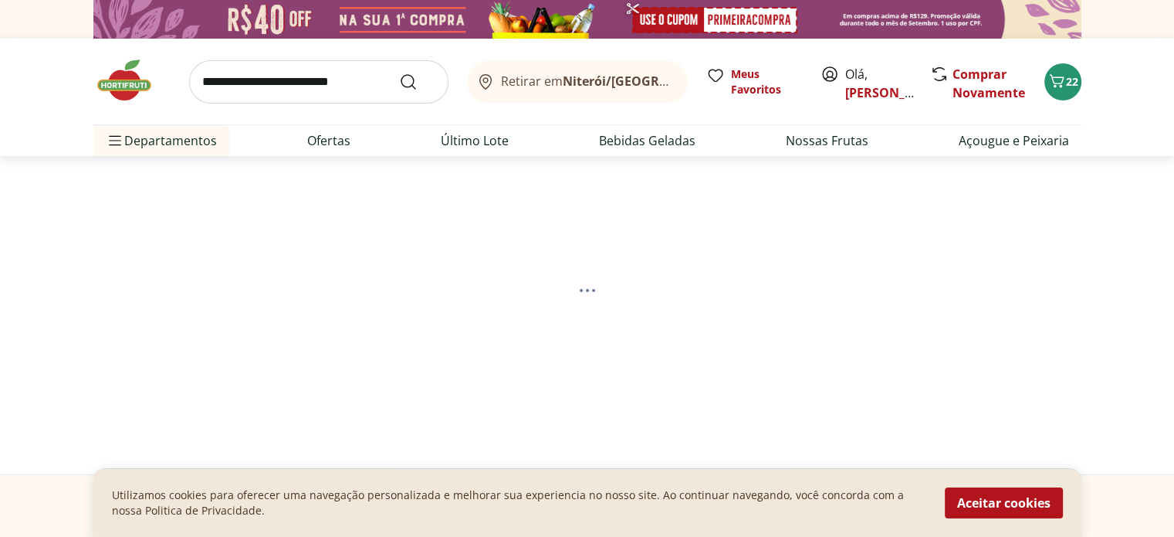
select select "**********"
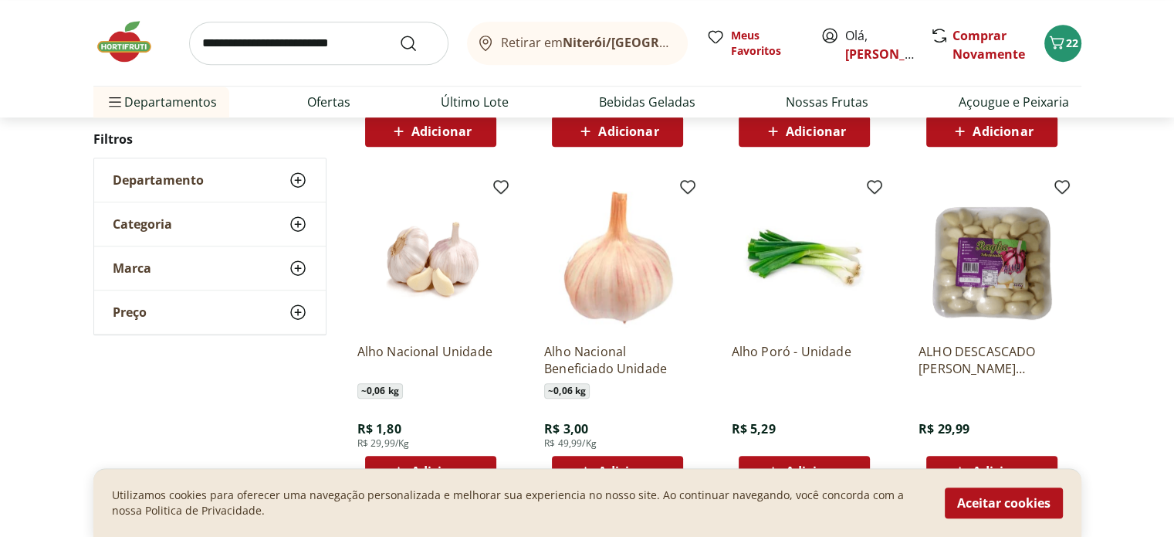
scroll to position [1029, 0]
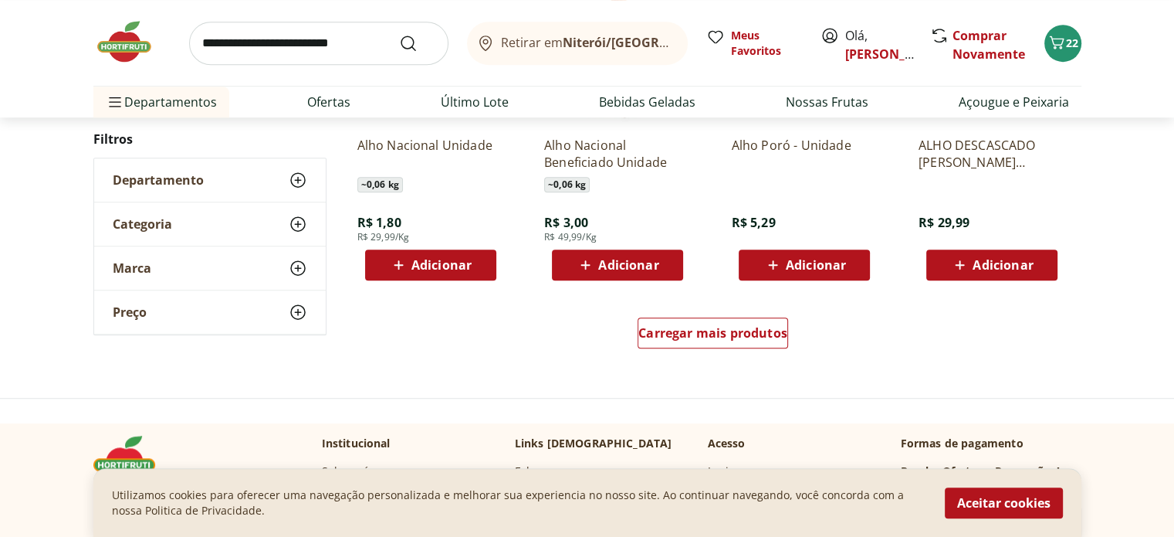
click at [974, 262] on span "Adicionar" at bounding box center [1003, 265] width 60 height 12
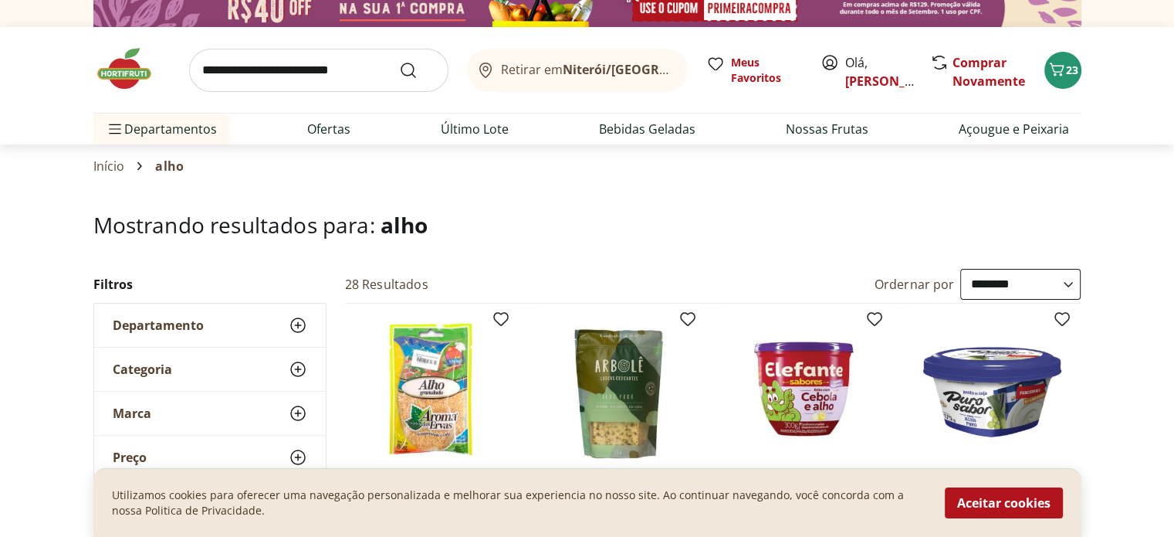
scroll to position [0, 0]
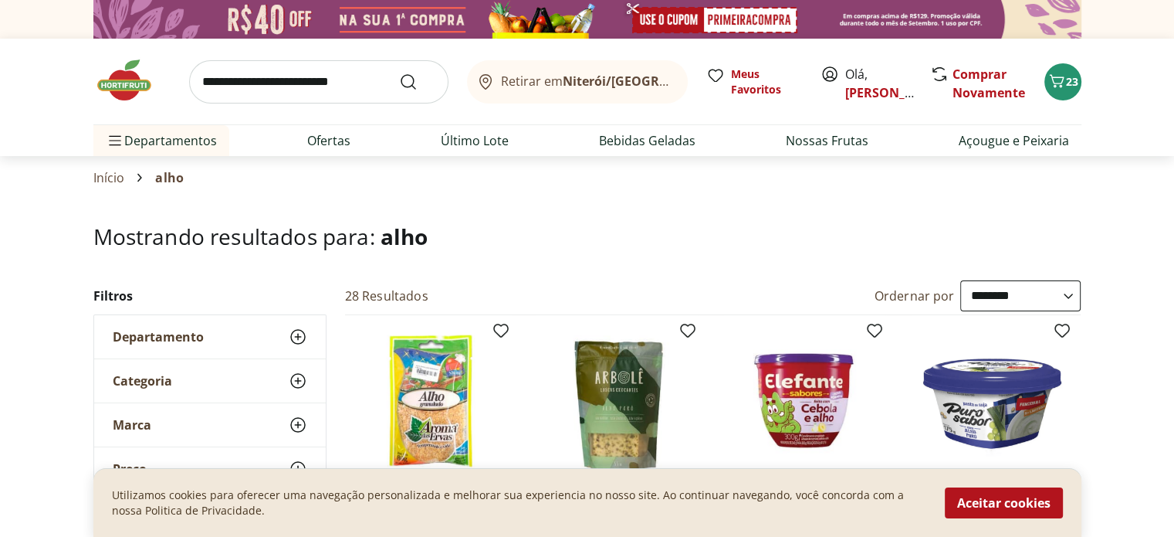
click at [219, 80] on input "search" at bounding box center [318, 81] width 259 height 43
type input "******"
click at [399, 73] on button "Submit Search" at bounding box center [417, 82] width 37 height 19
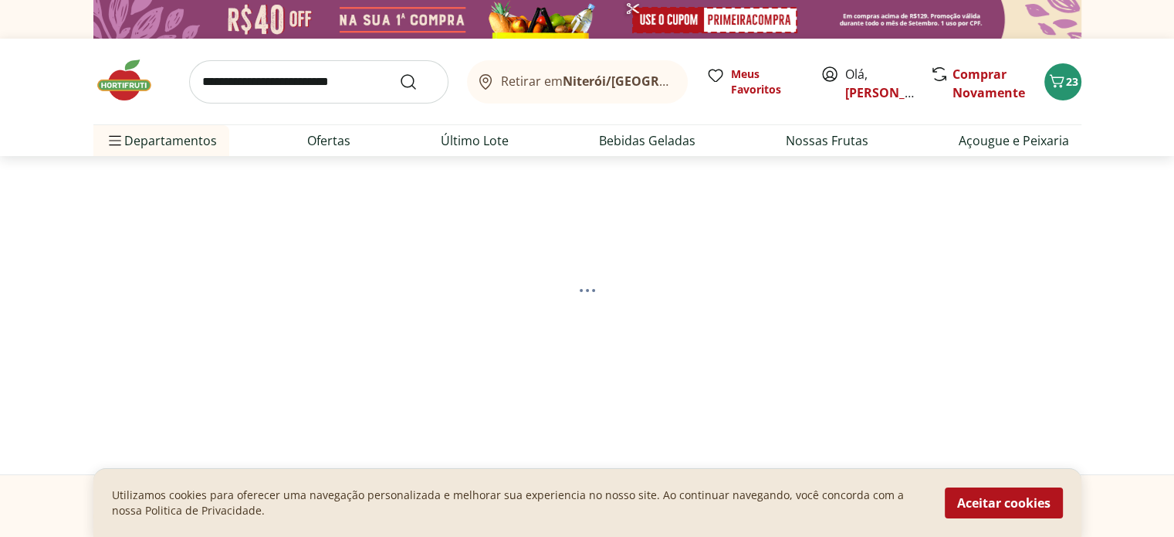
select select "**********"
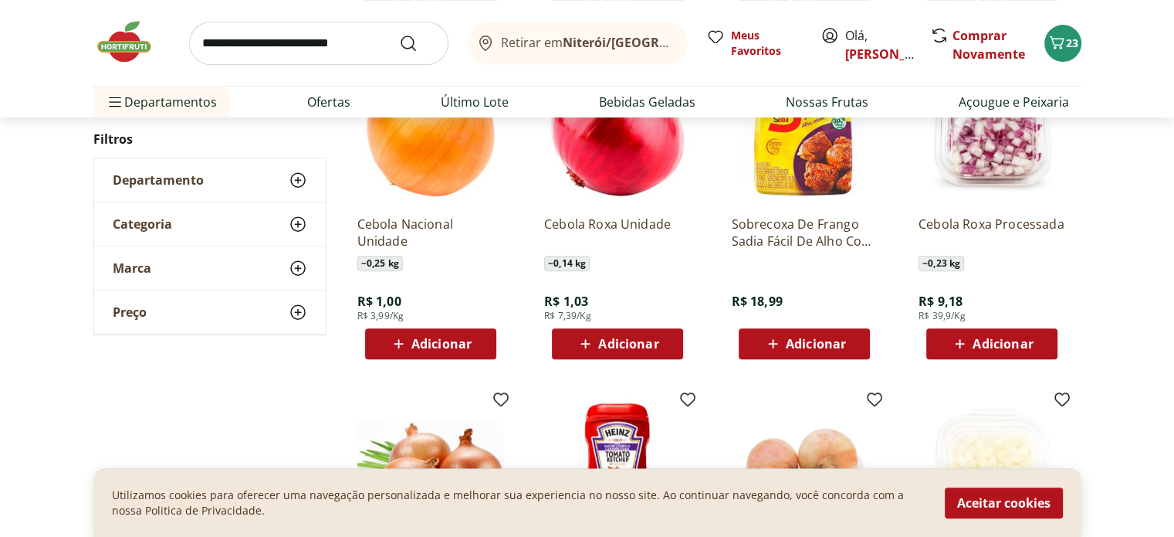
scroll to position [618, 0]
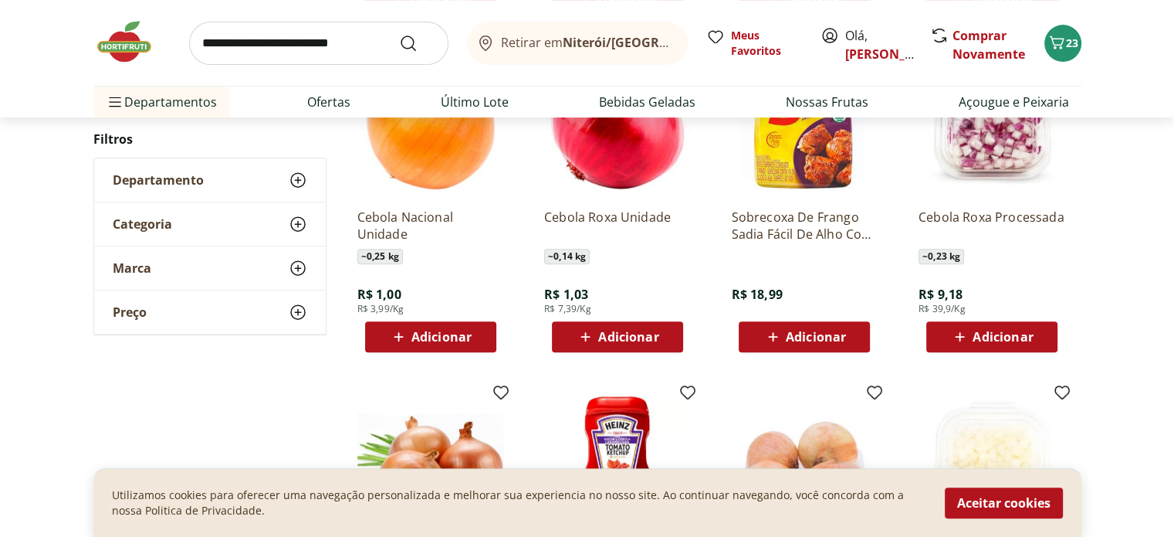
click at [415, 325] on div "Adicionar" at bounding box center [431, 337] width 107 height 28
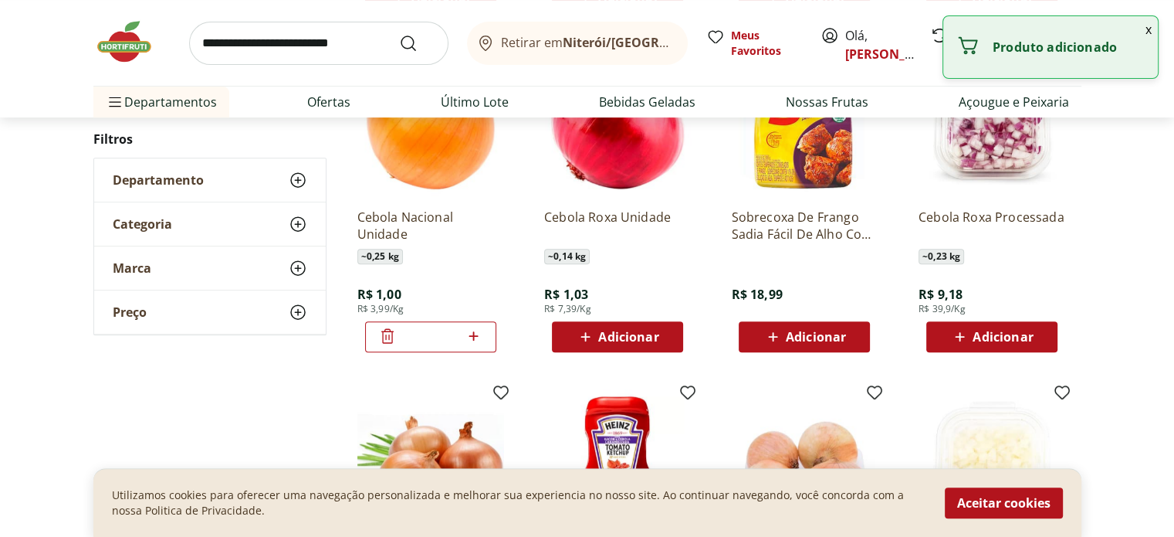
click at [605, 332] on span "Adicionar" at bounding box center [628, 336] width 60 height 12
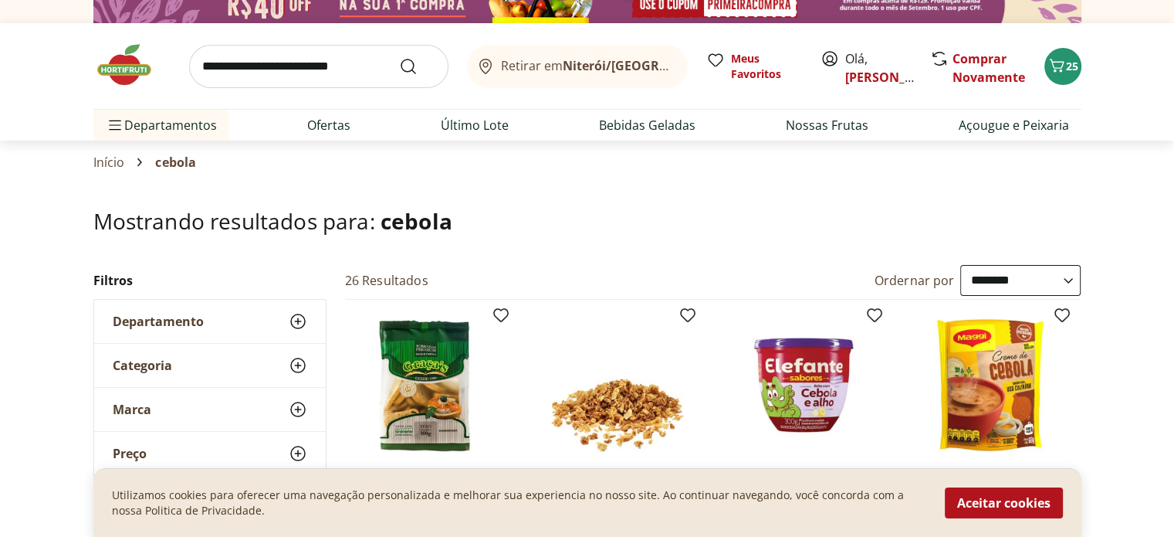
scroll to position [0, 0]
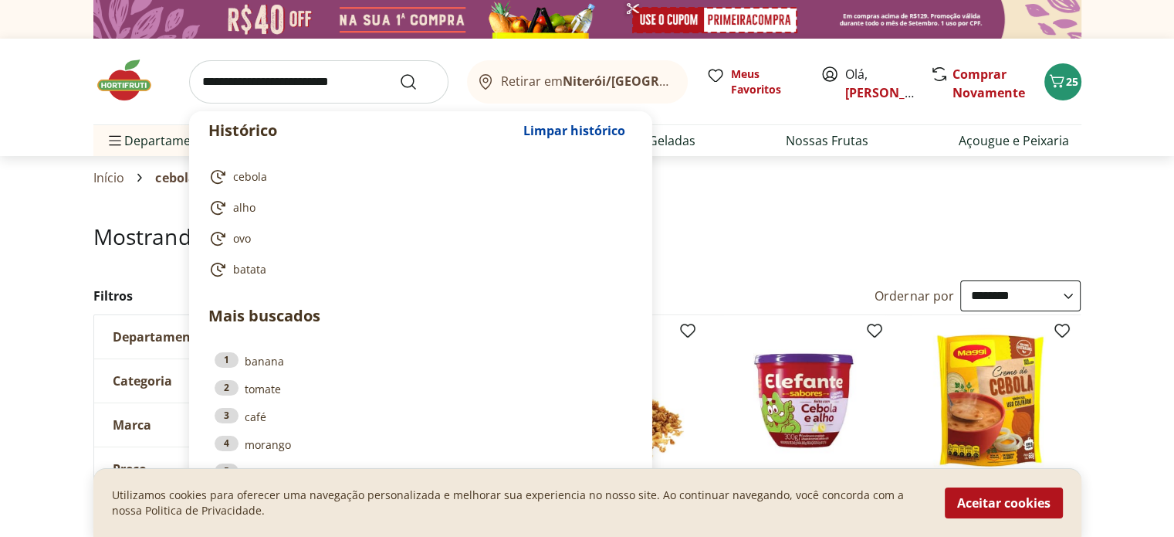
click at [235, 86] on input "search" at bounding box center [318, 81] width 259 height 43
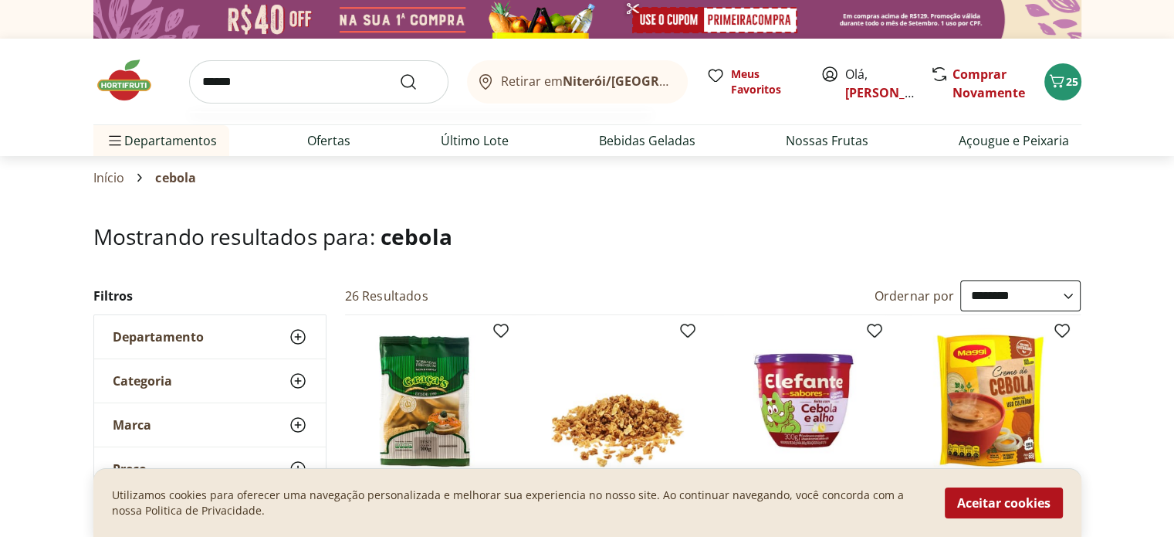
type input "******"
click at [399, 73] on button "Submit Search" at bounding box center [417, 82] width 37 height 19
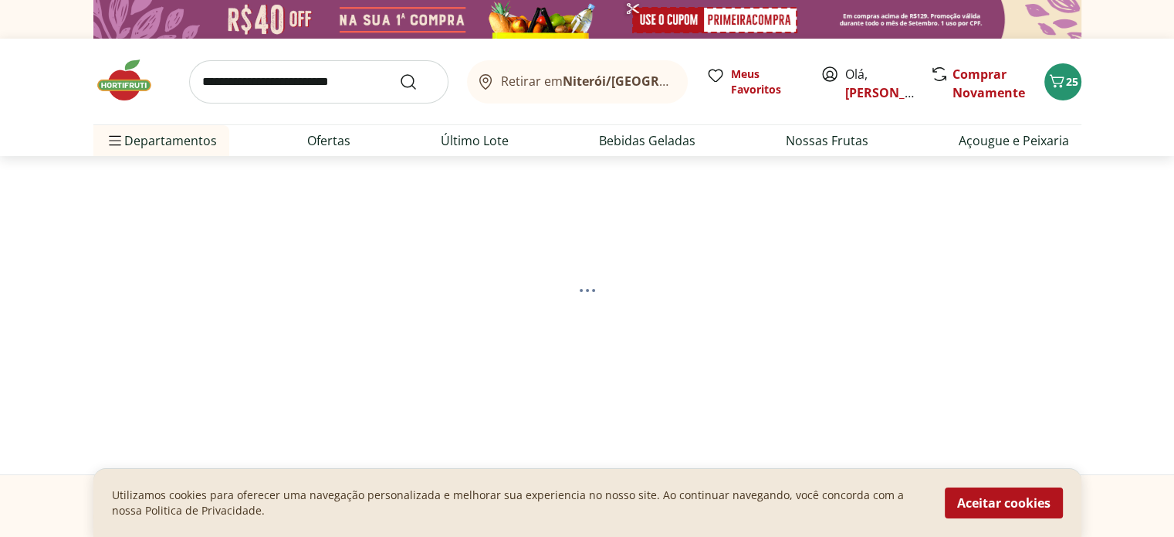
select select "**********"
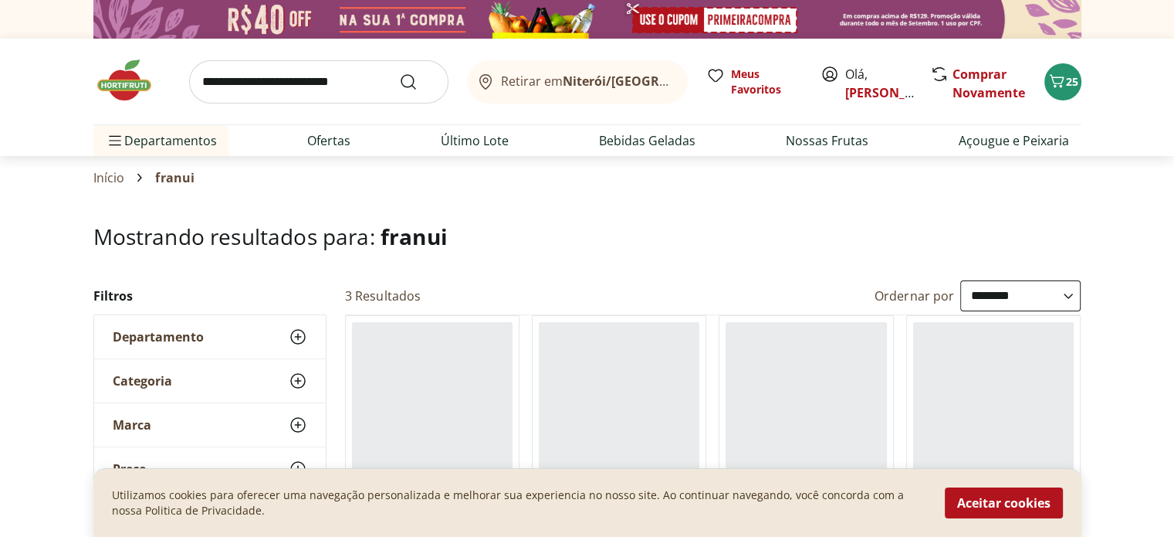
scroll to position [205, 0]
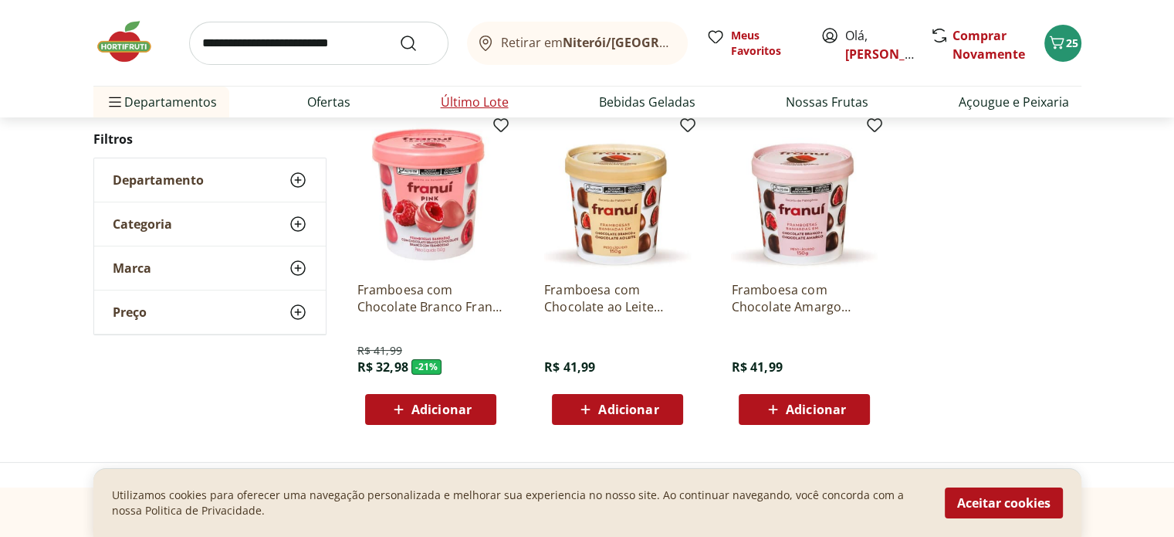
click at [476, 104] on link "Último Lote" at bounding box center [475, 102] width 68 height 19
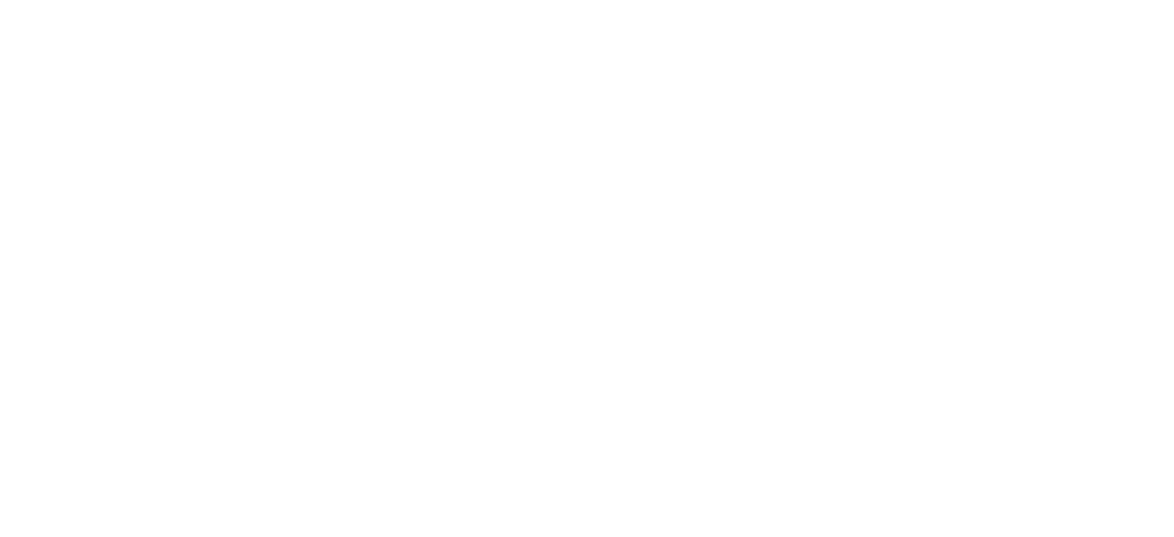
select select "**********"
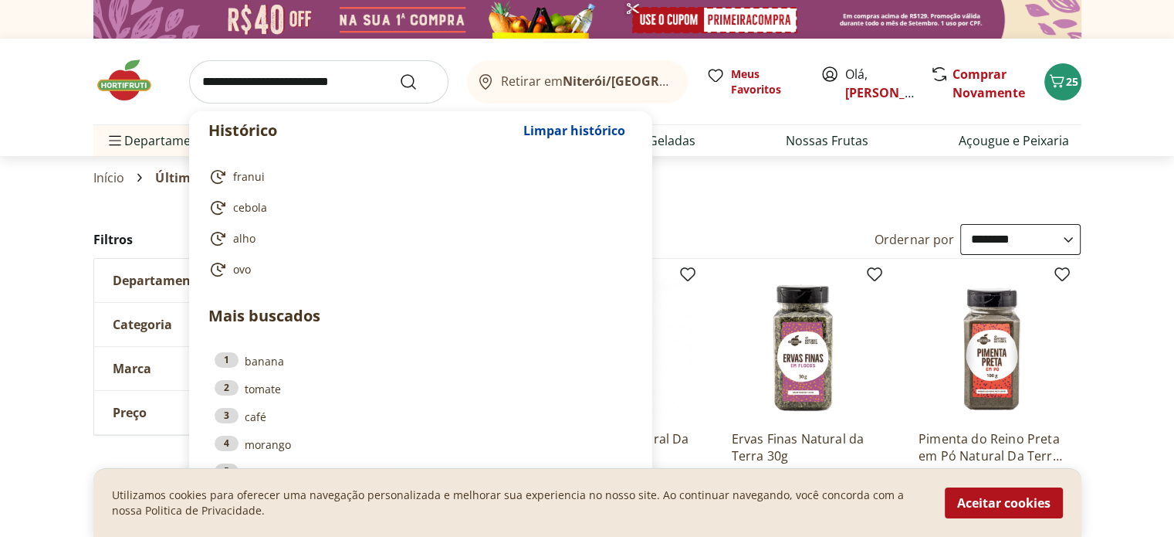
click at [359, 81] on input "search" at bounding box center [318, 81] width 259 height 43
click at [246, 80] on input "search" at bounding box center [318, 81] width 259 height 43
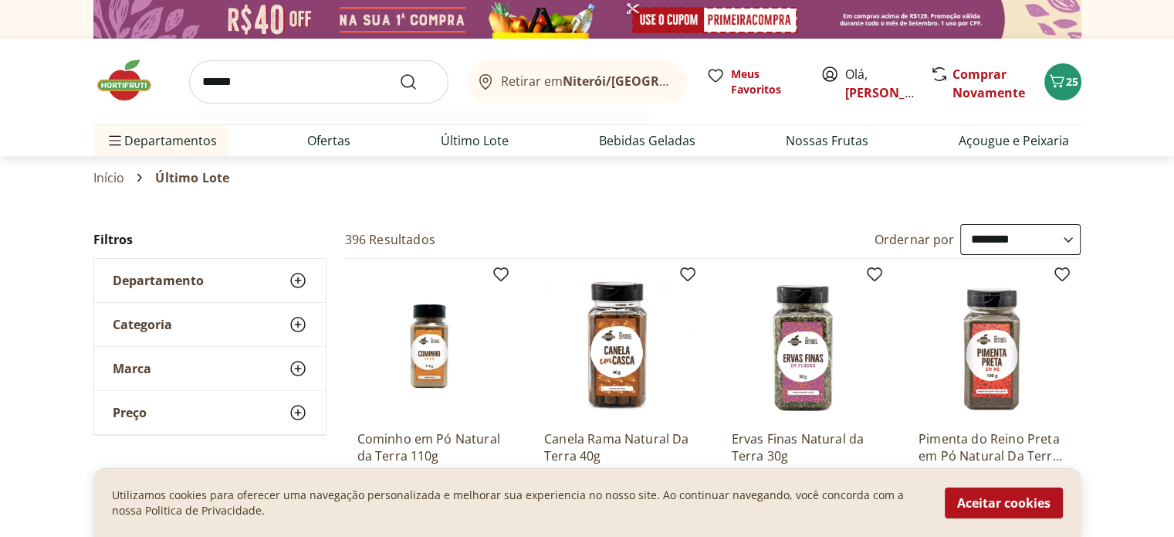
type input "******"
click at [399, 73] on button "Submit Search" at bounding box center [417, 82] width 37 height 19
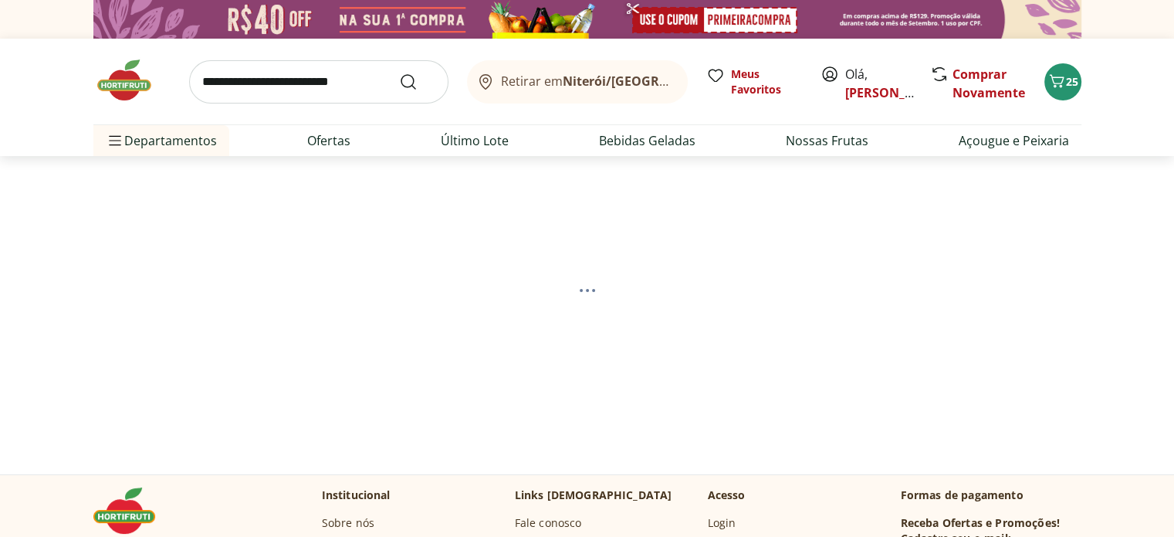
select select "**********"
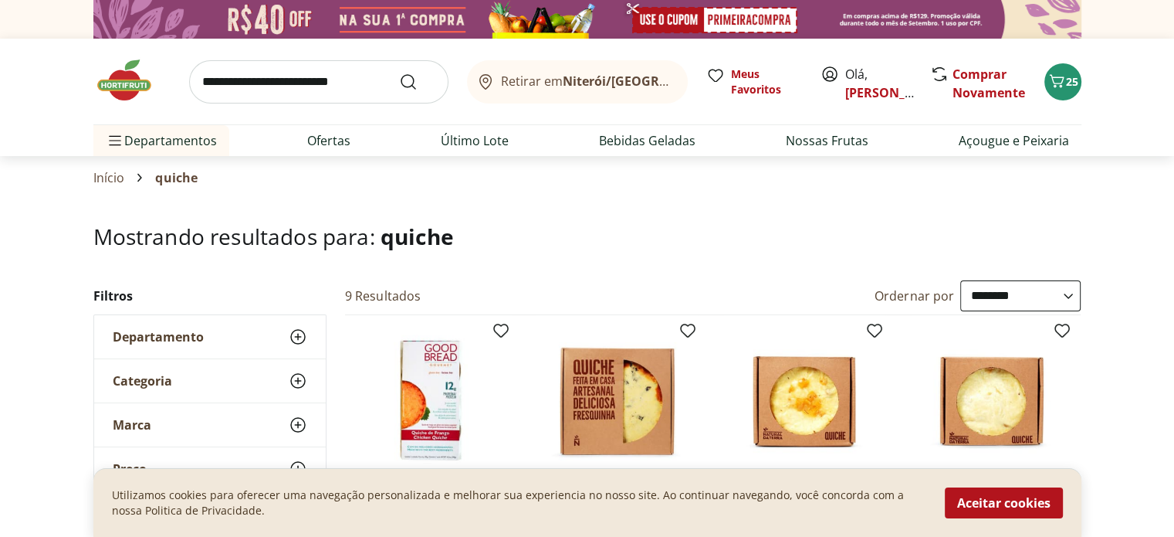
click at [301, 86] on input "search" at bounding box center [318, 81] width 259 height 43
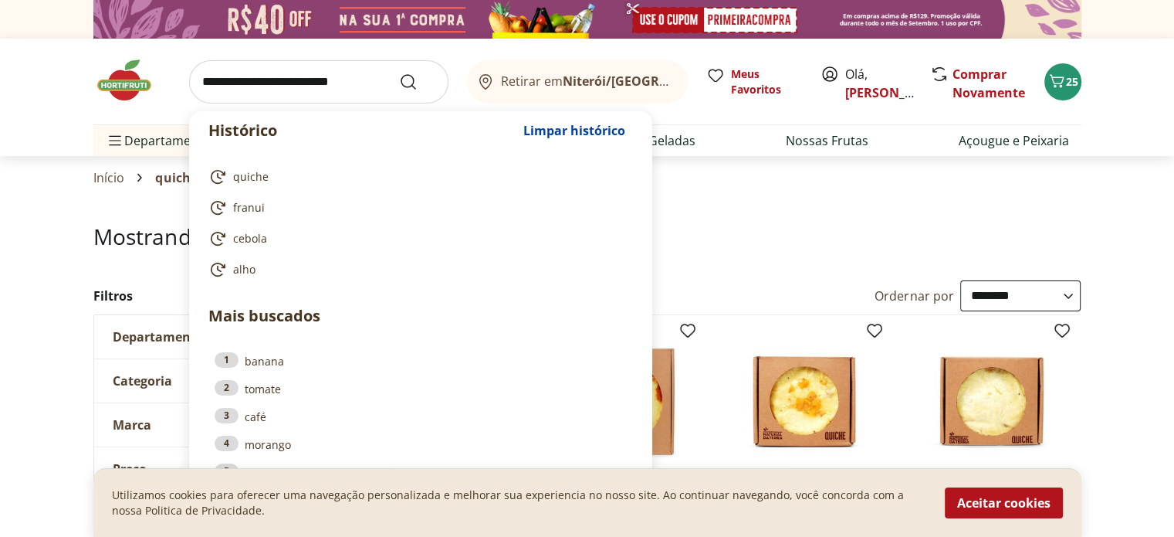
click at [130, 76] on img at bounding box center [131, 80] width 77 height 46
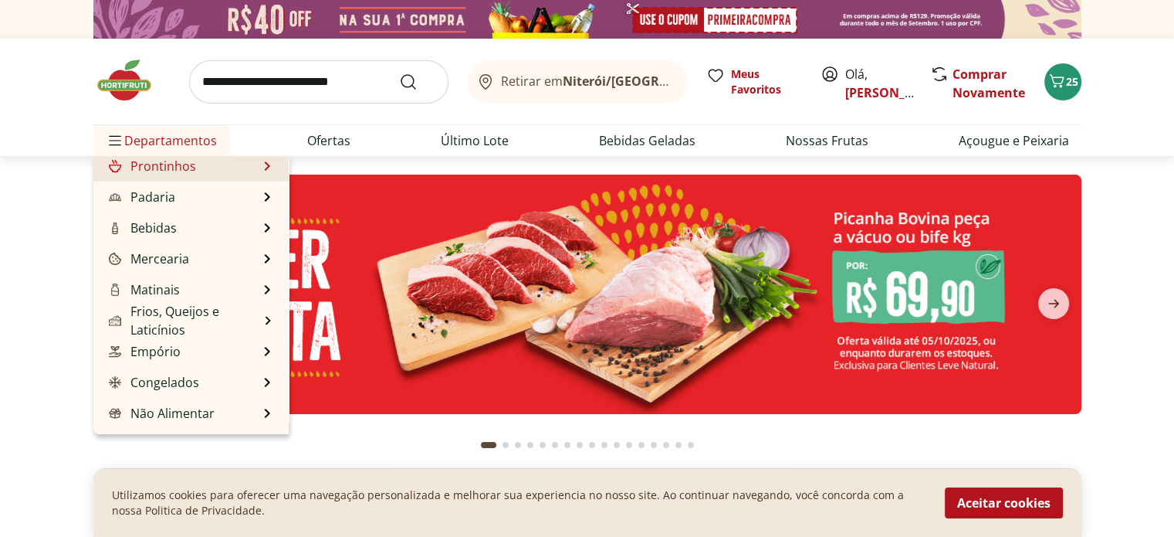
scroll to position [154, 0]
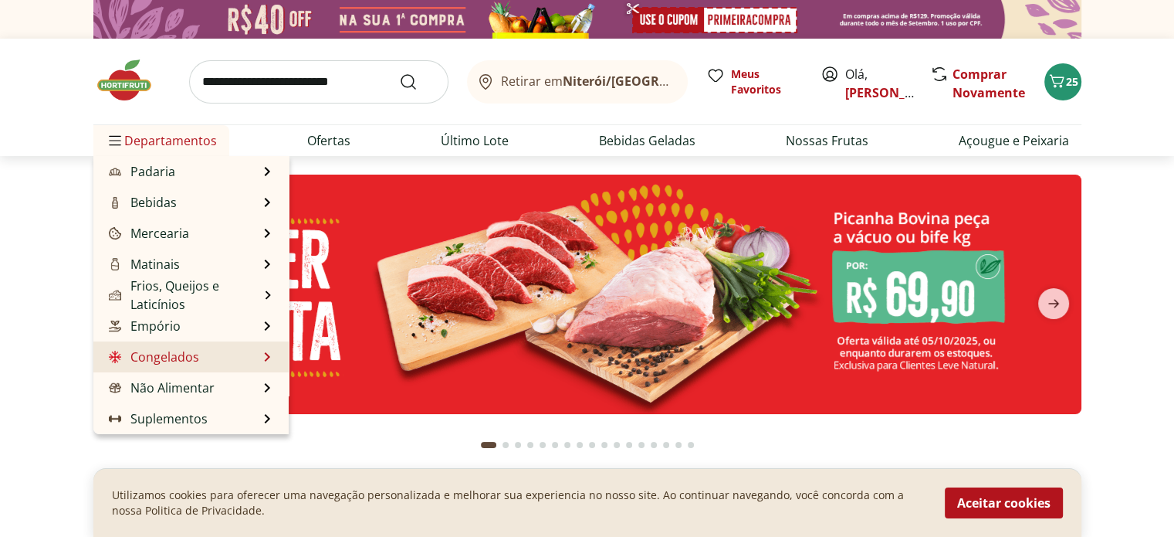
click at [186, 357] on link "Congelados" at bounding box center [152, 356] width 93 height 19
select select "**********"
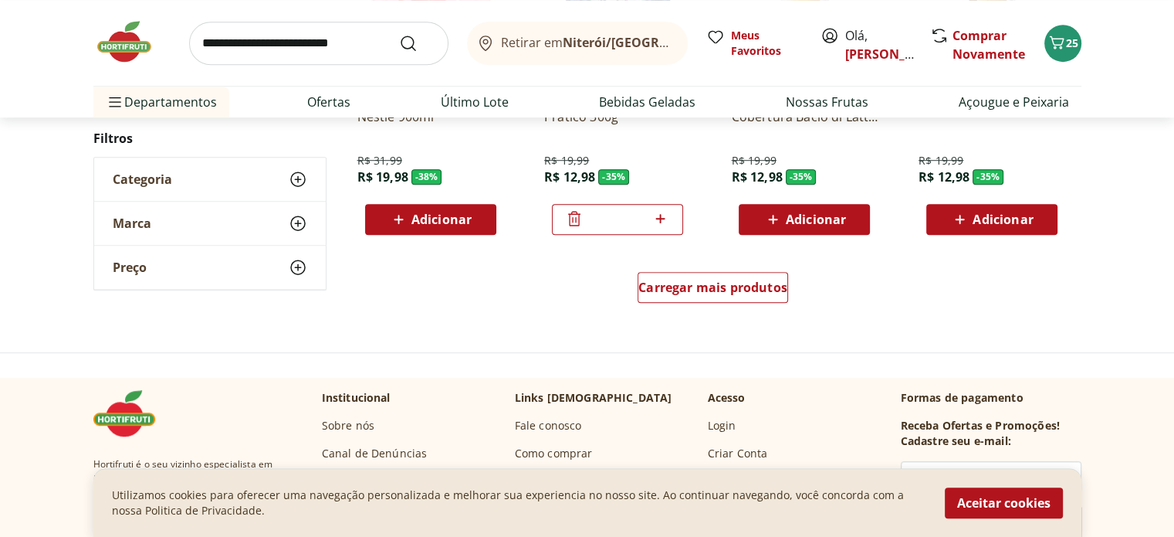
scroll to position [1029, 0]
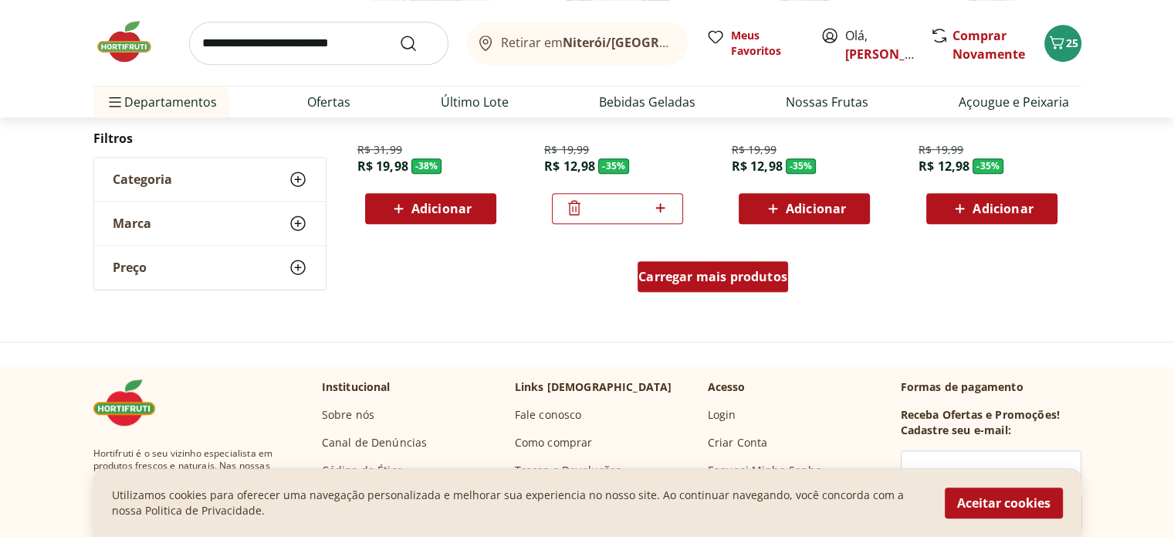
click at [733, 273] on span "Carregar mais produtos" at bounding box center [713, 276] width 149 height 12
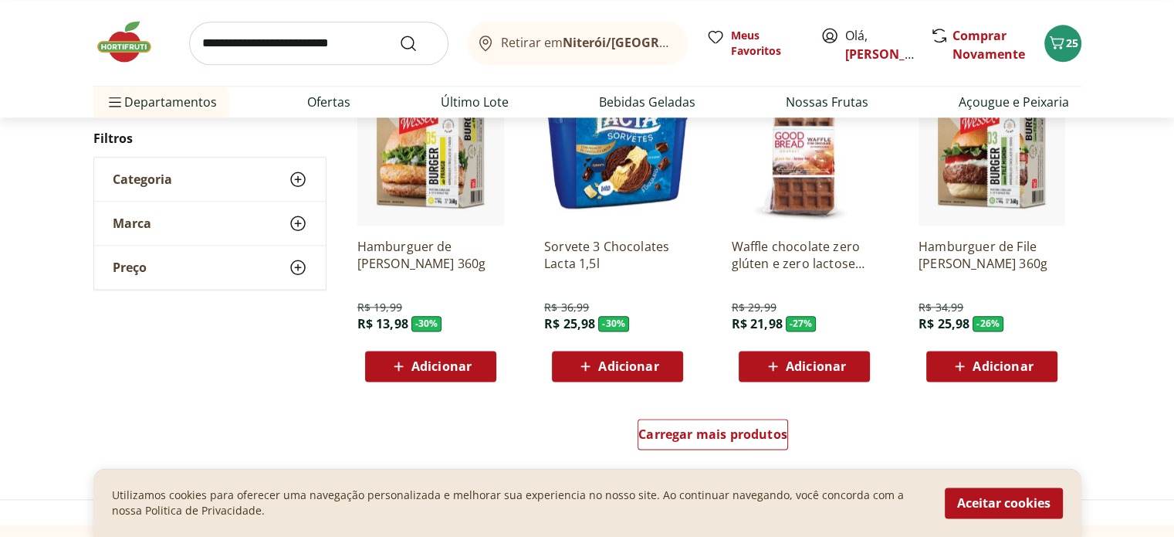
scroll to position [2058, 0]
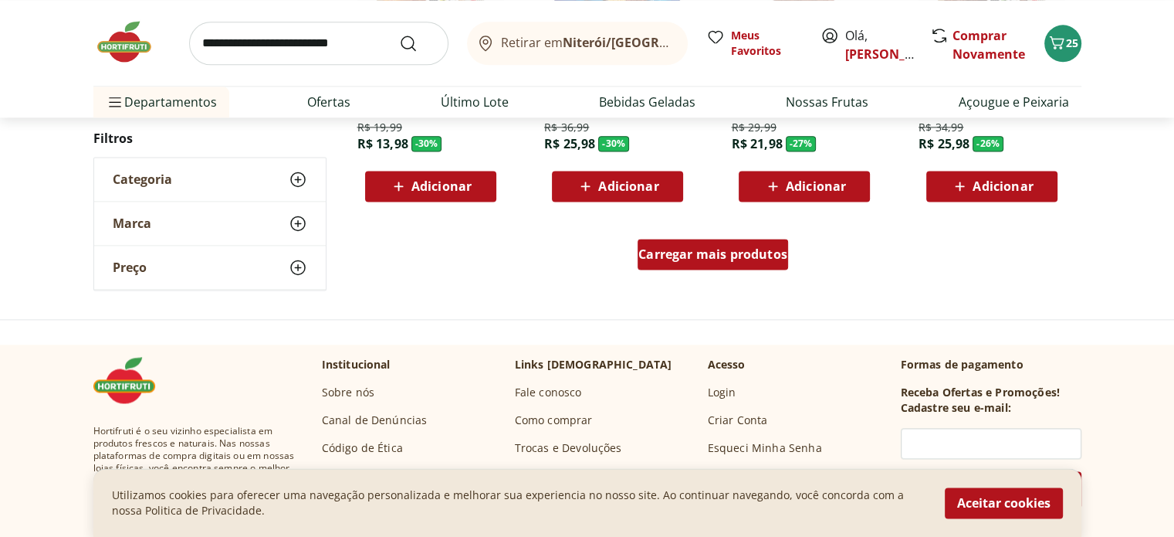
click at [730, 254] on span "Carregar mais produtos" at bounding box center [713, 254] width 149 height 12
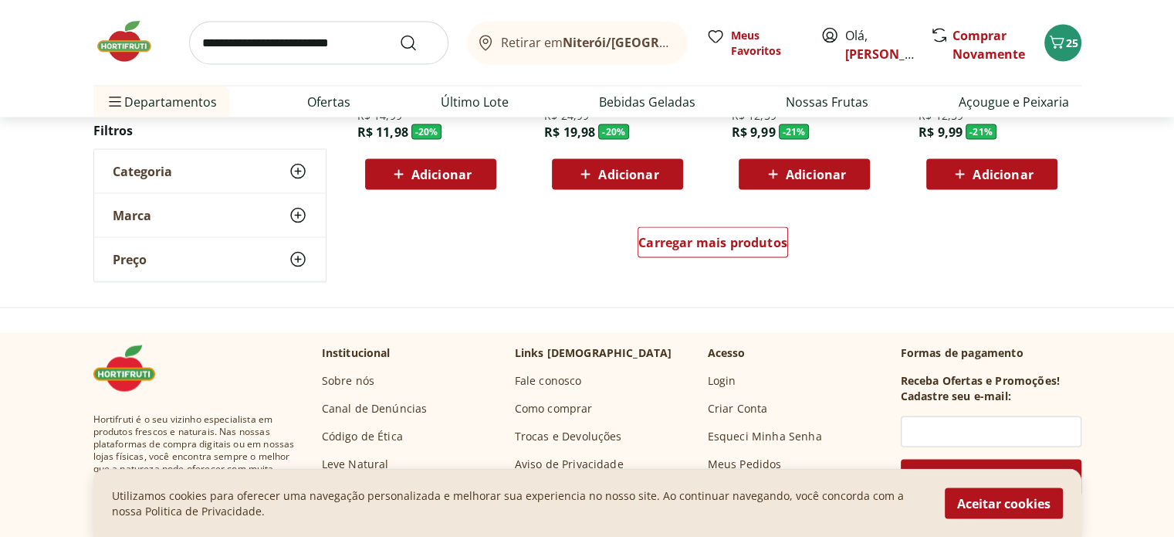
scroll to position [3088, 0]
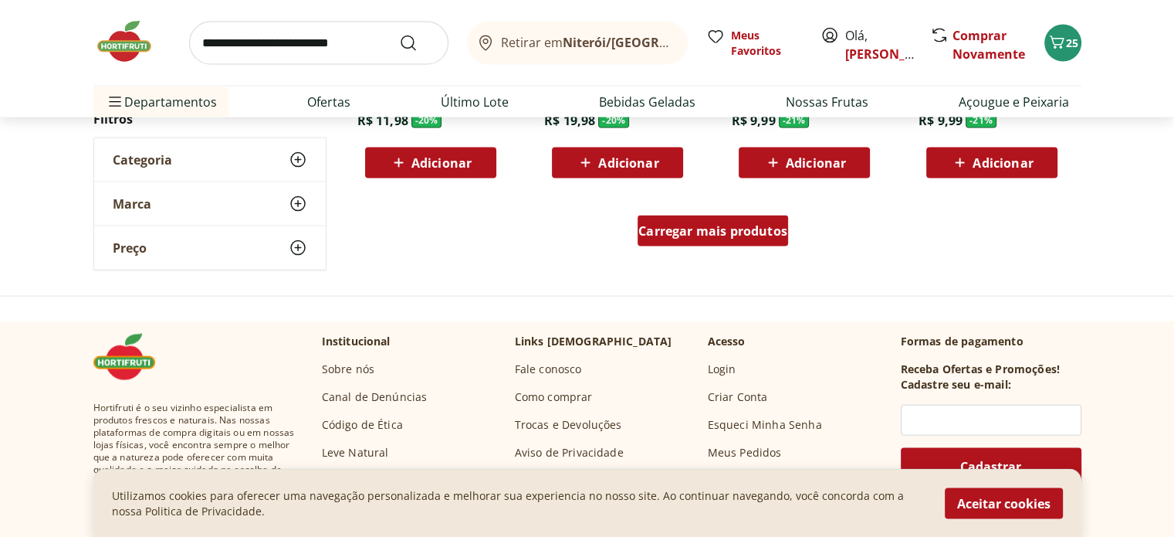
click at [705, 229] on span "Carregar mais produtos" at bounding box center [713, 231] width 149 height 12
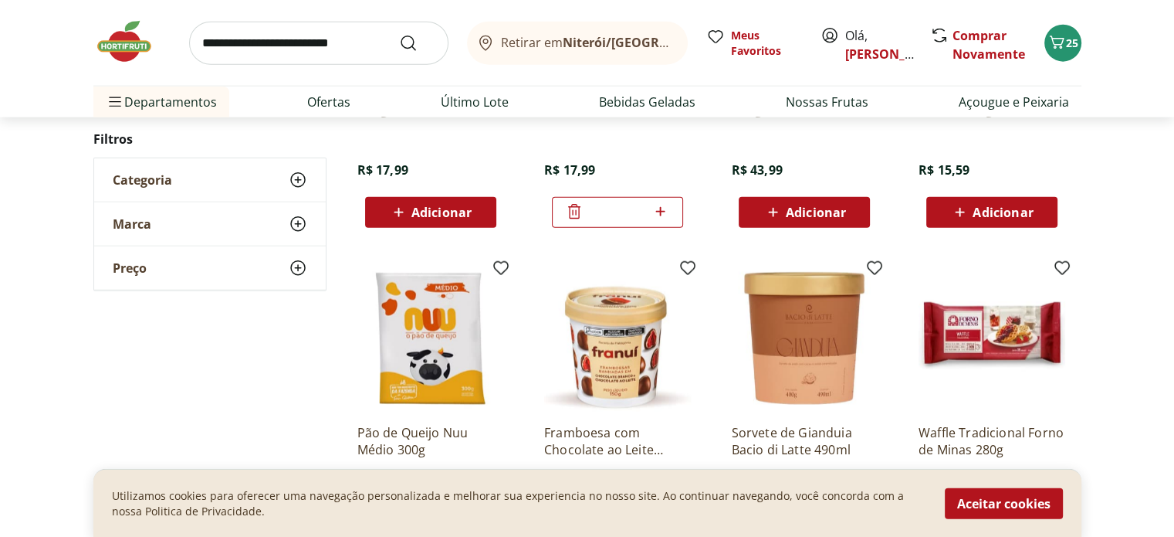
scroll to position [3911, 0]
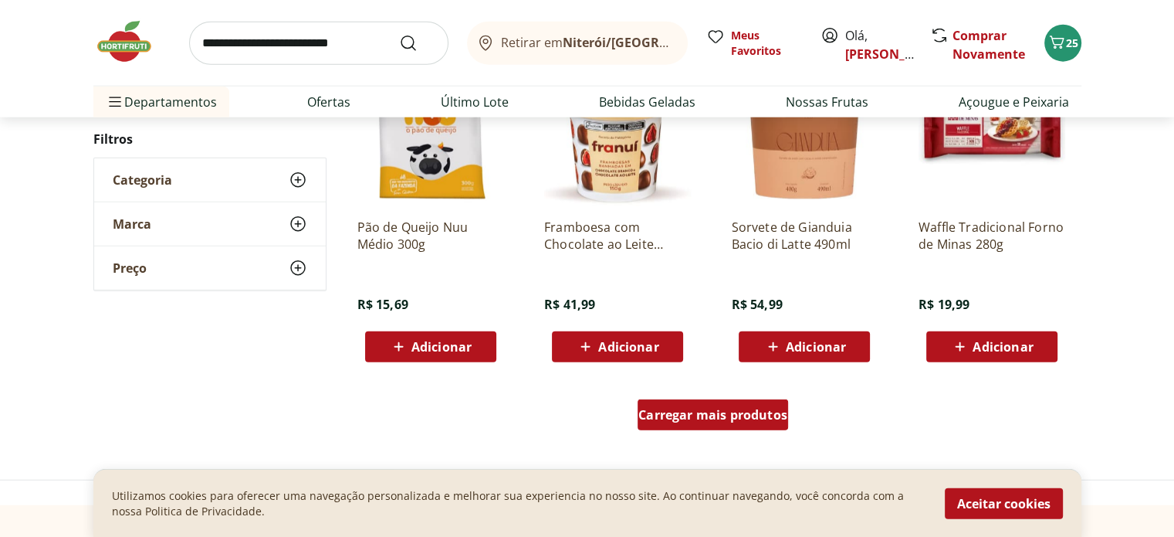
click at [710, 419] on span "Carregar mais produtos" at bounding box center [713, 414] width 149 height 12
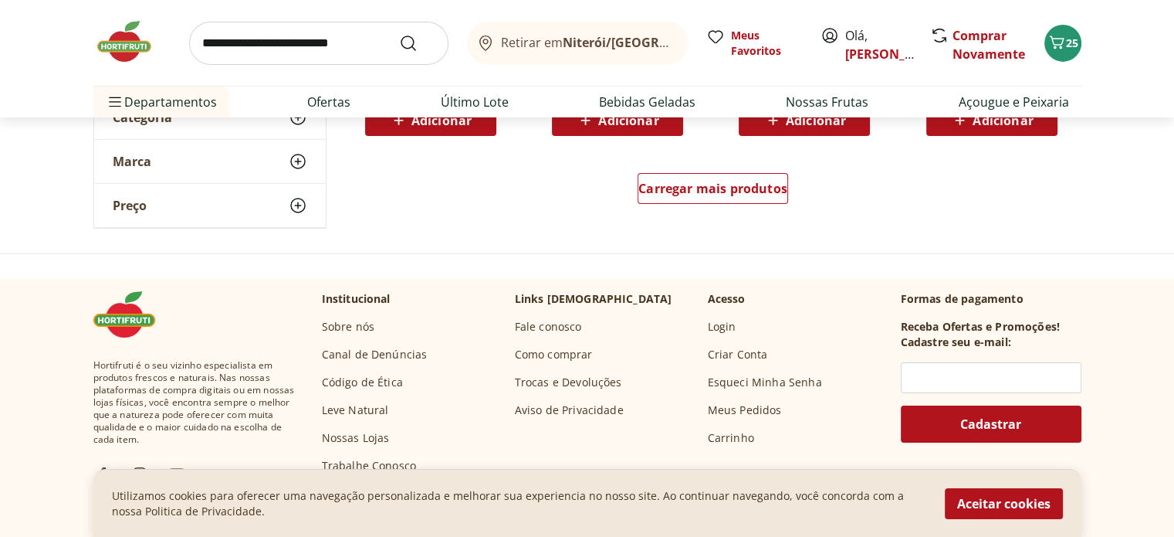
scroll to position [5147, 0]
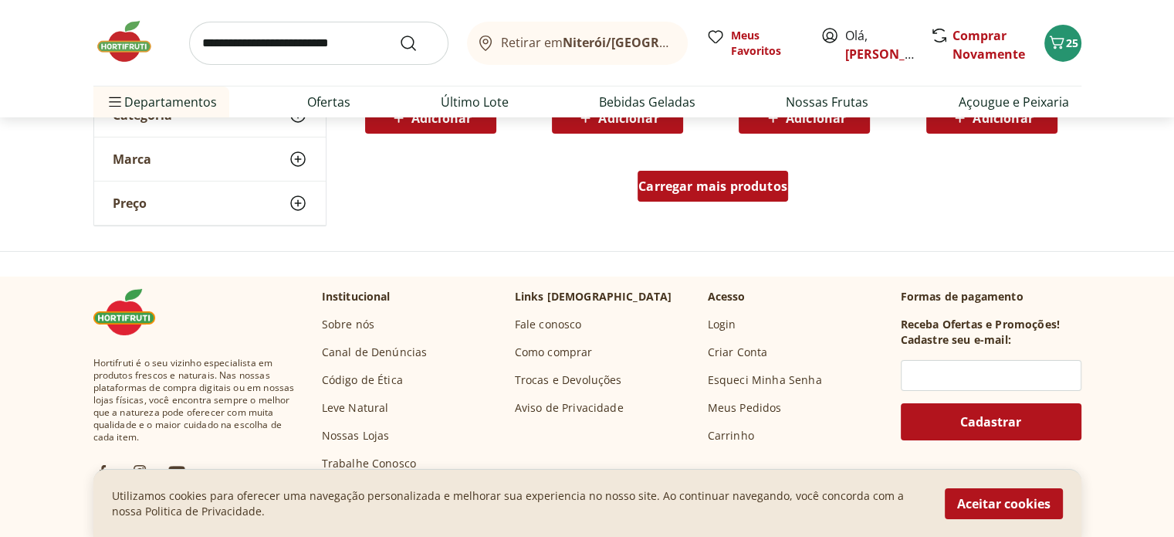
click at [709, 180] on span "Carregar mais produtos" at bounding box center [713, 186] width 149 height 12
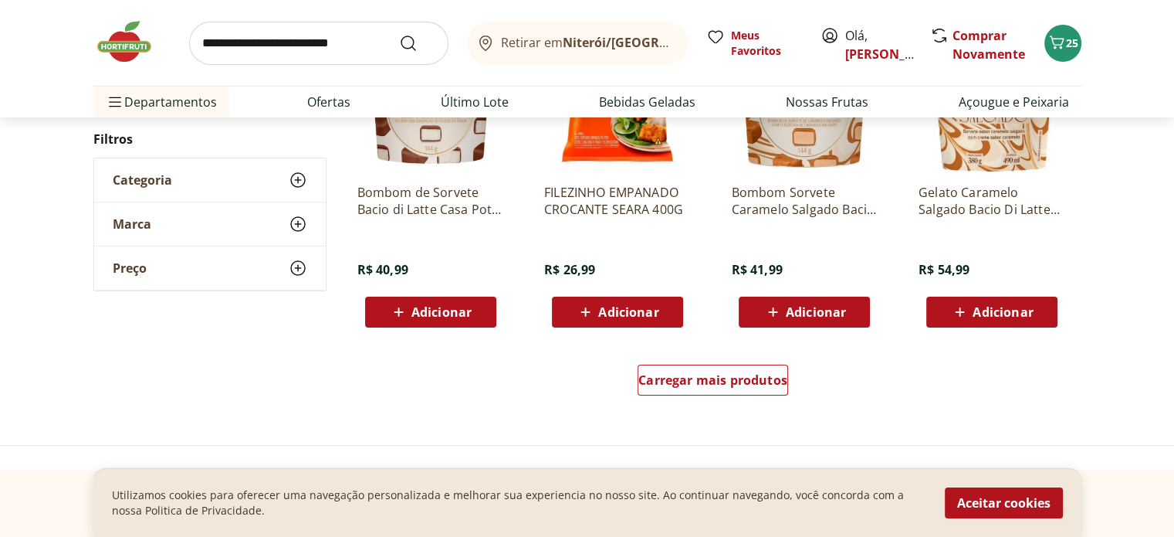
scroll to position [5971, 0]
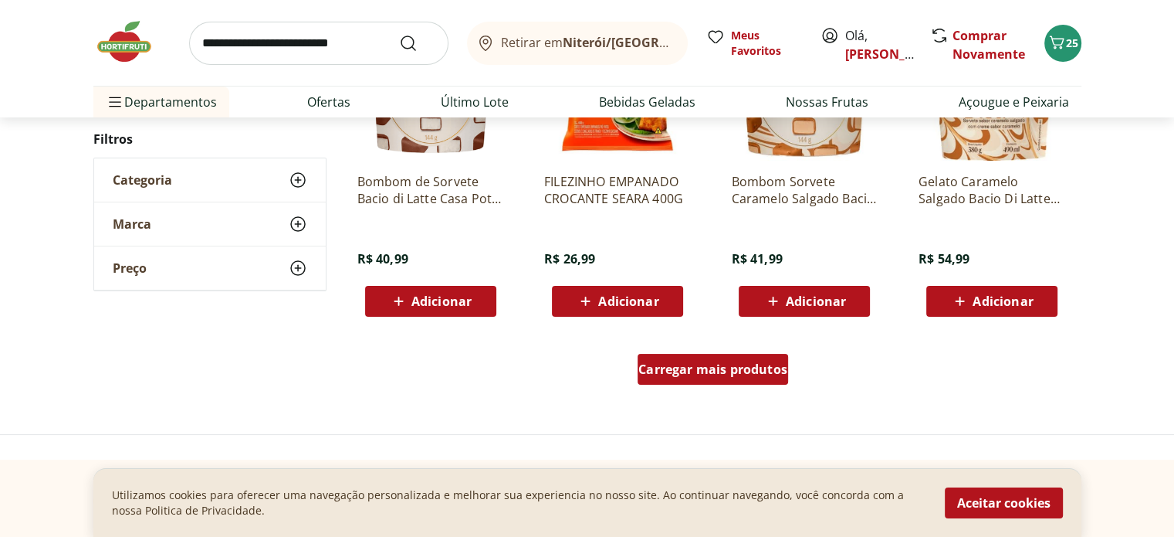
click at [733, 377] on div "Carregar mais produtos" at bounding box center [713, 369] width 151 height 31
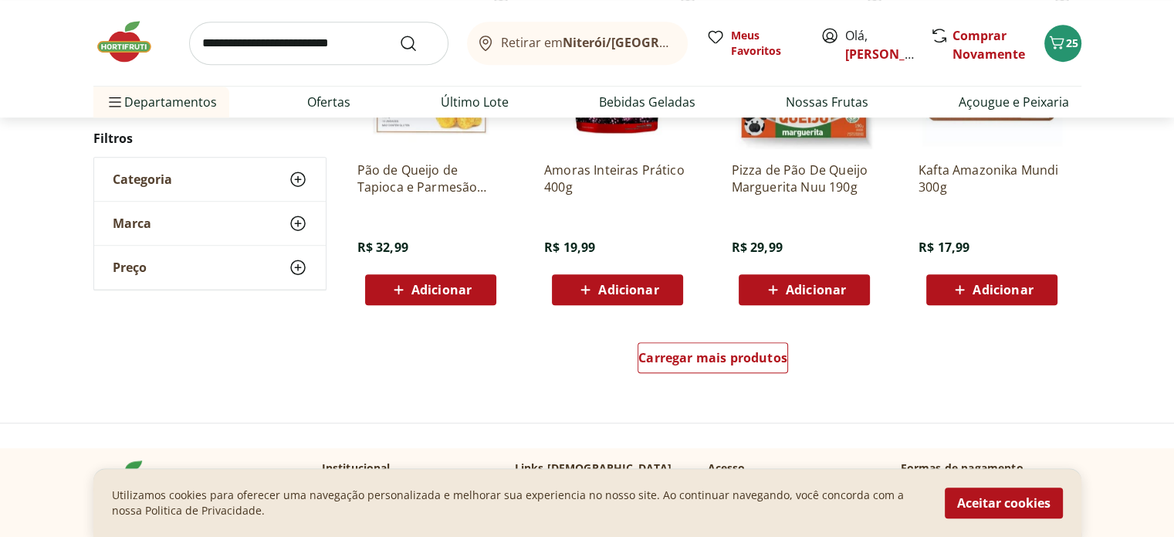
scroll to position [7000, 0]
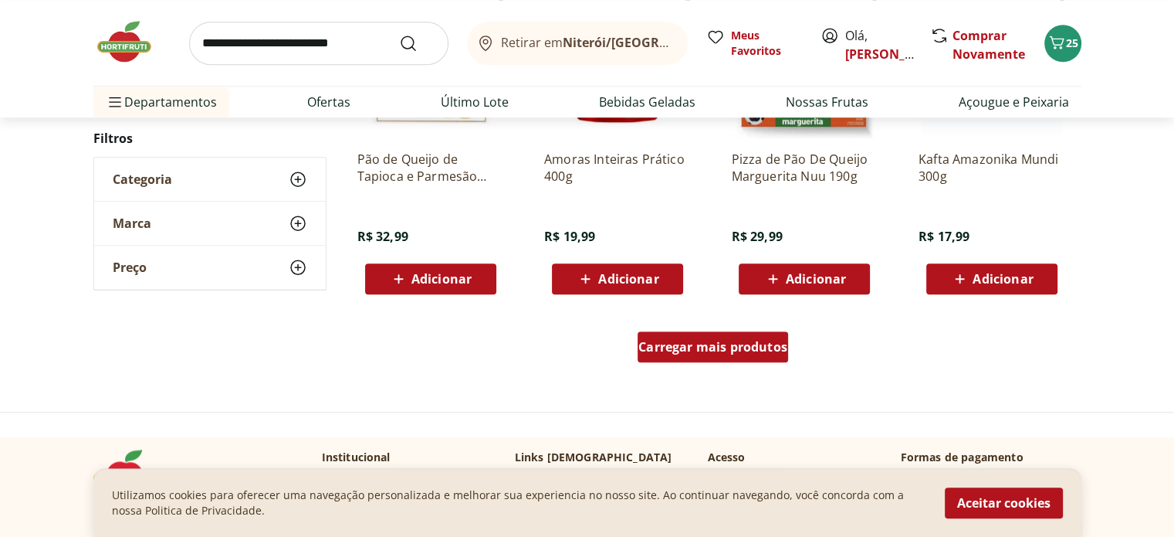
click at [732, 352] on span "Carregar mais produtos" at bounding box center [713, 346] width 149 height 12
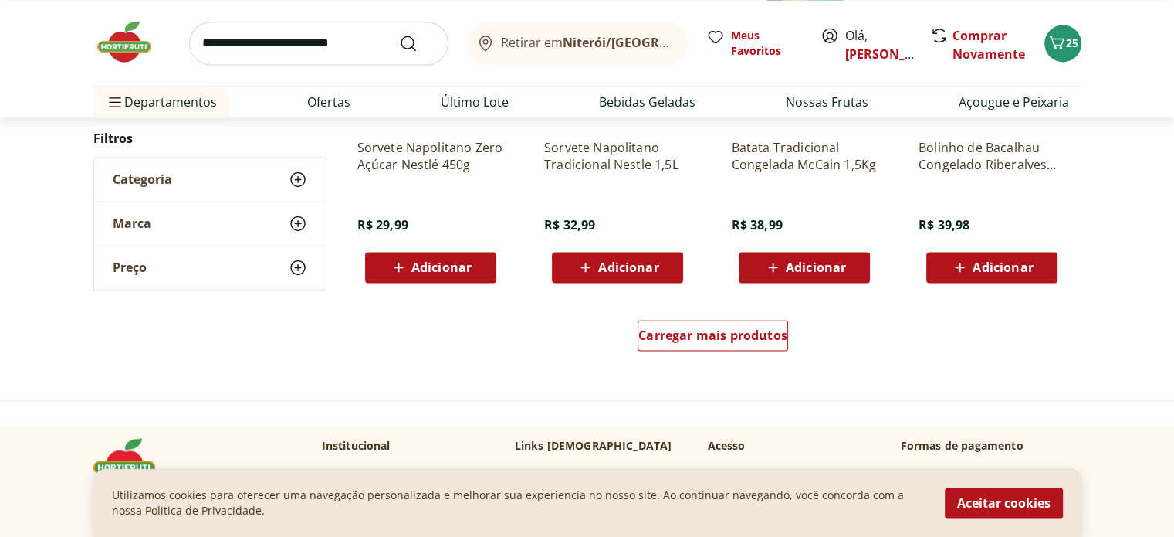
scroll to position [8030, 0]
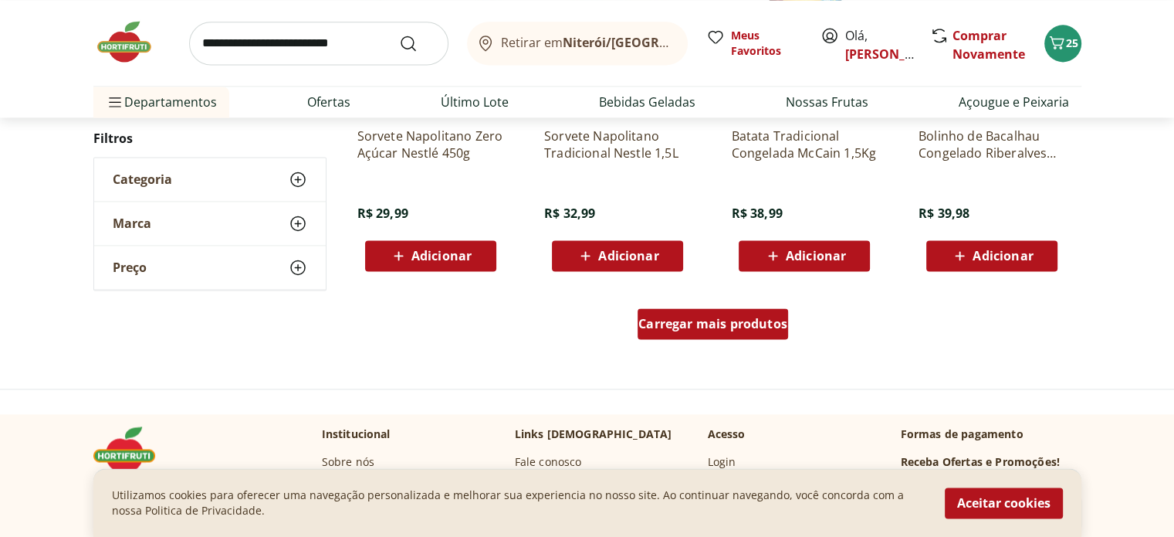
click at [730, 327] on span "Carregar mais produtos" at bounding box center [713, 323] width 149 height 12
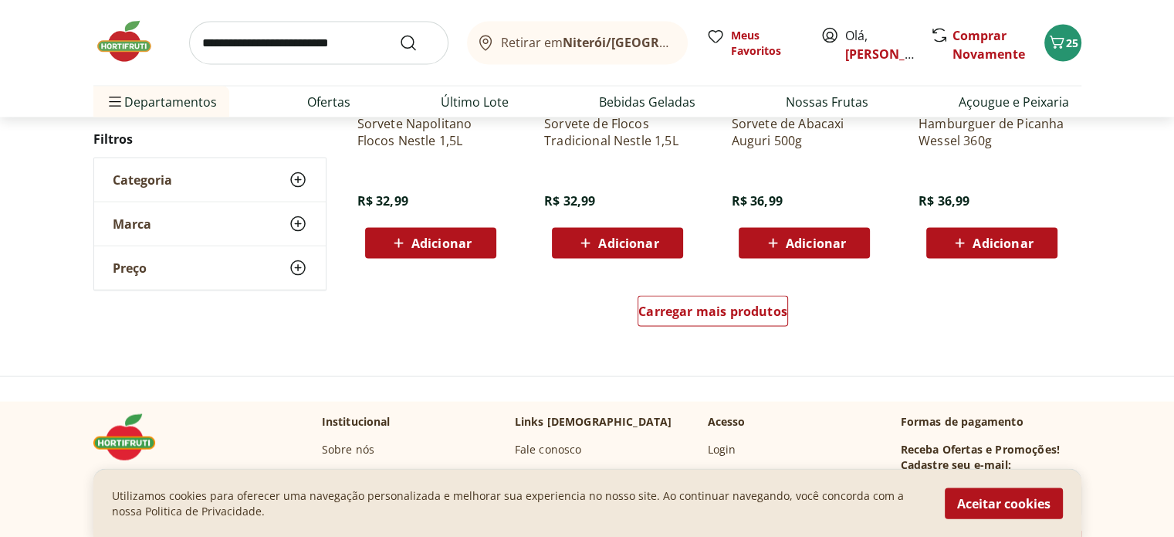
scroll to position [9059, 0]
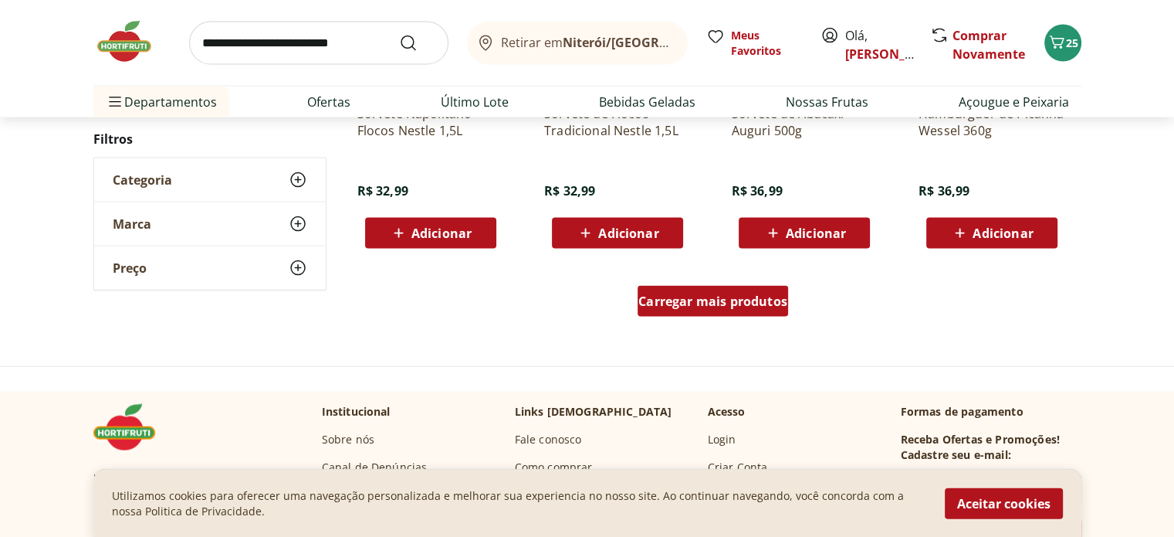
click at [713, 297] on span "Carregar mais produtos" at bounding box center [713, 301] width 149 height 12
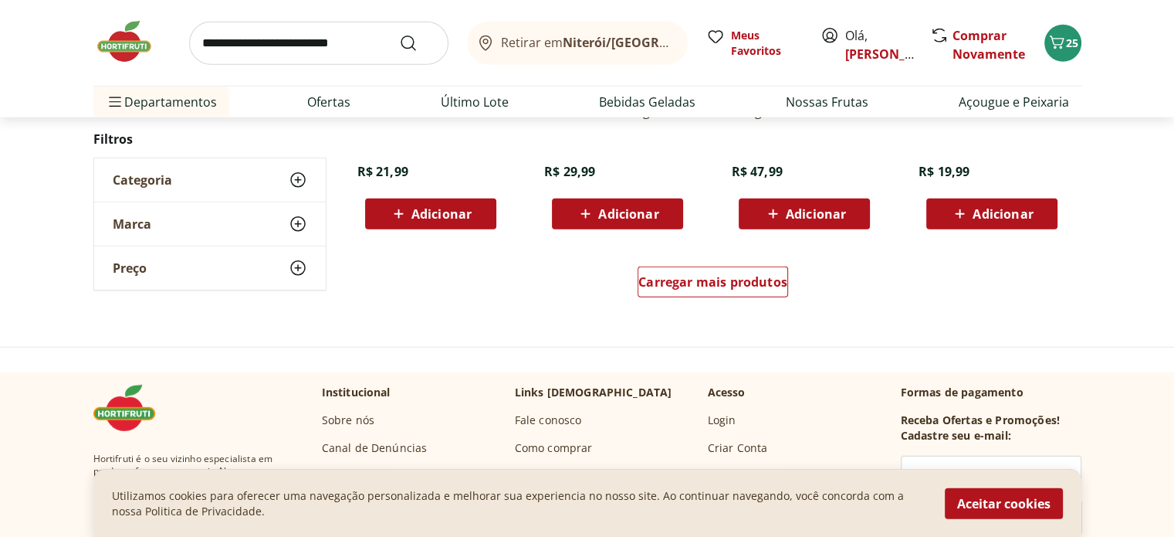
scroll to position [10088, 0]
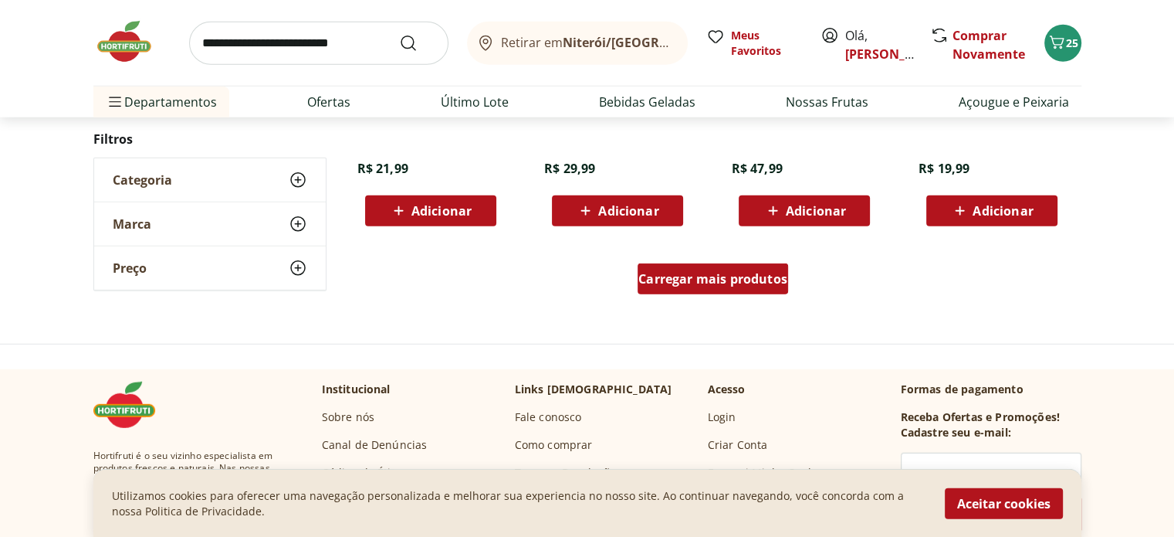
click at [685, 279] on span "Carregar mais produtos" at bounding box center [713, 279] width 149 height 12
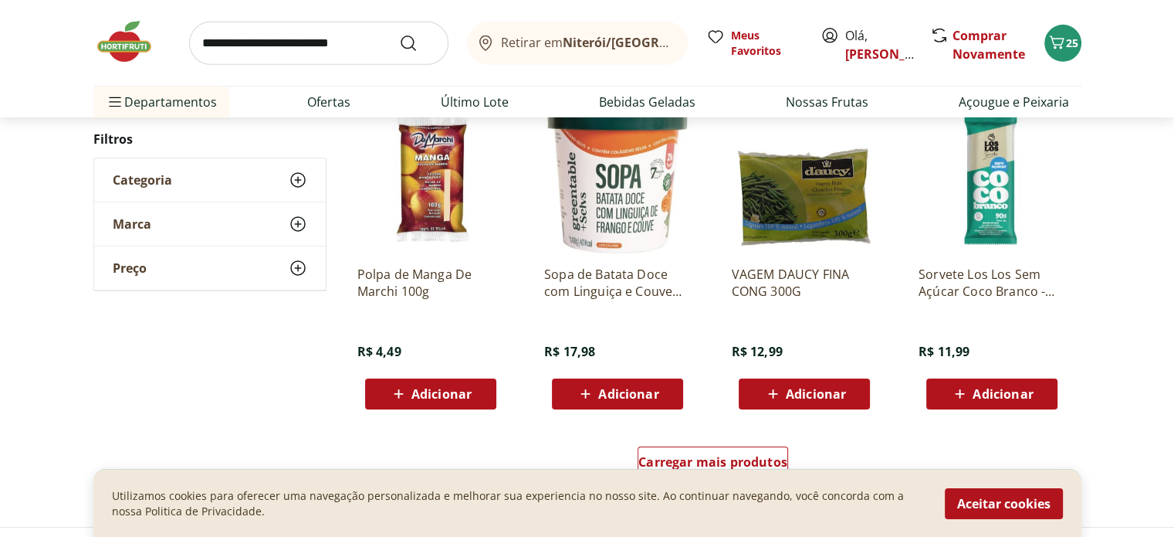
scroll to position [11118, 0]
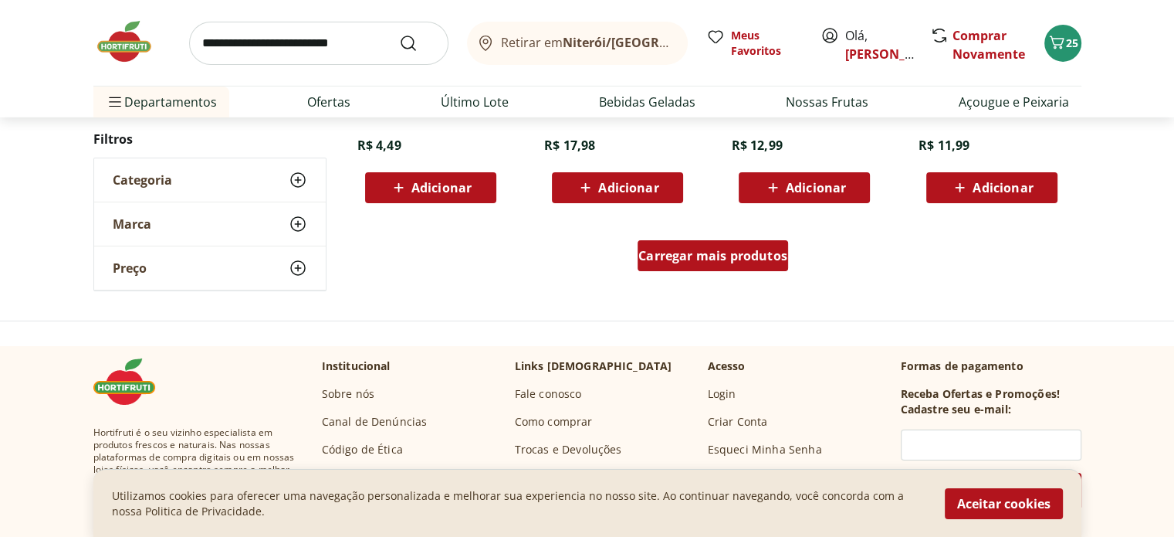
click at [707, 253] on span "Carregar mais produtos" at bounding box center [713, 255] width 149 height 12
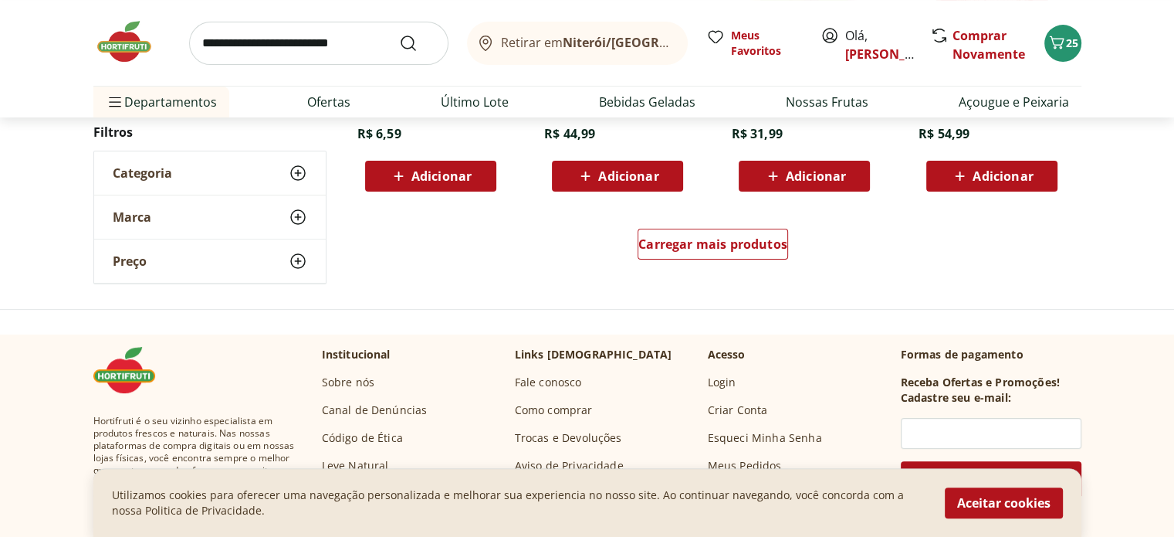
scroll to position [12147, 0]
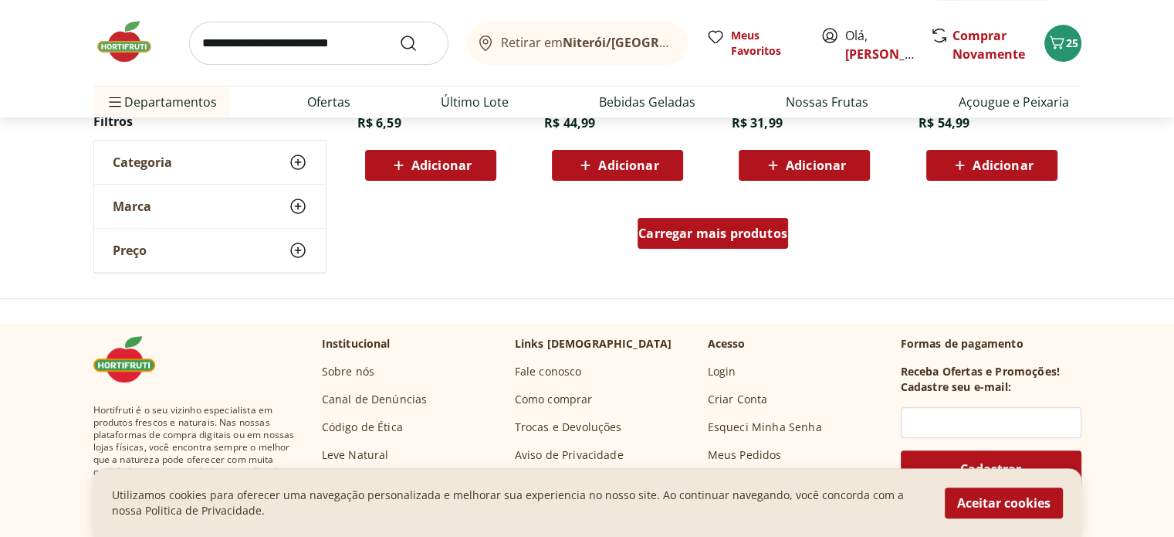
click at [688, 227] on span "Carregar mais produtos" at bounding box center [713, 233] width 149 height 12
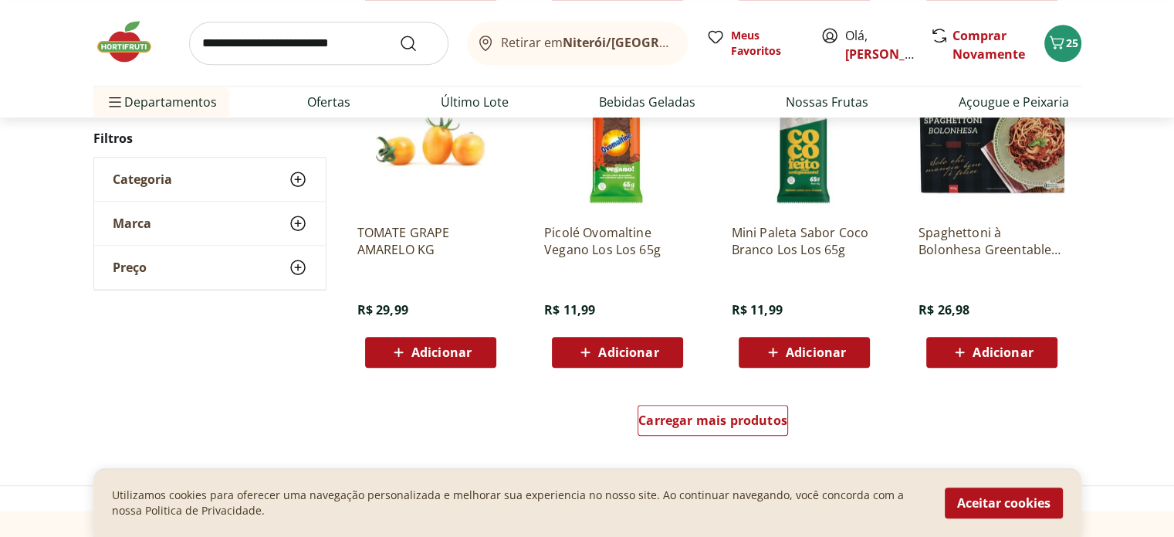
scroll to position [12971, 0]
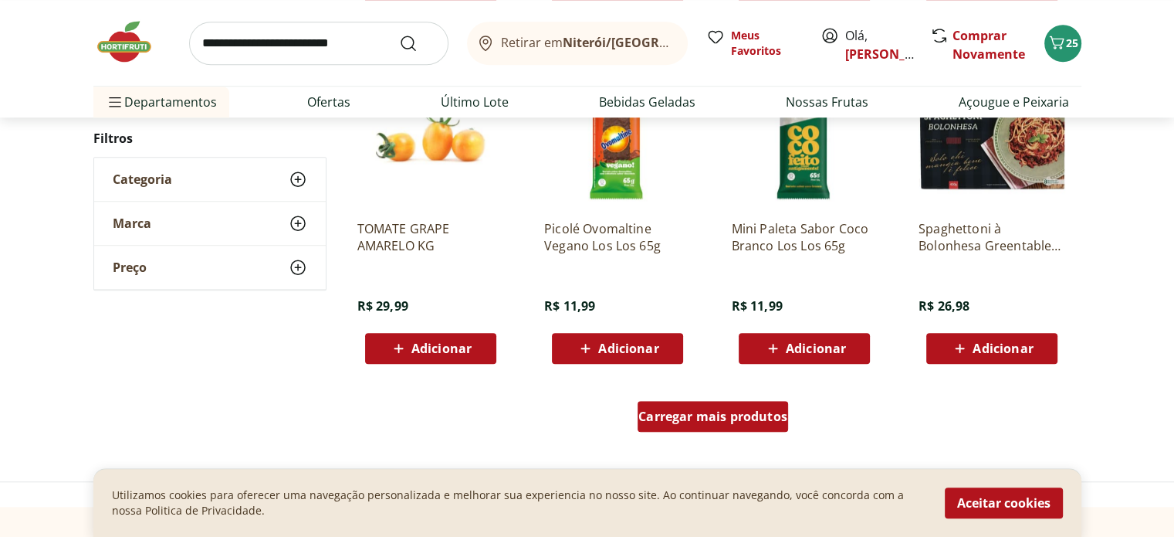
click at [730, 402] on div "Carregar mais produtos" at bounding box center [713, 416] width 151 height 31
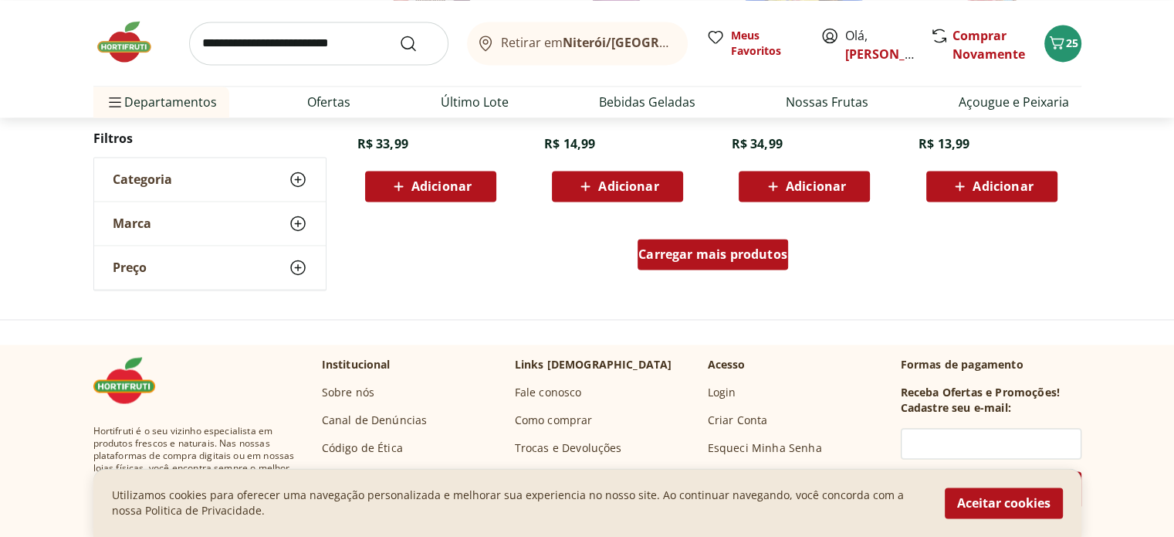
scroll to position [14206, 0]
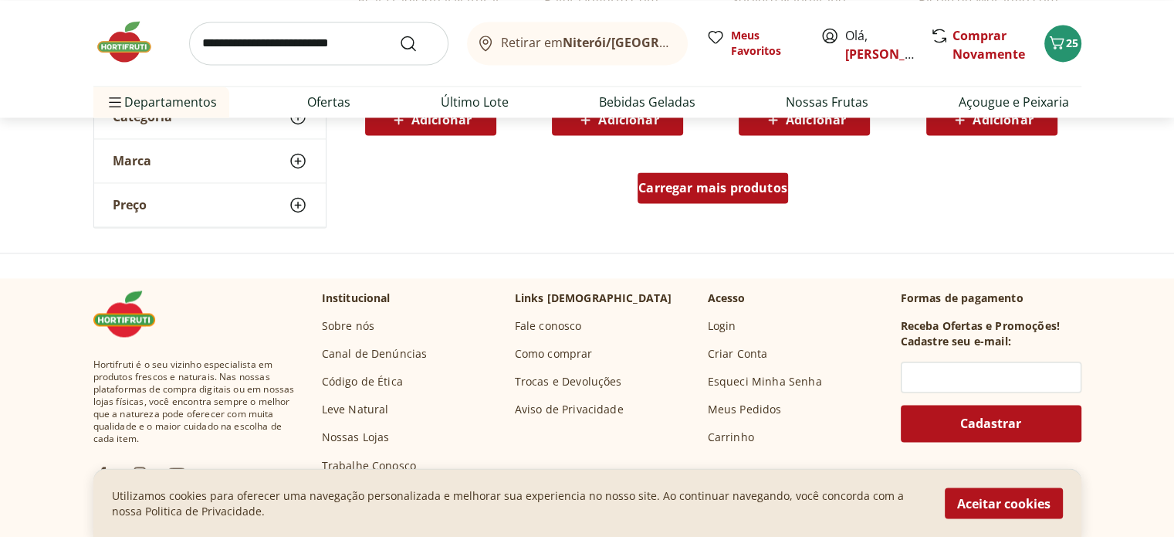
click at [681, 188] on span "Carregar mais produtos" at bounding box center [713, 187] width 149 height 12
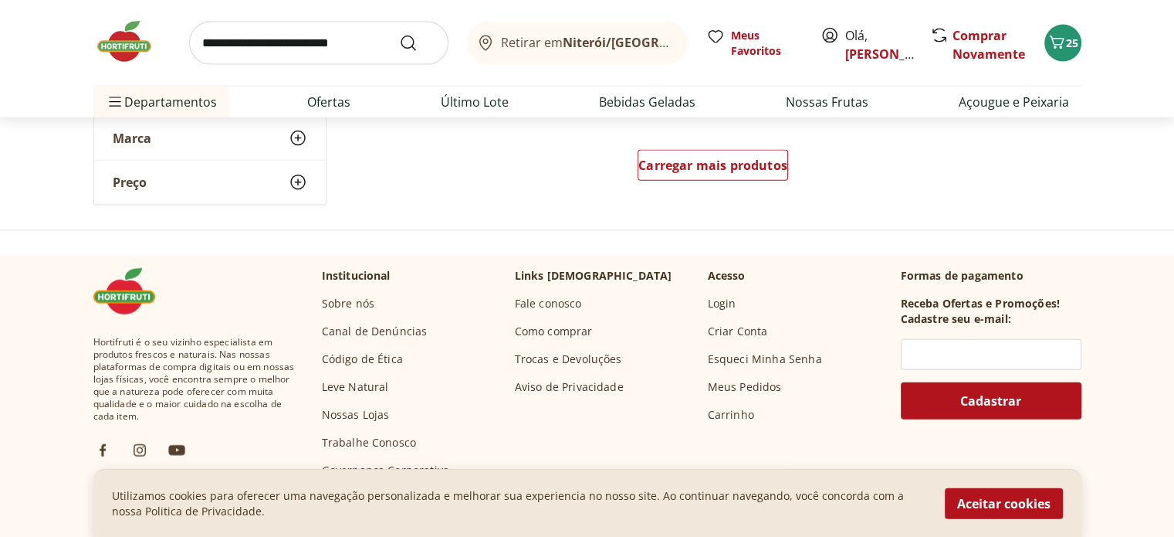
scroll to position [14824, 0]
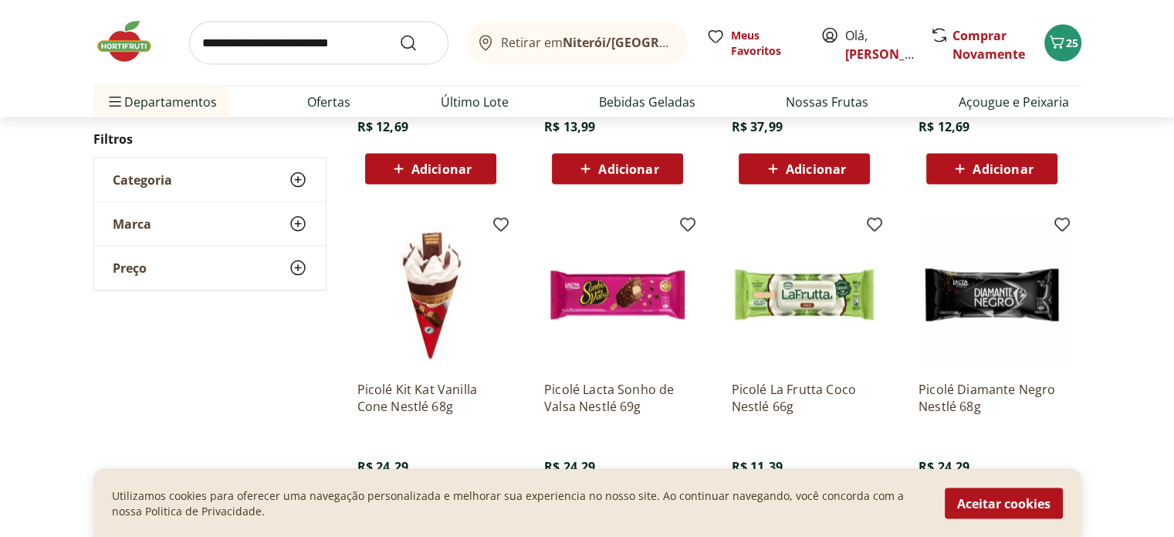
click at [275, 59] on input "search" at bounding box center [318, 43] width 259 height 43
type input "**********"
click at [399, 34] on button "Submit Search" at bounding box center [417, 43] width 37 height 19
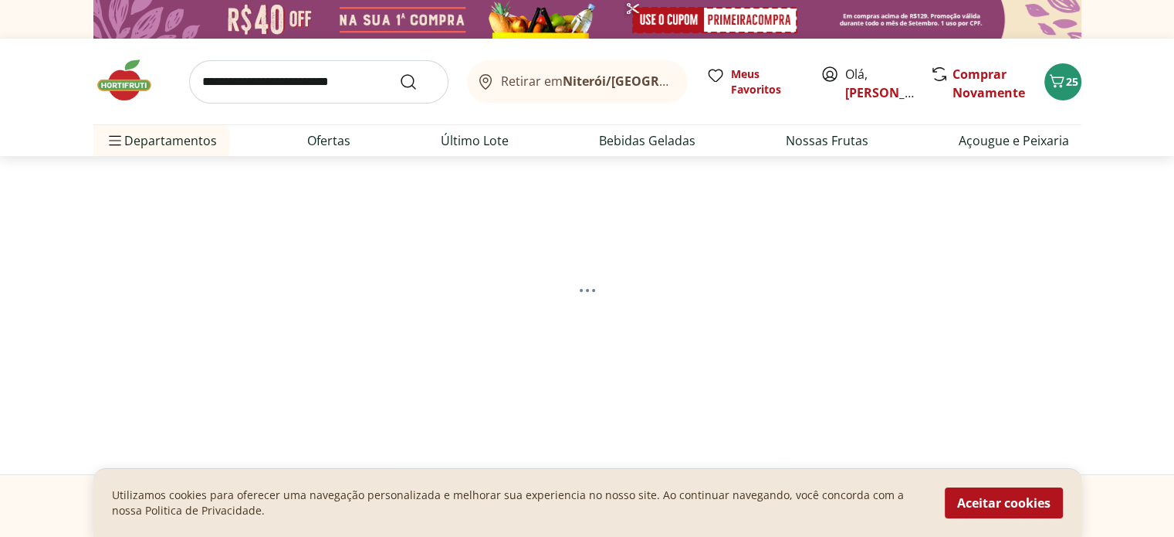
select select "**********"
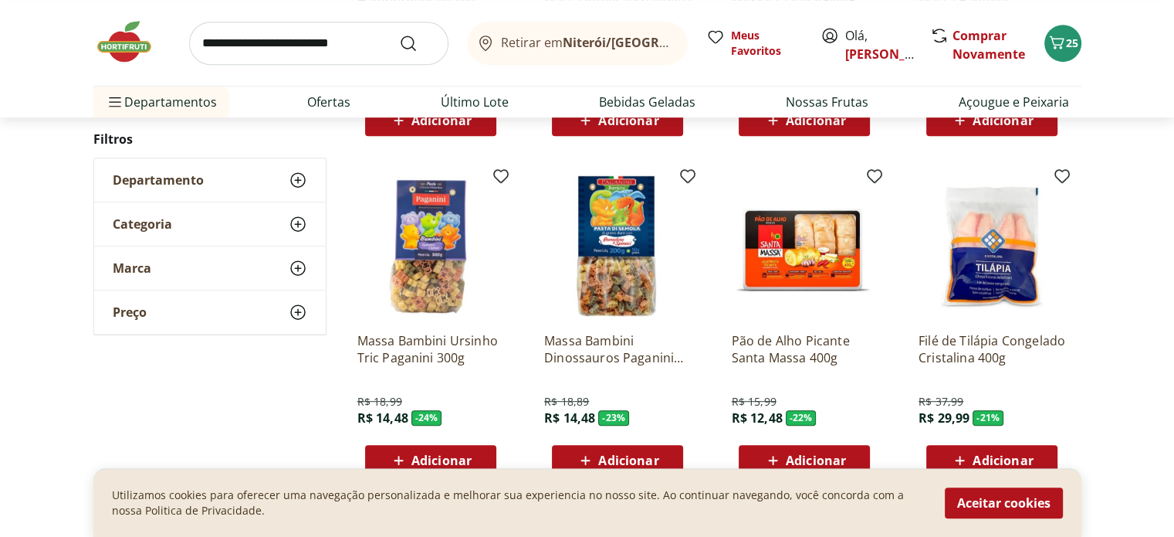
scroll to position [823, 0]
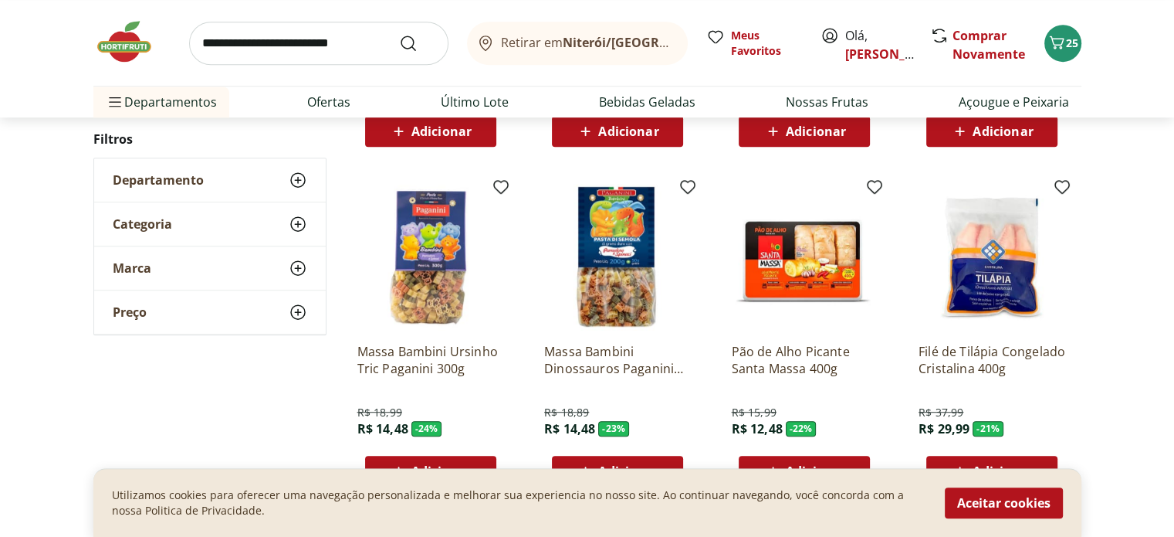
click at [334, 39] on input "search" at bounding box center [318, 43] width 259 height 43
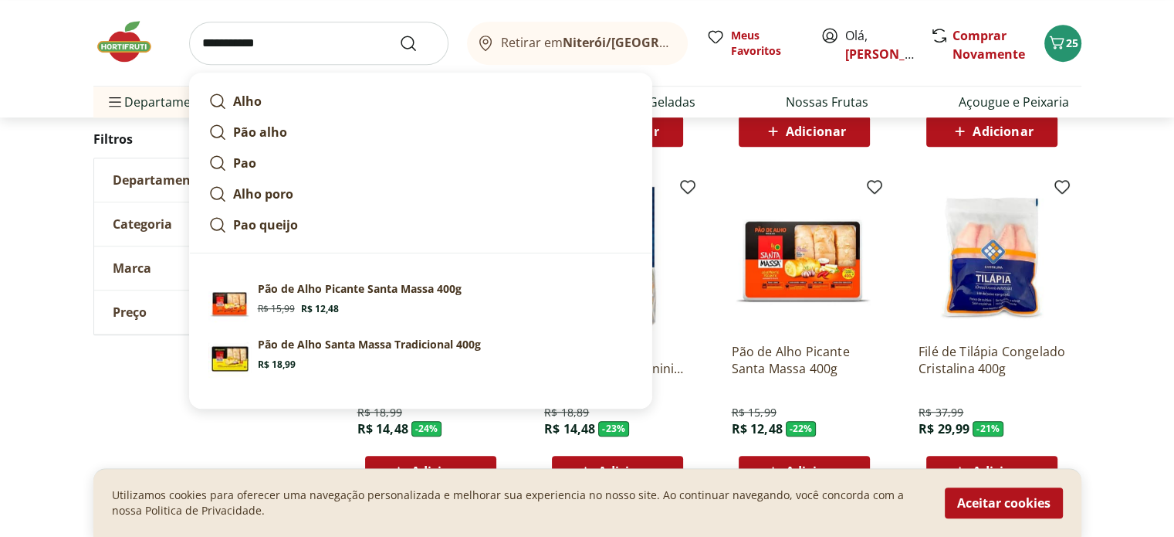
type input "**********"
click at [399, 34] on button "Submit Search" at bounding box center [417, 43] width 37 height 19
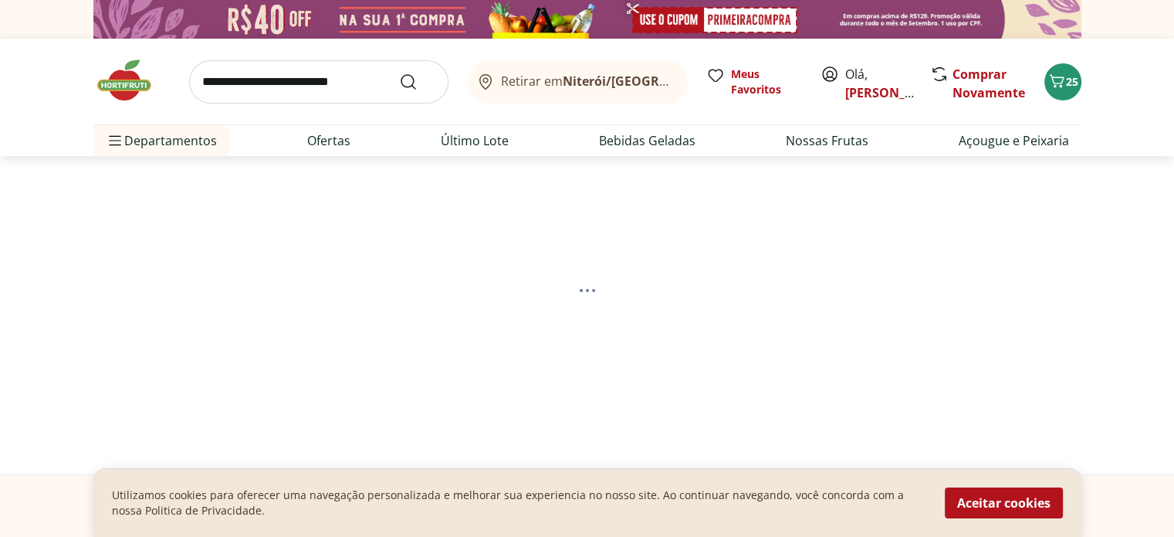
select select "**********"
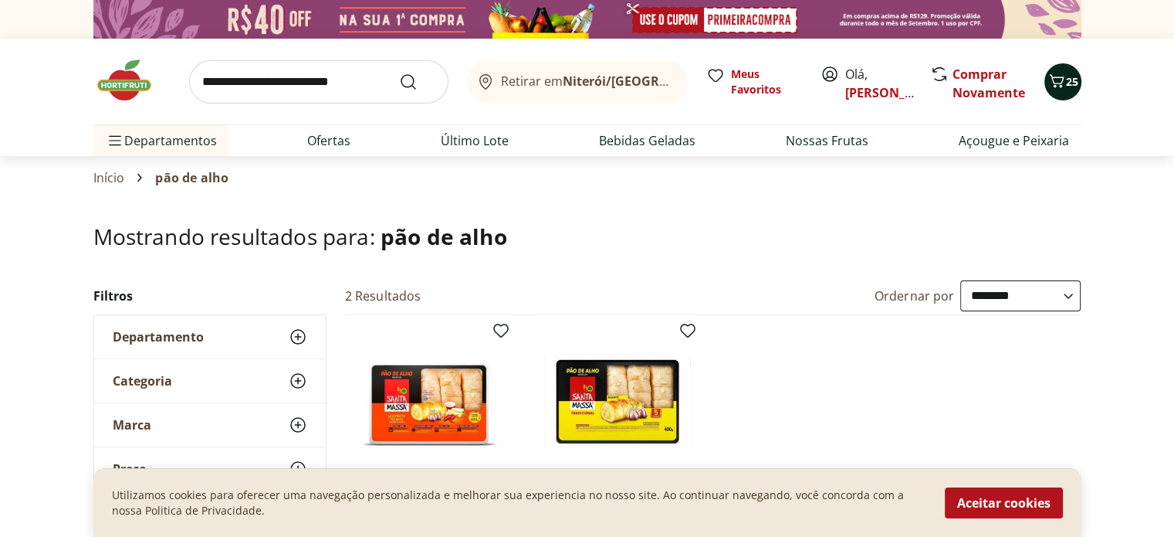
click at [1062, 81] on icon "Carrinho" at bounding box center [1056, 80] width 15 height 13
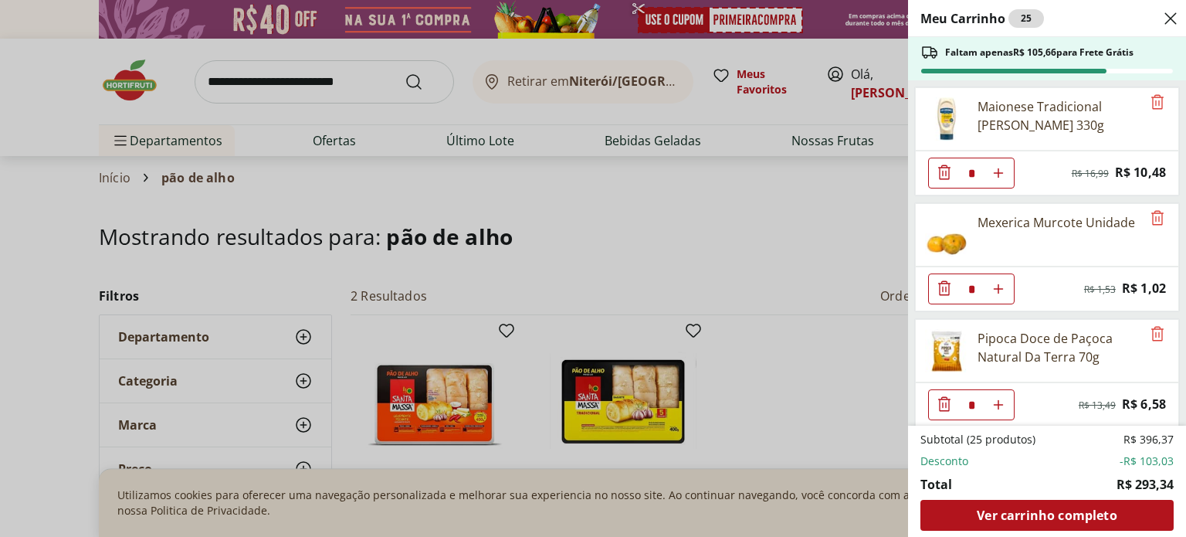
click at [1002, 286] on icon "Aumentar Quantidade" at bounding box center [998, 289] width 12 height 12
type input "*"
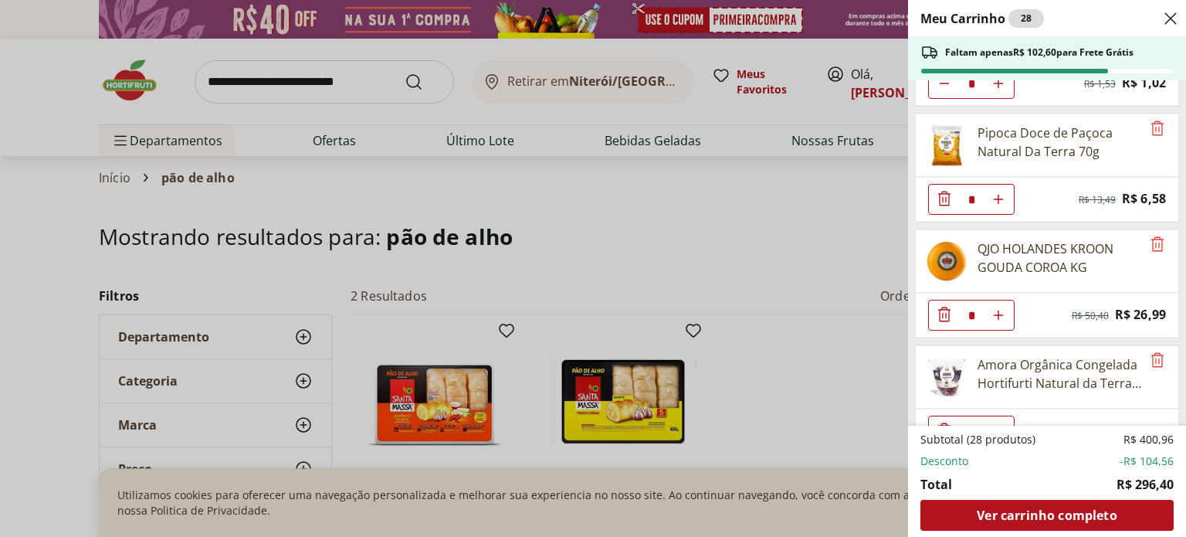
click at [940, 313] on icon "Diminuir Quantidade" at bounding box center [944, 314] width 19 height 19
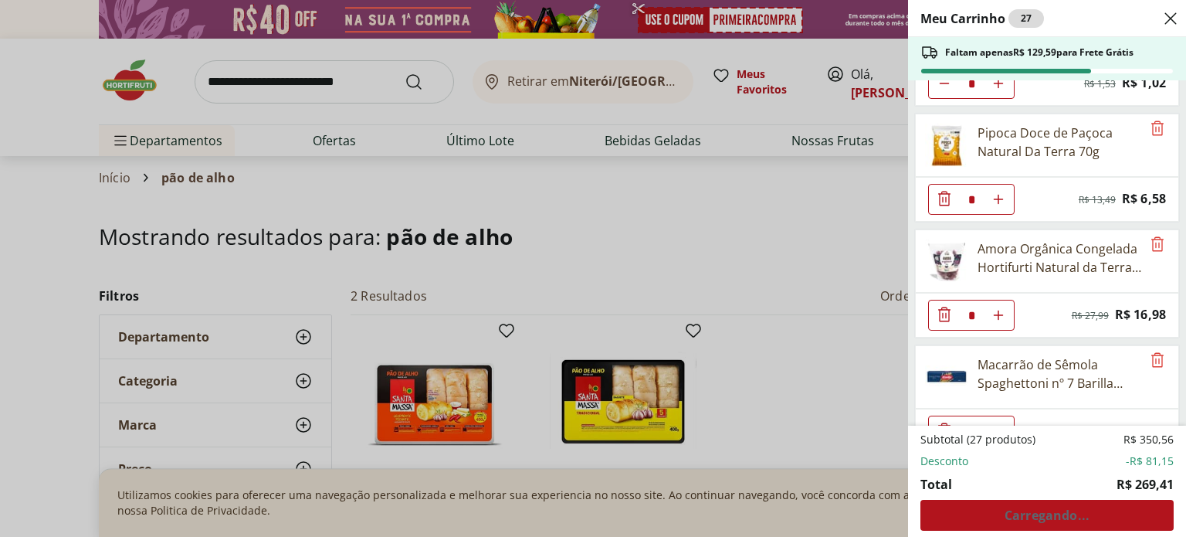
scroll to position [412, 0]
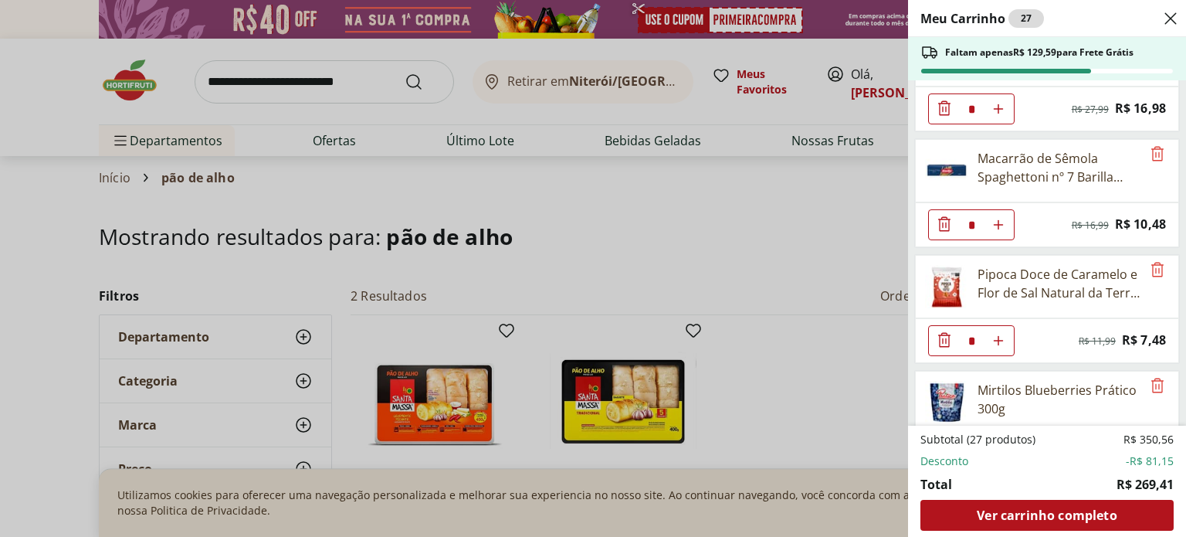
click at [940, 332] on icon "Diminuir Quantidade" at bounding box center [944, 339] width 19 height 19
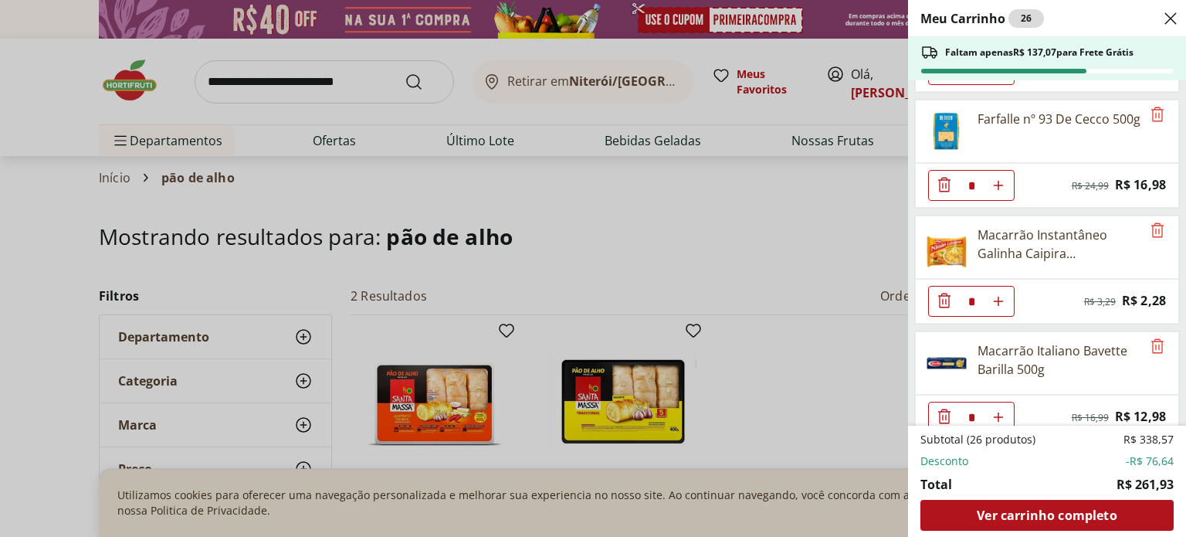
scroll to position [823, 0]
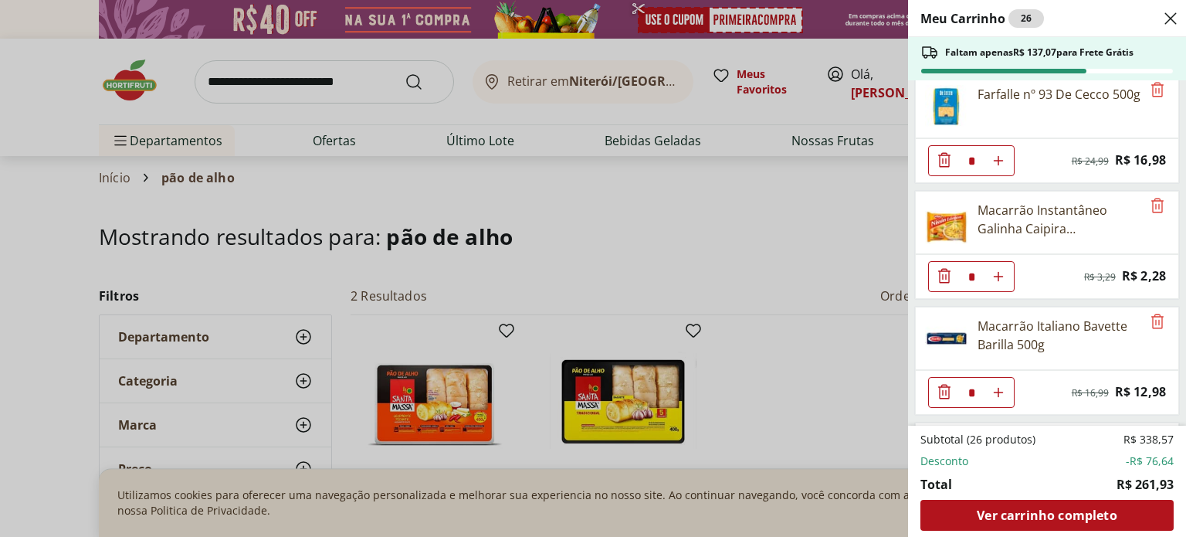
click at [942, 271] on icon "Diminuir Quantidade" at bounding box center [944, 275] width 19 height 19
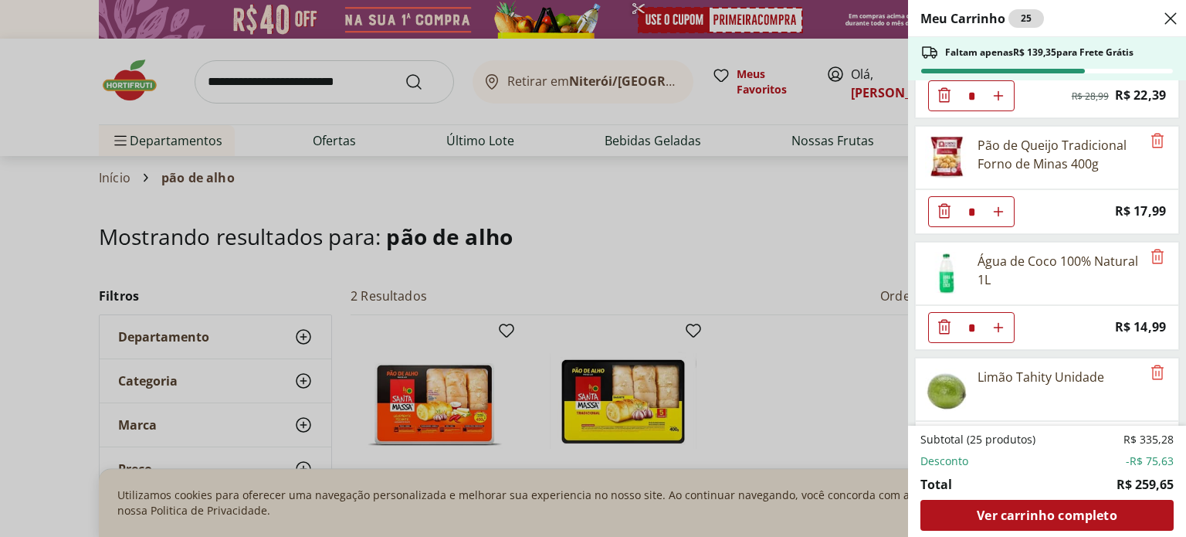
scroll to position [1441, 0]
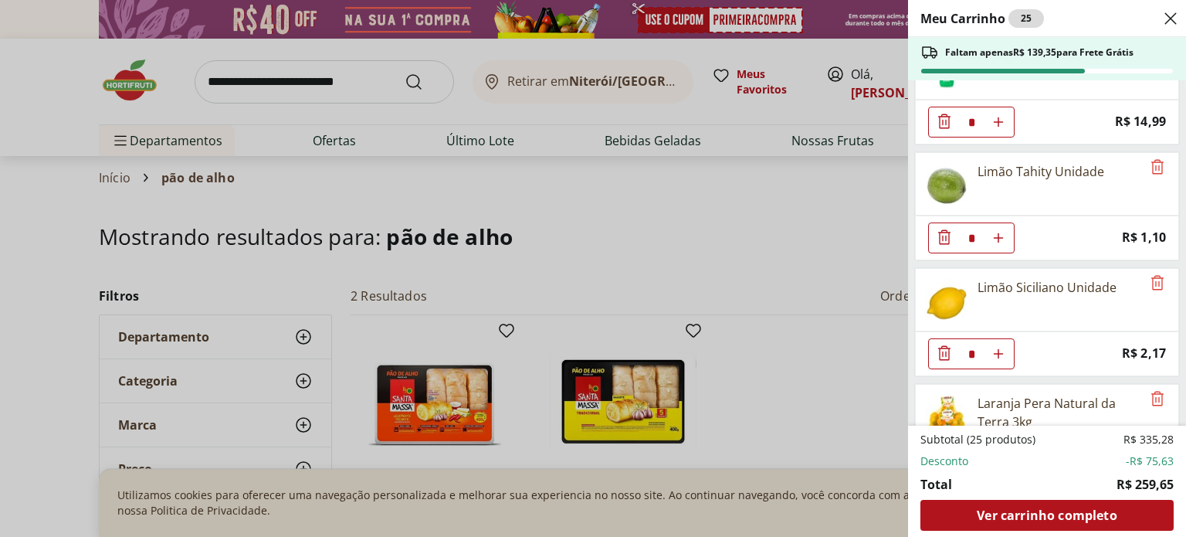
click at [994, 232] on icon "Aumentar Quantidade" at bounding box center [998, 238] width 12 height 12
click at [1001, 232] on icon "Aumentar Quantidade" at bounding box center [998, 238] width 12 height 12
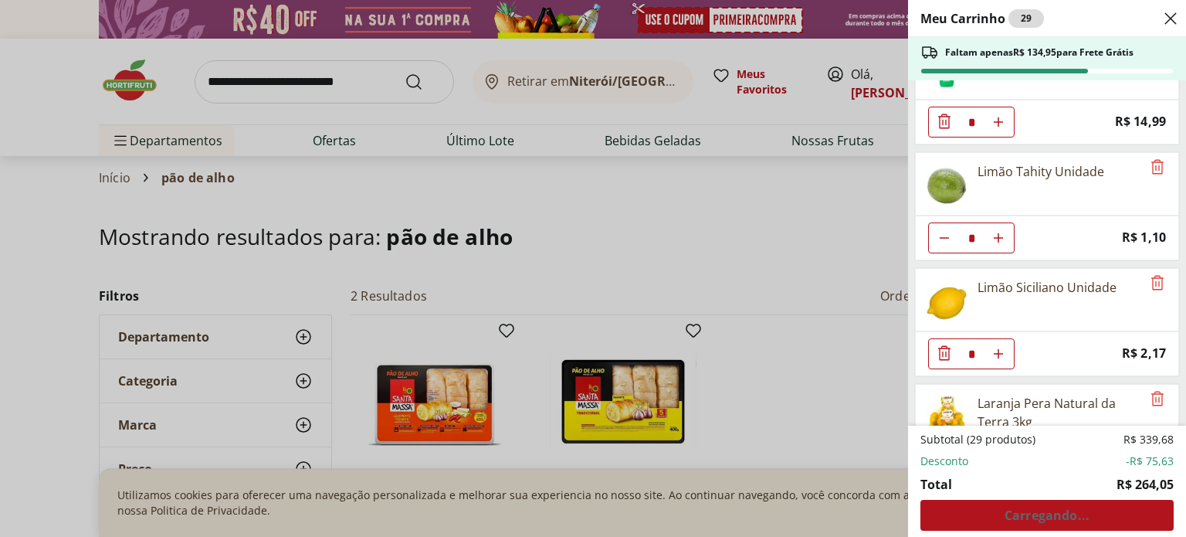
type input "*"
click at [998, 347] on use "Aumentar Quantidade" at bounding box center [998, 353] width 12 height 12
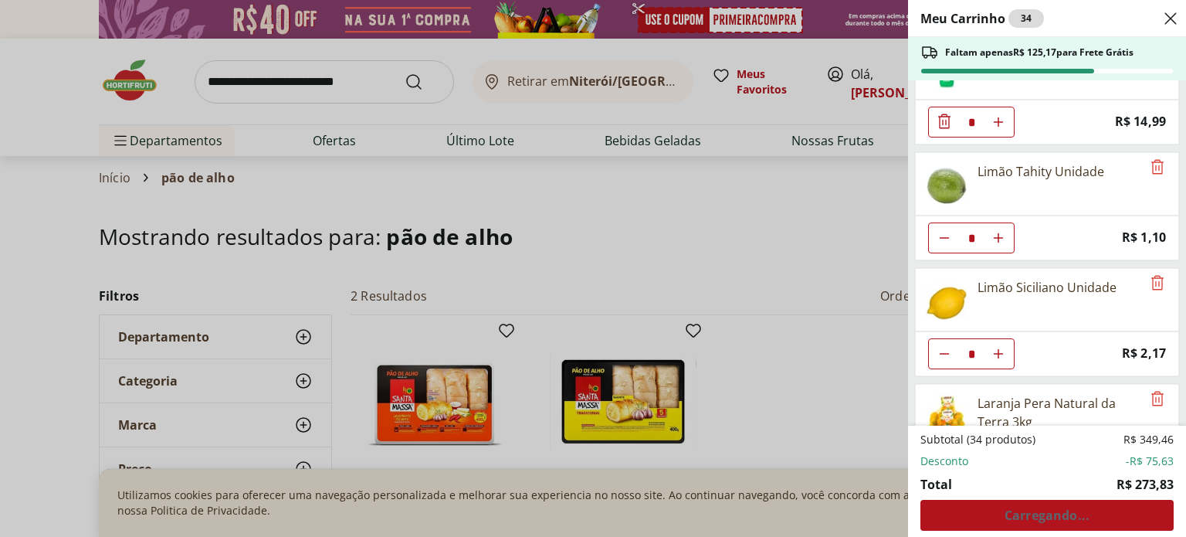
click at [998, 347] on use "Aumentar Quantidade" at bounding box center [998, 353] width 12 height 12
type input "*"
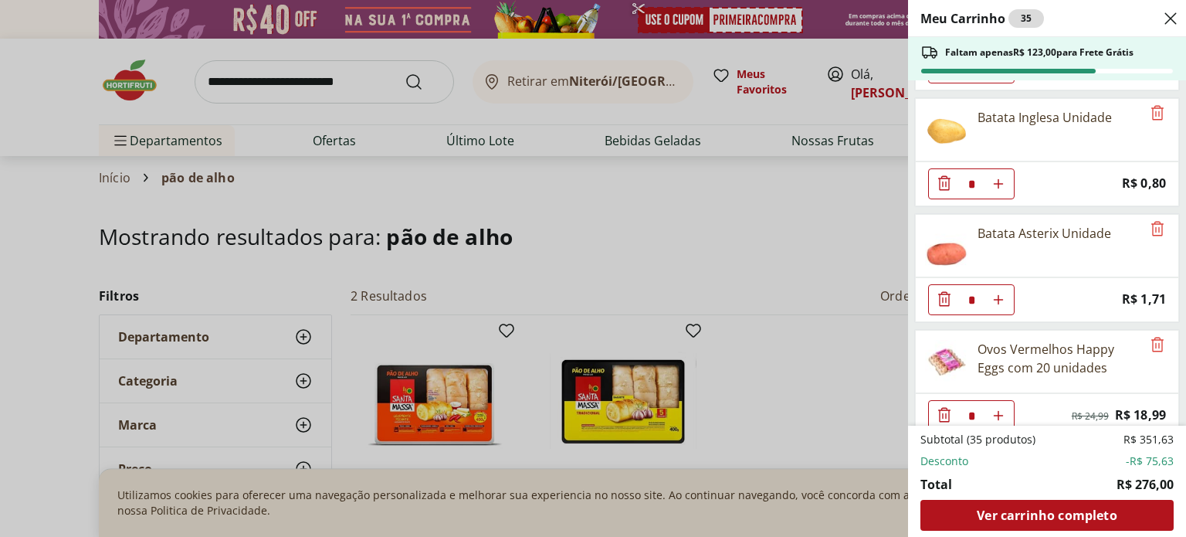
scroll to position [1853, 0]
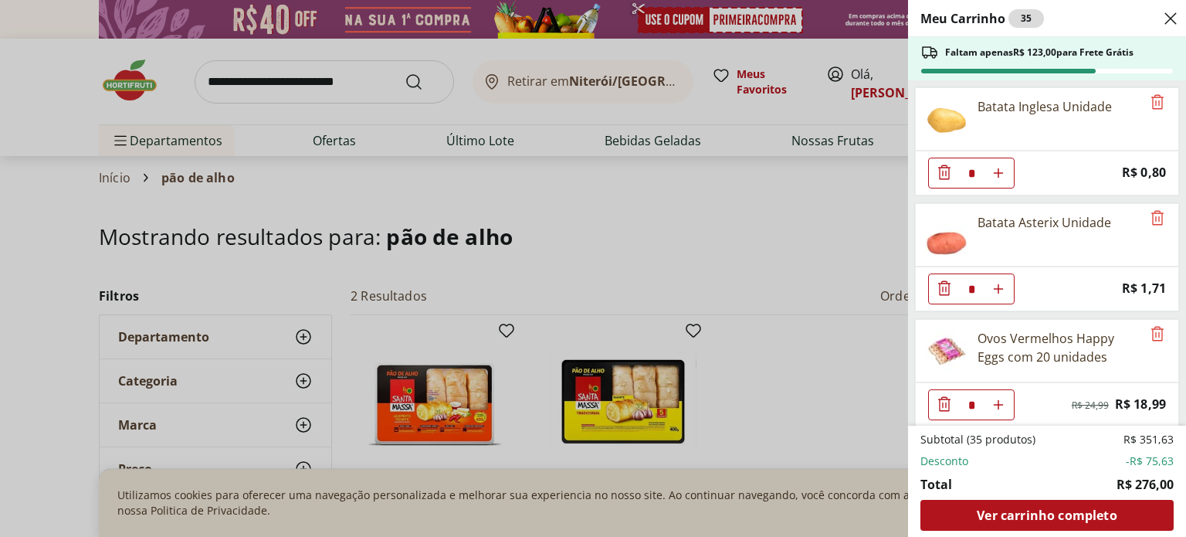
click at [1005, 273] on button "Aumentar Quantidade" at bounding box center [998, 288] width 31 height 31
type input "*"
click at [998, 167] on use "Aumentar Quantidade" at bounding box center [998, 173] width 12 height 12
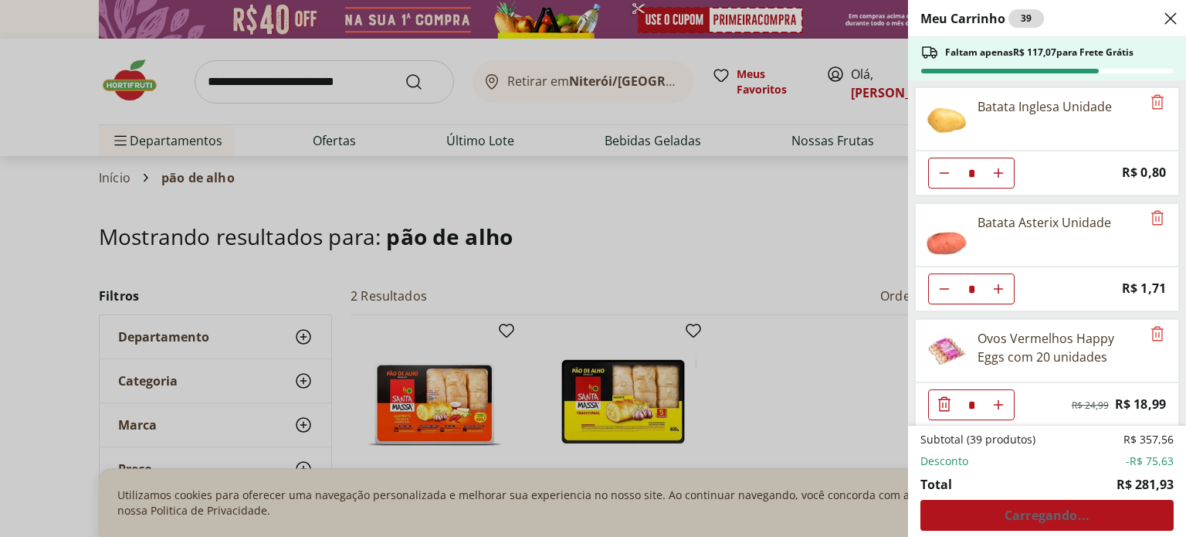
click at [998, 167] on use "Aumentar Quantidade" at bounding box center [998, 173] width 12 height 12
type input "*"
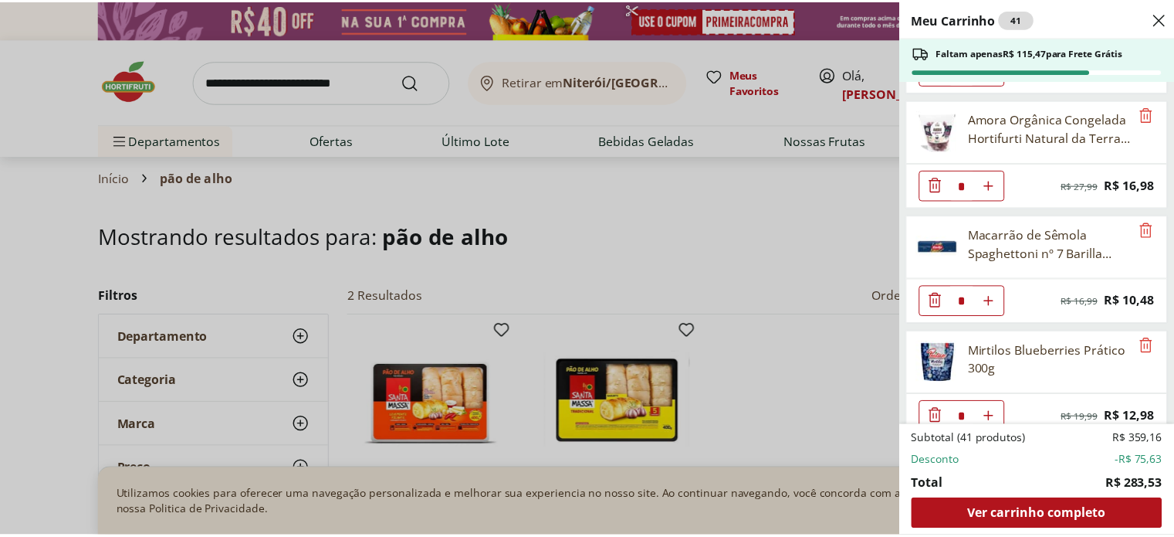
scroll to position [0, 0]
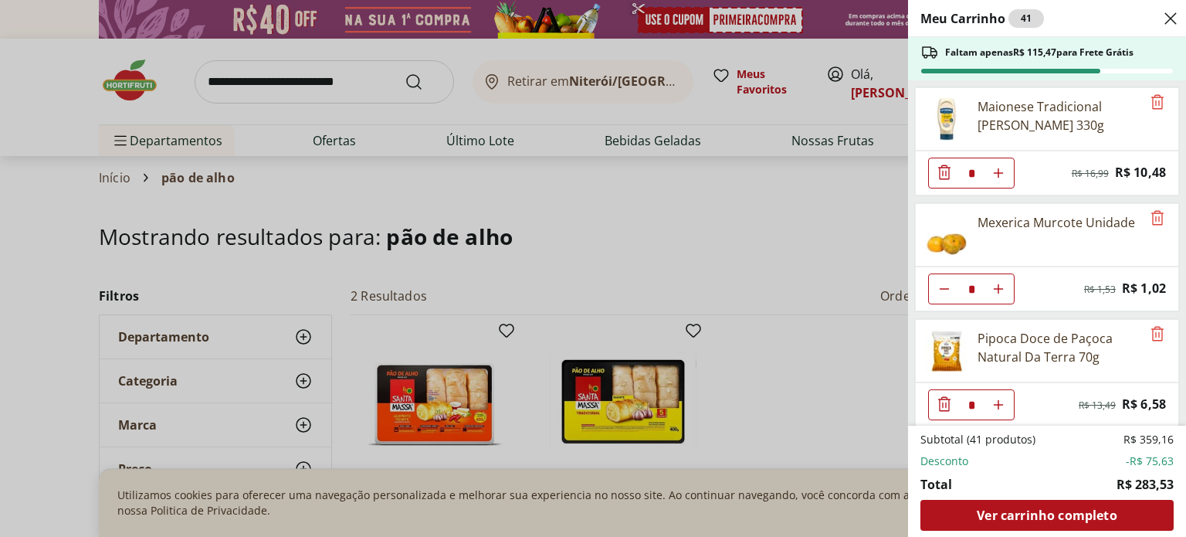
click at [637, 204] on div "Meu Carrinho 41 Faltam apenas R$ 115,47 para Frete Grátis Maionese Tradicional …" at bounding box center [593, 268] width 1186 height 537
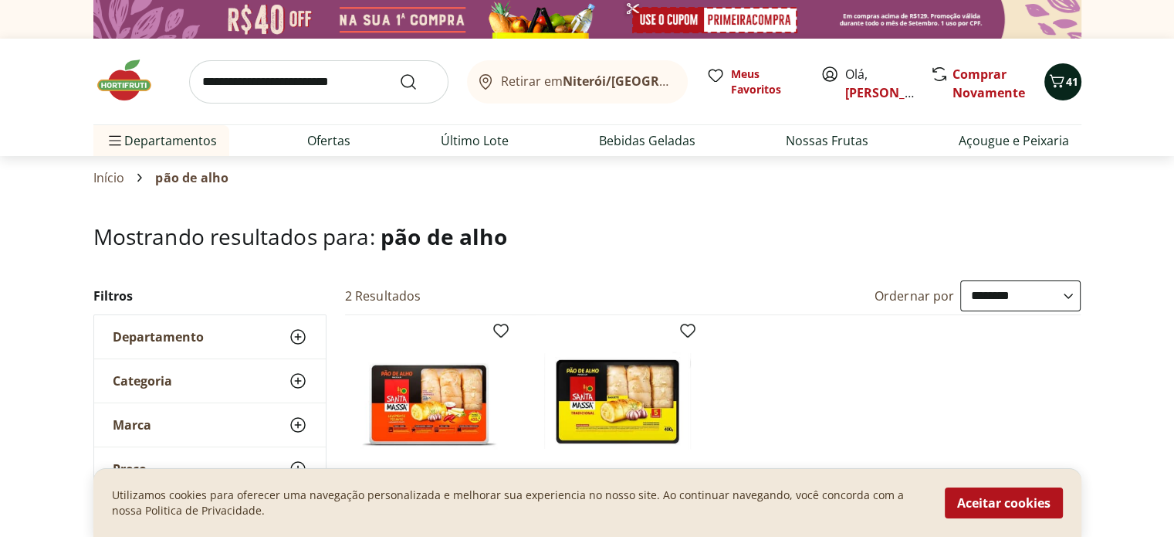
click at [1068, 83] on span "41" at bounding box center [1072, 81] width 12 height 15
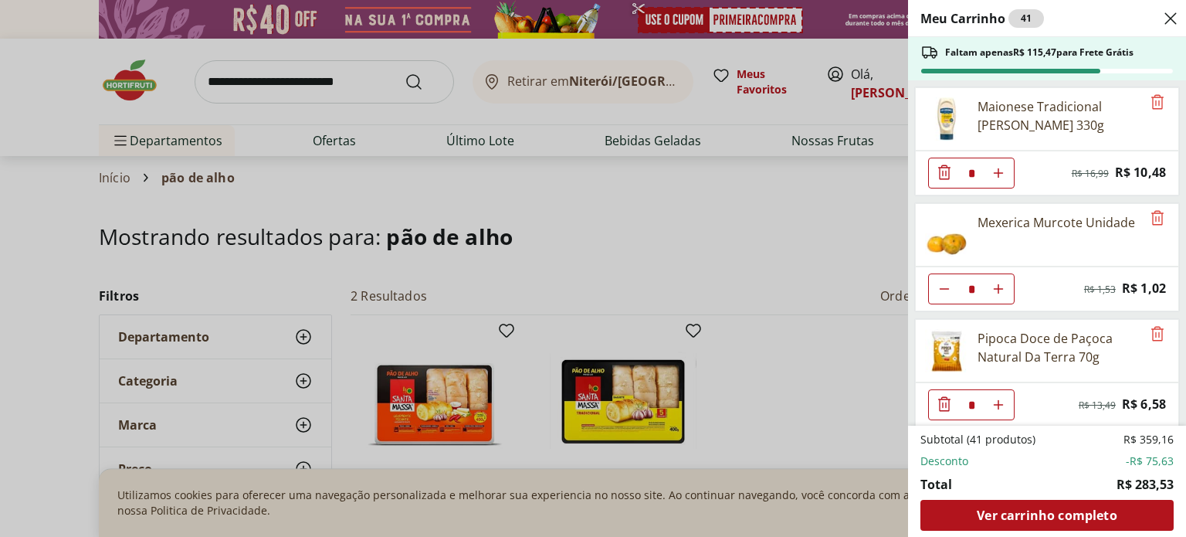
click at [284, 80] on div "Meu Carrinho 41 Faltam apenas R$ 115,47 para Frete Grátis Maionese Tradicional …" at bounding box center [593, 268] width 1186 height 537
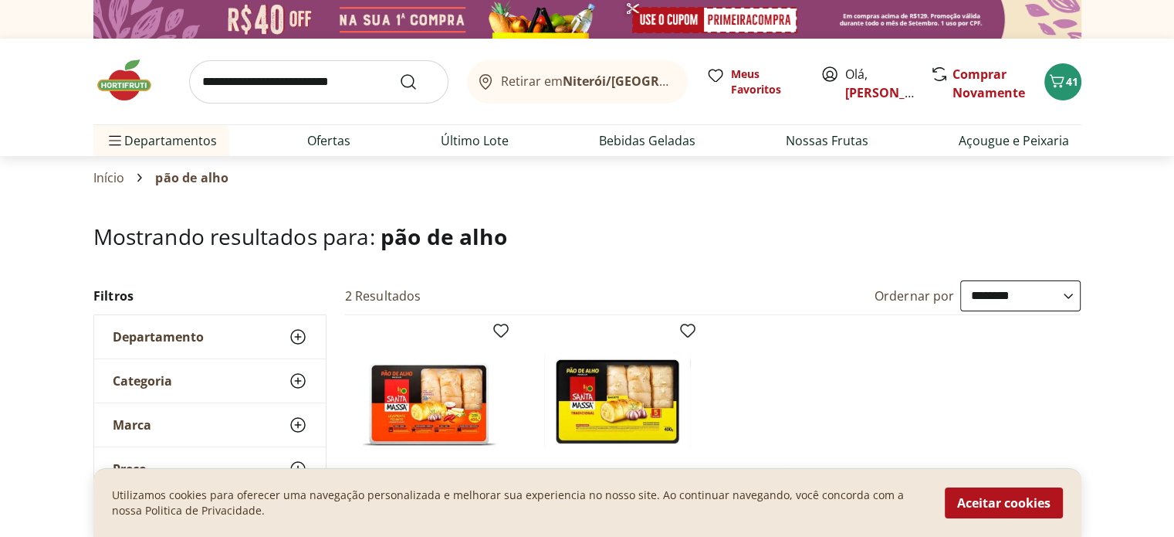
click at [281, 71] on input "search" at bounding box center [318, 81] width 259 height 43
type input "**********"
click at [399, 73] on button "Submit Search" at bounding box center [417, 82] width 37 height 19
